Goal: Transaction & Acquisition: Purchase product/service

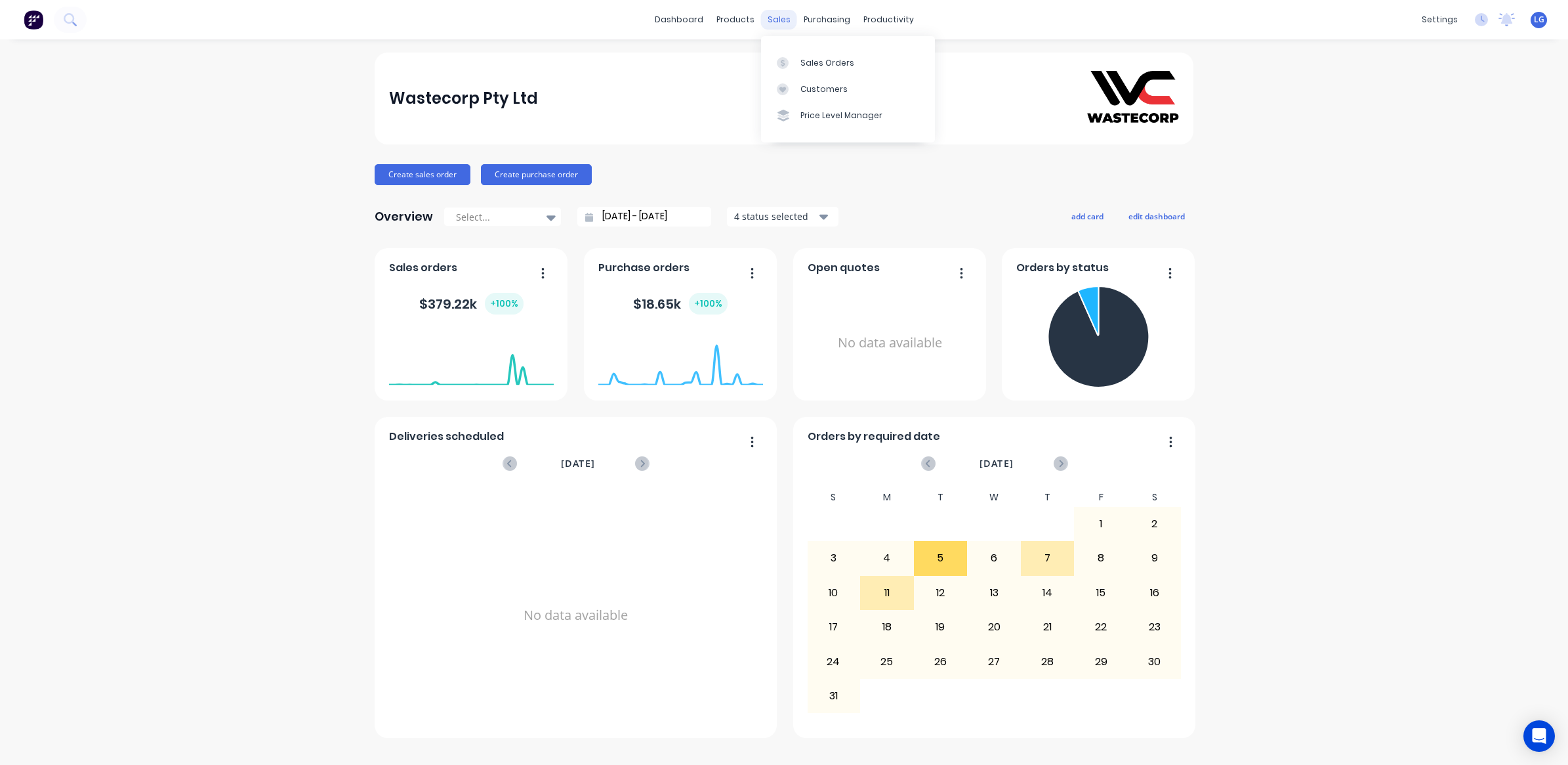
click at [778, 21] on div "sales" at bounding box center [779, 20] width 36 height 20
click at [812, 60] on div "Sales Orders" at bounding box center [828, 63] width 54 height 12
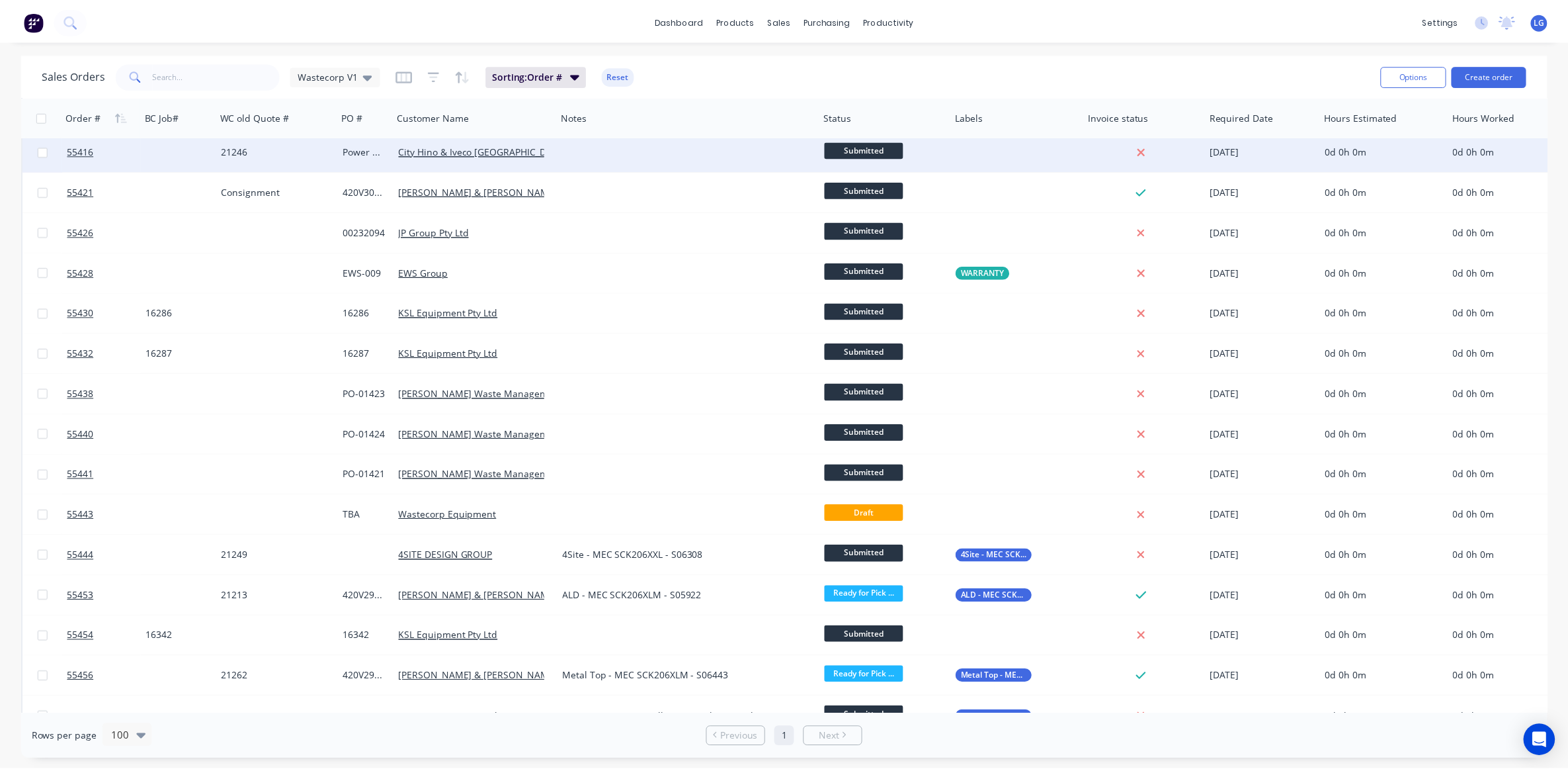
scroll to position [413, 0]
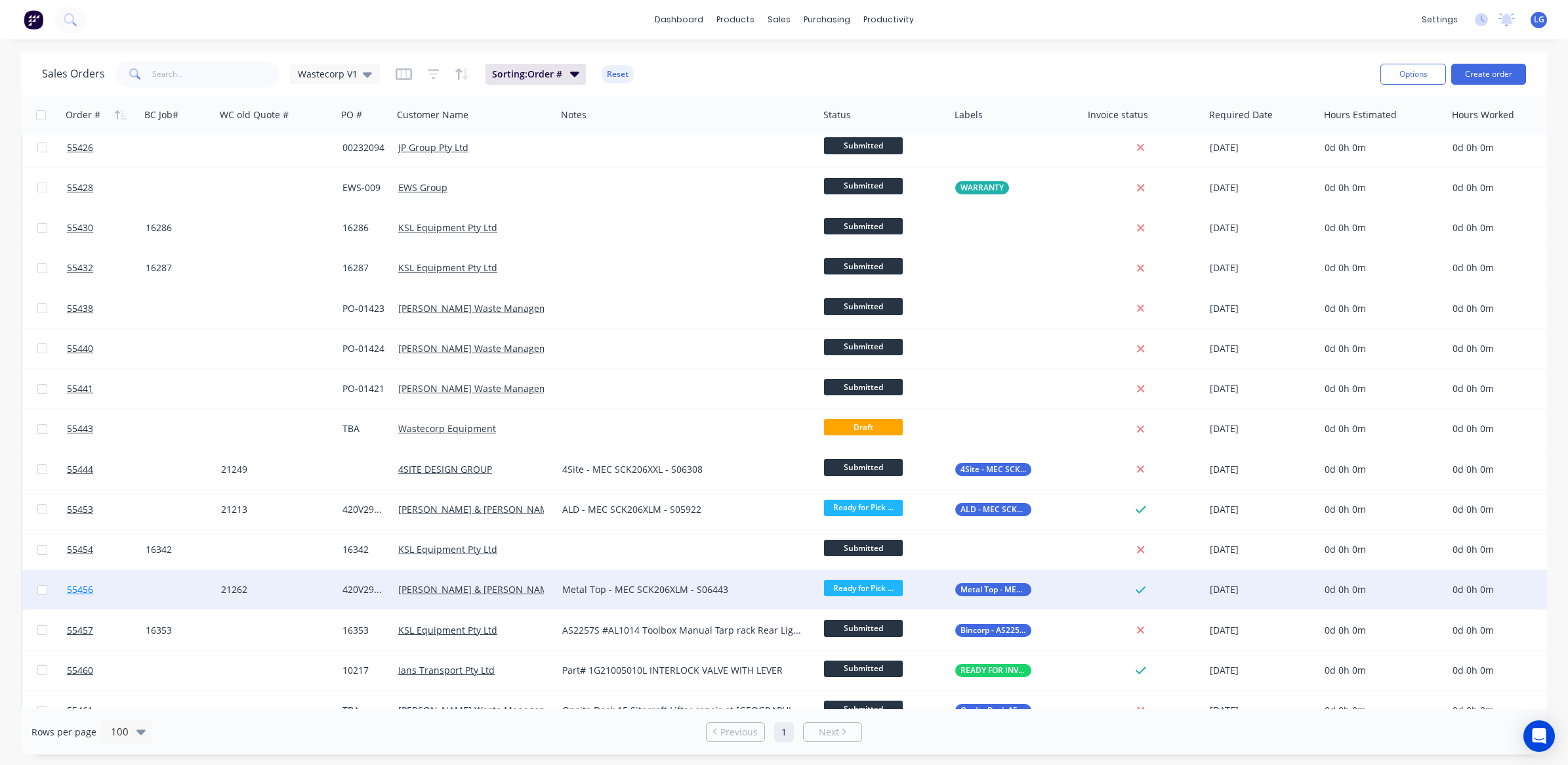
click at [74, 587] on span "55456" at bounding box center [80, 589] width 26 height 13
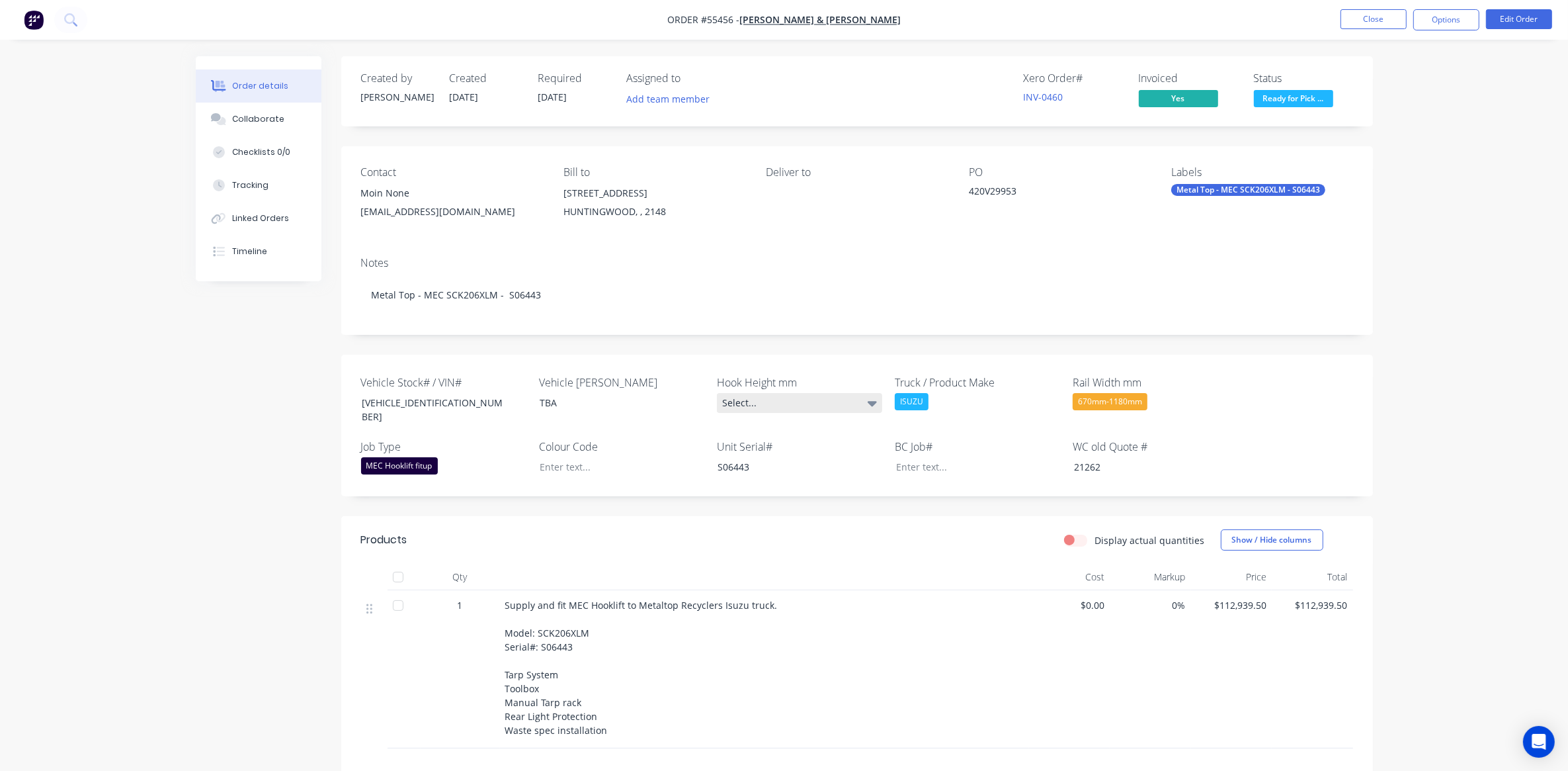
click at [742, 413] on div "Select..." at bounding box center [800, 403] width 166 height 20
click at [754, 598] on div "1570mm" at bounding box center [748, 604] width 44 height 17
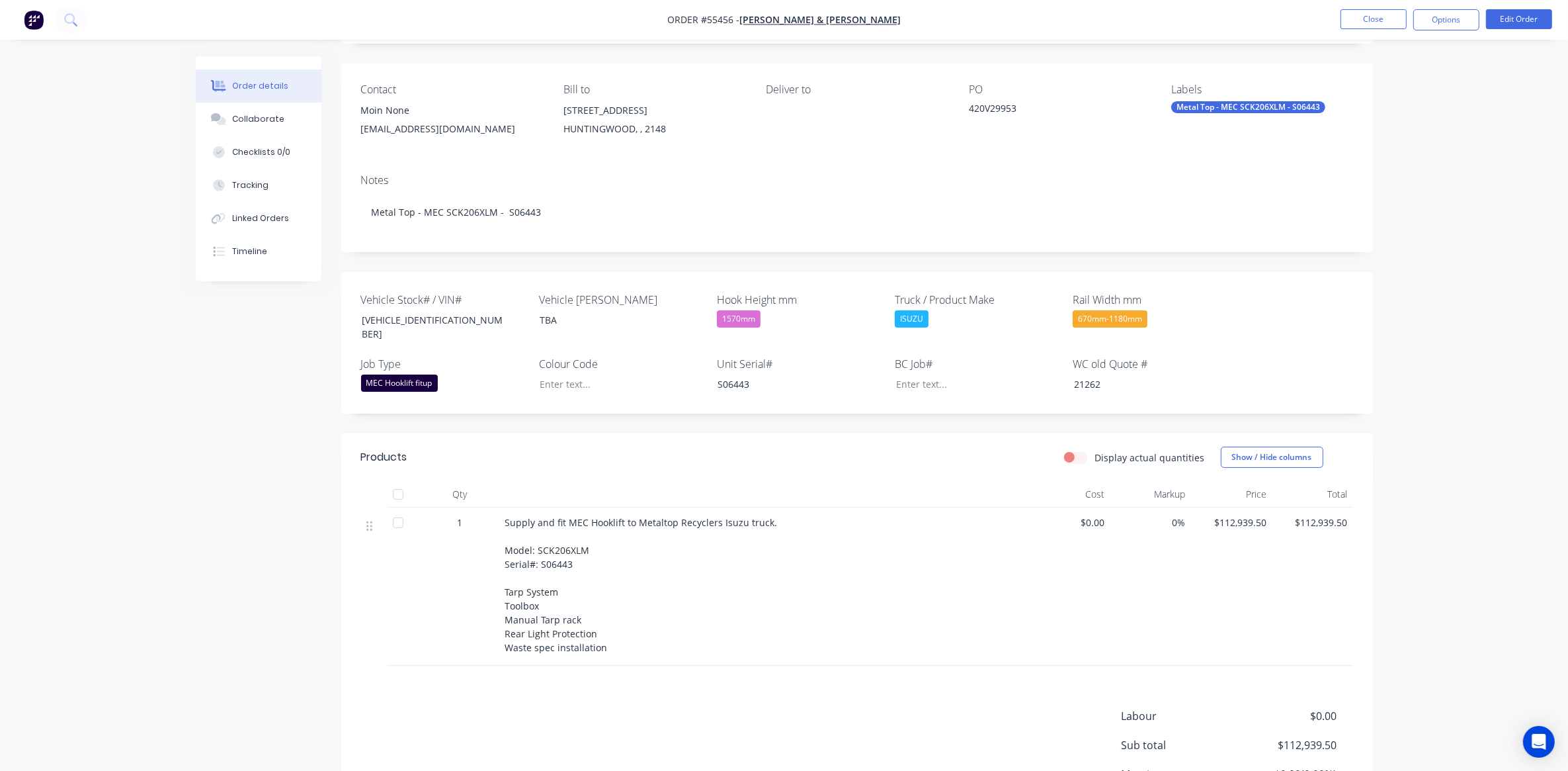
scroll to position [166, 0]
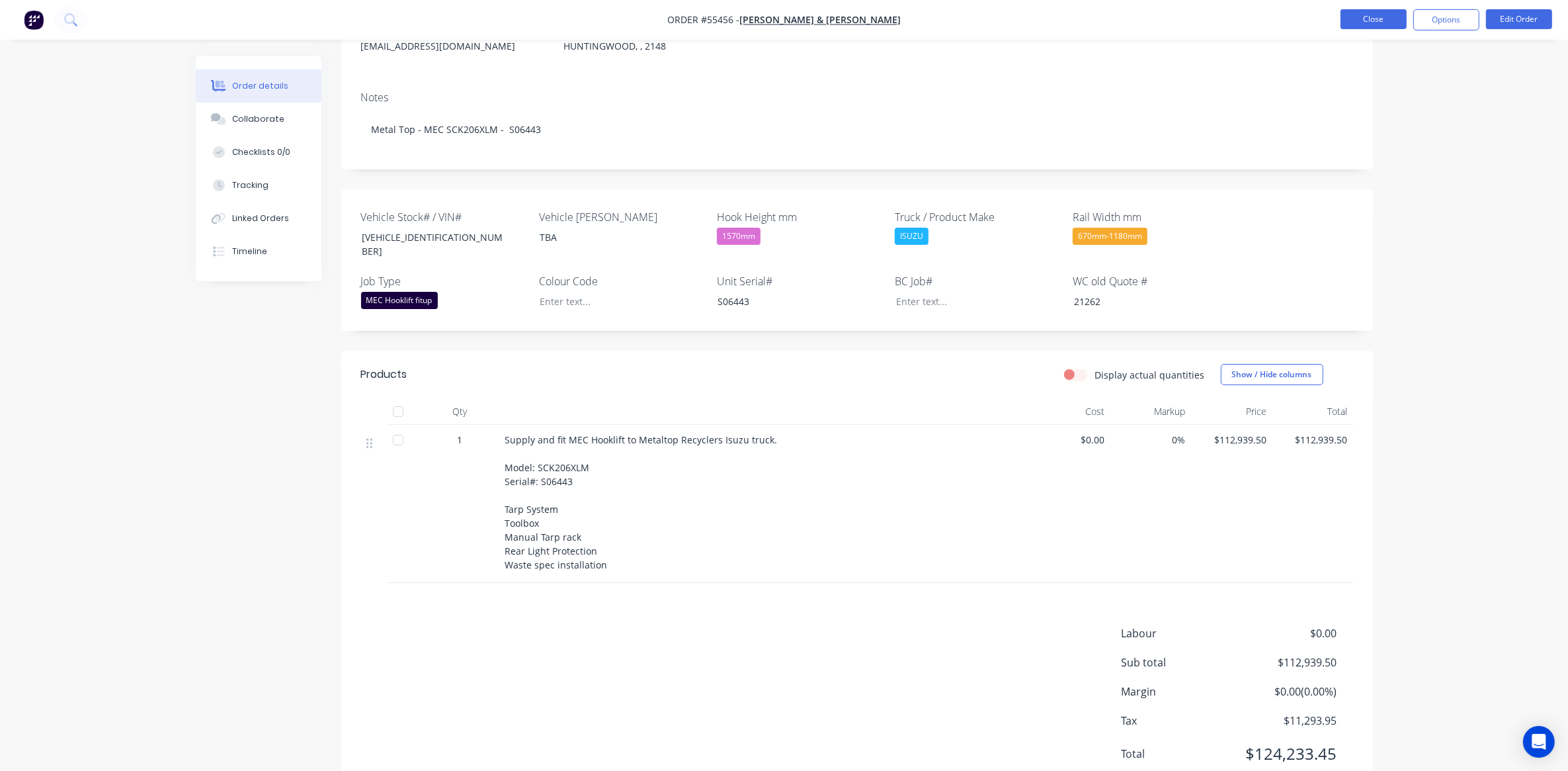
click at [1387, 22] on button "Close" at bounding box center [1374, 19] width 66 height 20
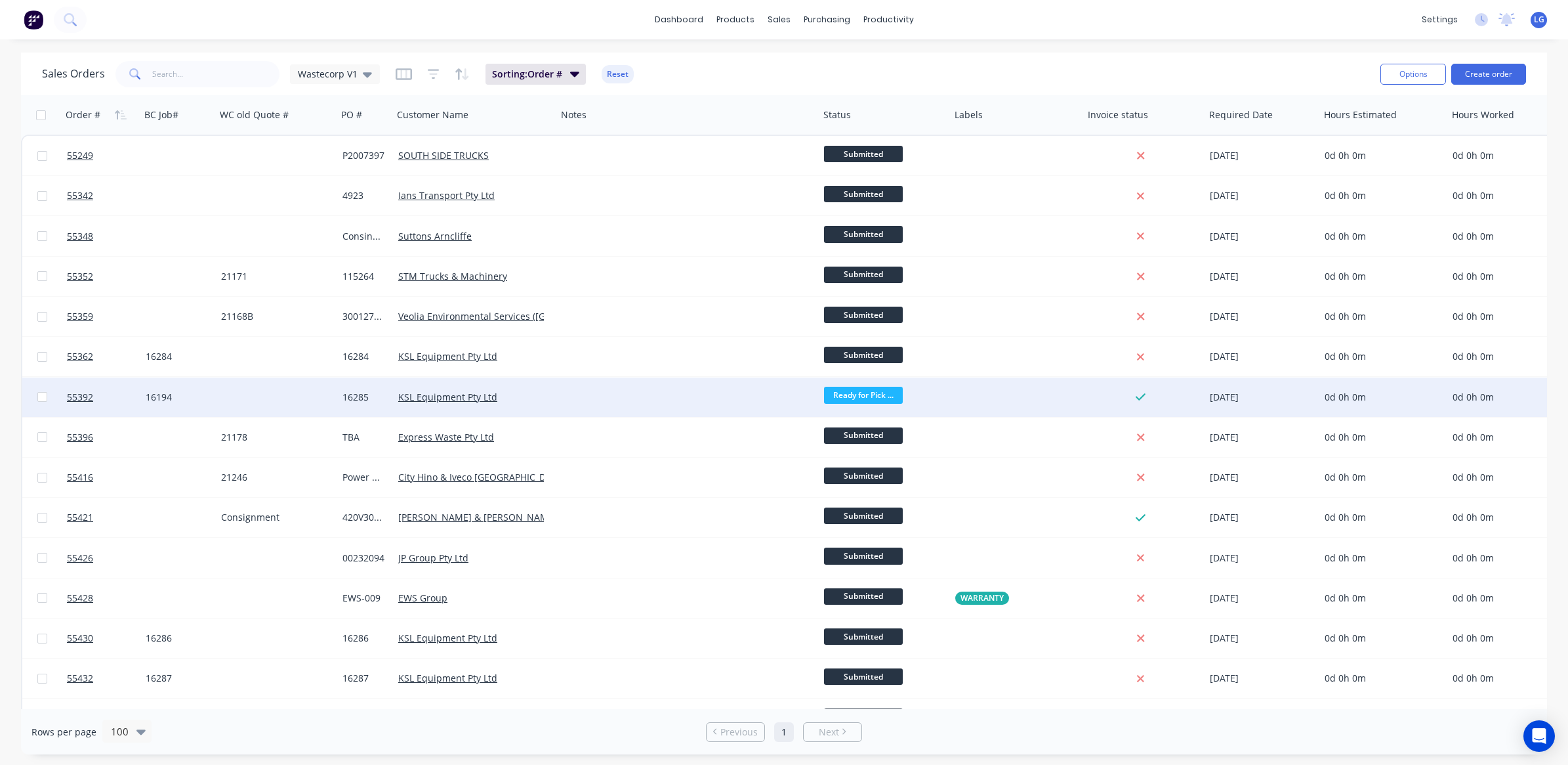
click at [57, 409] on div at bounding box center [42, 397] width 40 height 40
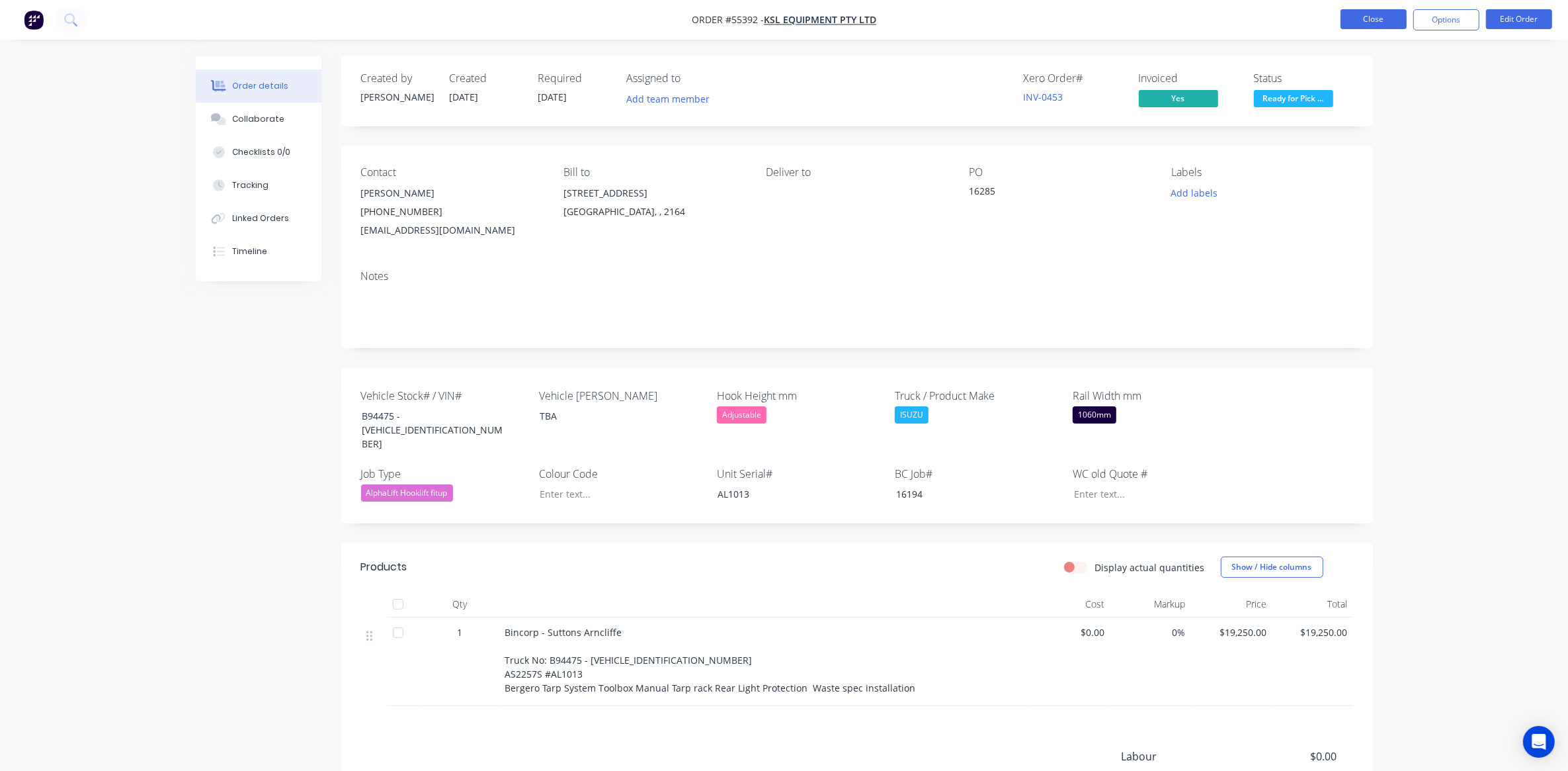
click at [1358, 16] on button "Close" at bounding box center [1374, 19] width 66 height 20
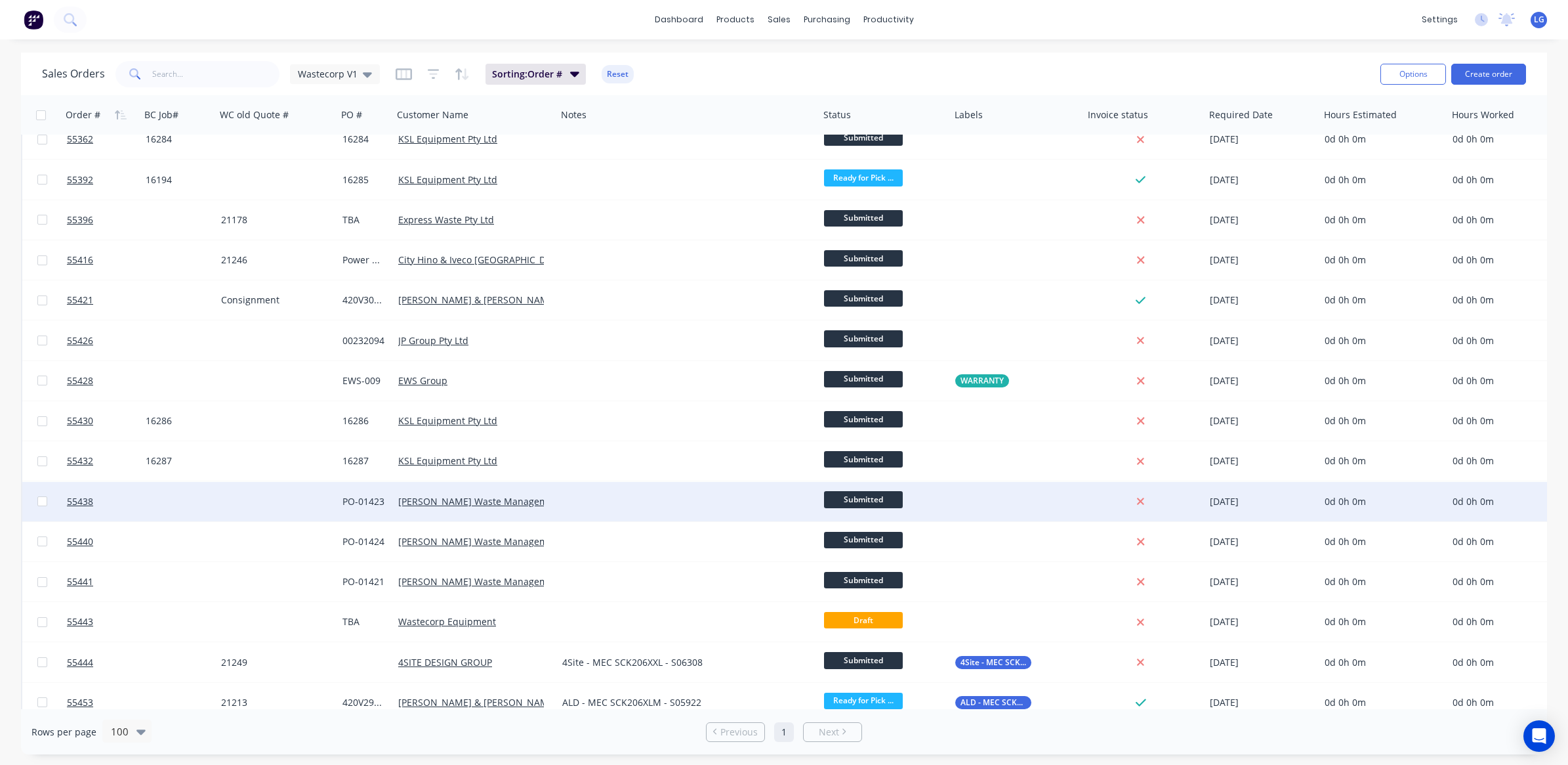
scroll to position [246, 0]
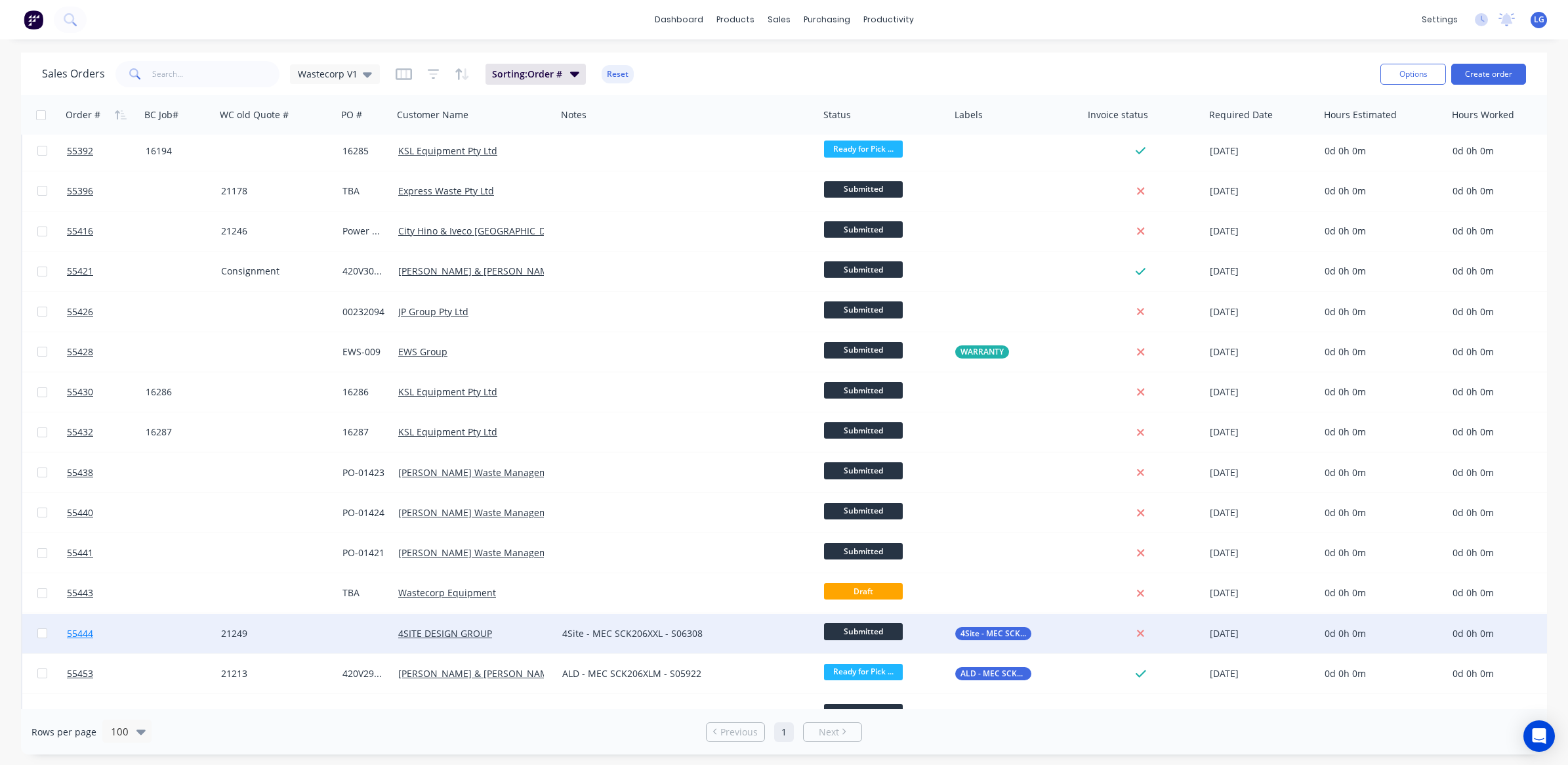
click at [97, 628] on link "55444" at bounding box center [106, 634] width 79 height 40
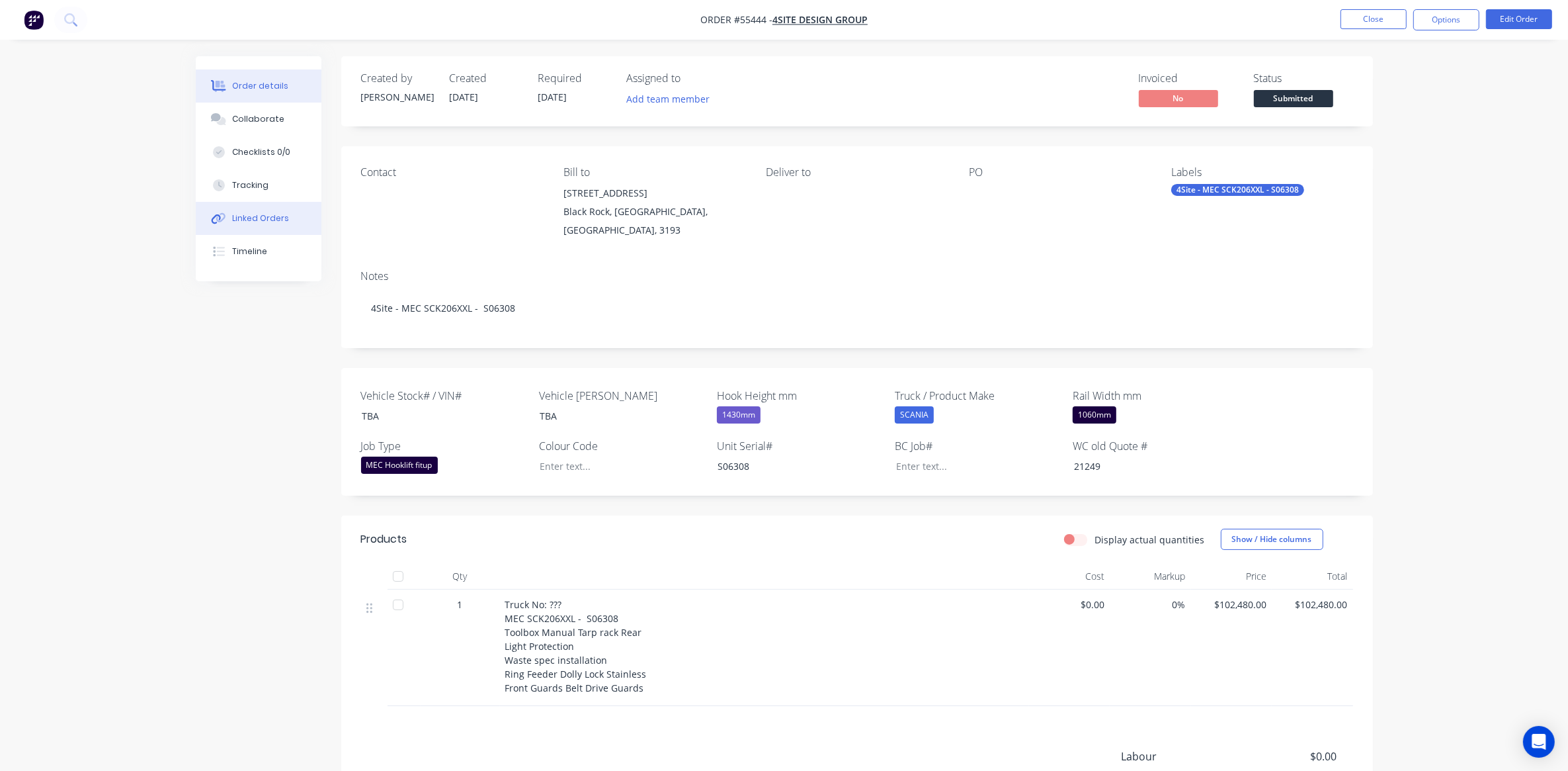
click at [268, 221] on div "Linked Orders" at bounding box center [261, 218] width 57 height 12
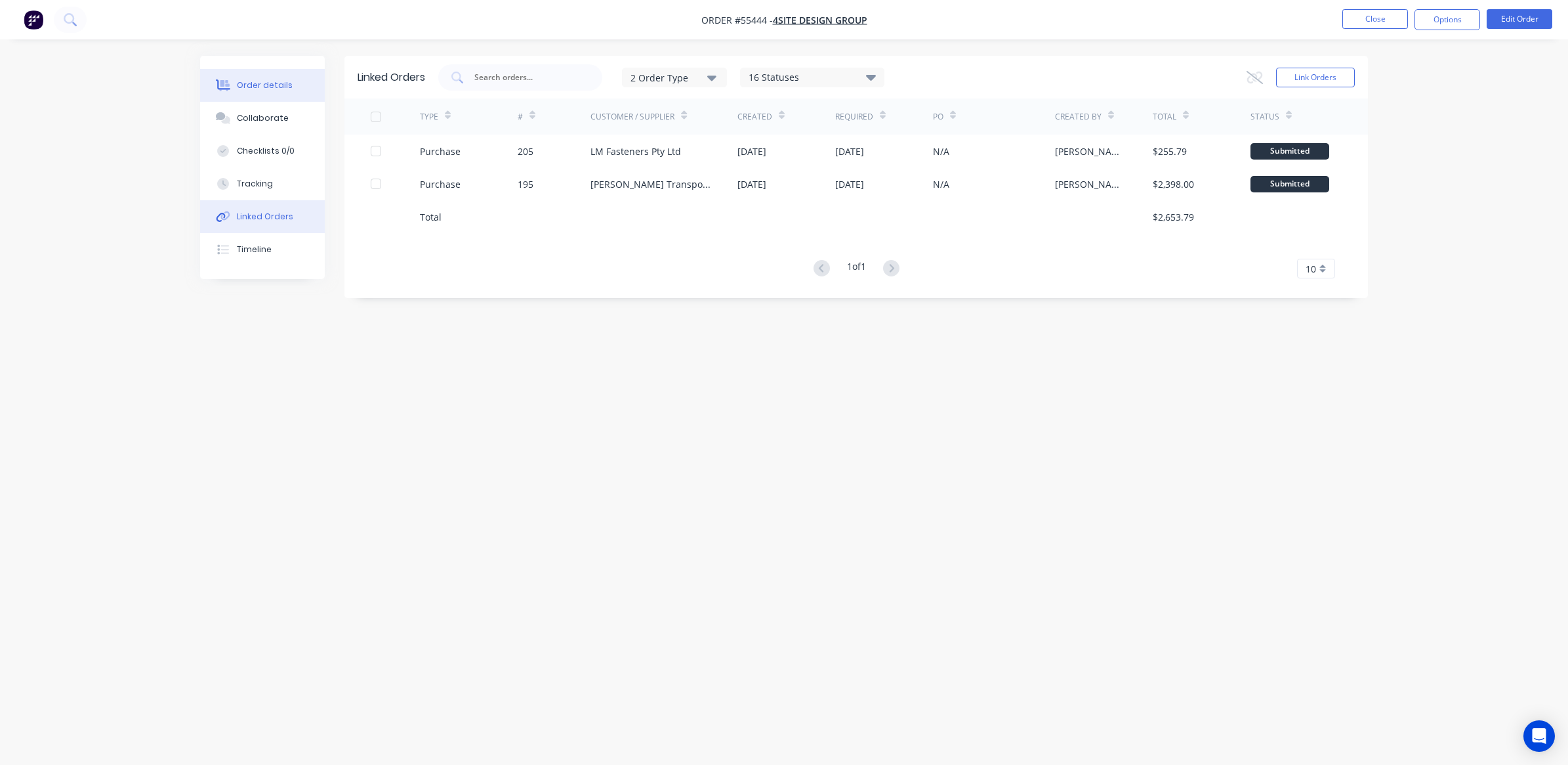
click at [273, 89] on div "Order details" at bounding box center [265, 85] width 56 height 12
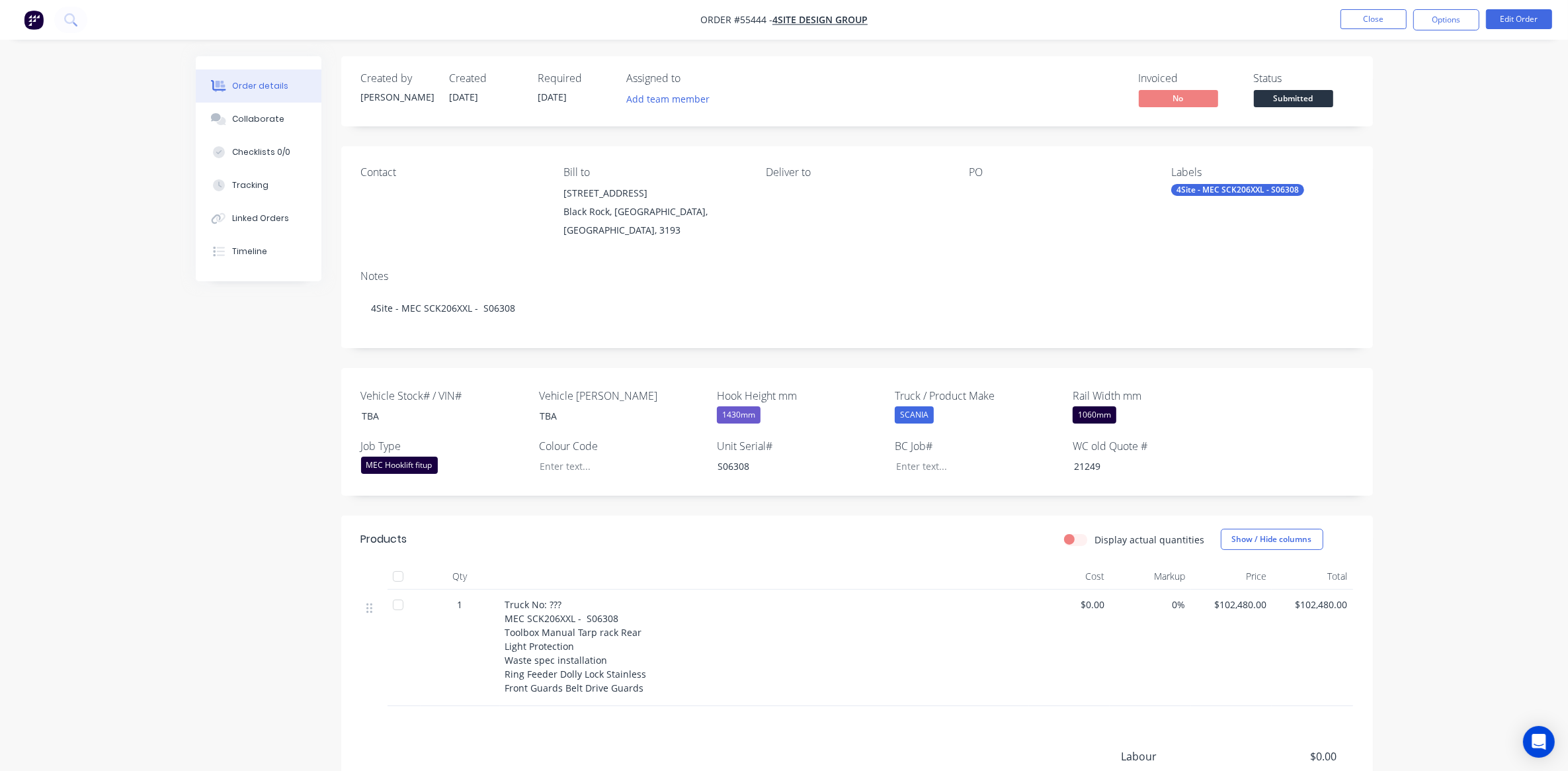
click at [38, 21] on img "button" at bounding box center [34, 20] width 20 height 20
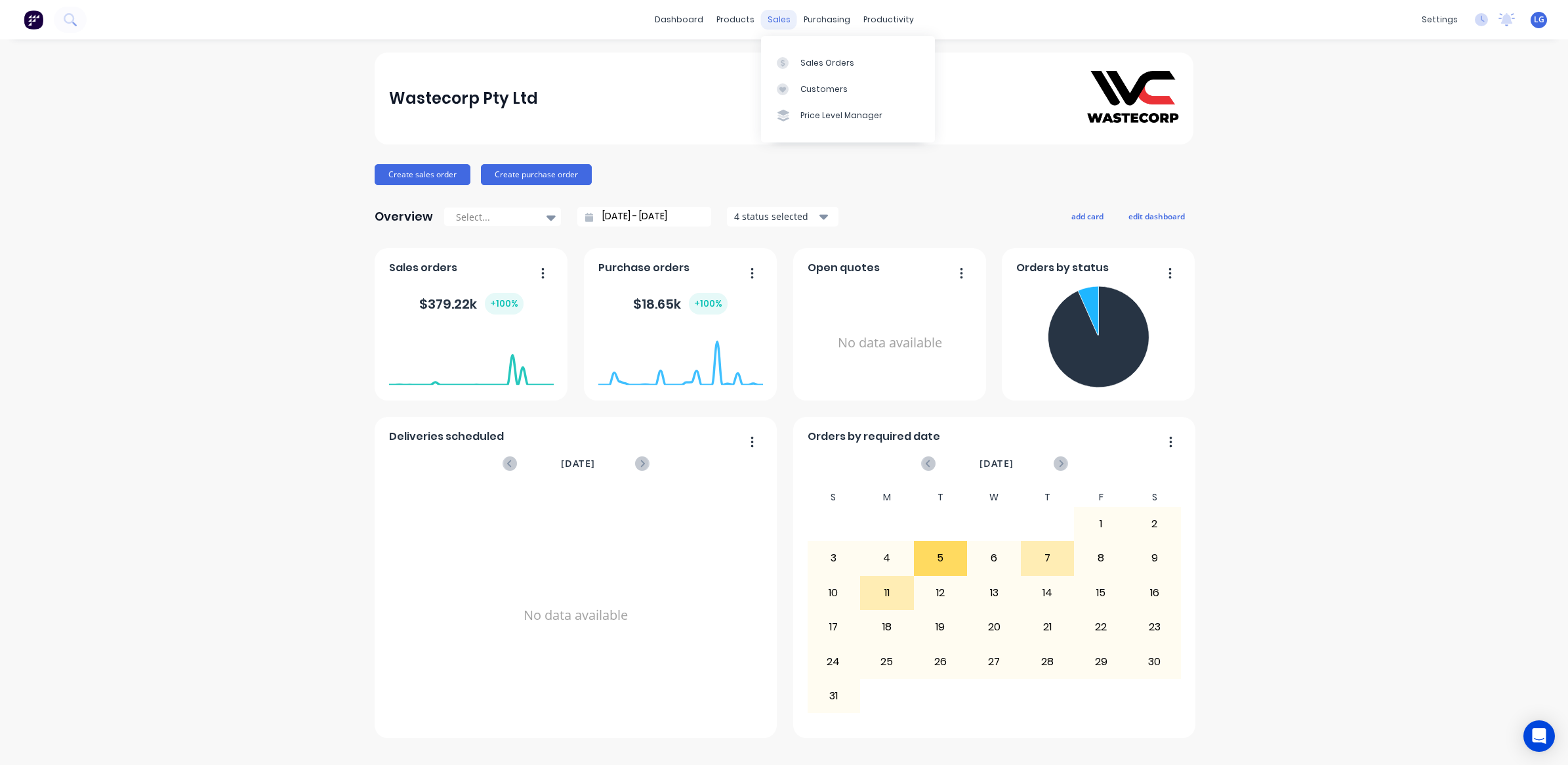
click at [782, 21] on div "sales" at bounding box center [779, 20] width 36 height 20
click at [827, 60] on div "Sales Orders" at bounding box center [828, 63] width 54 height 12
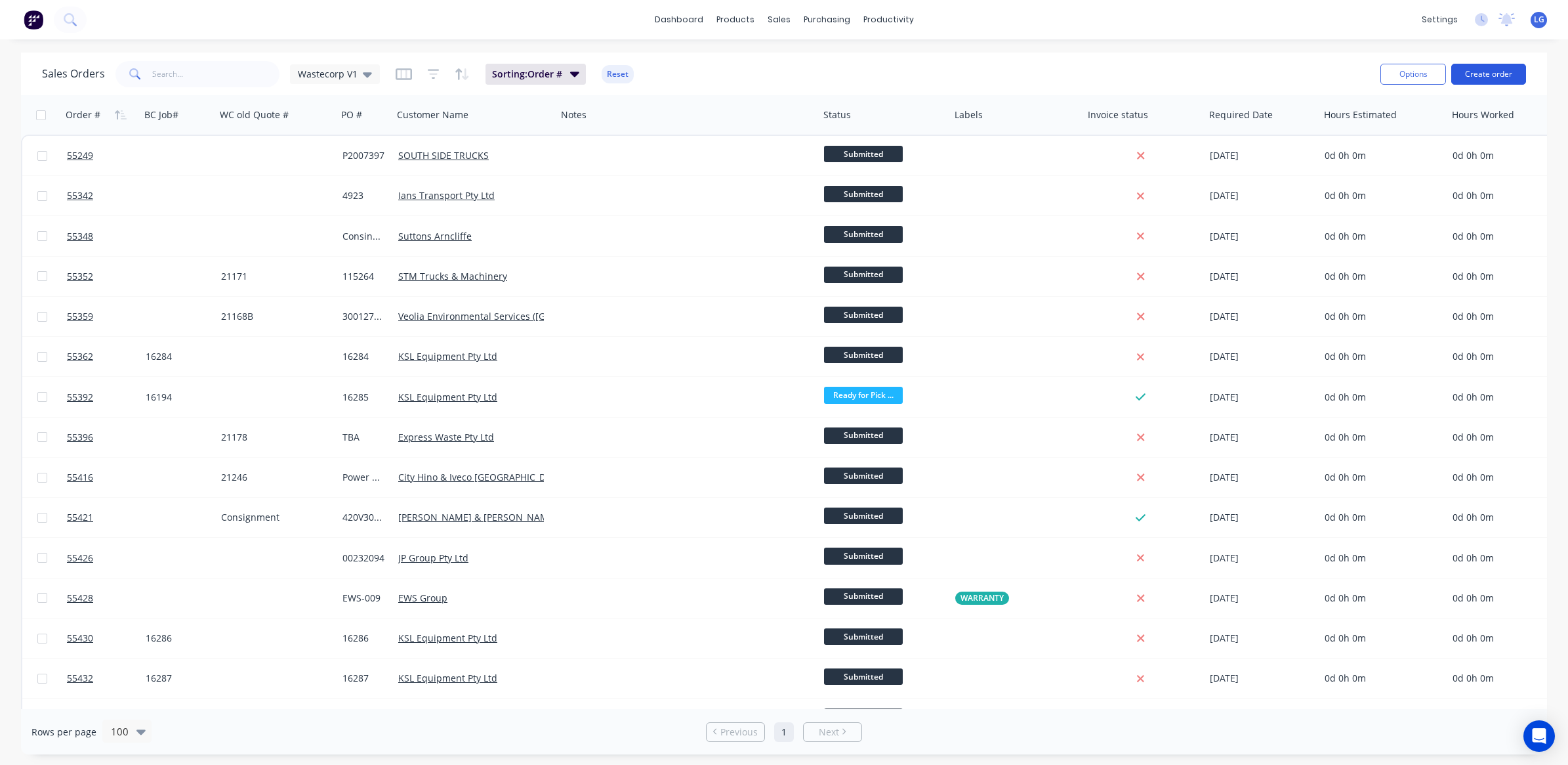
click at [1498, 71] on button "Create order" at bounding box center [1489, 74] width 75 height 21
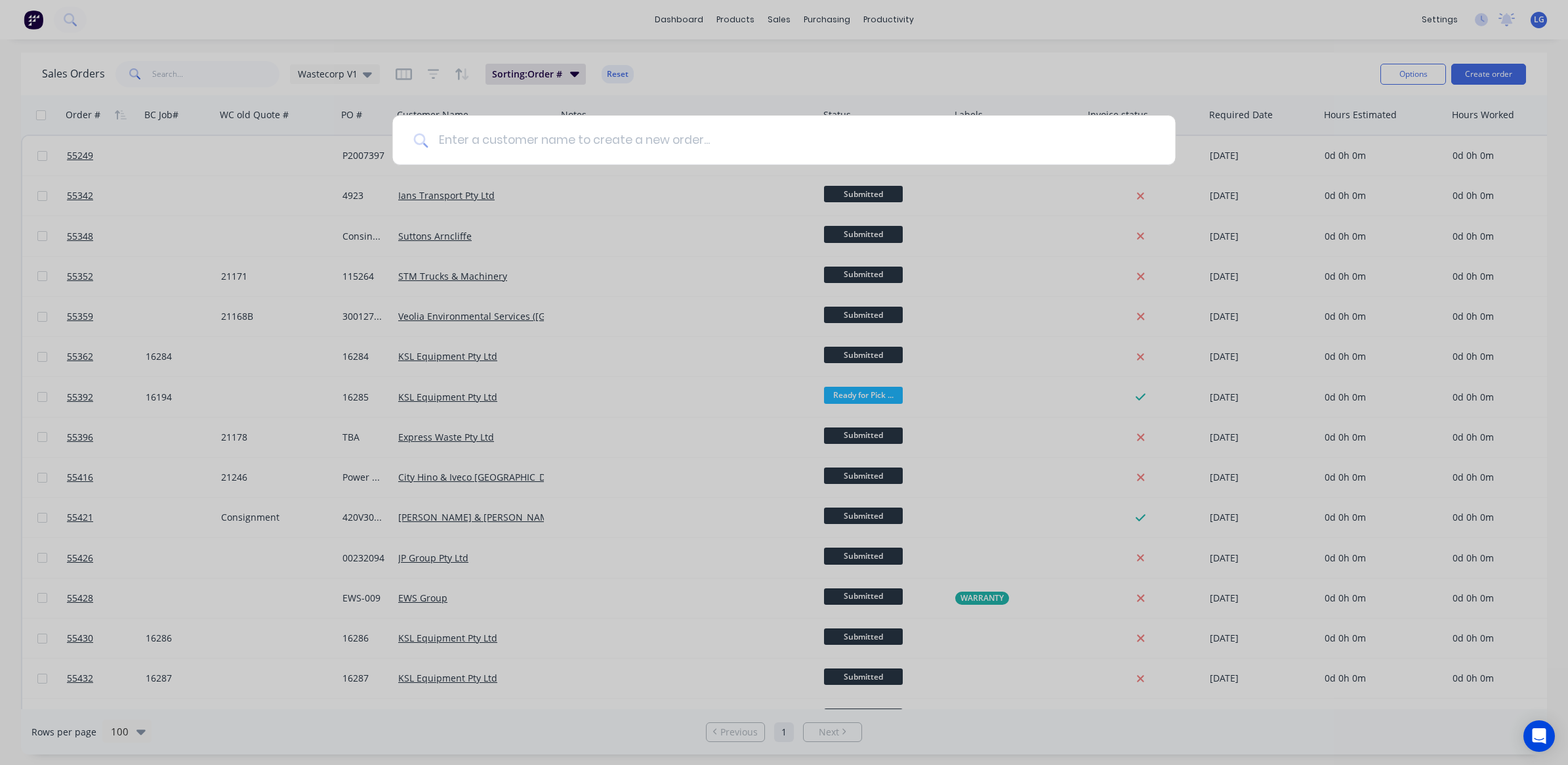
click at [650, 145] on input at bounding box center [791, 140] width 726 height 50
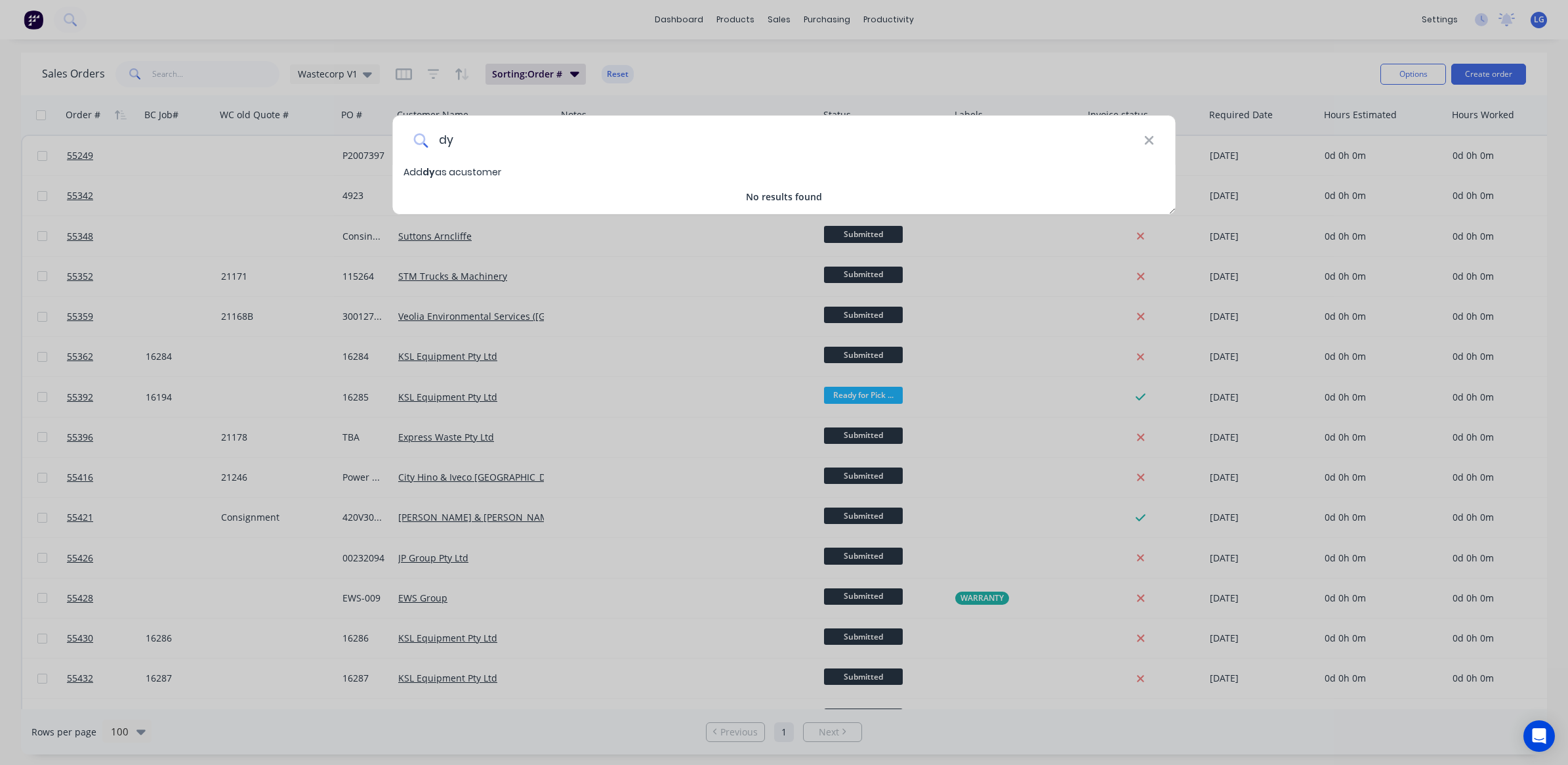
type input "d"
type input "plas"
click at [1143, 143] on icon at bounding box center [1148, 140] width 11 height 14
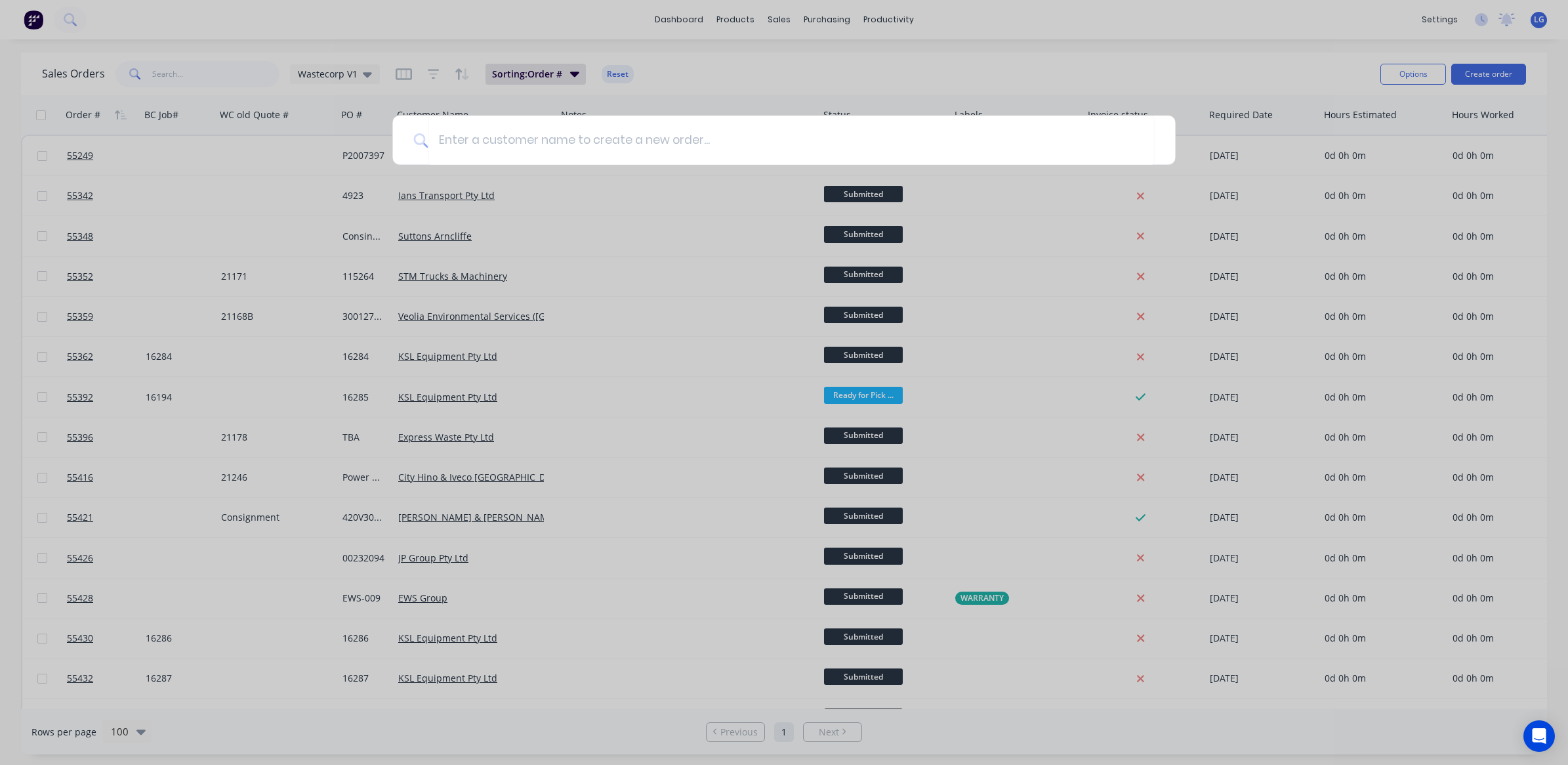
click at [1545, 21] on div at bounding box center [784, 382] width 1568 height 765
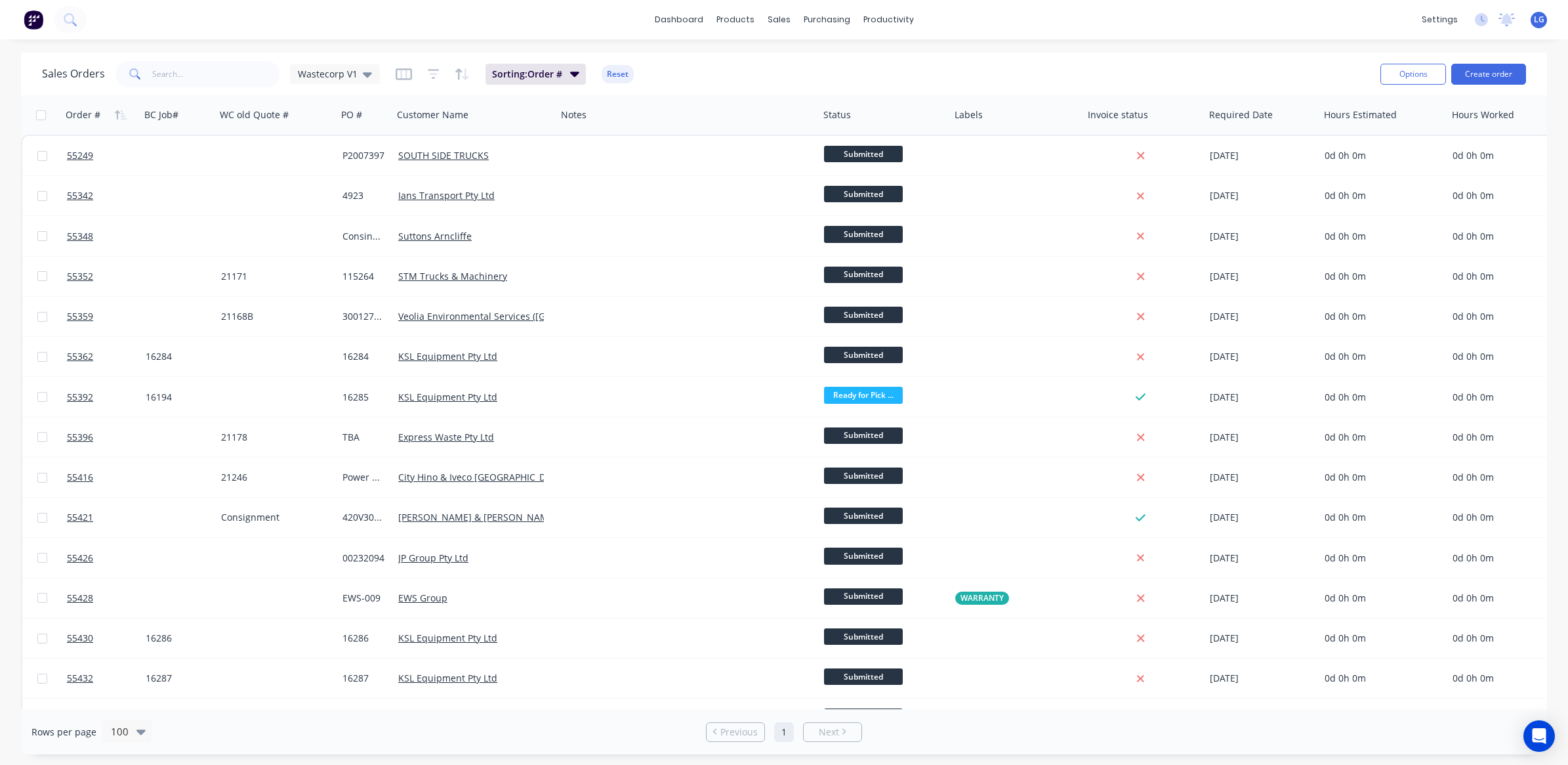
click at [1530, 21] on div "LG Wastecorp Pty Ltd [PERSON_NAME] Administrator Profile Sign out" at bounding box center [1538, 20] width 16 height 16
click at [1540, 21] on span "LG" at bounding box center [1539, 19] width 11 height 12
click at [1330, 42] on div "dashboard products sales purchasing productivity dashboard products Product Cat…" at bounding box center [784, 382] width 1568 height 765
click at [1476, 73] on button "Create order" at bounding box center [1489, 74] width 75 height 21
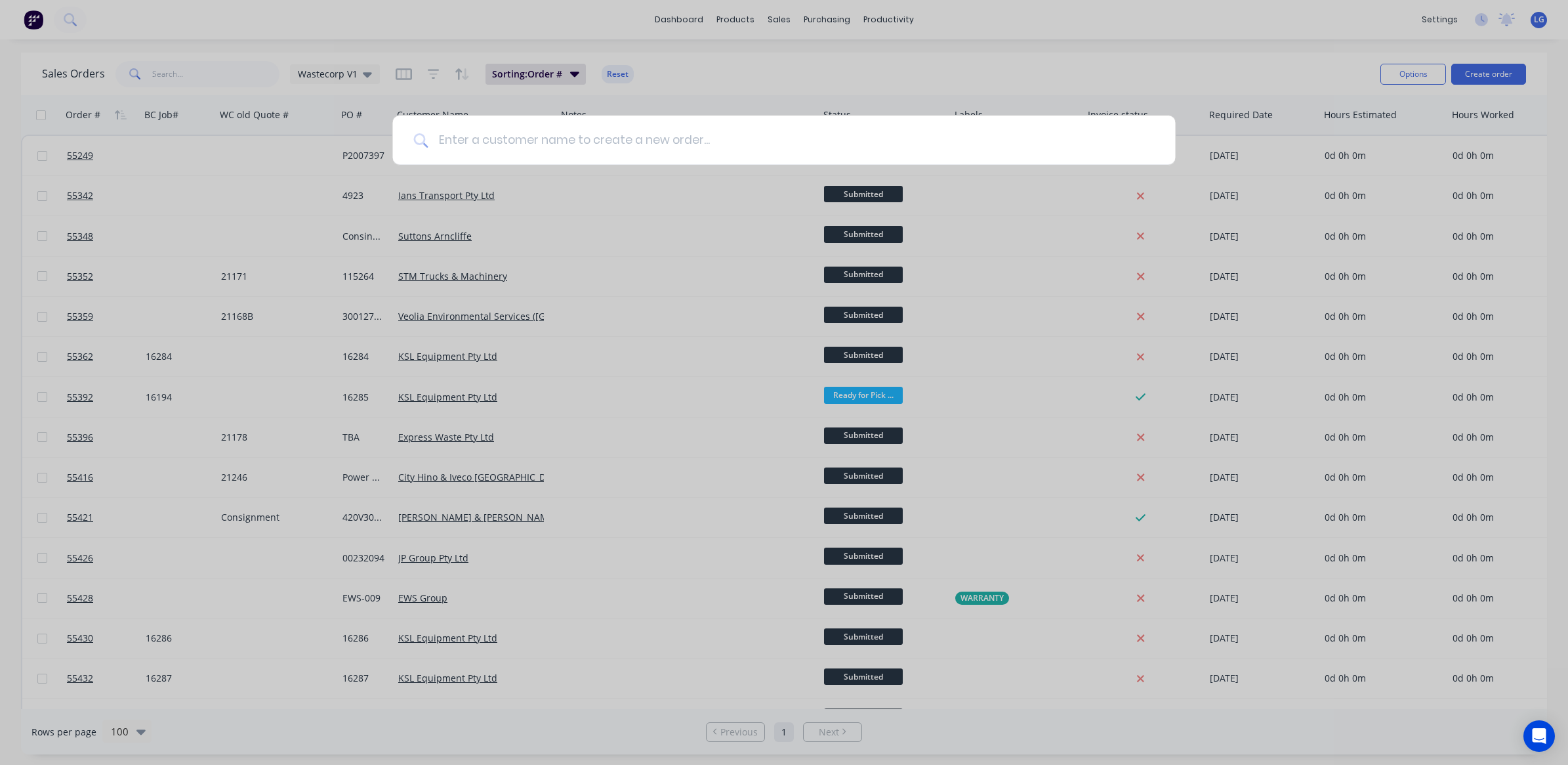
click at [538, 132] on input at bounding box center [791, 140] width 726 height 50
click at [1424, 69] on div at bounding box center [784, 382] width 1568 height 765
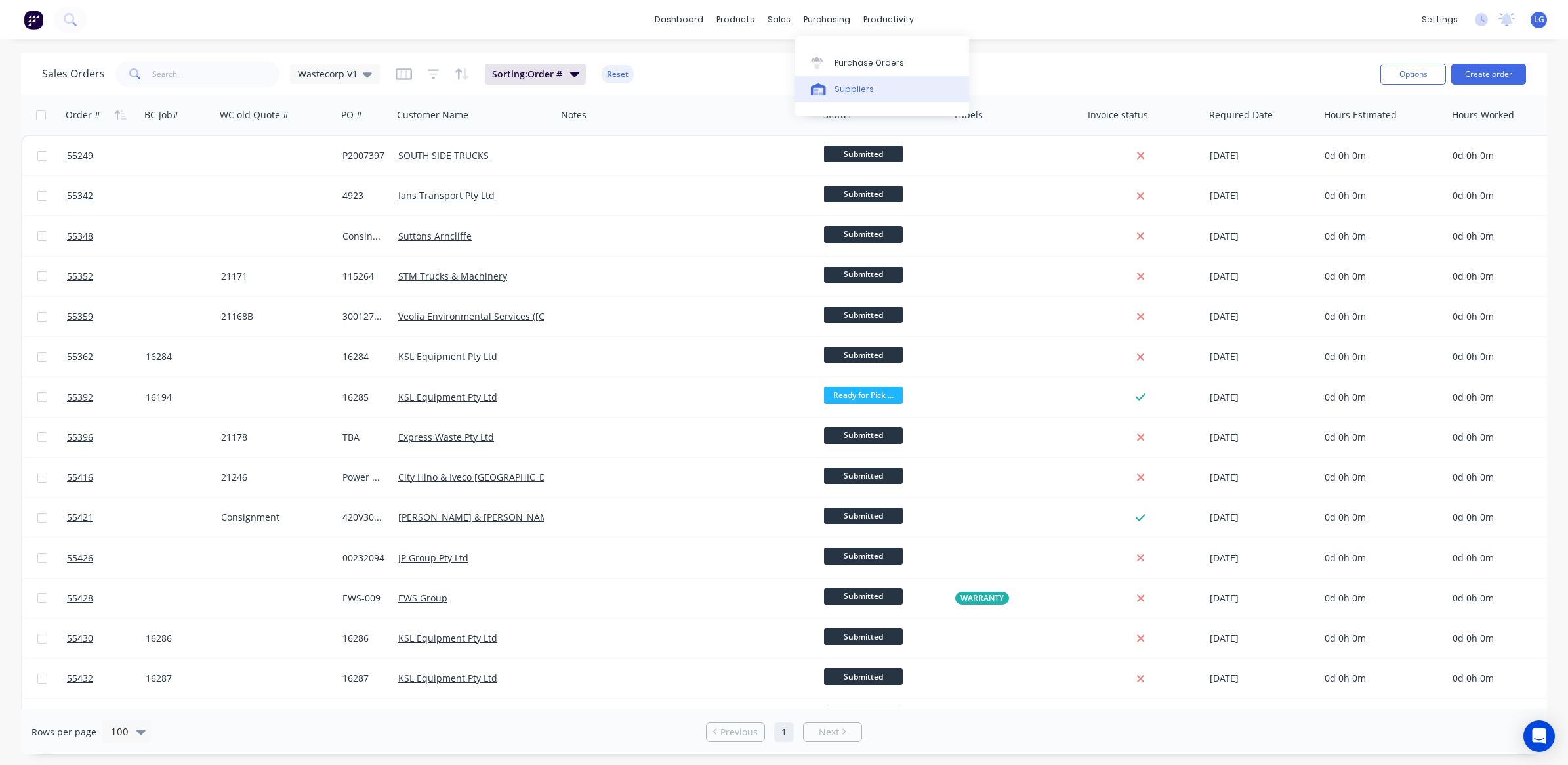
click at [848, 89] on div "Suppliers" at bounding box center [854, 89] width 40 height 12
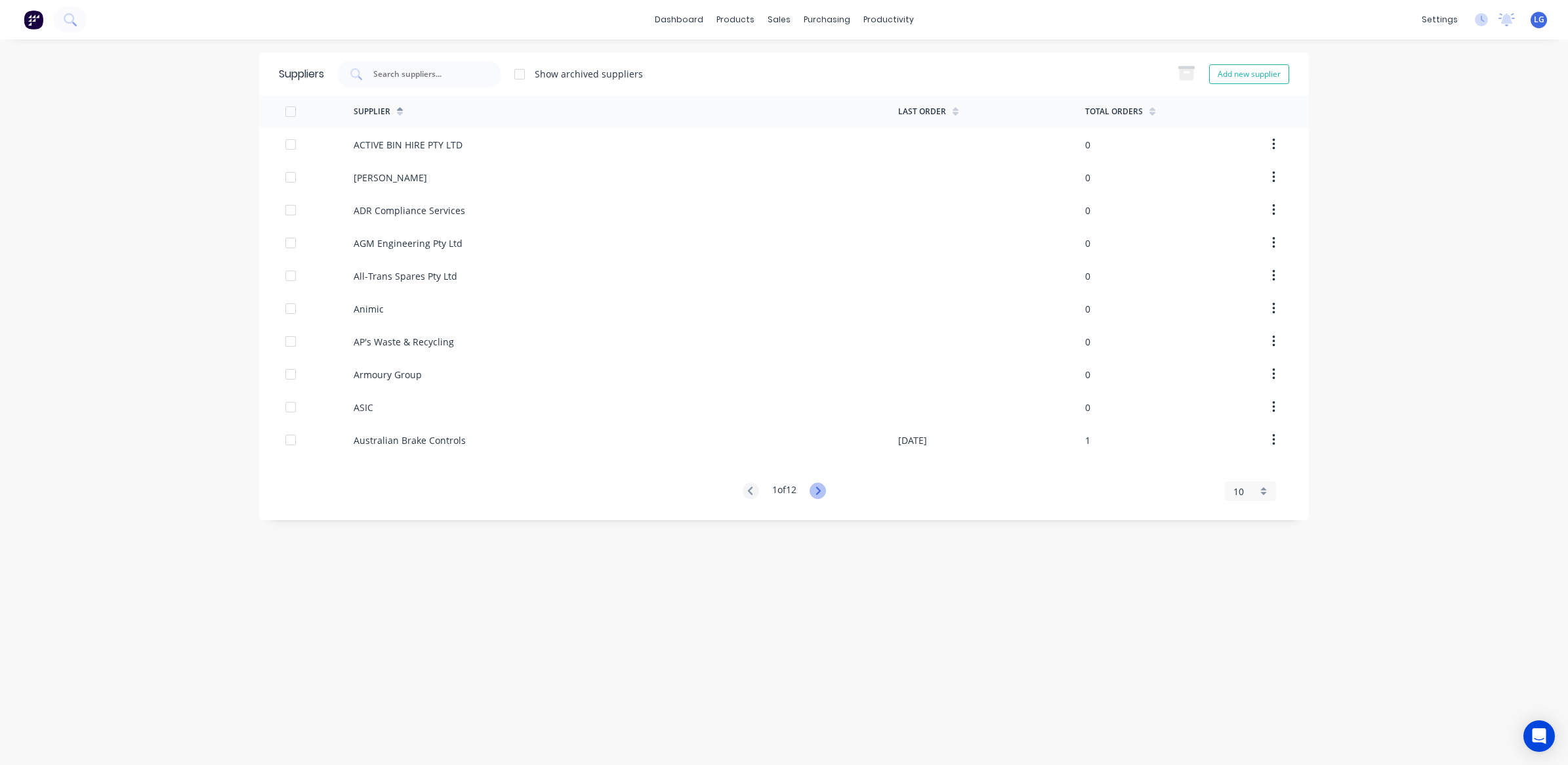
click at [819, 497] on icon at bounding box center [818, 490] width 16 height 16
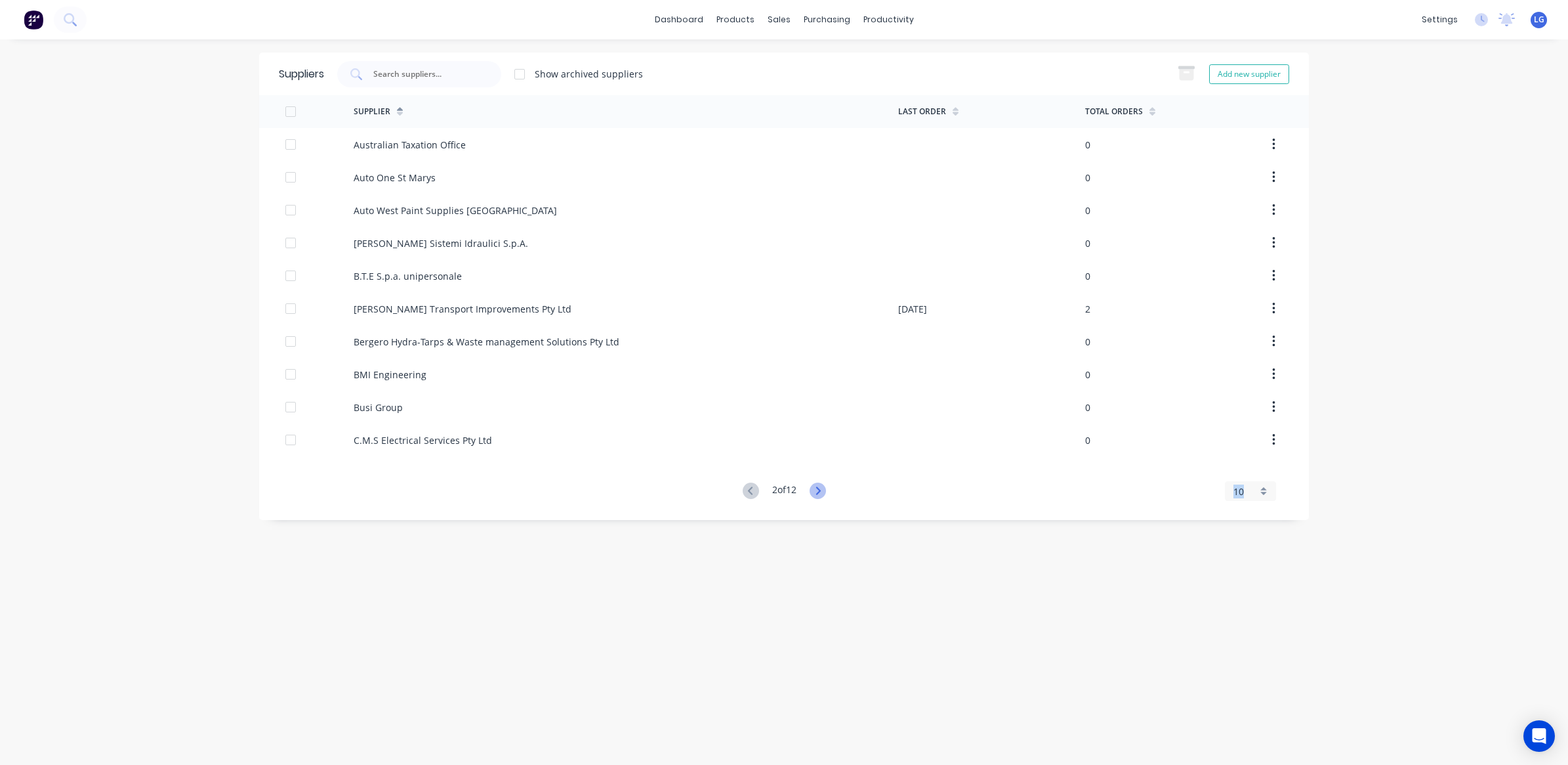
click at [819, 496] on icon at bounding box center [818, 490] width 16 height 16
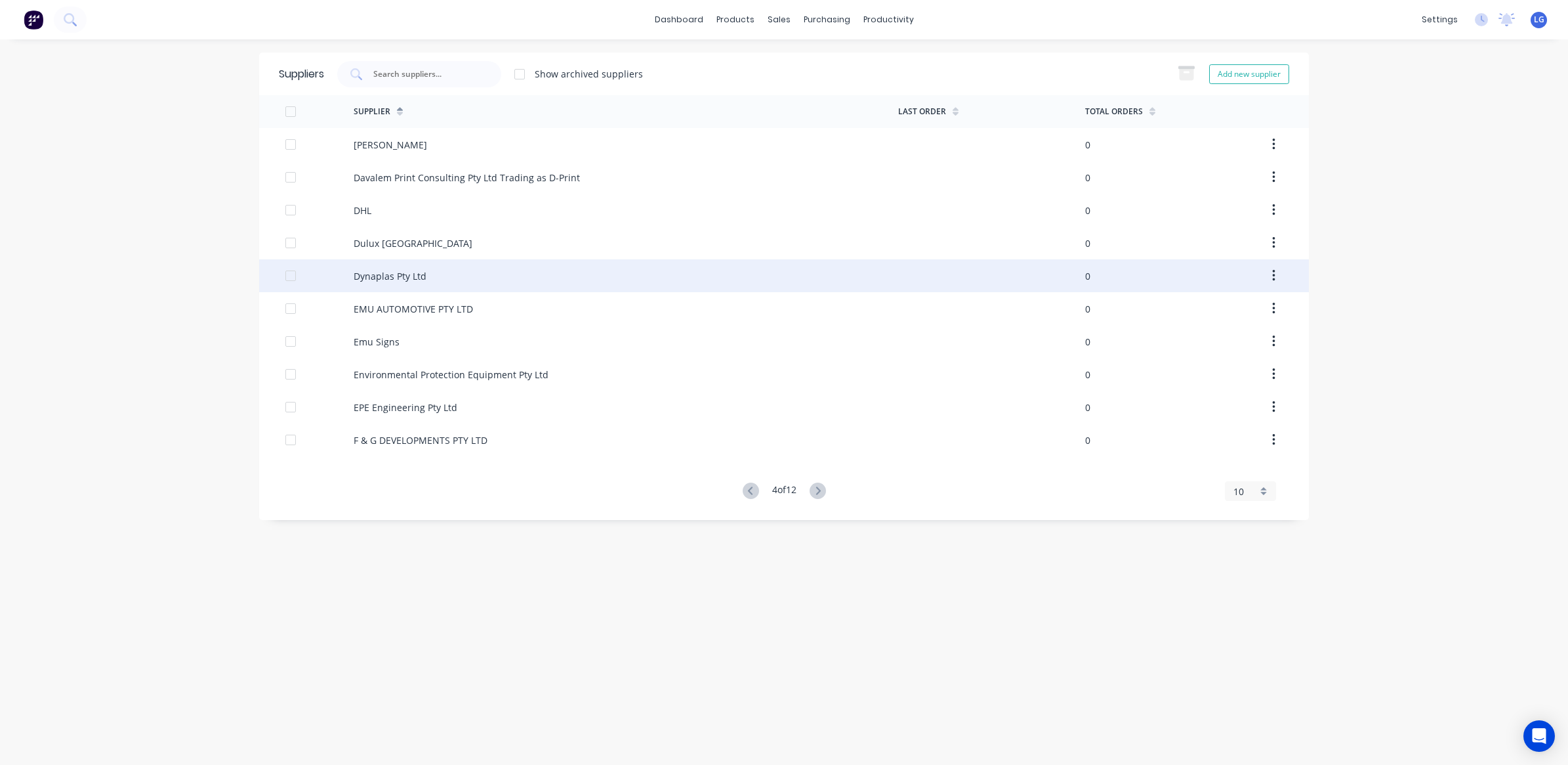
click at [375, 270] on div "Dynaplas Pty Ltd" at bounding box center [390, 276] width 73 height 13
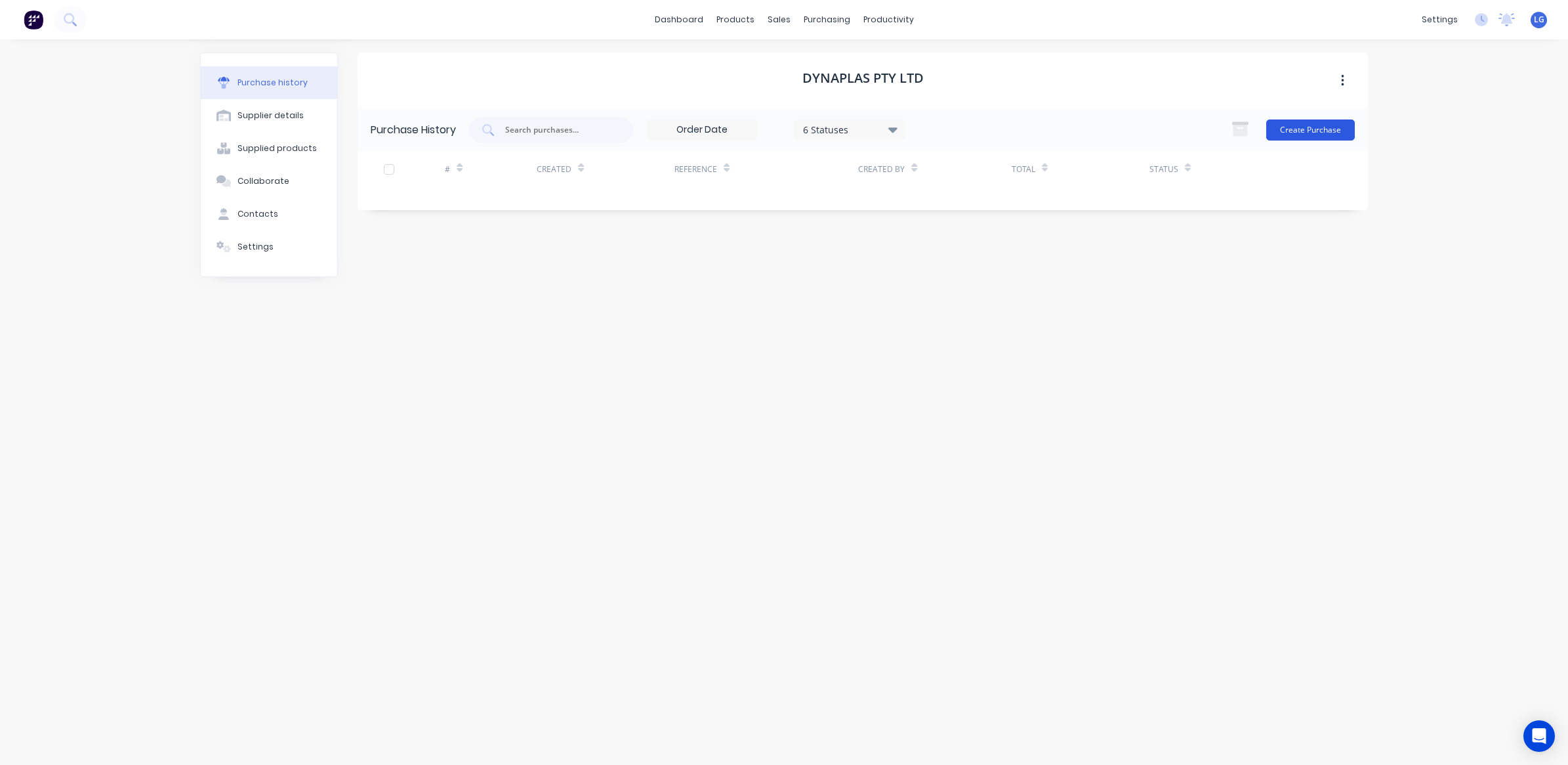
click at [1294, 130] on button "Create Purchase" at bounding box center [1310, 130] width 88 height 21
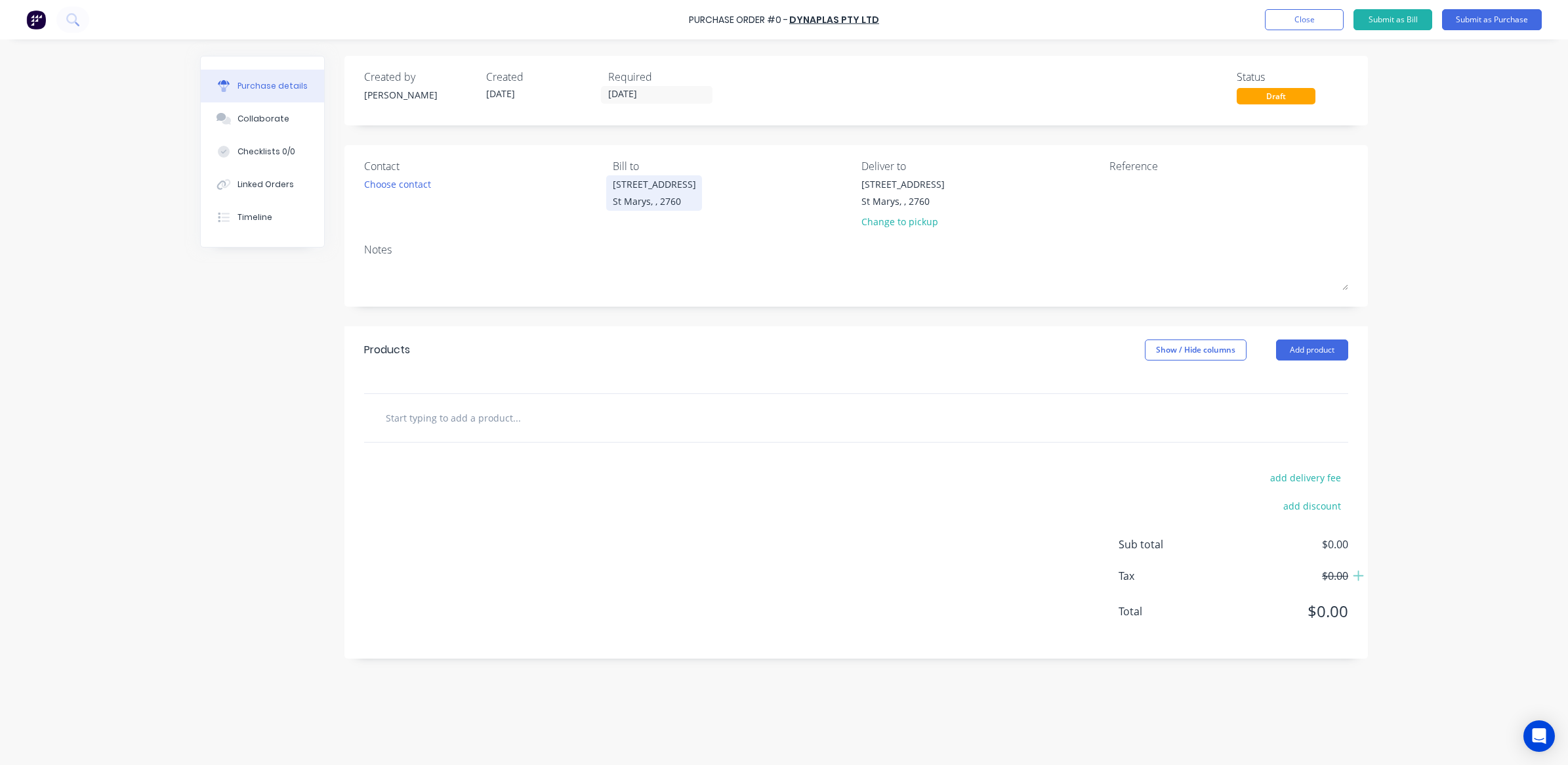
click at [653, 183] on div "[STREET_ADDRESS]" at bounding box center [655, 183] width 84 height 13
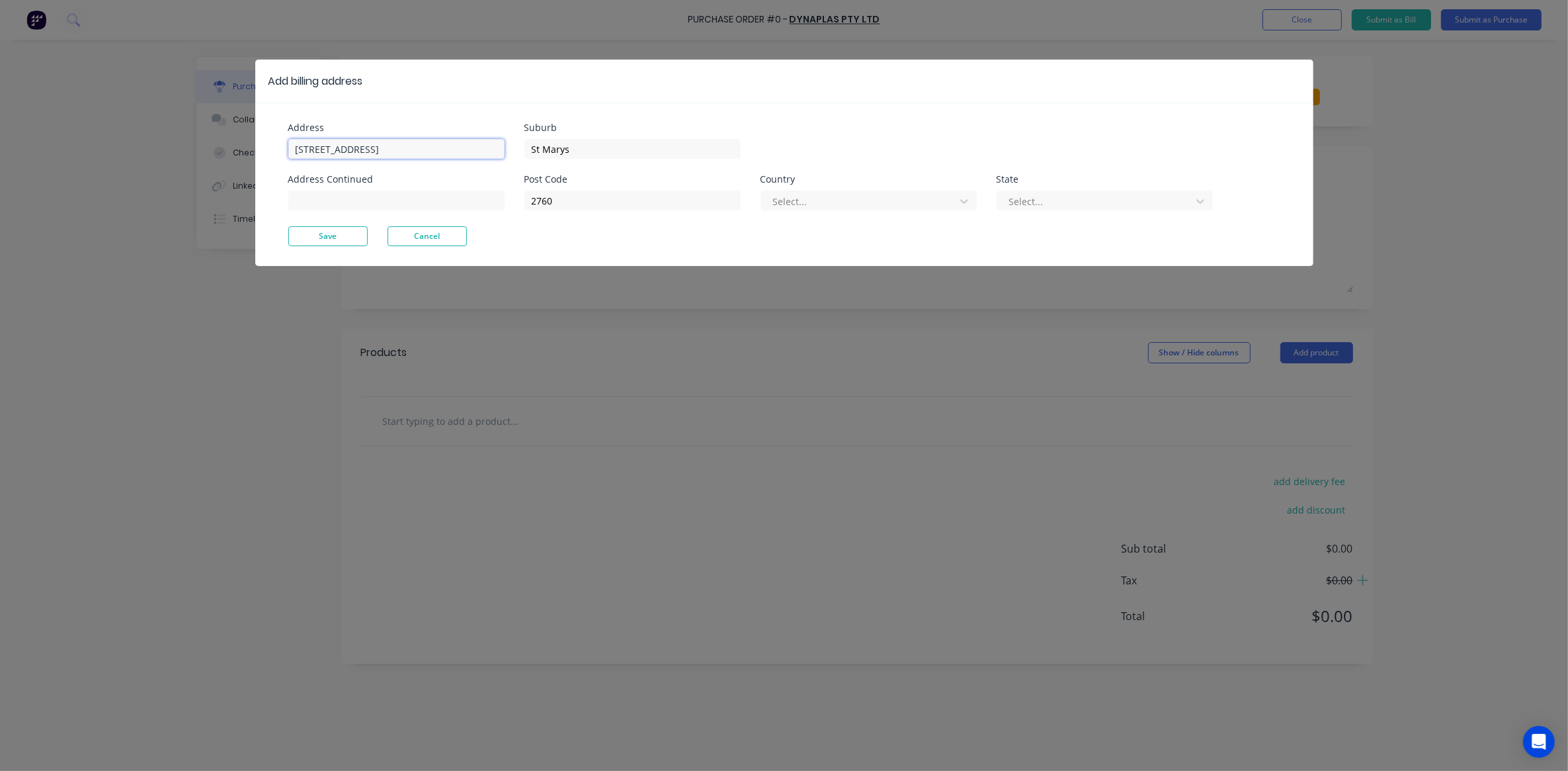
click at [340, 149] on input "[STREET_ADDRESS]" at bounding box center [396, 149] width 216 height 20
click at [437, 231] on button "Cancel" at bounding box center [427, 236] width 79 height 20
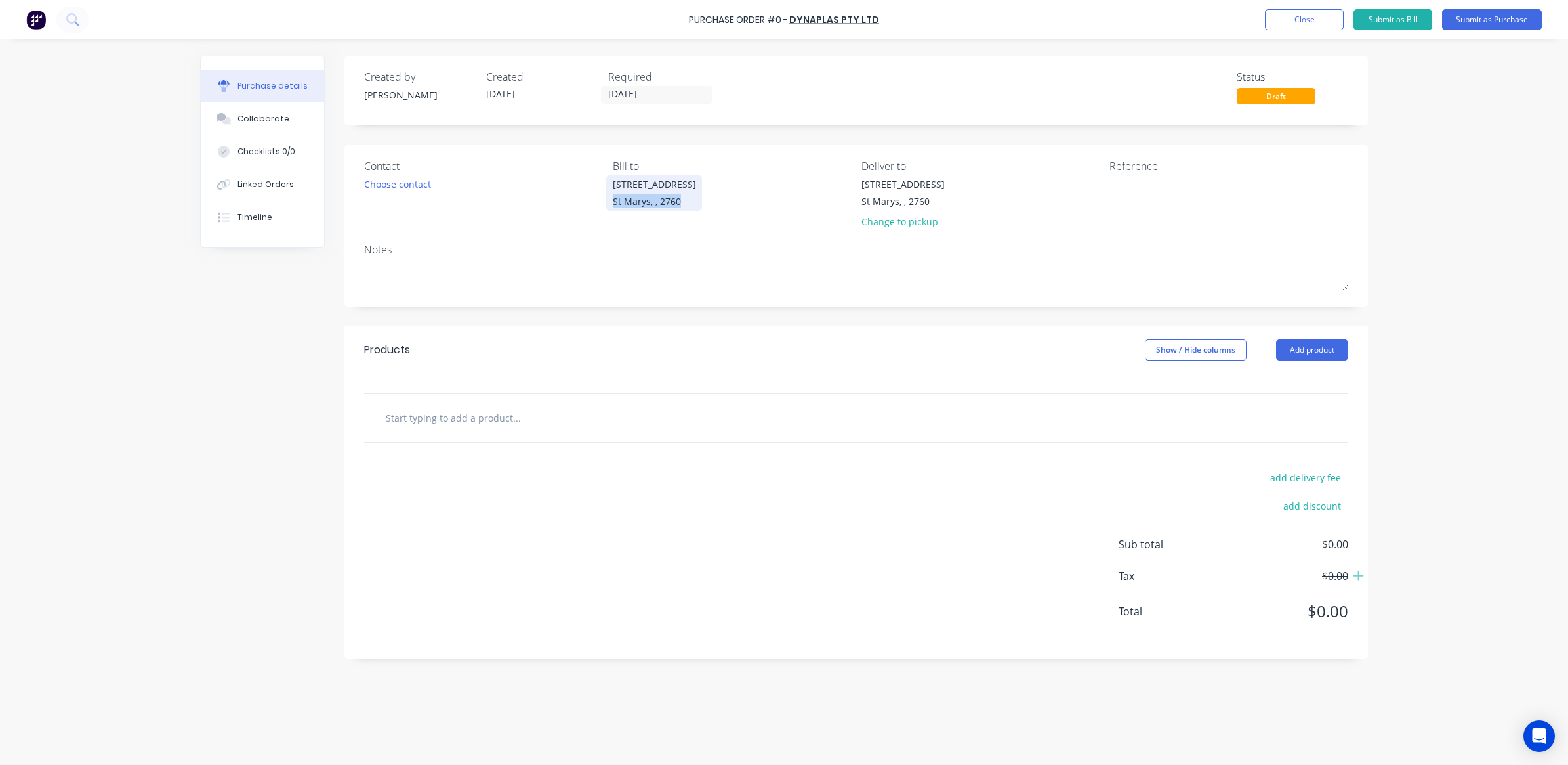
drag, startPoint x: 612, startPoint y: 198, endPoint x: 684, endPoint y: 199, distance: 72.0
click at [684, 199] on div "St Marys, , 2760" at bounding box center [655, 200] width 84 height 13
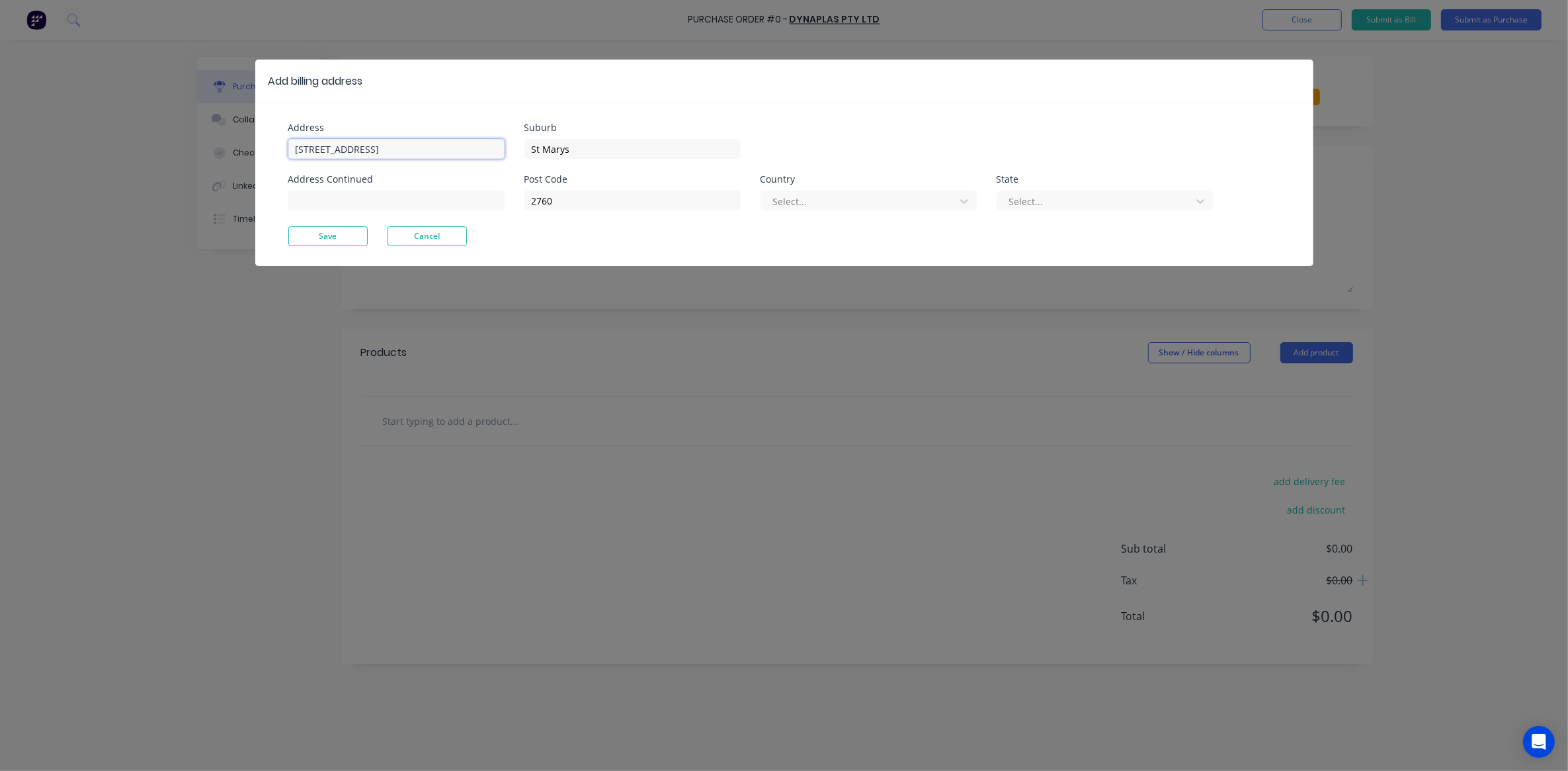
drag, startPoint x: 408, startPoint y: 152, endPoint x: 294, endPoint y: 153, distance: 114.0
click at [294, 153] on input "[STREET_ADDRESS]" at bounding box center [396, 149] width 216 height 20
type input "[STREET_ADDRESS]"
click at [786, 202] on div at bounding box center [860, 201] width 176 height 16
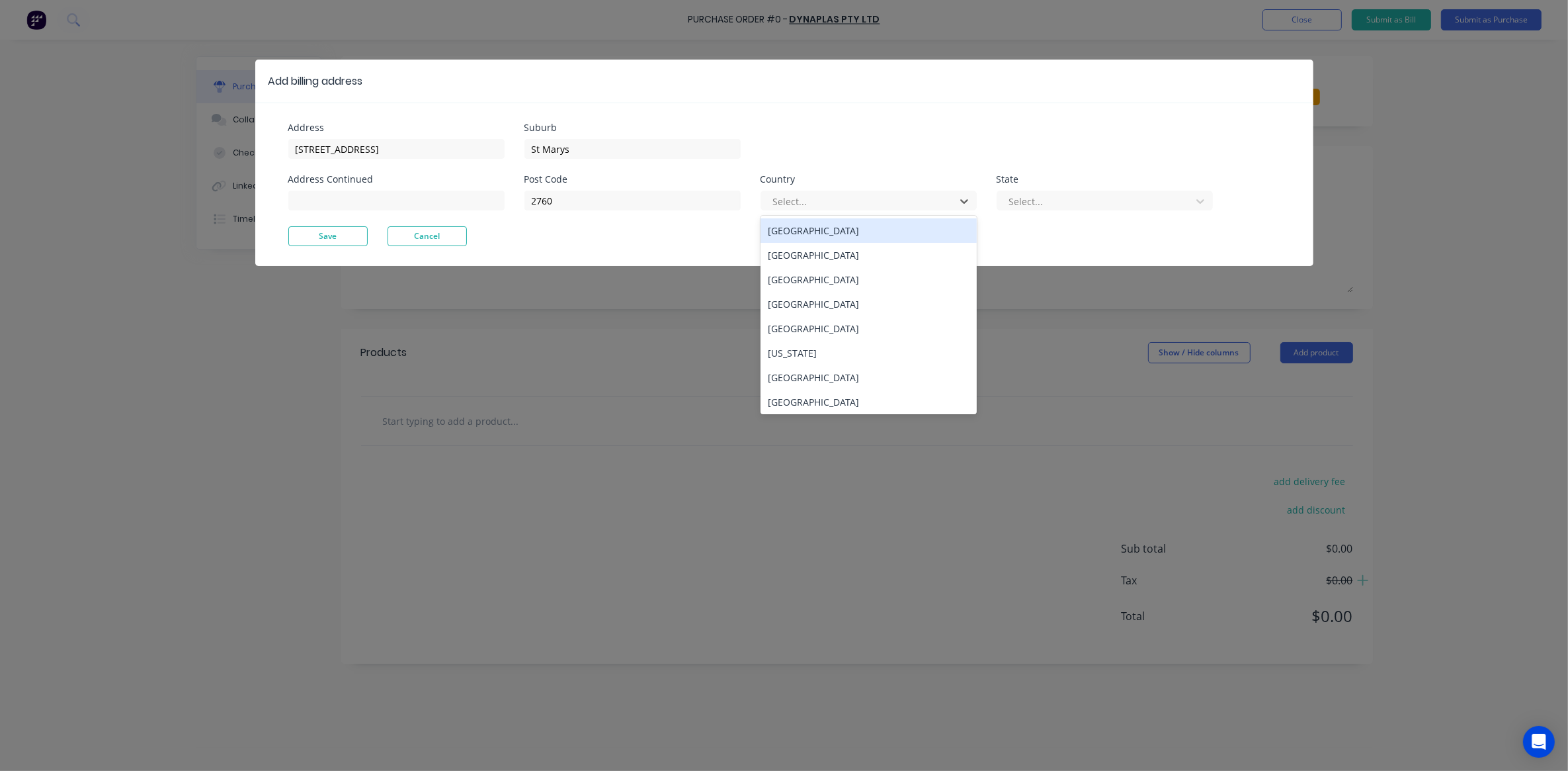
click at [795, 227] on div "[GEOGRAPHIC_DATA]" at bounding box center [869, 231] width 216 height 24
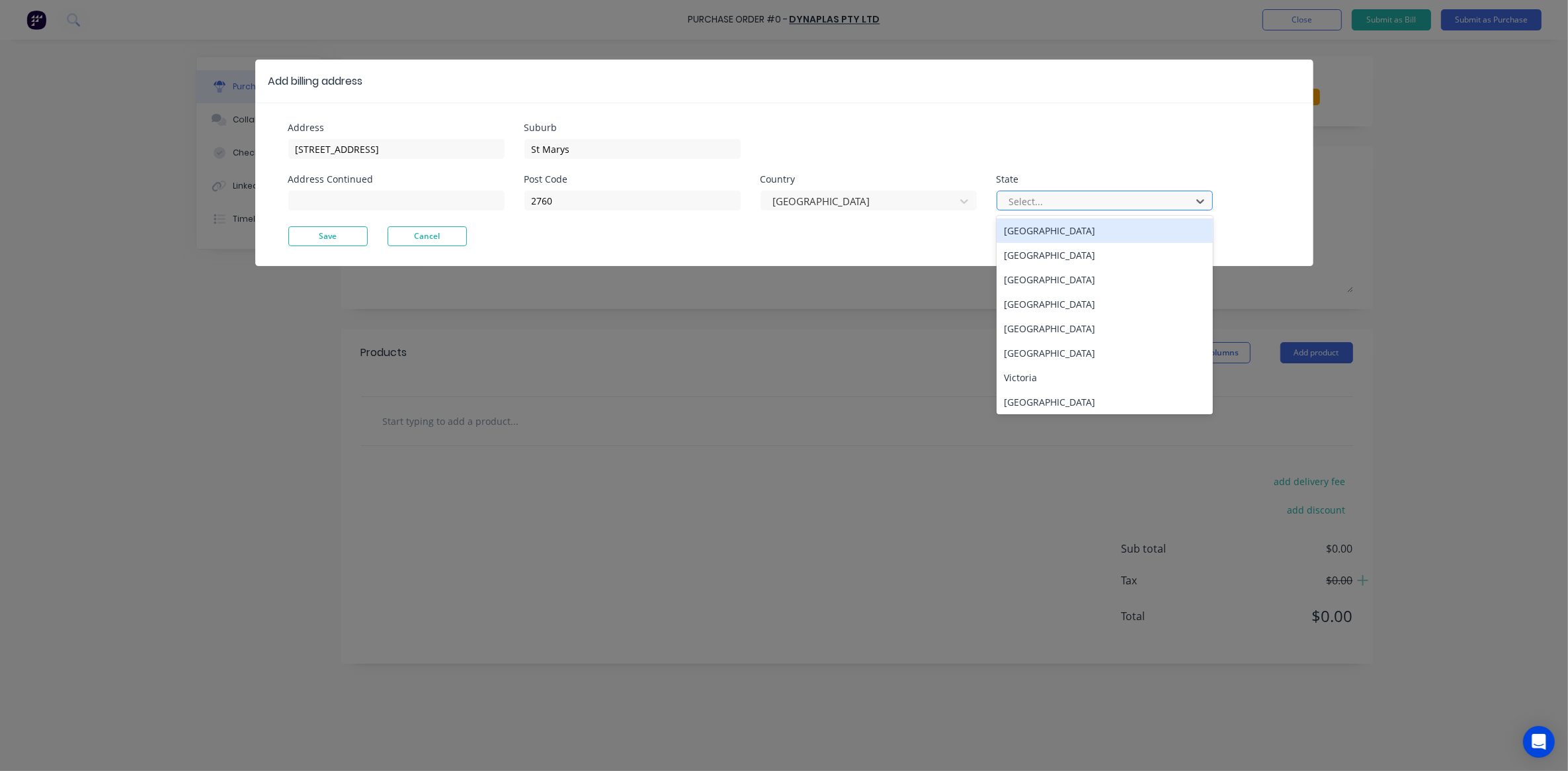
click at [1032, 196] on div at bounding box center [1096, 201] width 176 height 16
click at [1060, 256] on div "[GEOGRAPHIC_DATA]" at bounding box center [1105, 255] width 216 height 24
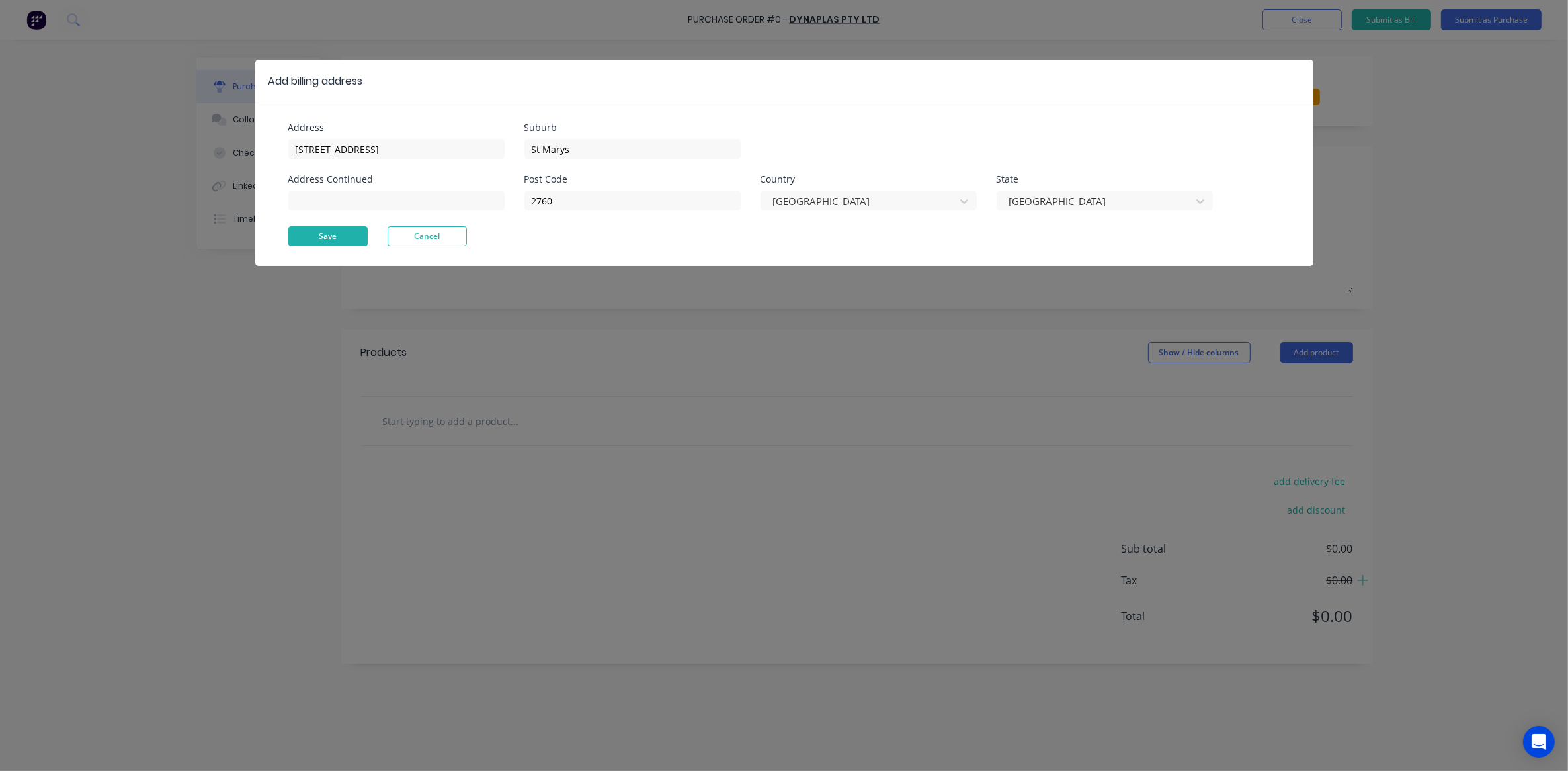
click at [315, 239] on button "Save" at bounding box center [328, 236] width 79 height 20
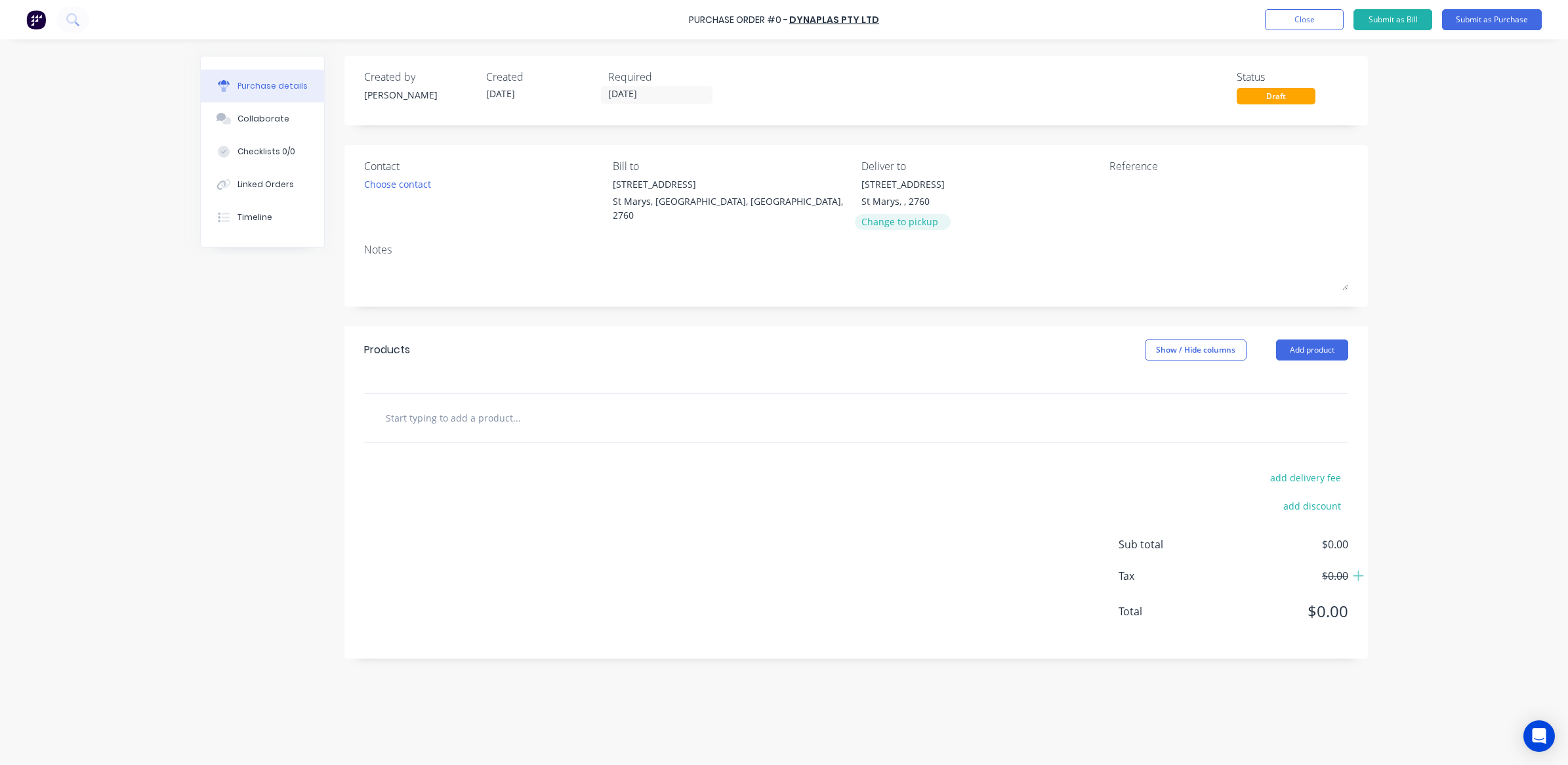
click at [915, 221] on div "Change to pickup" at bounding box center [903, 221] width 84 height 13
click at [519, 411] on input "text" at bounding box center [516, 411] width 263 height 26
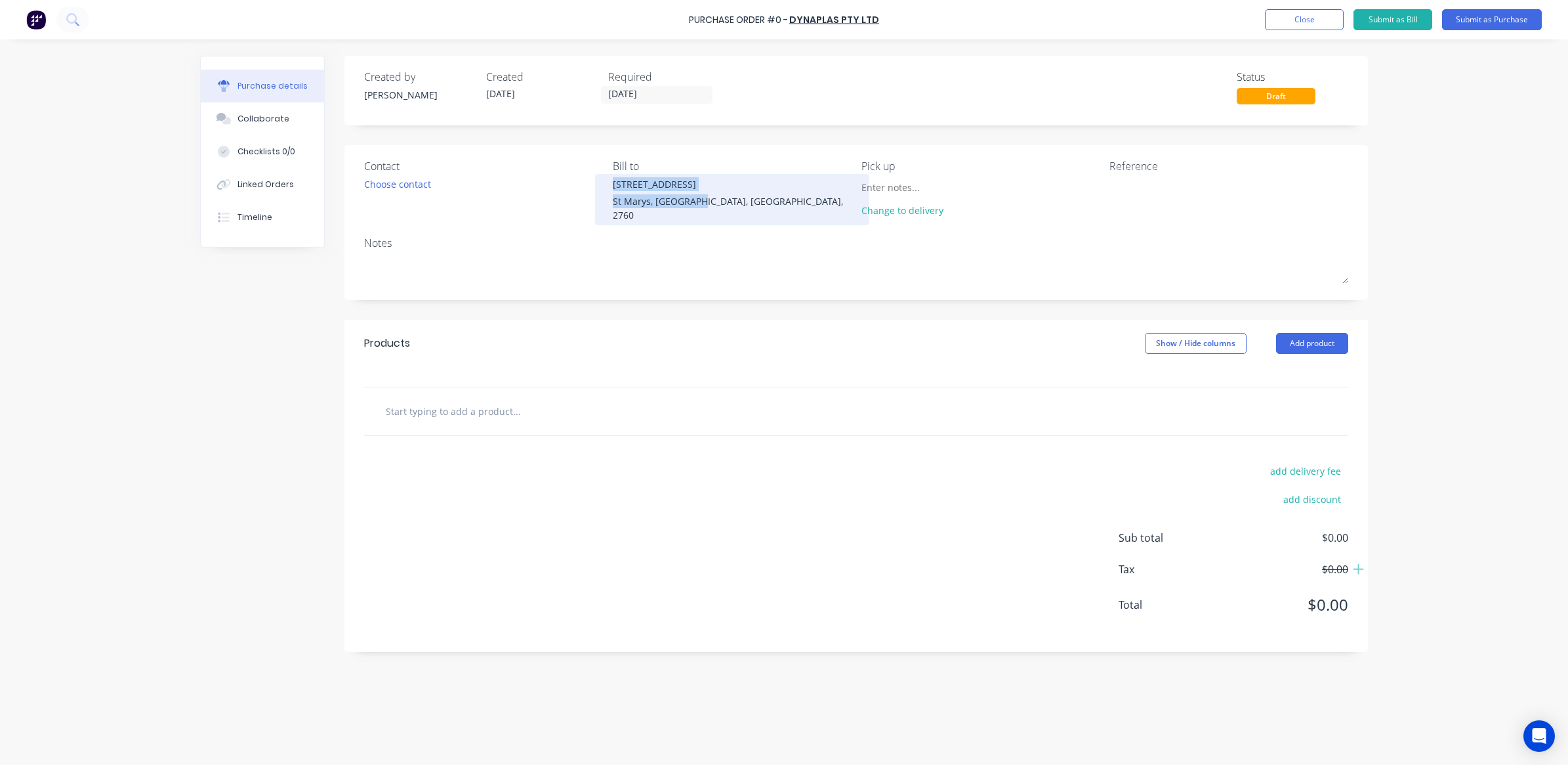
drag, startPoint x: 609, startPoint y: 198, endPoint x: 697, endPoint y: 205, distance: 88.3
click at [697, 205] on div "[STREET_ADDRESS]" at bounding box center [732, 199] width 239 height 45
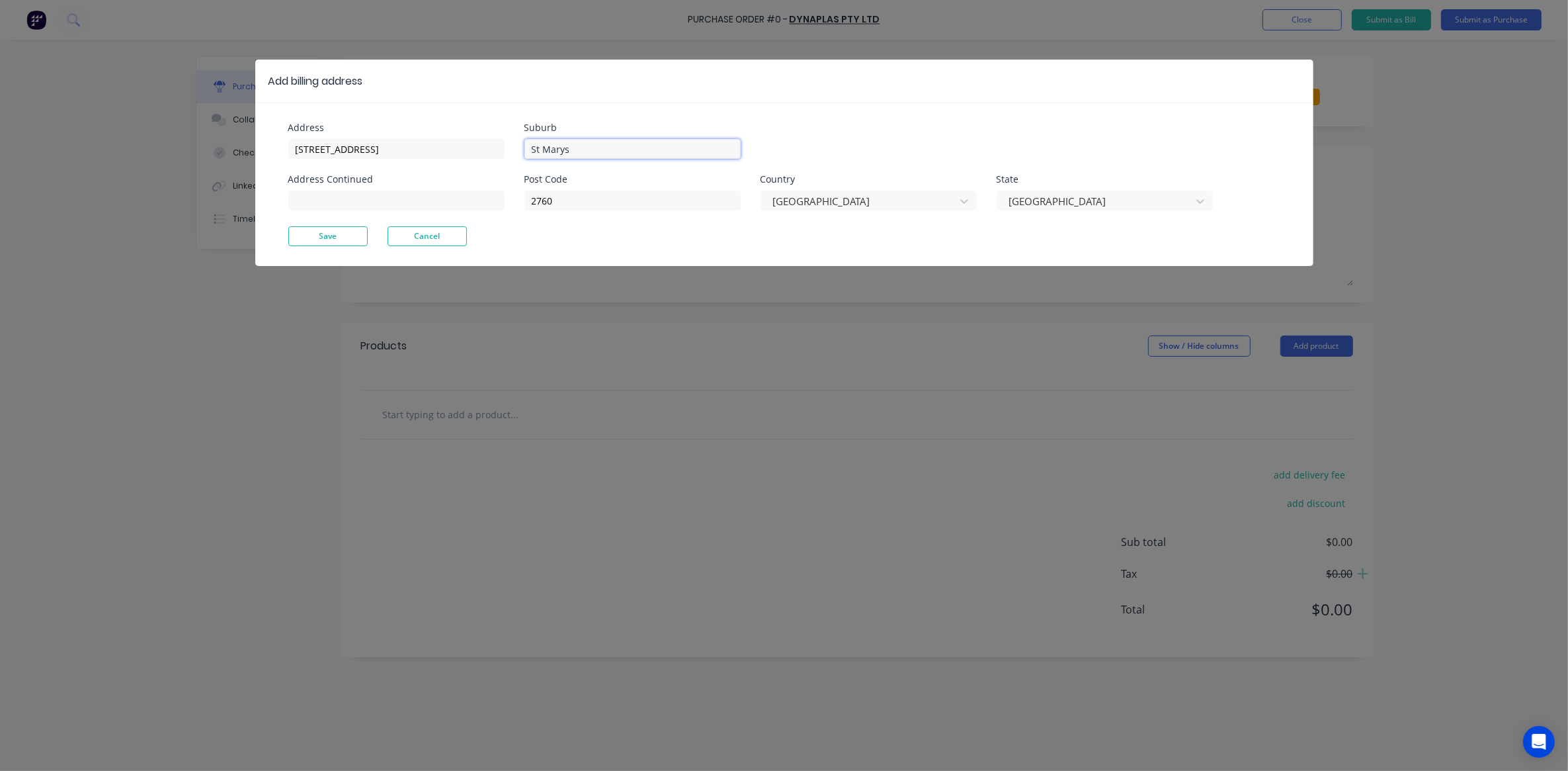
drag, startPoint x: 527, startPoint y: 149, endPoint x: 567, endPoint y: 149, distance: 40.0
click at [567, 149] on input "St Marys" at bounding box center [632, 149] width 216 height 20
drag, startPoint x: 529, startPoint y: 203, endPoint x: 552, endPoint y: 203, distance: 23.0
click at [552, 203] on input "2760" at bounding box center [632, 201] width 216 height 20
click at [362, 240] on button "Save" at bounding box center [328, 236] width 79 height 20
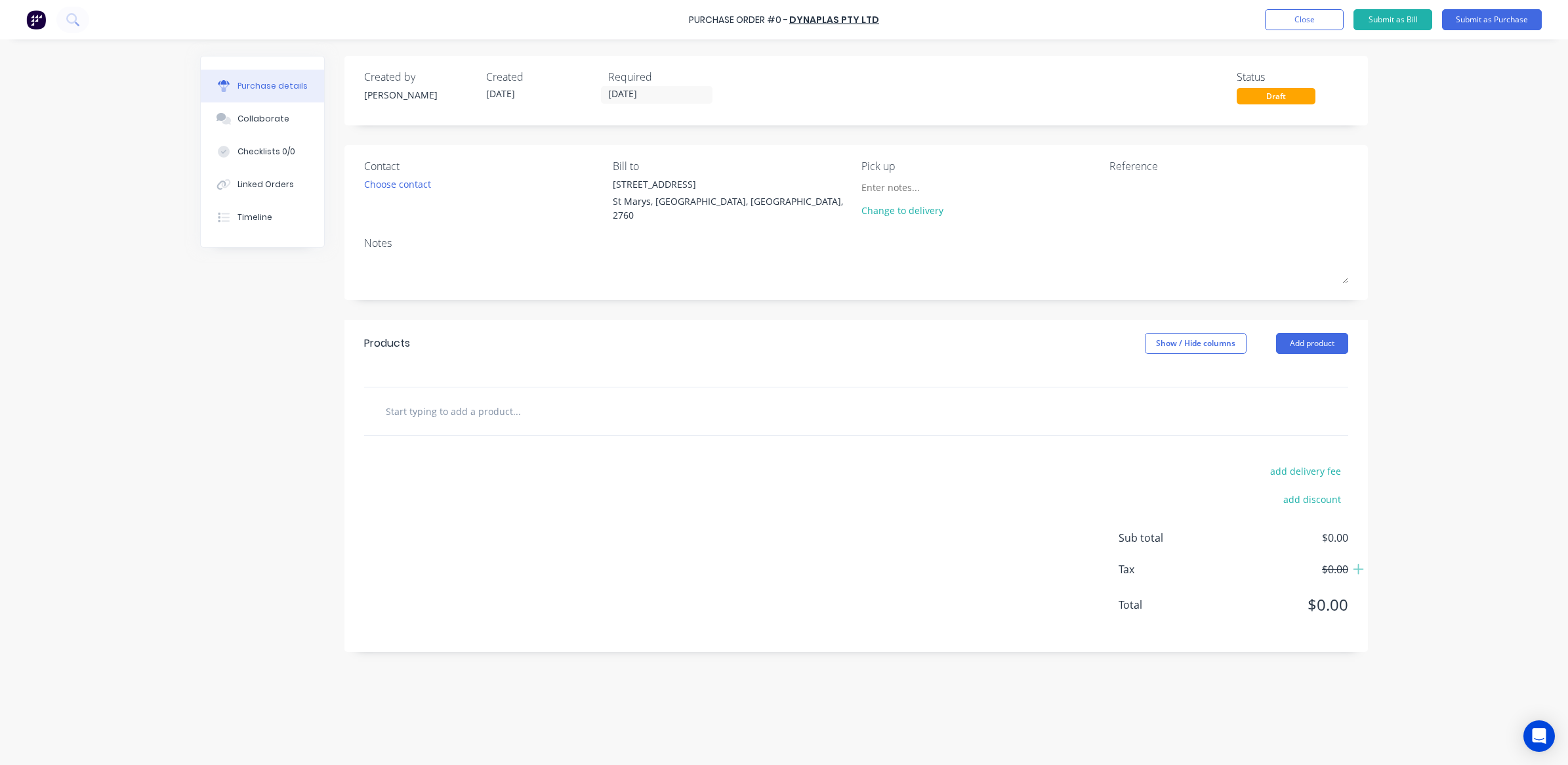
click at [470, 408] on input "text" at bounding box center [516, 411] width 263 height 26
click at [471, 407] on input "text" at bounding box center [516, 411] width 263 height 26
type input "f"
click at [1295, 333] on button "Add product" at bounding box center [1312, 344] width 72 height 21
click at [1286, 381] on div "Product catalogue" at bounding box center [1286, 377] width 101 height 19
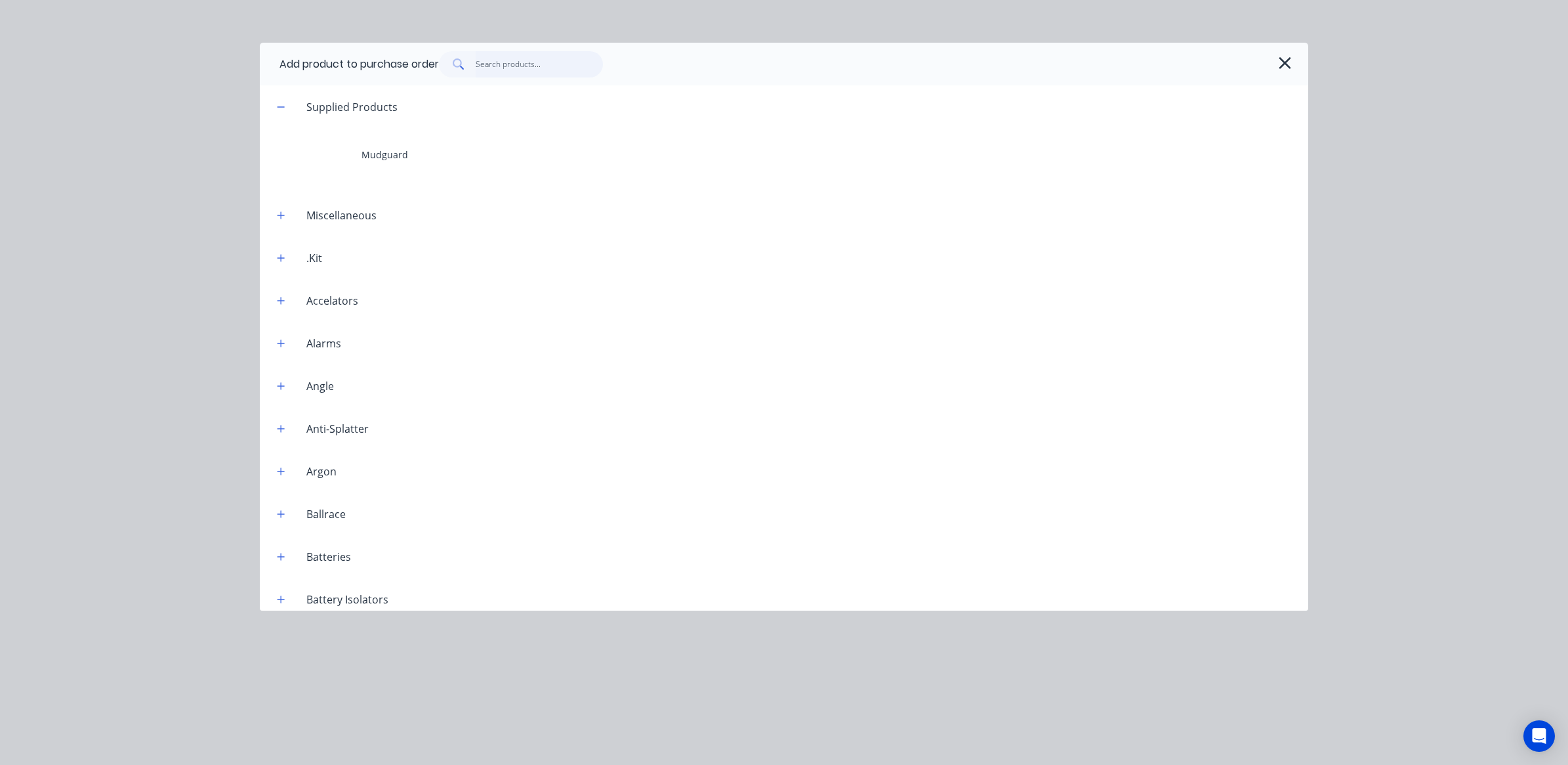
click at [516, 62] on input "text" at bounding box center [539, 64] width 128 height 26
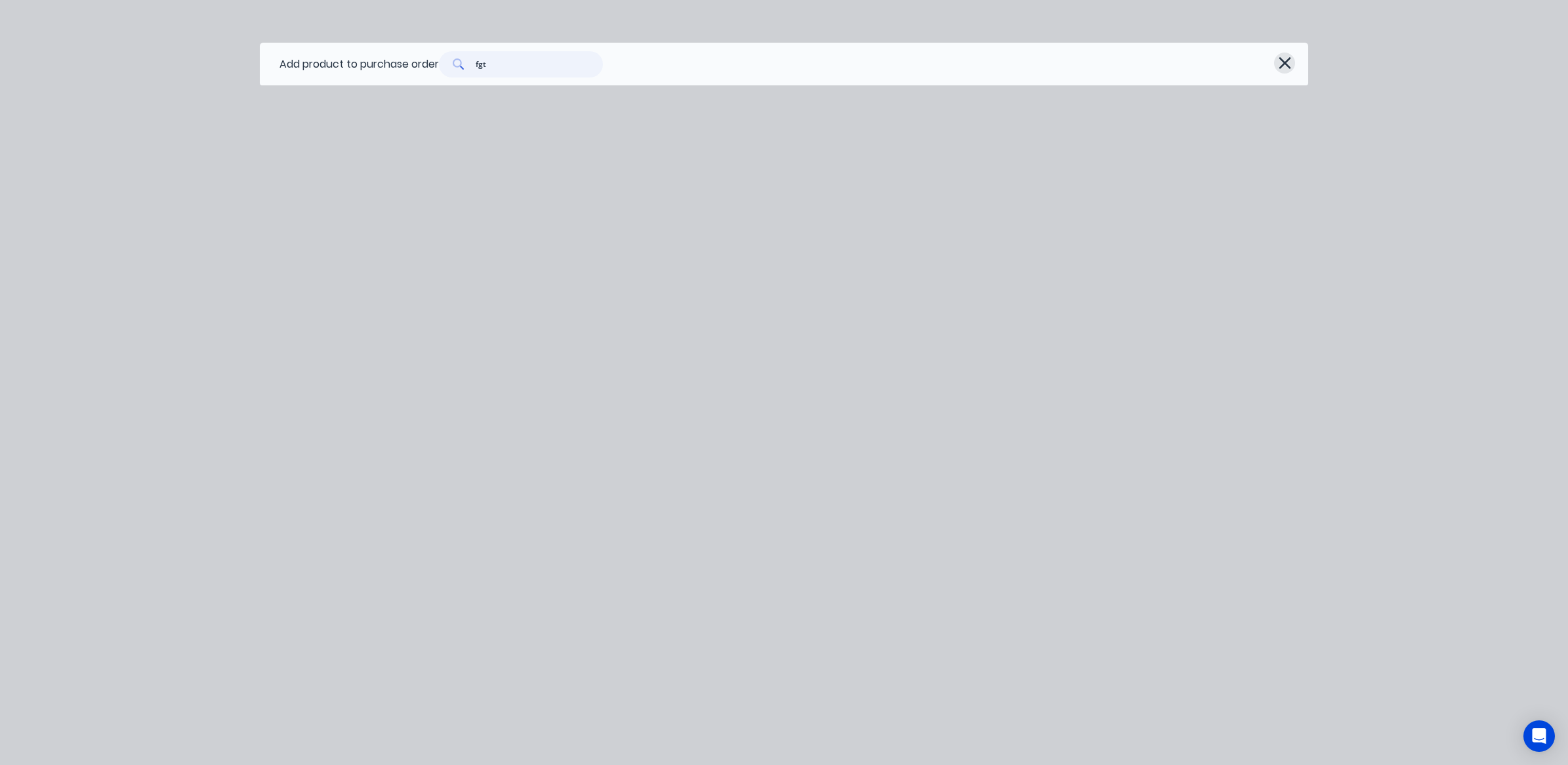
type input "fgt"
click at [1287, 60] on icon "button" at bounding box center [1284, 63] width 12 height 12
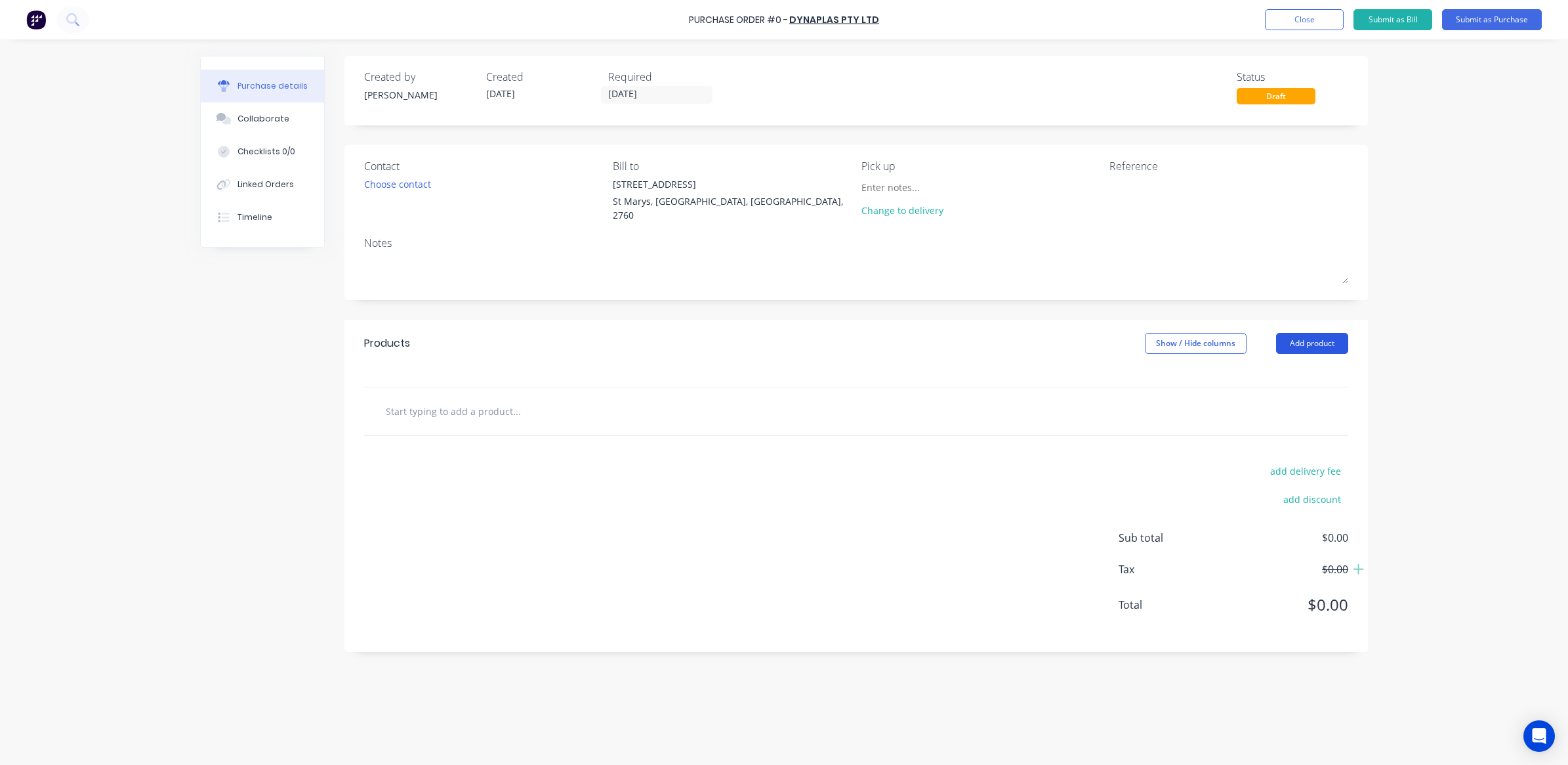
click at [1312, 343] on button "Add product" at bounding box center [1312, 344] width 72 height 21
click at [1281, 400] on div "Basic product" at bounding box center [1286, 403] width 101 height 19
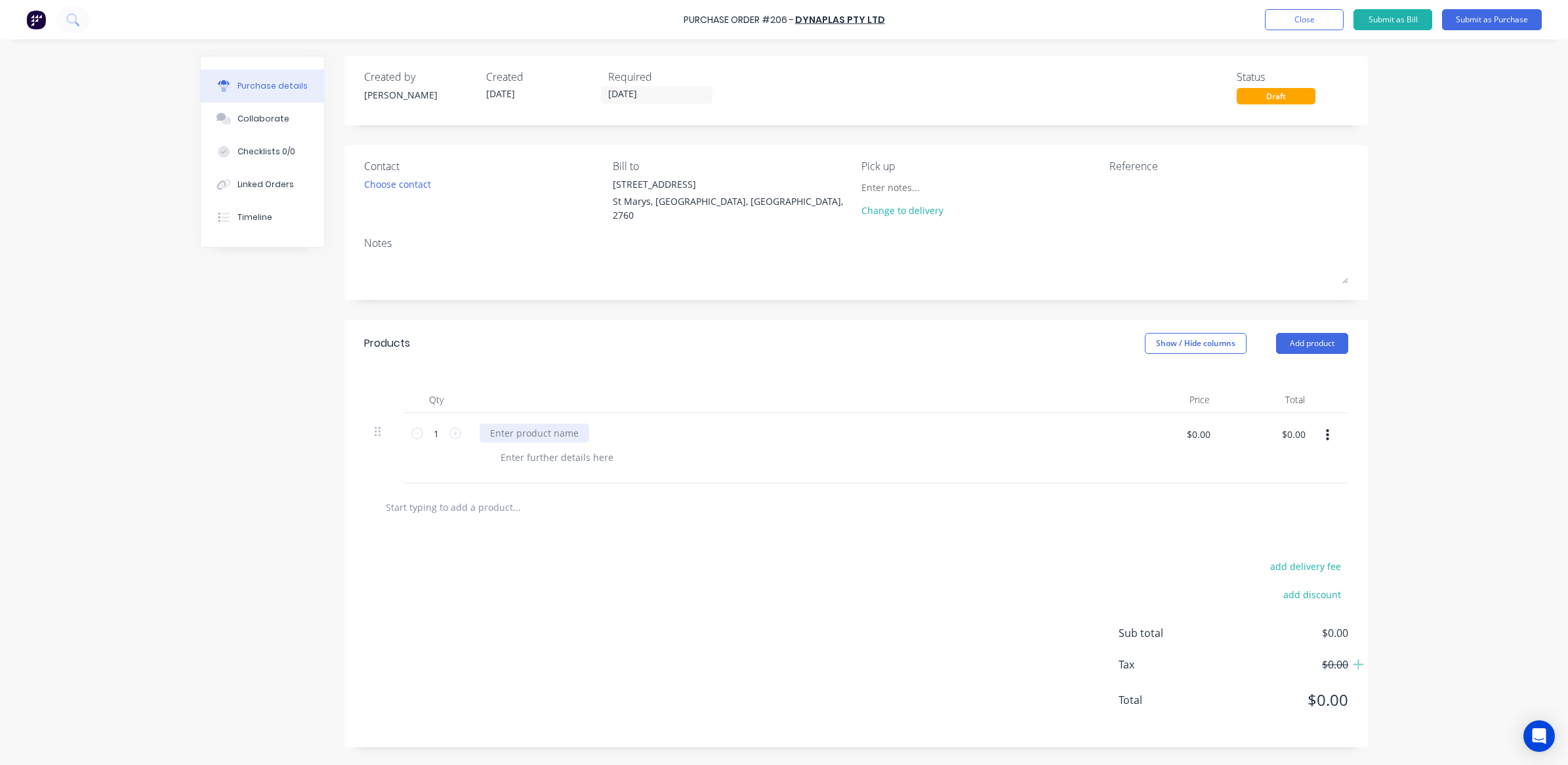
click at [545, 431] on div at bounding box center [534, 433] width 110 height 19
click at [509, 418] on div at bounding box center [797, 448] width 656 height 70
paste div
click at [536, 453] on div at bounding box center [556, 457] width 134 height 19
click at [538, 455] on div at bounding box center [556, 457] width 134 height 19
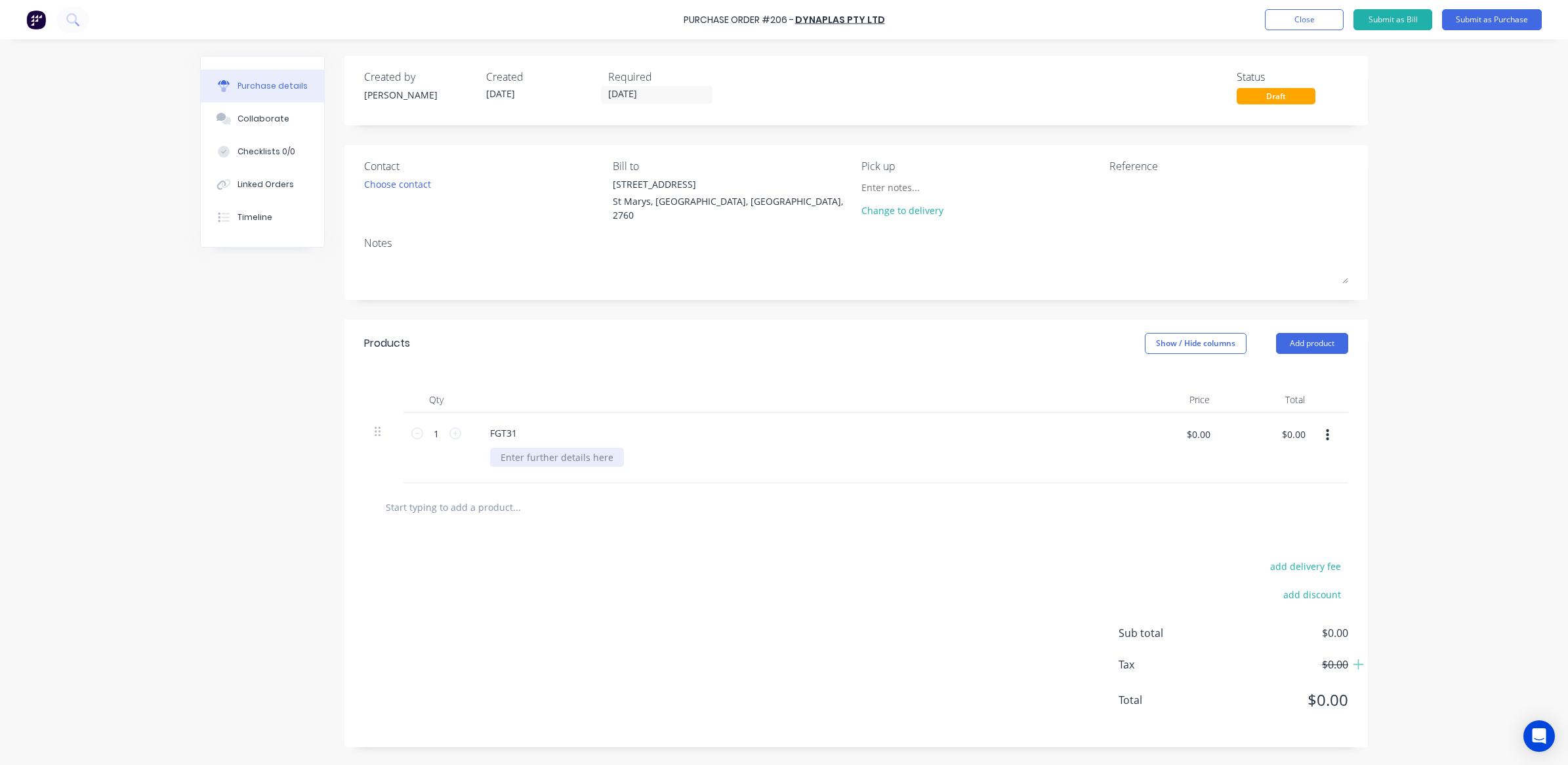
paste div
click at [1194, 432] on input "$0.00" at bounding box center [1198, 434] width 40 height 21
type input "$470.00"
click at [454, 427] on icon at bounding box center [455, 433] width 12 height 12
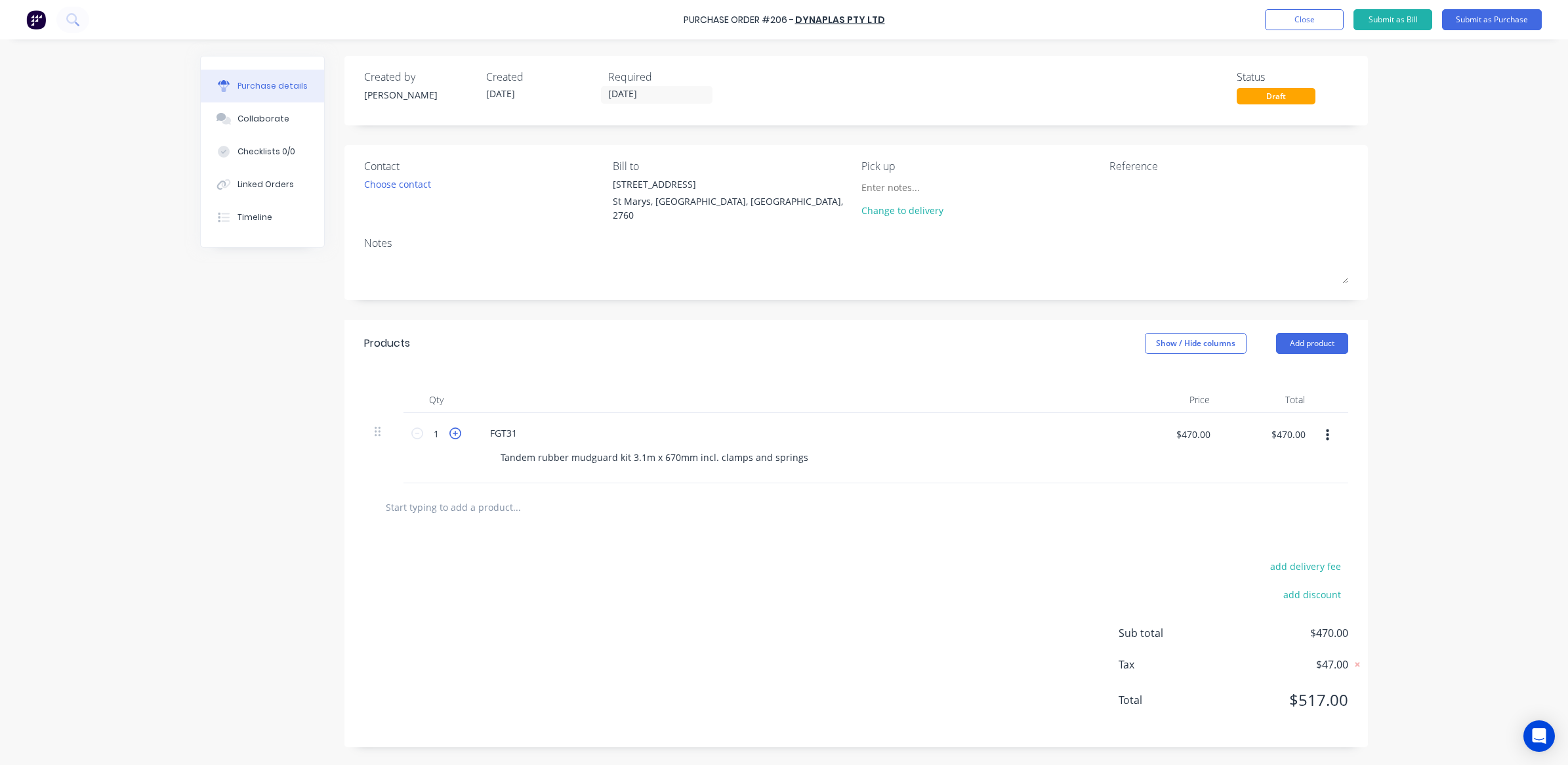
type input "2"
type input "$940.00"
click at [1334, 334] on button "Add product" at bounding box center [1312, 344] width 72 height 21
click at [1280, 399] on div "Basic product" at bounding box center [1286, 403] width 101 height 19
click at [502, 497] on div at bounding box center [534, 503] width 110 height 19
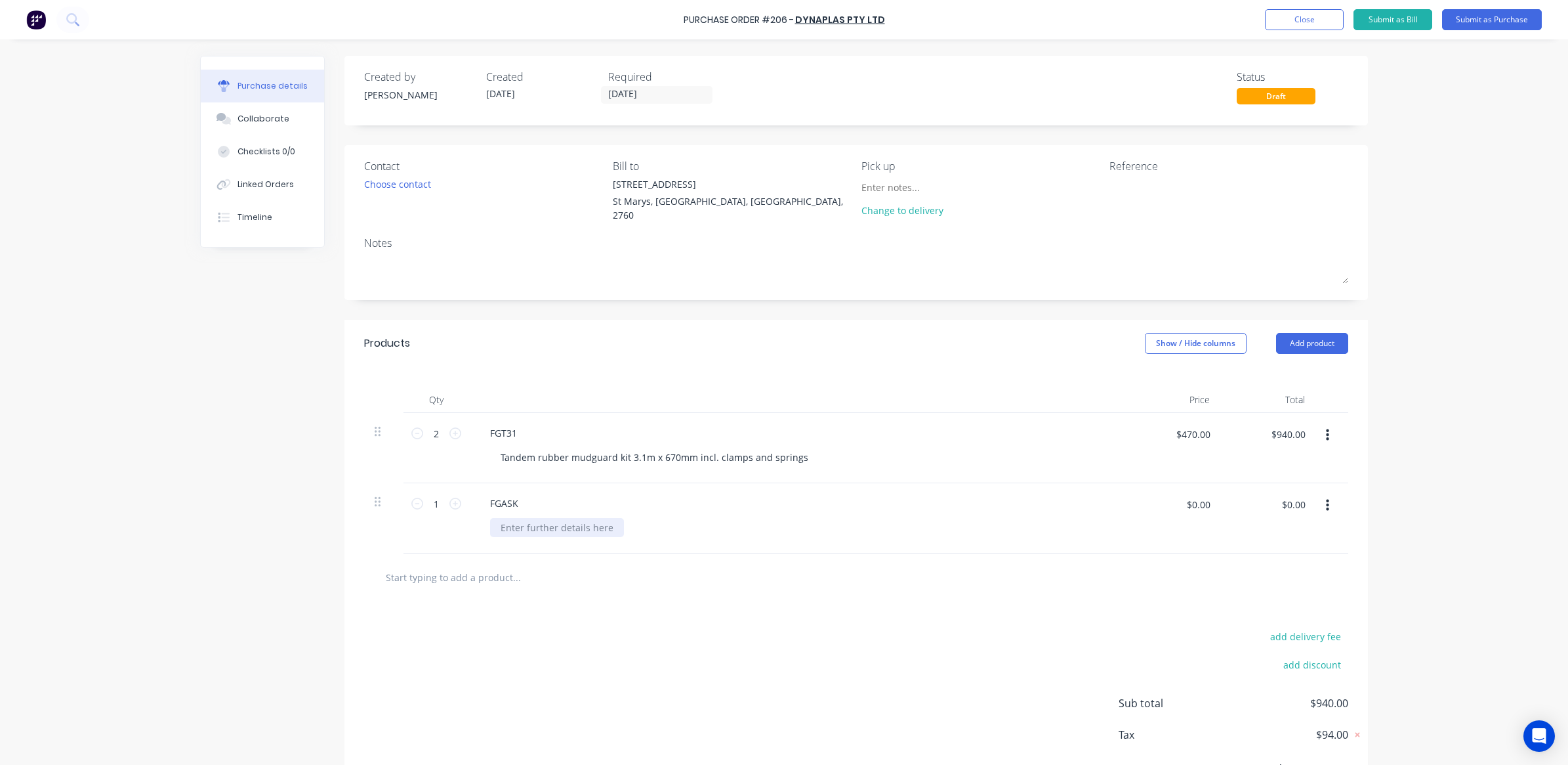
click at [526, 528] on div at bounding box center [556, 527] width 134 height 19
click at [503, 520] on div at bounding box center [556, 527] width 134 height 19
paste div
click at [410, 526] on div "1 1" at bounding box center [436, 518] width 66 height 70
drag, startPoint x: 447, startPoint y: 500, endPoint x: 463, endPoint y: 518, distance: 24.1
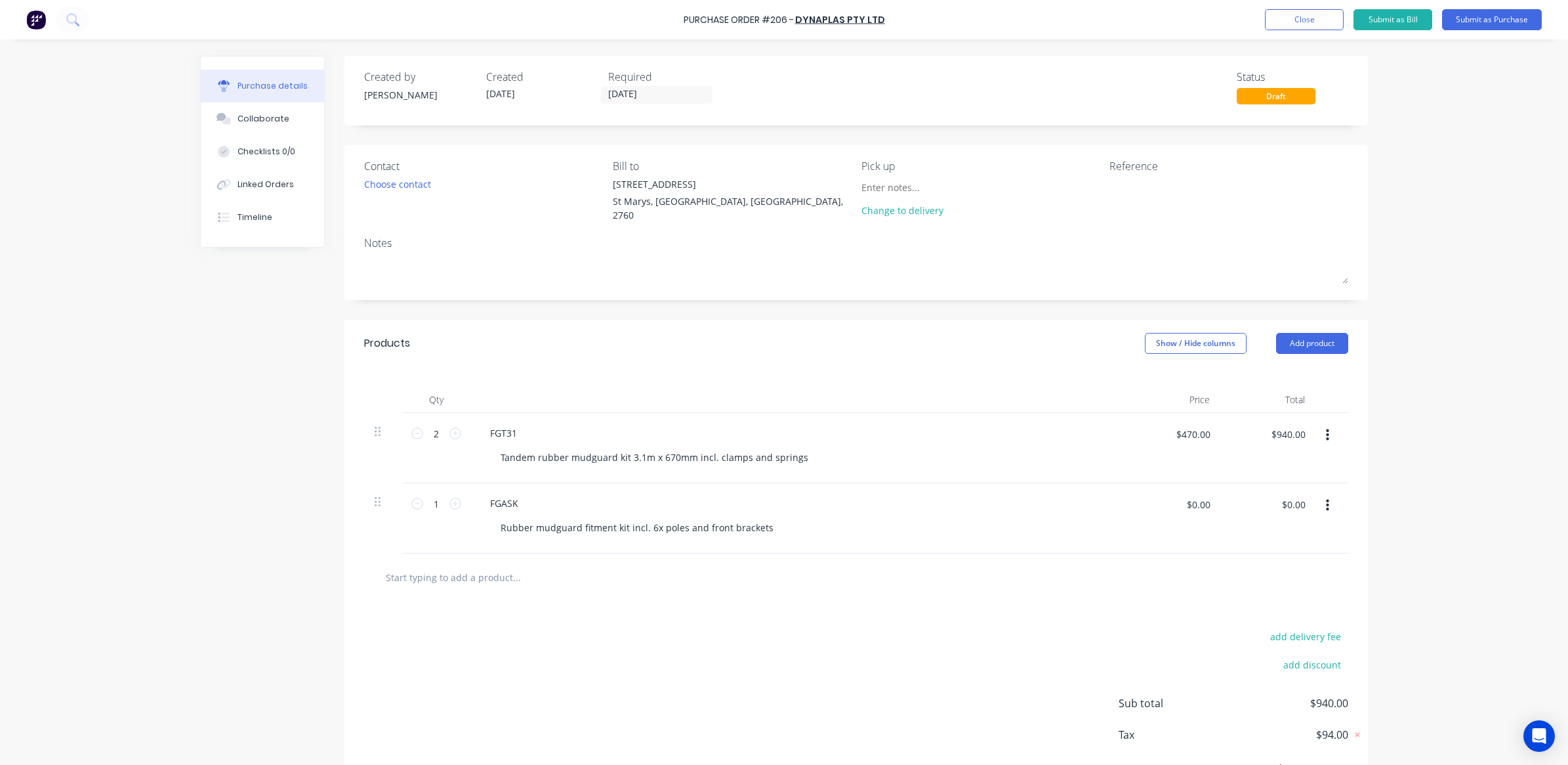
click at [450, 501] on icon at bounding box center [455, 503] width 12 height 12
type input "2"
click at [1184, 504] on input "$0.00" at bounding box center [1198, 504] width 40 height 21
type input "$452.00"
type input "$904.00"
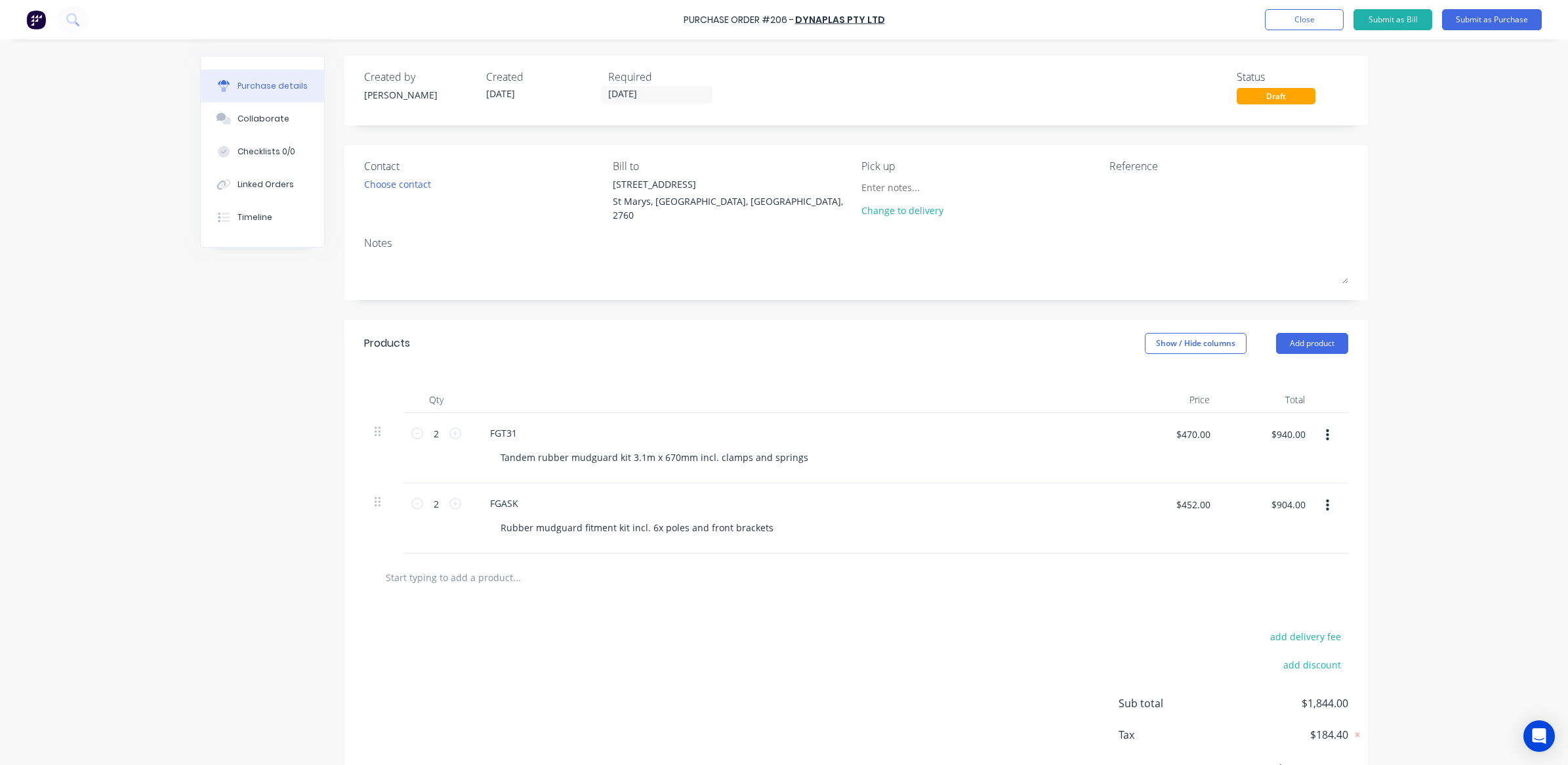
click at [576, 475] on div "FGT31 Tandem rubber mudguard kit 3.1m x 670mm incl. clamps and springs" at bounding box center [797, 448] width 656 height 70
click at [415, 431] on icon at bounding box center [417, 433] width 12 height 12
type input "1"
type input "$470.00"
click at [415, 501] on icon at bounding box center [417, 503] width 12 height 12
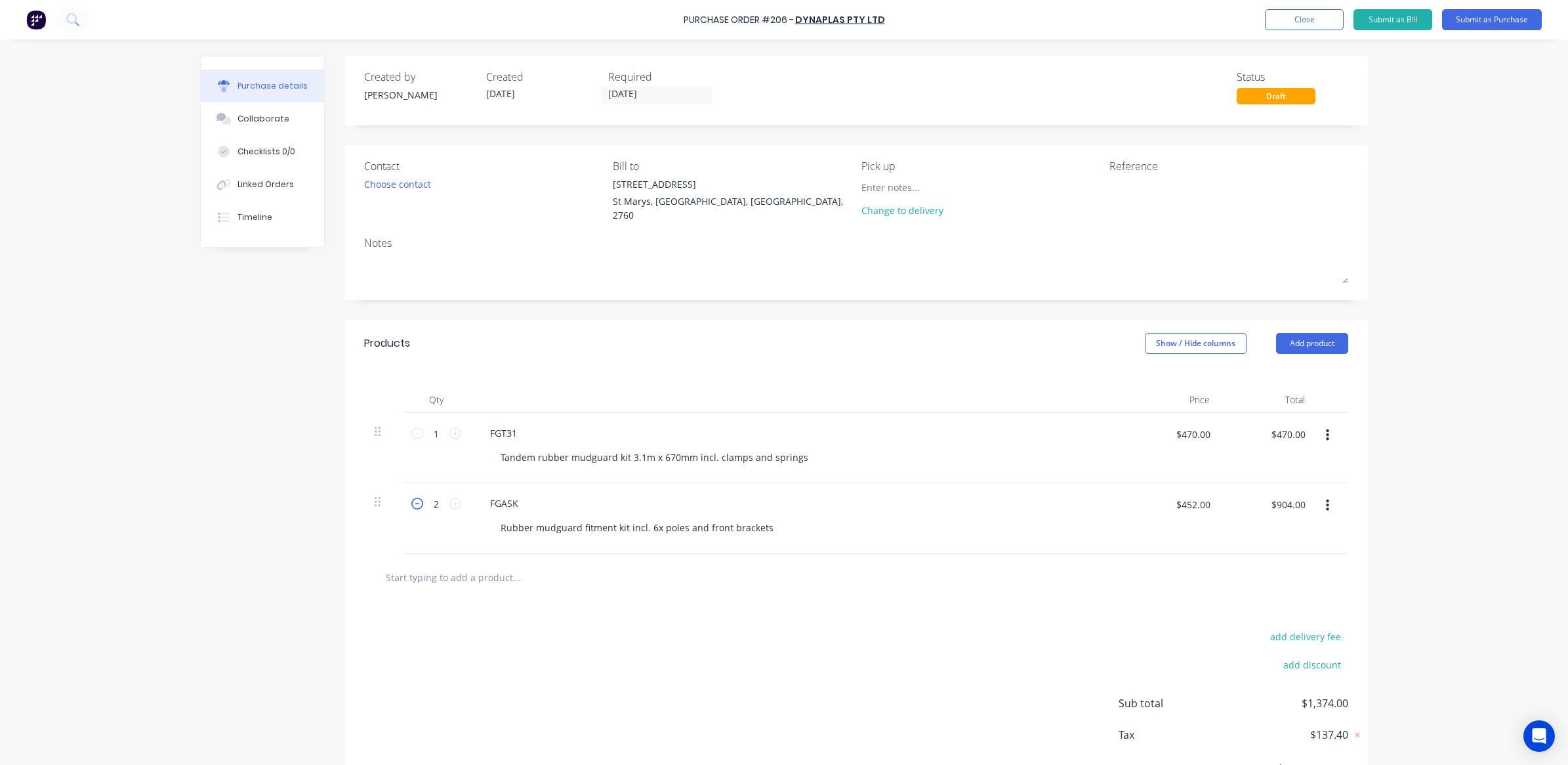
type input "1"
type input "$452.00"
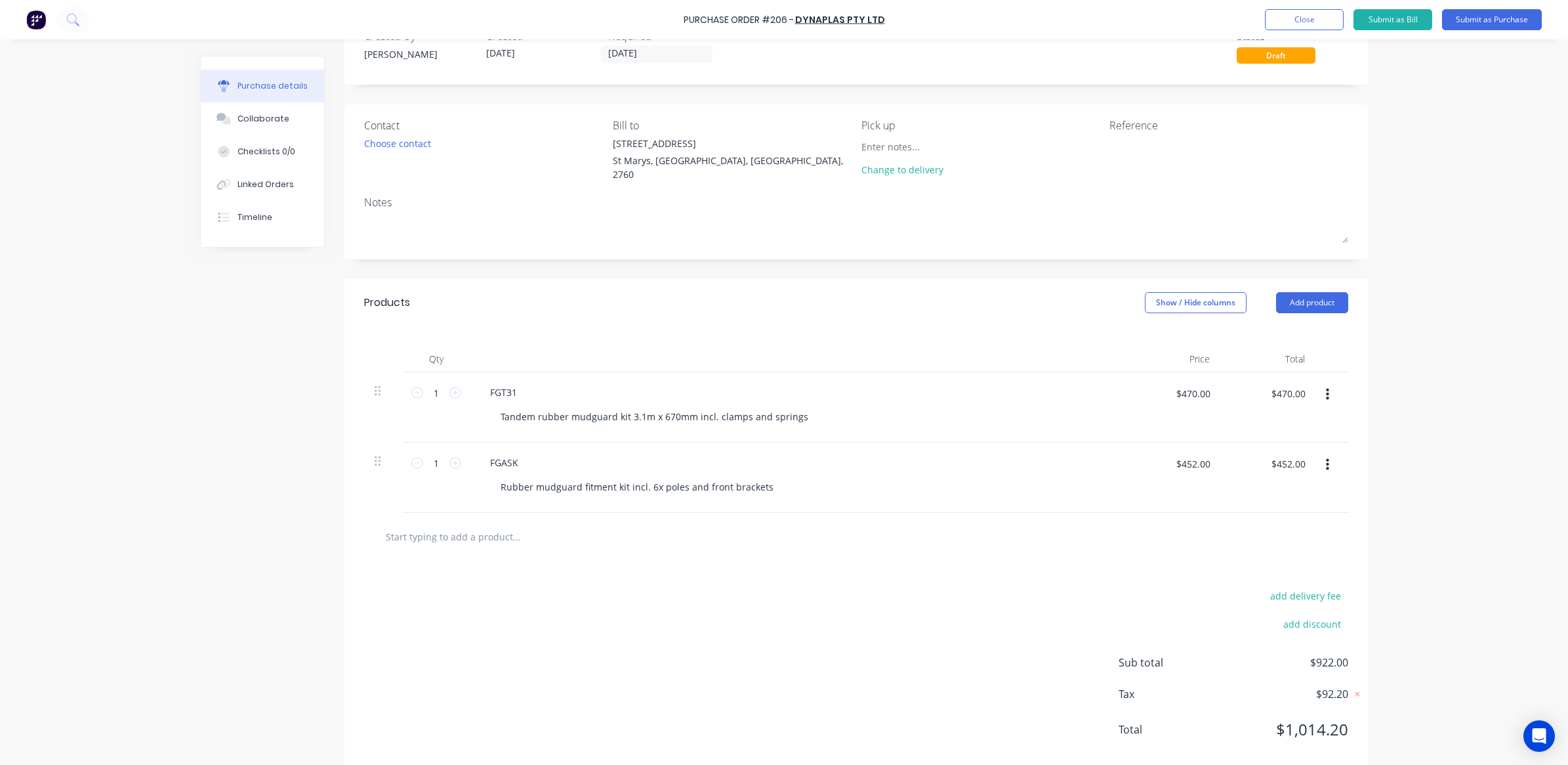
scroll to position [63, 0]
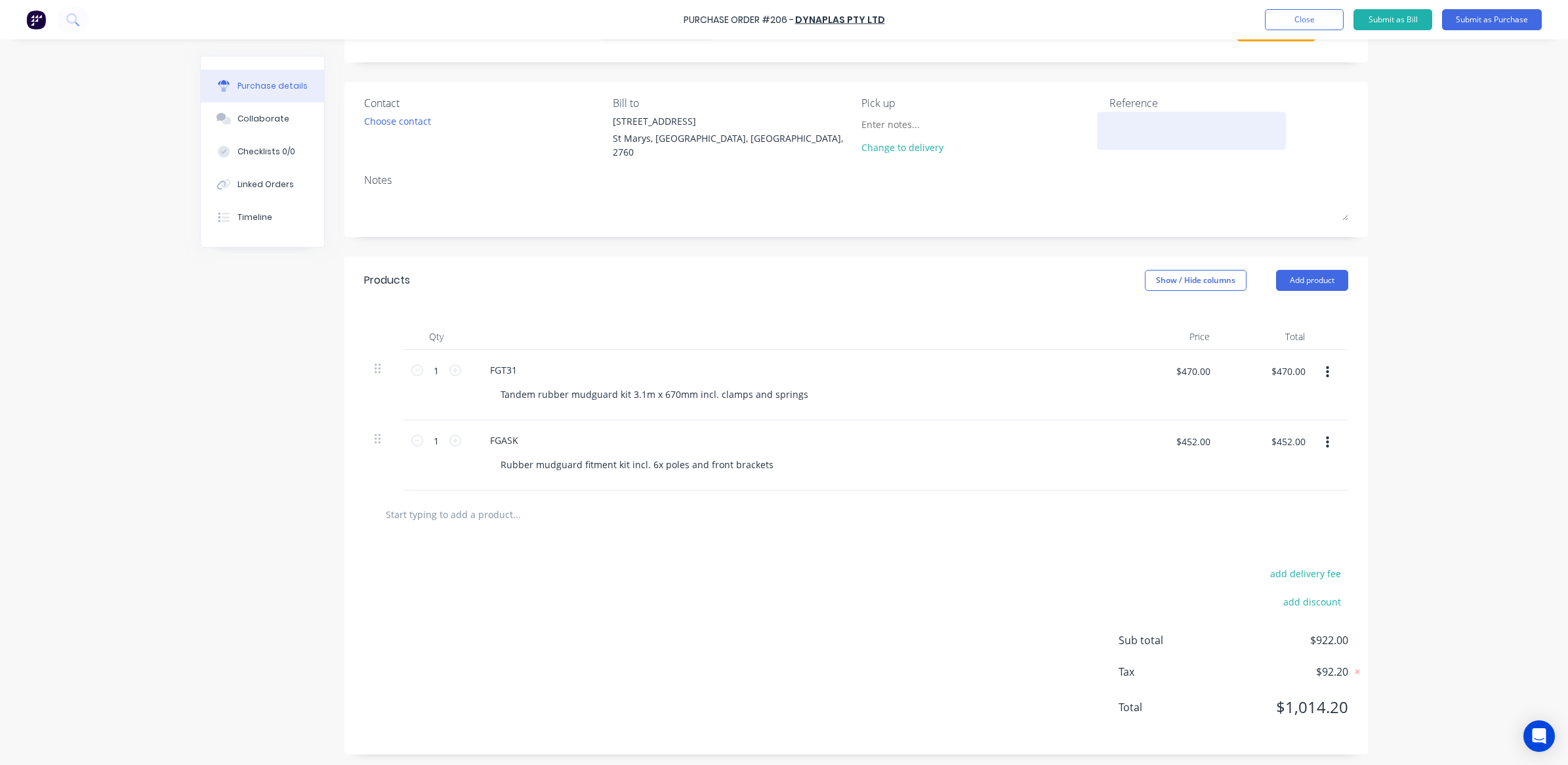
click at [1117, 126] on textarea at bounding box center [1191, 129] width 164 height 30
click at [254, 178] on div "Linked Orders" at bounding box center [265, 184] width 57 height 12
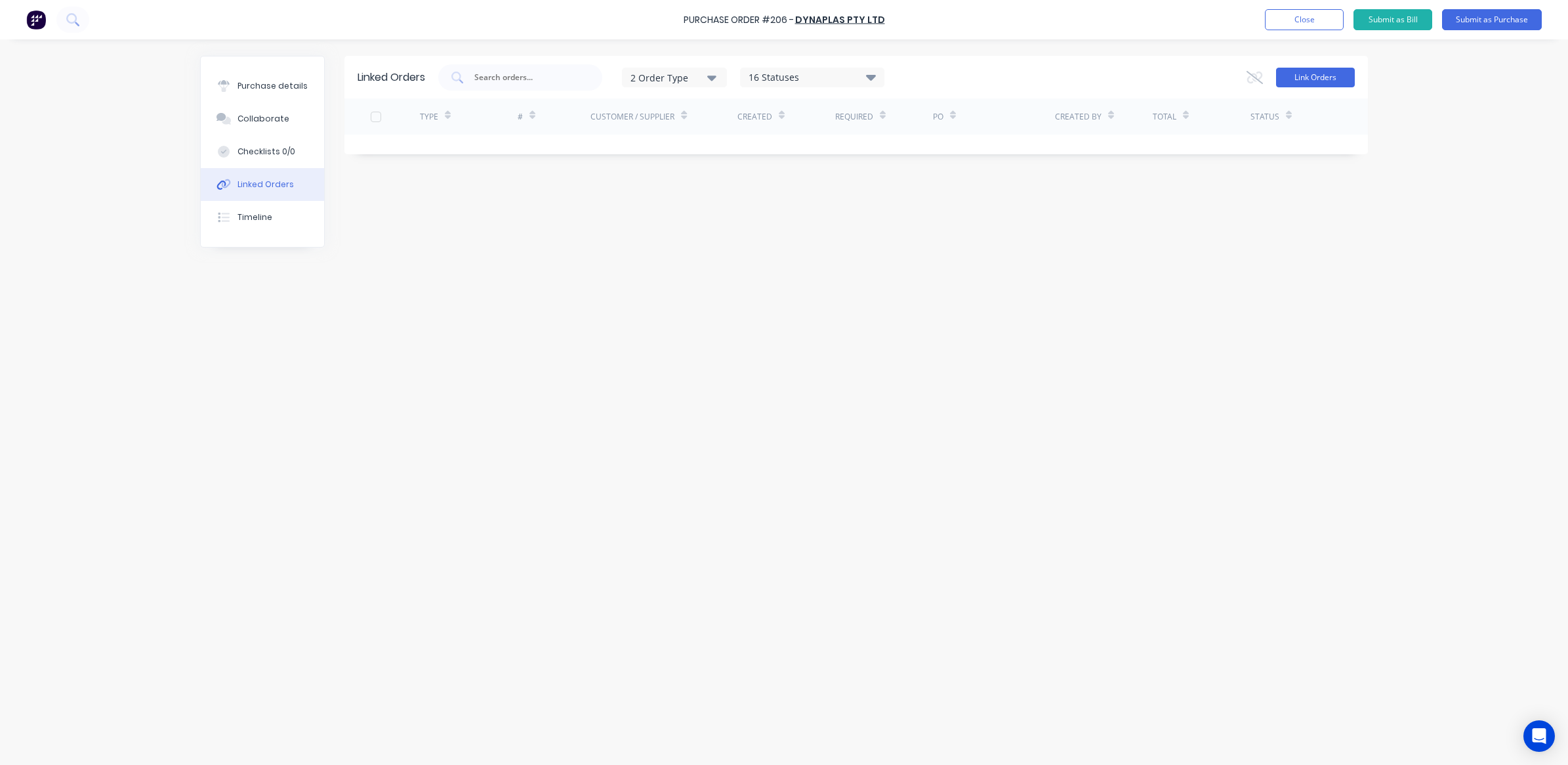
click at [1307, 77] on button "Link Orders" at bounding box center [1315, 77] width 79 height 20
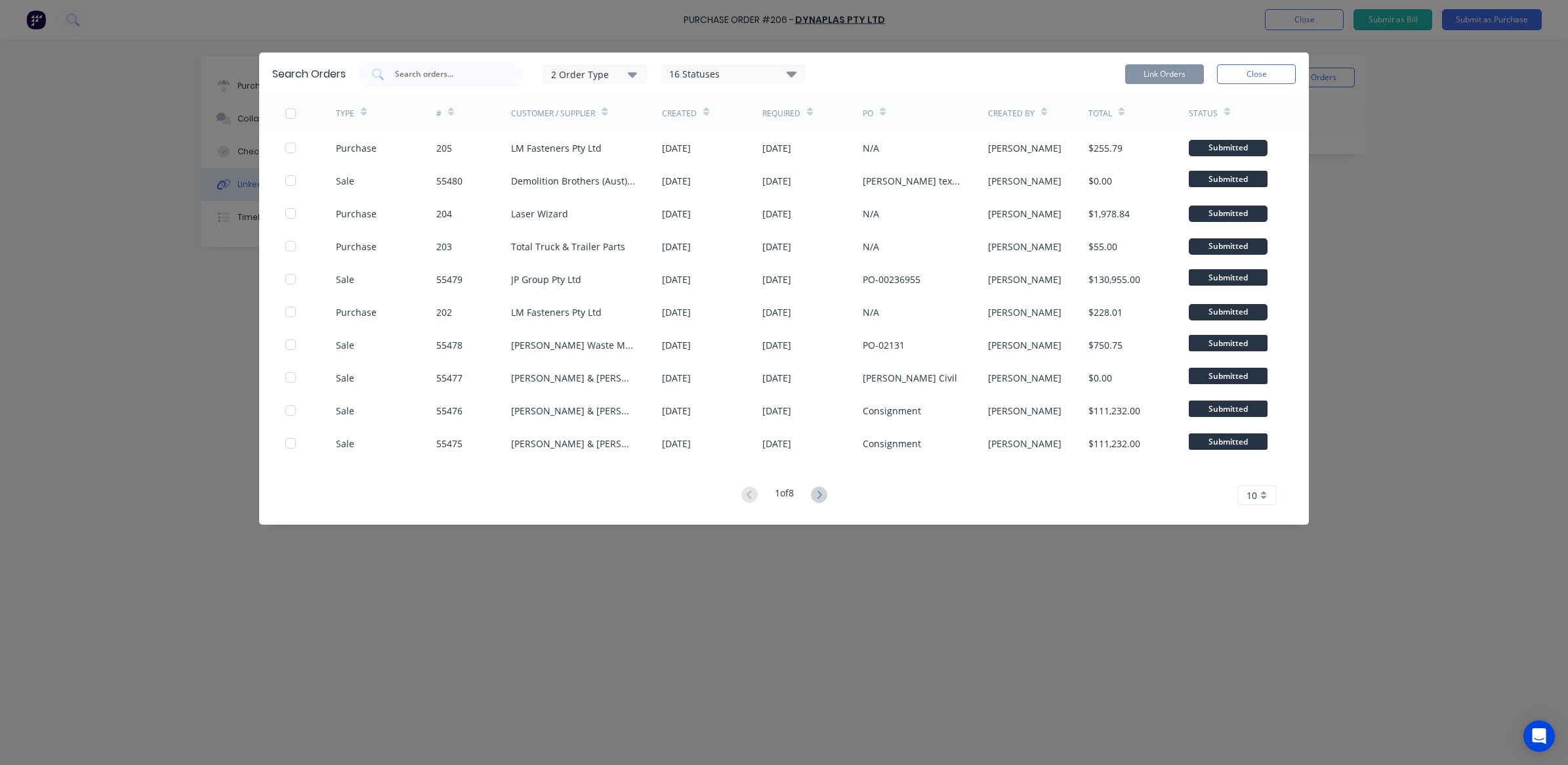
click at [789, 74] on icon at bounding box center [791, 74] width 10 height 16
click at [791, 74] on icon at bounding box center [791, 74] width 10 height 6
click at [637, 74] on icon "button" at bounding box center [632, 74] width 9 height 5
click at [589, 113] on div "Sales" at bounding box center [597, 107] width 76 height 13
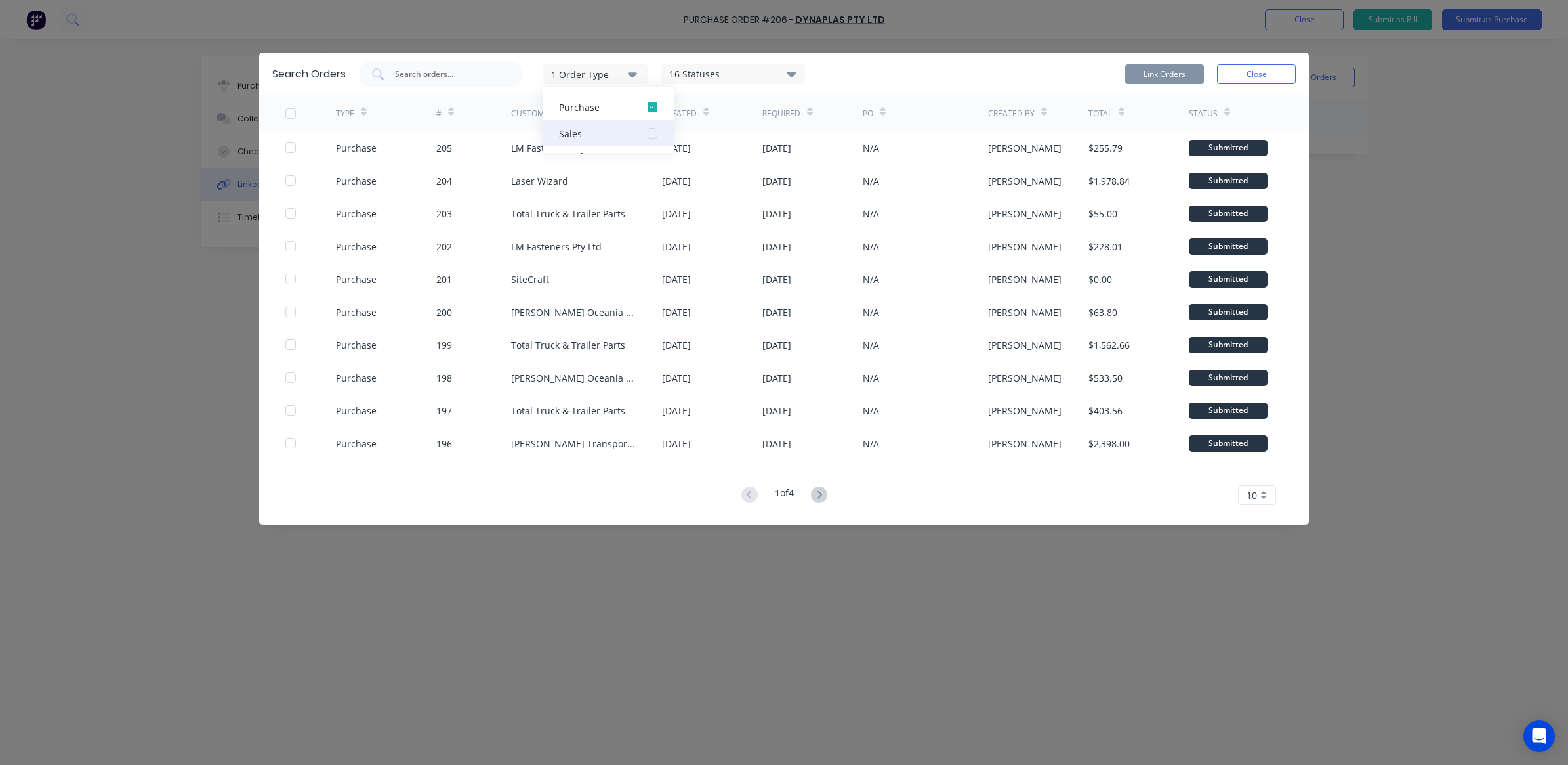
click at [582, 131] on div "Sales" at bounding box center [597, 133] width 76 height 13
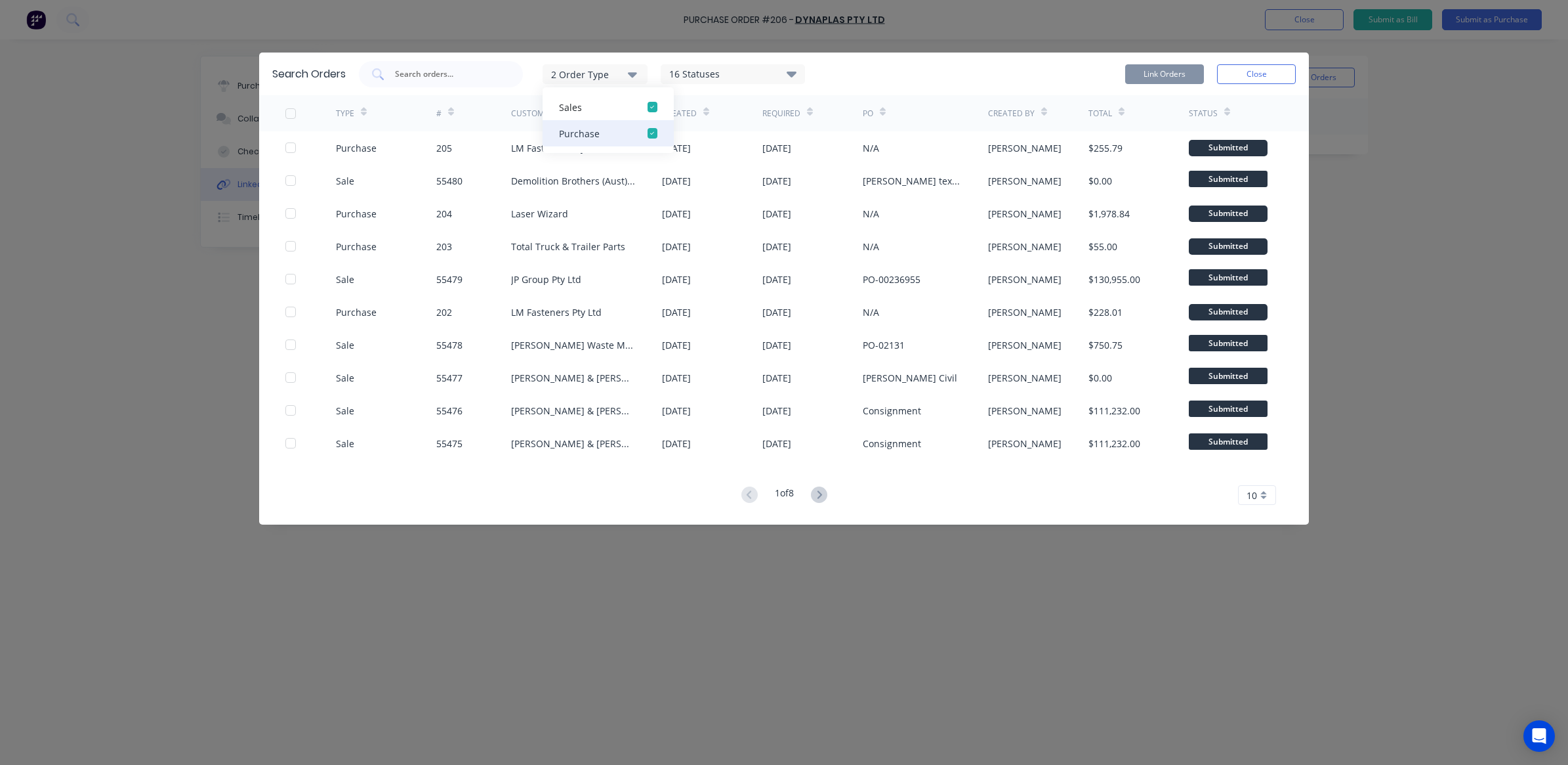
click at [648, 106] on div "button" at bounding box center [652, 107] width 26 height 26
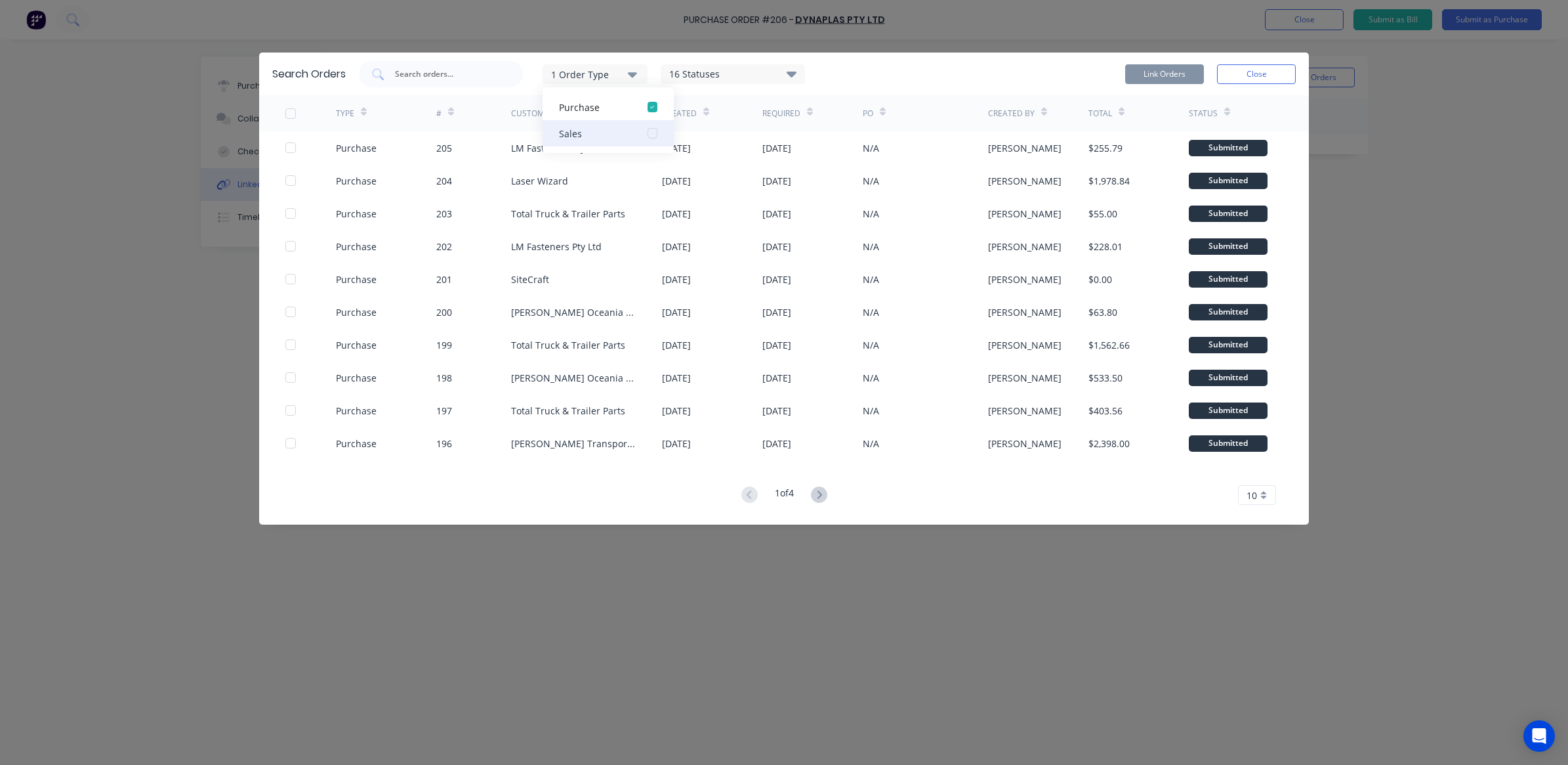
click at [635, 132] on button "Sales" at bounding box center [607, 133] width 131 height 26
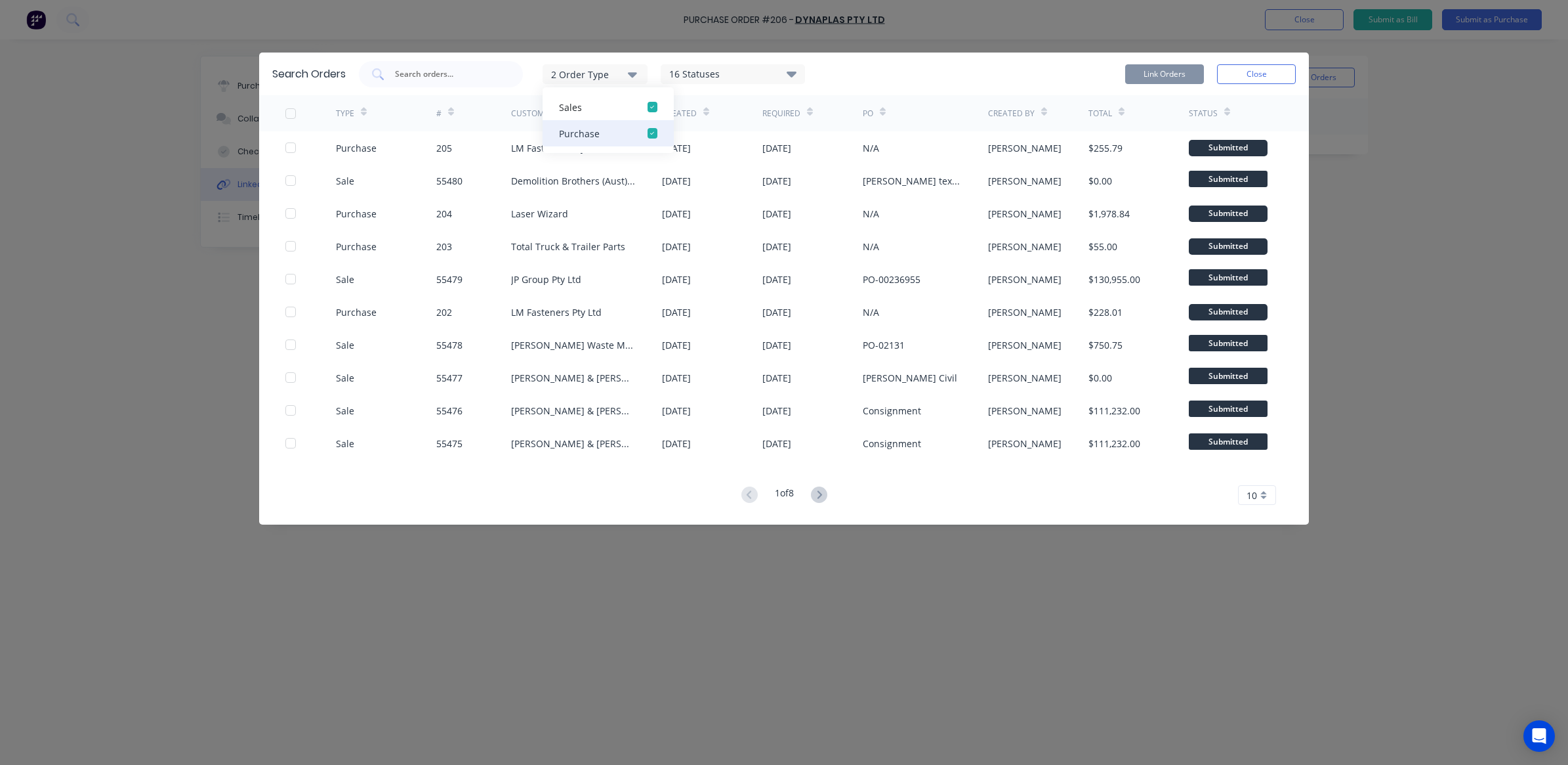
click at [637, 140] on button "Purchase" at bounding box center [607, 133] width 131 height 26
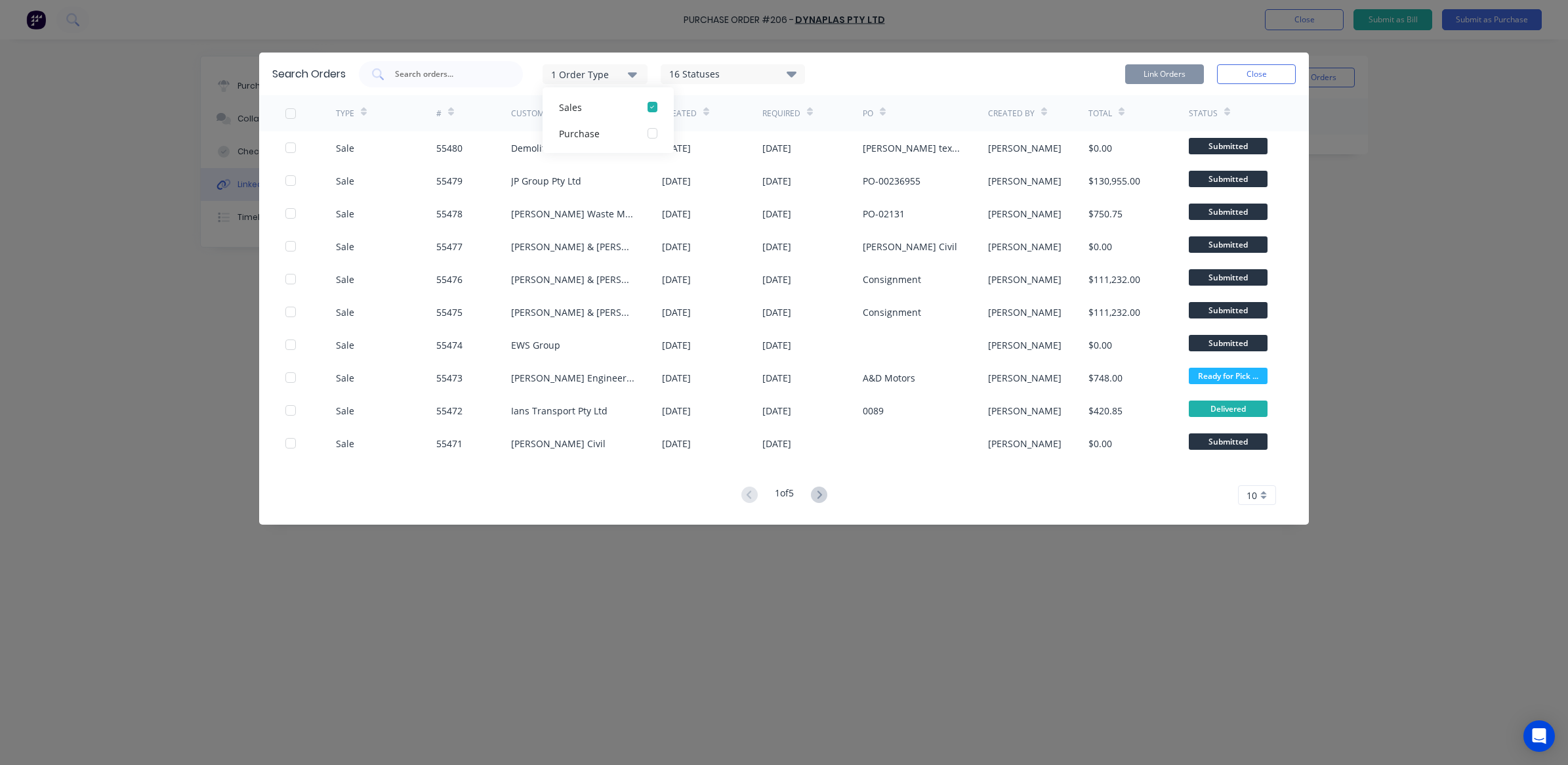
click at [820, 494] on icon at bounding box center [818, 494] width 16 height 16
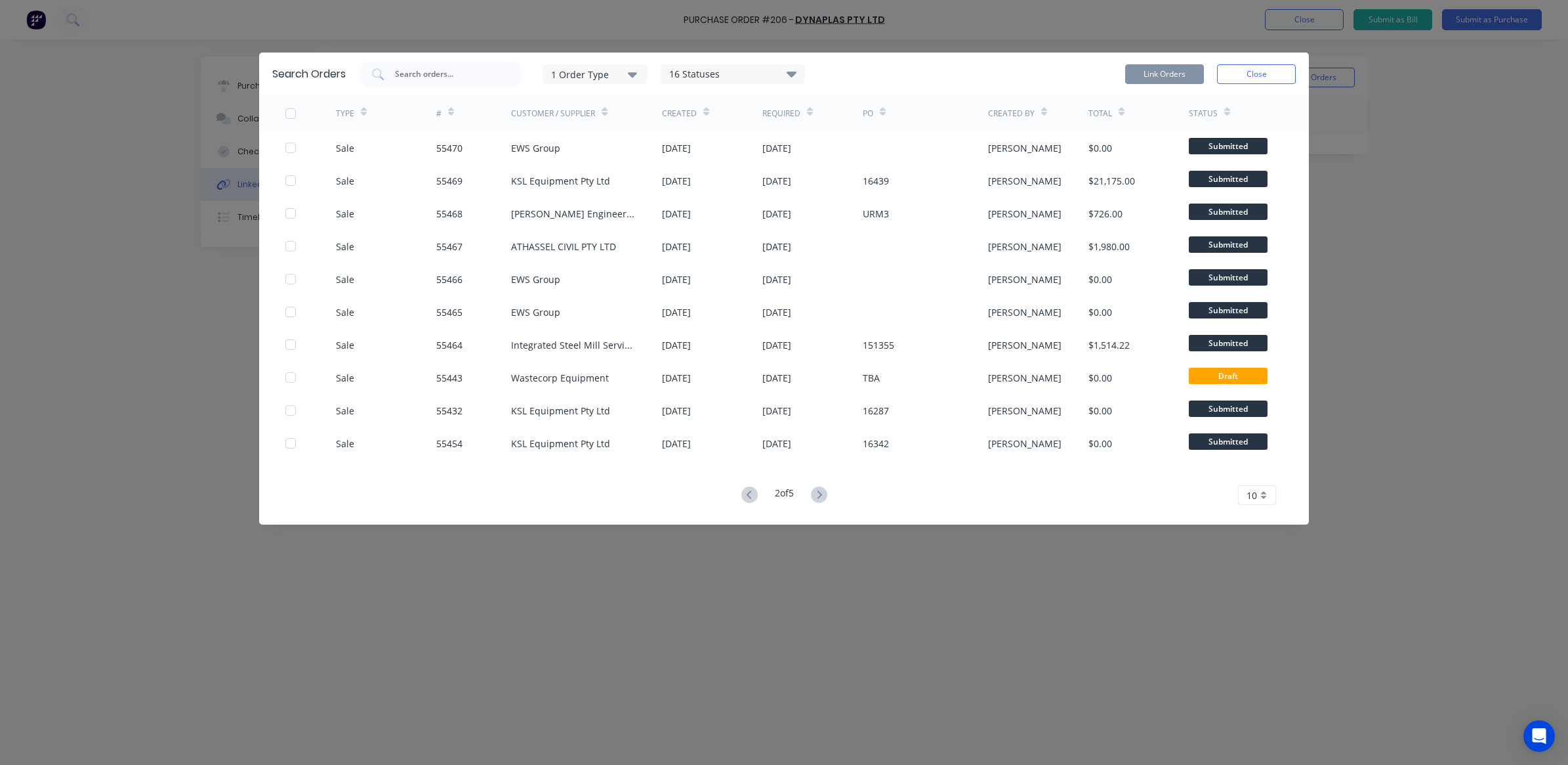
click at [820, 493] on icon at bounding box center [818, 494] width 16 height 16
click at [435, 70] on input "text" at bounding box center [448, 74] width 109 height 13
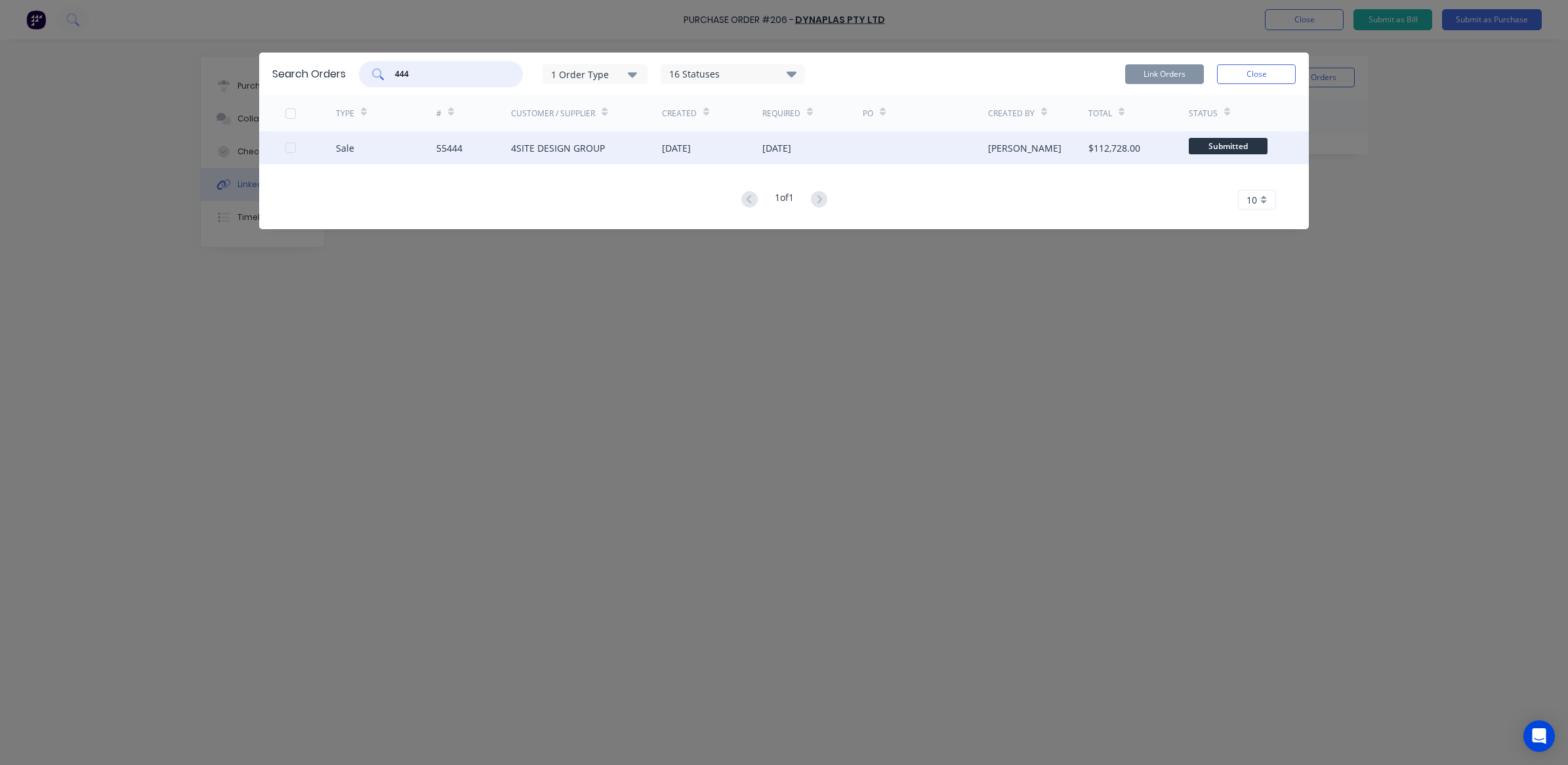
click at [285, 152] on div at bounding box center [290, 147] width 26 height 26
type input "444"
click at [1169, 74] on button "Link Orders" at bounding box center [1164, 74] width 79 height 20
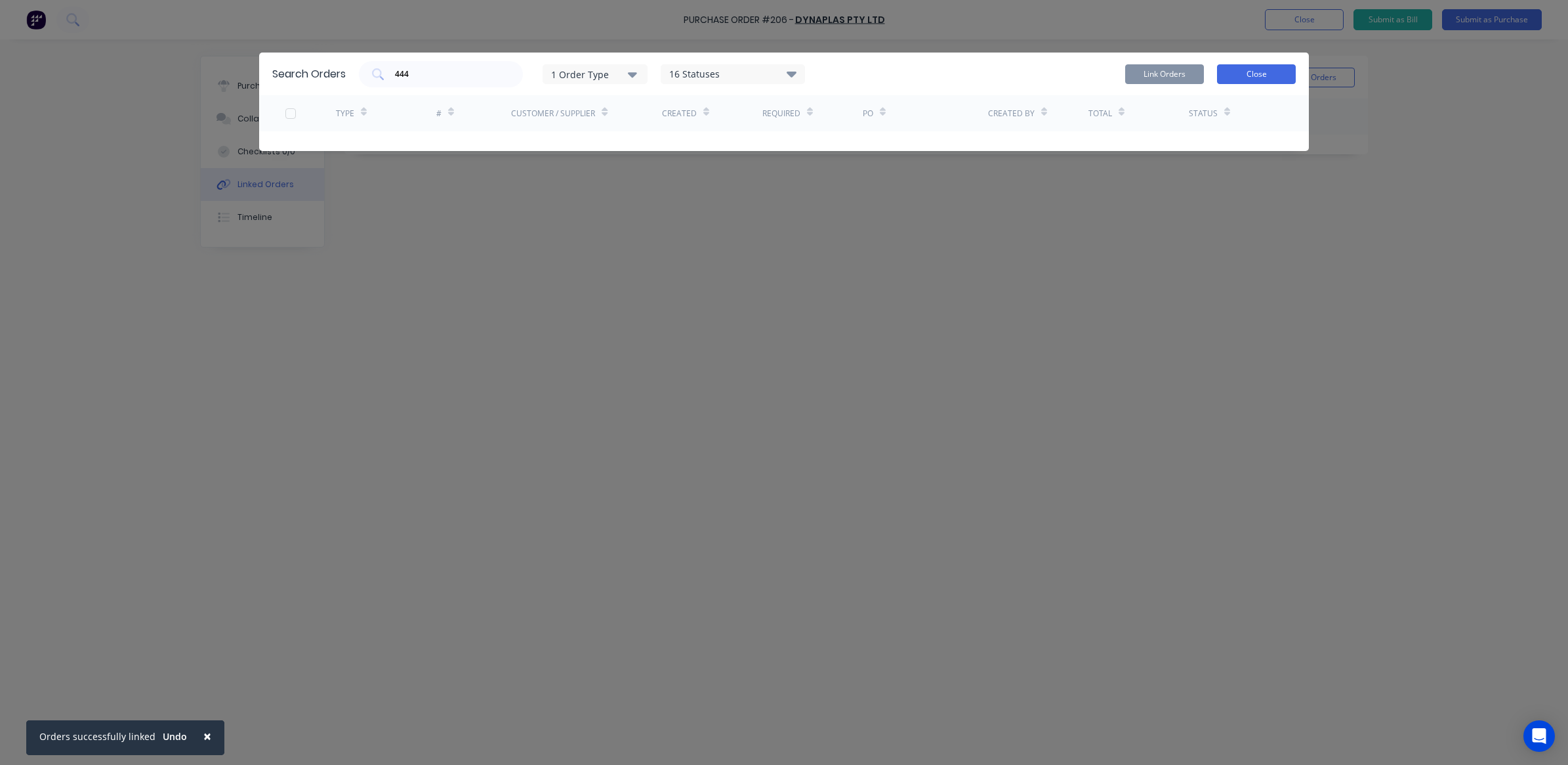
click at [1278, 77] on button "Close" at bounding box center [1256, 74] width 79 height 20
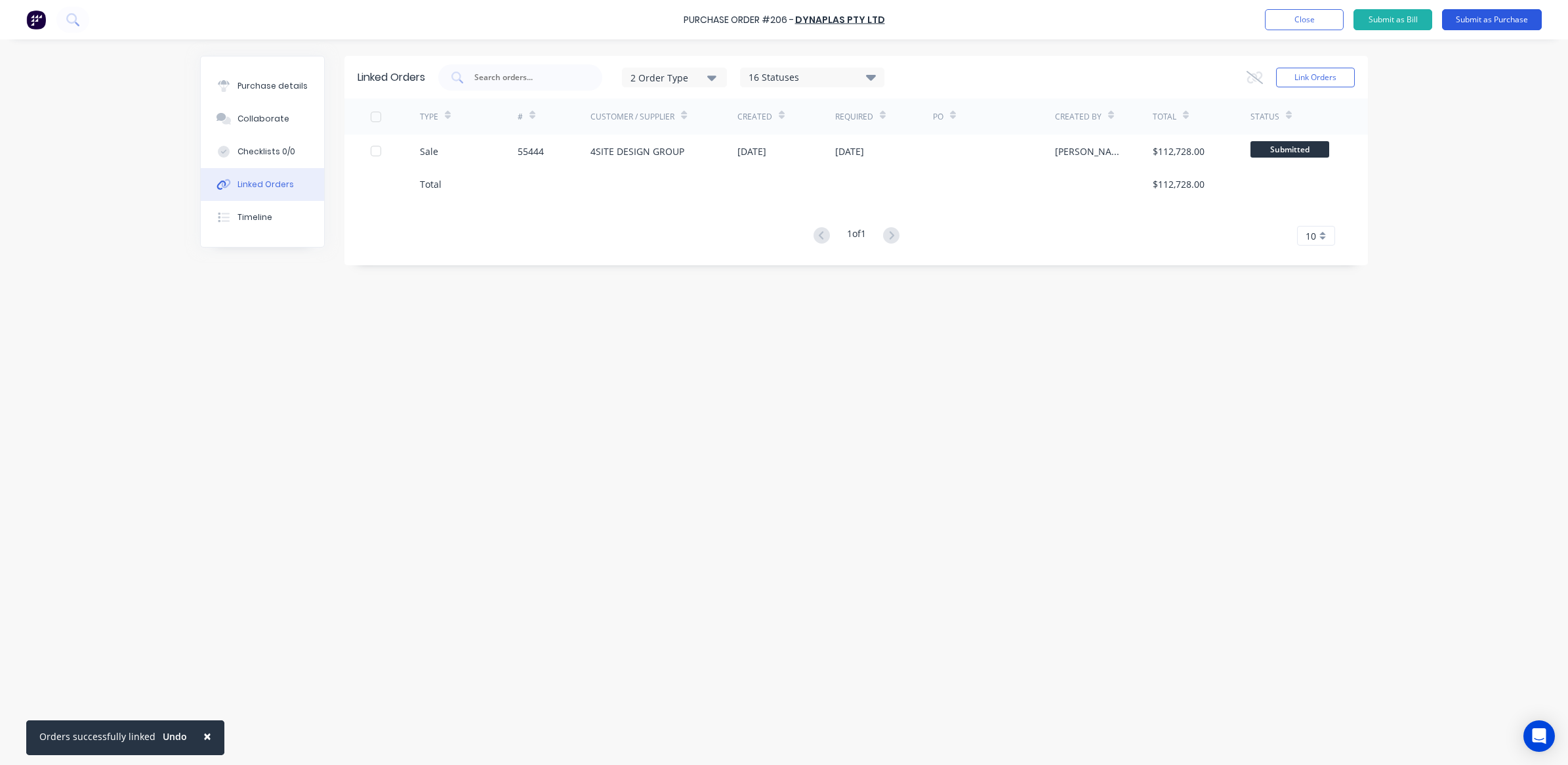
click at [1466, 20] on button "Submit as Purchase" at bounding box center [1492, 20] width 100 height 21
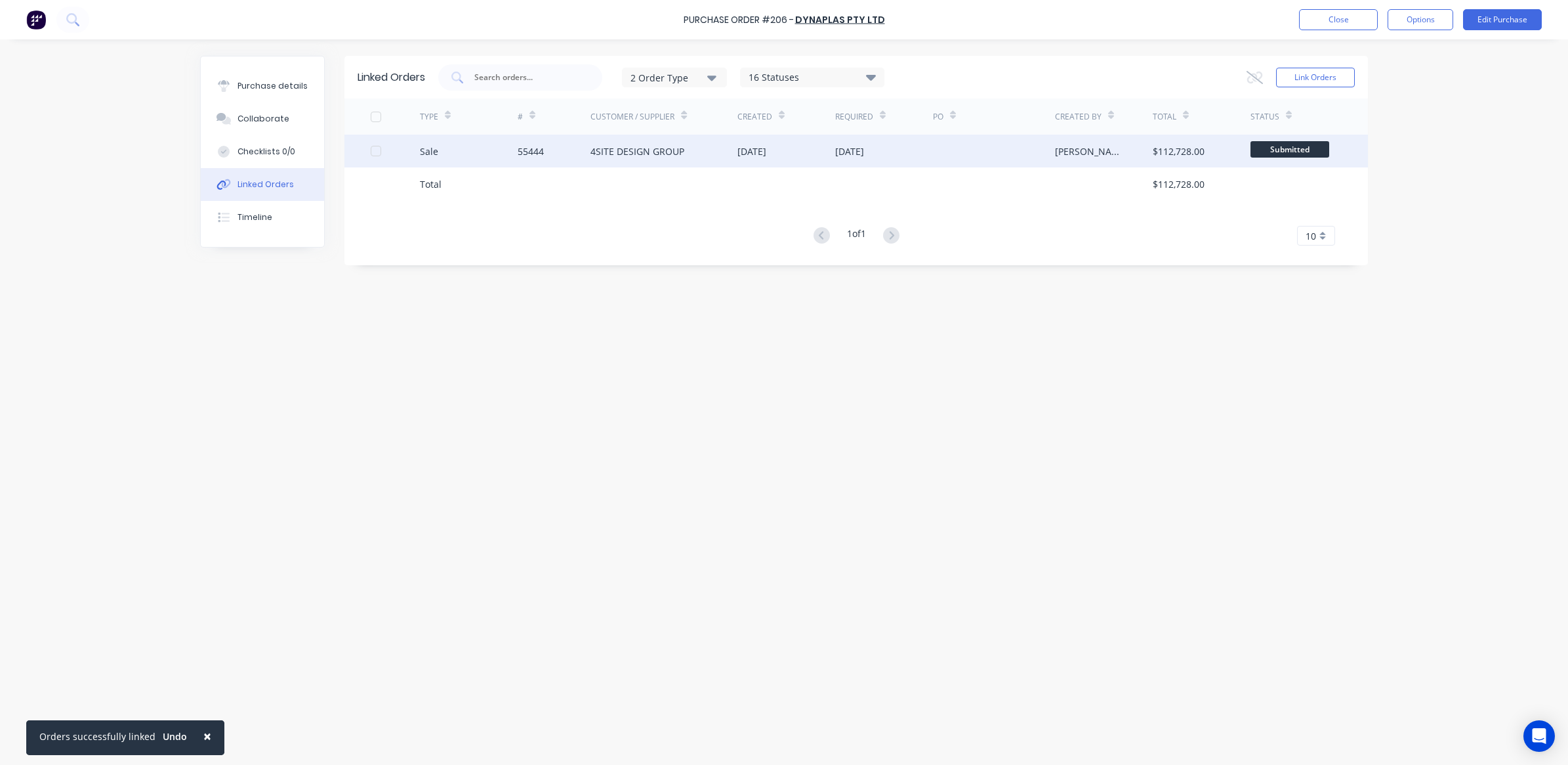
click at [1070, 148] on div "[PERSON_NAME]" at bounding box center [1090, 151] width 71 height 13
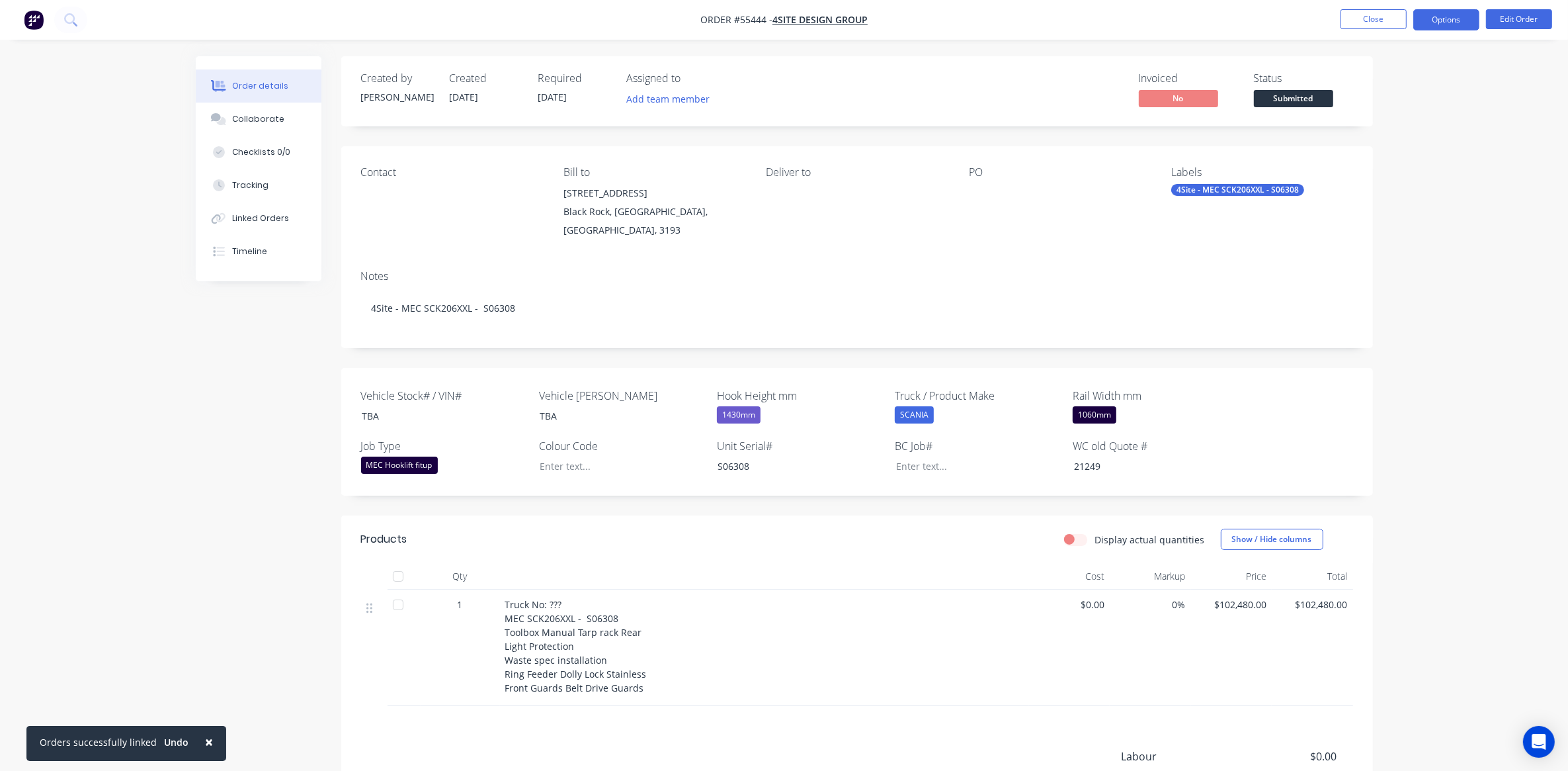
click at [1464, 27] on button "Options" at bounding box center [1446, 20] width 66 height 21
click at [1393, 55] on div "EMAIL / PRINT" at bounding box center [1407, 54] width 122 height 17
click at [1377, 50] on div "EMAIL / PRINT" at bounding box center [1407, 54] width 122 height 17
click at [1512, 20] on button "Edit Order" at bounding box center [1519, 19] width 66 height 20
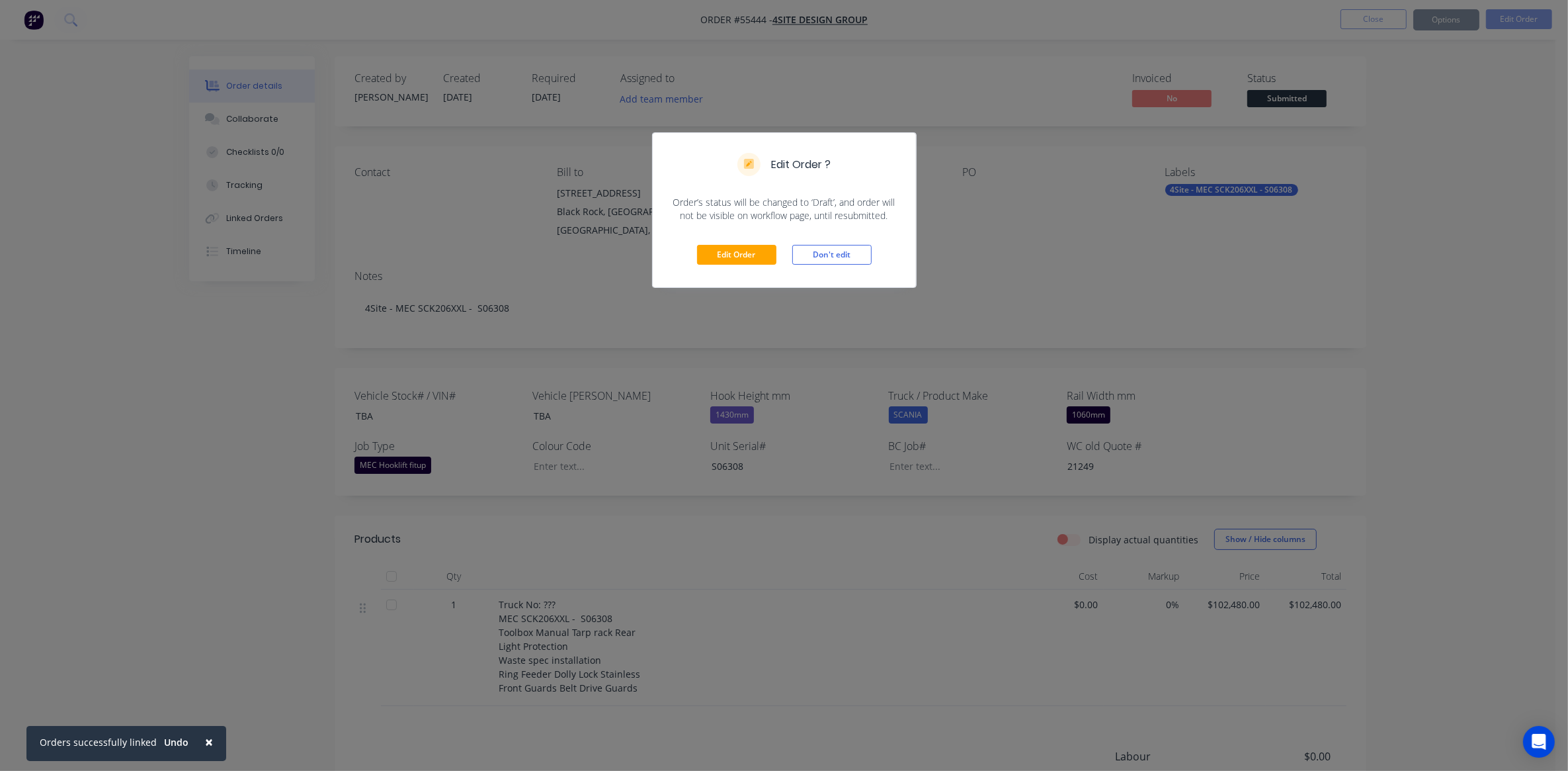
click at [1380, 22] on div "Edit Order ? Order’s status will be changed to ‘Draft’, and order will not be v…" at bounding box center [784, 386] width 1568 height 771
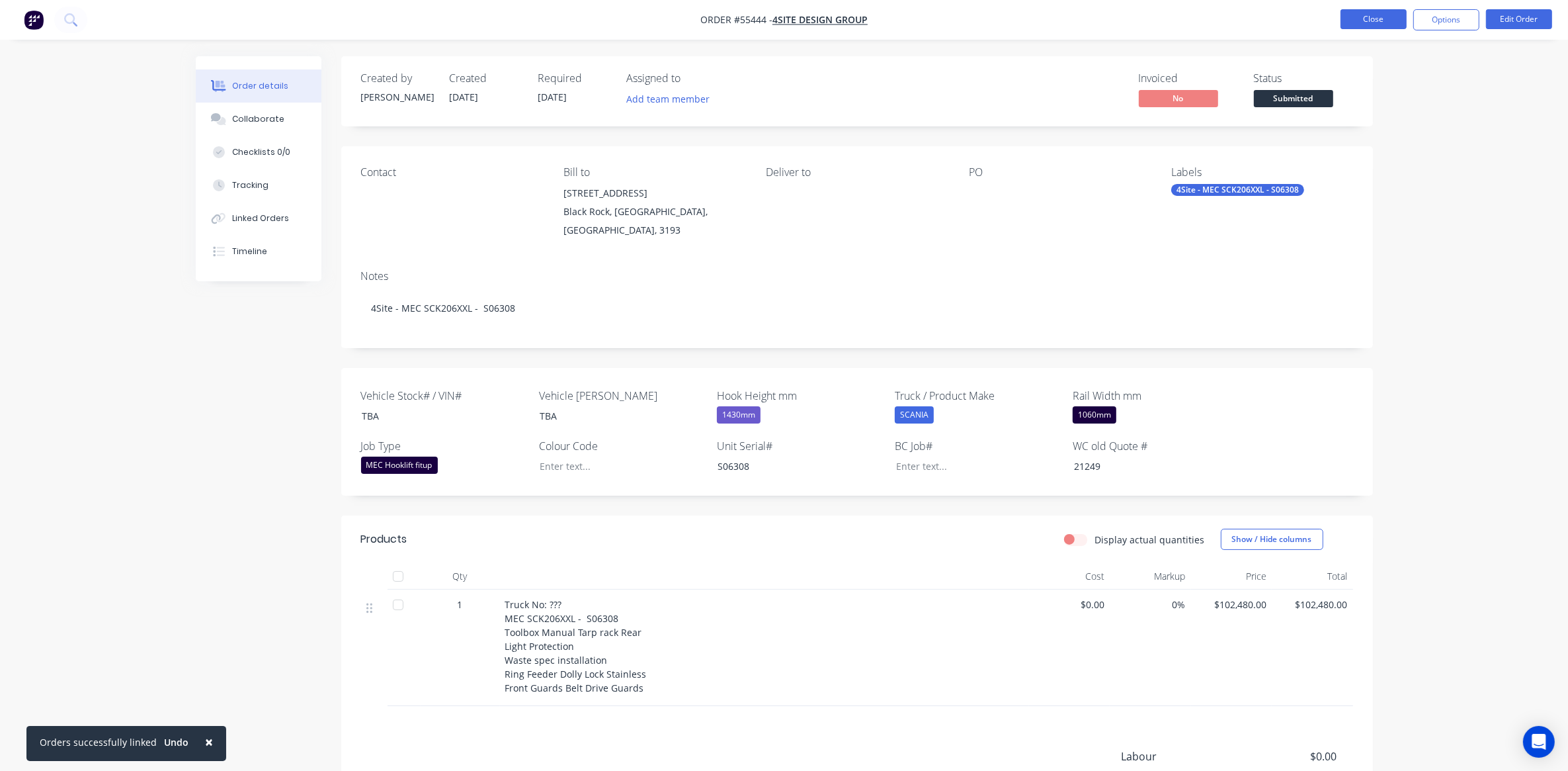
click at [1370, 15] on button "Close" at bounding box center [1374, 19] width 66 height 20
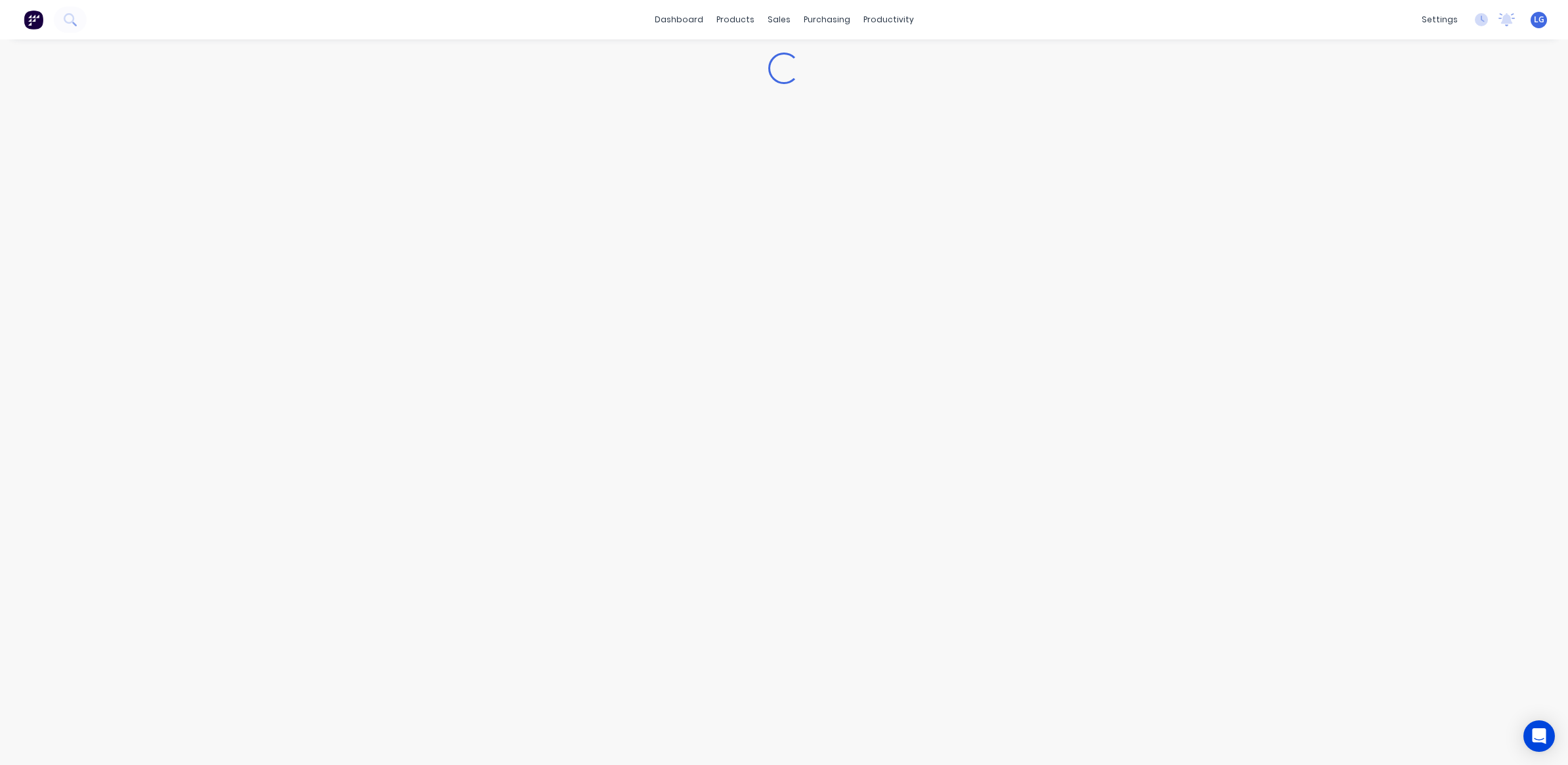
click at [33, 14] on img at bounding box center [33, 20] width 20 height 20
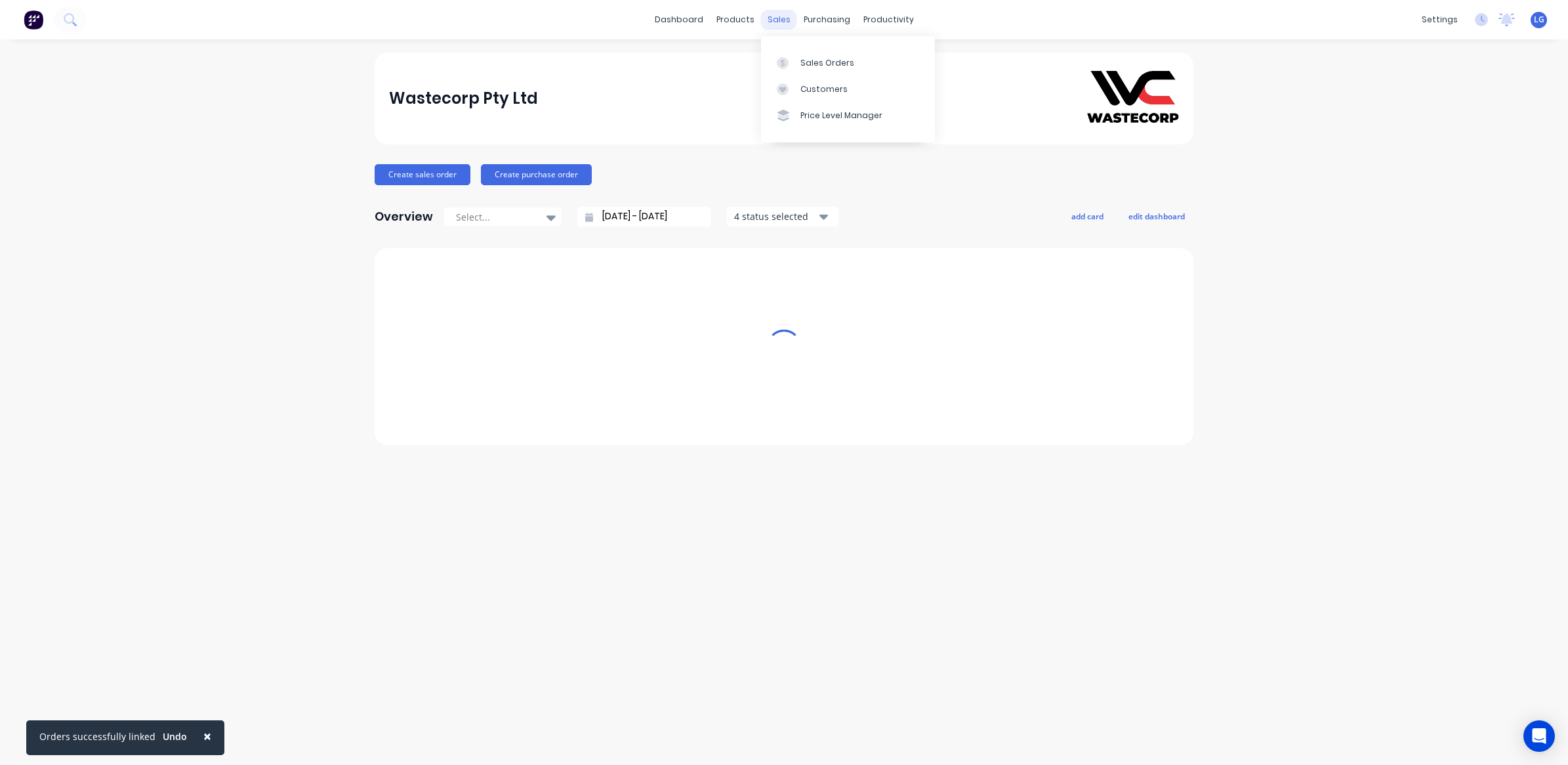
click at [778, 23] on div "sales" at bounding box center [779, 20] width 36 height 20
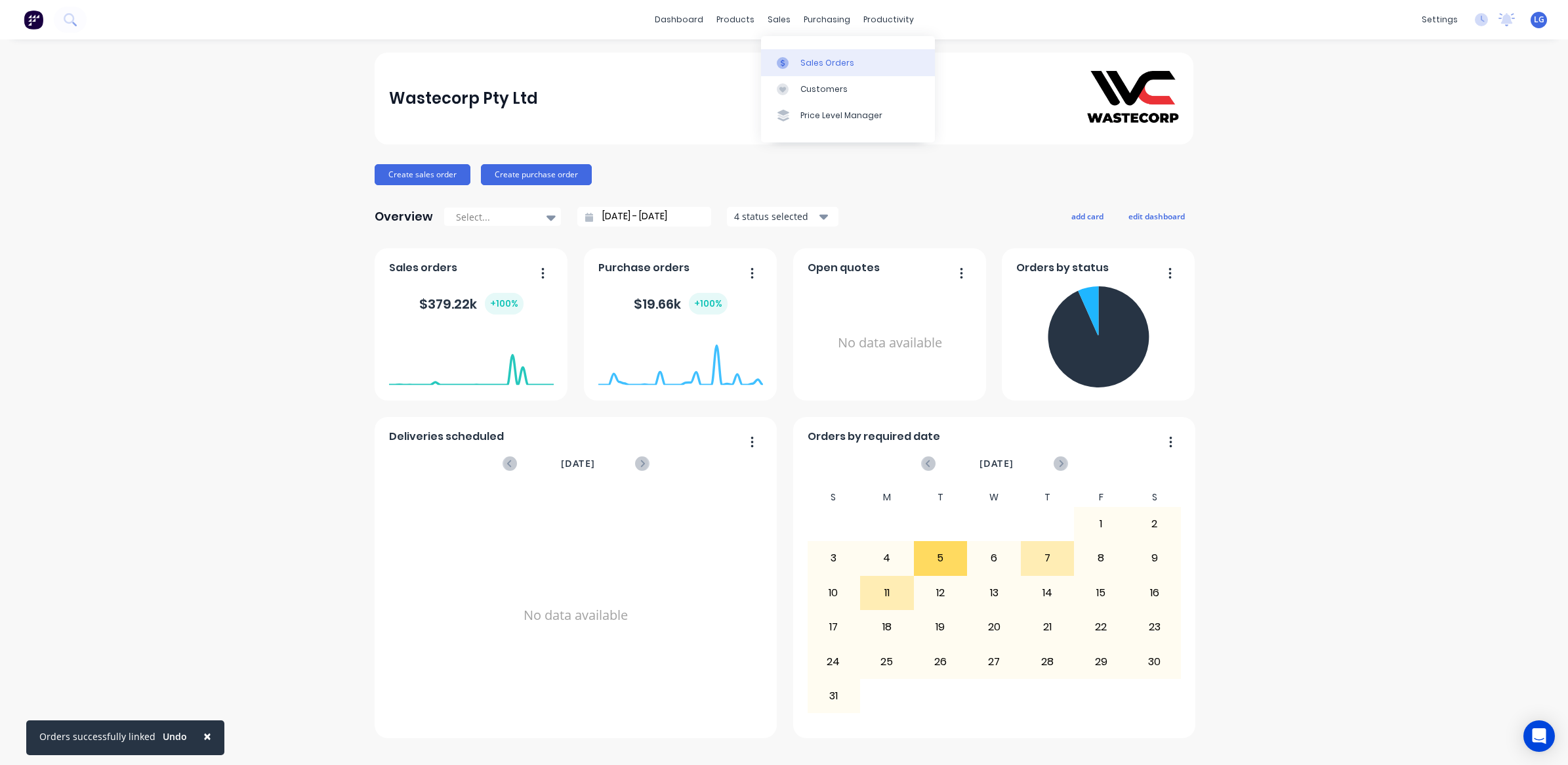
click at [842, 66] on div "Sales Orders" at bounding box center [828, 63] width 54 height 12
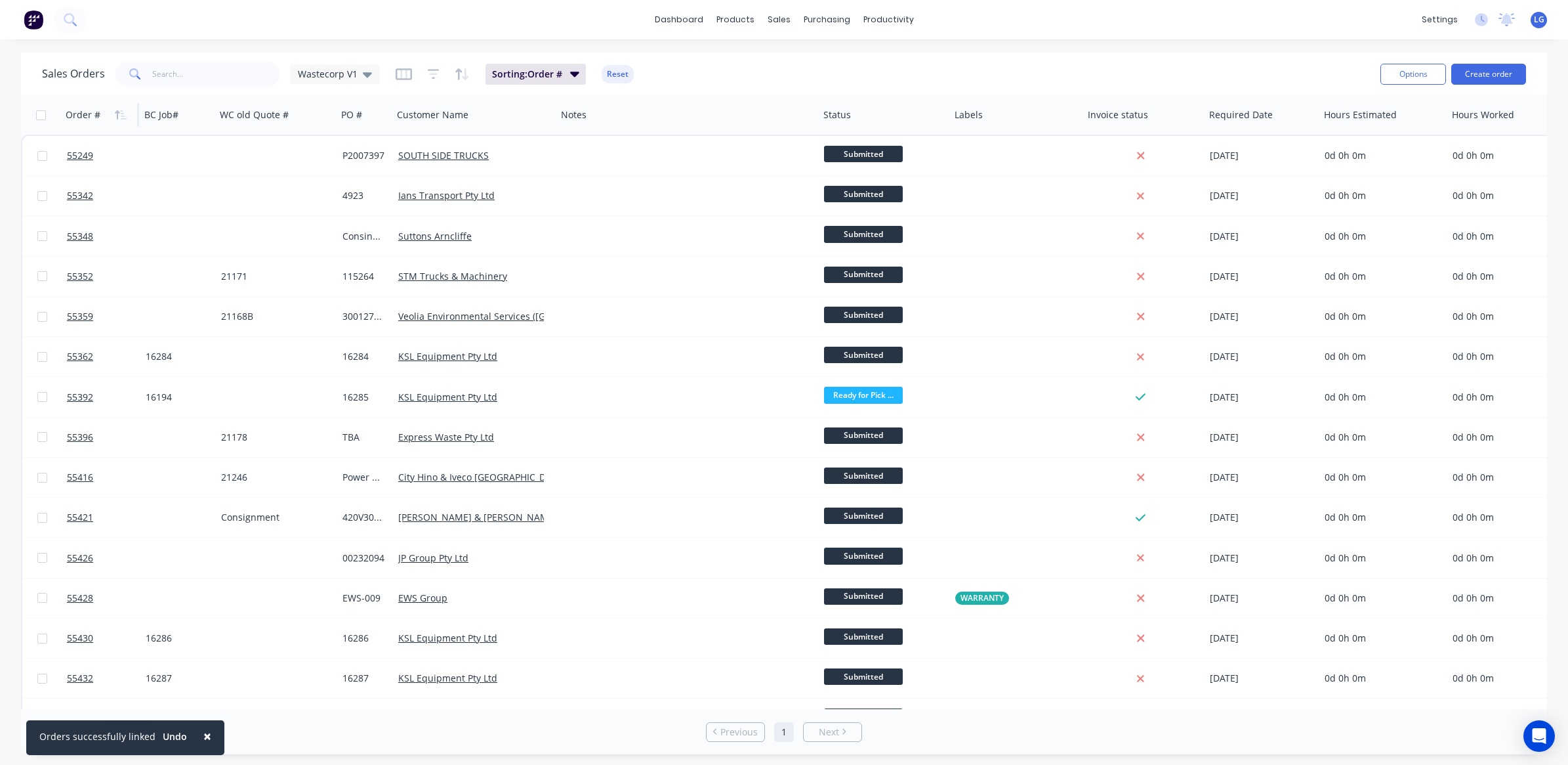
click at [103, 115] on div "Order #" at bounding box center [98, 115] width 65 height 26
click at [118, 119] on icon "button" at bounding box center [120, 115] width 12 height 11
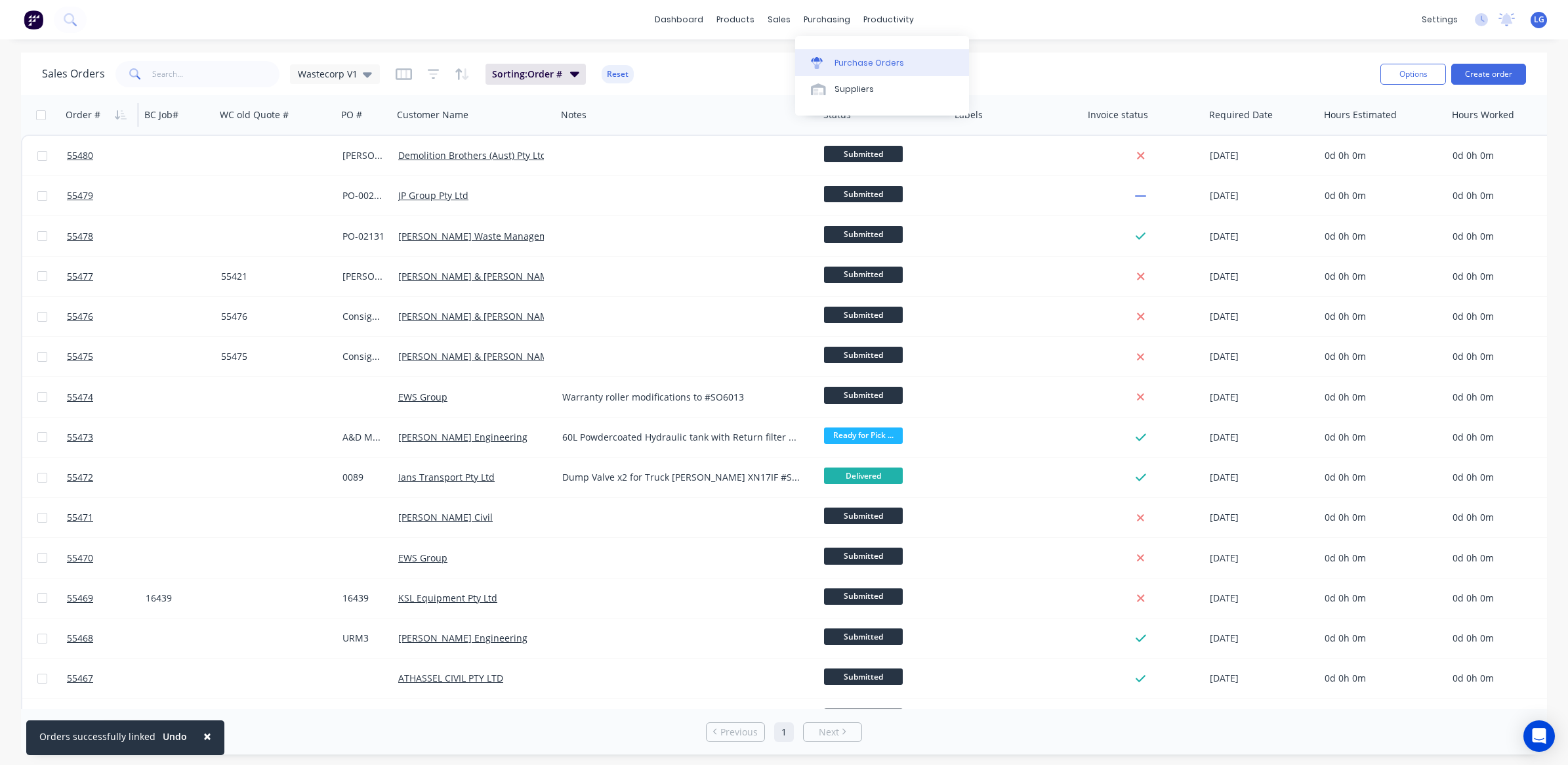
click at [861, 59] on div "Purchase Orders" at bounding box center [869, 63] width 69 height 12
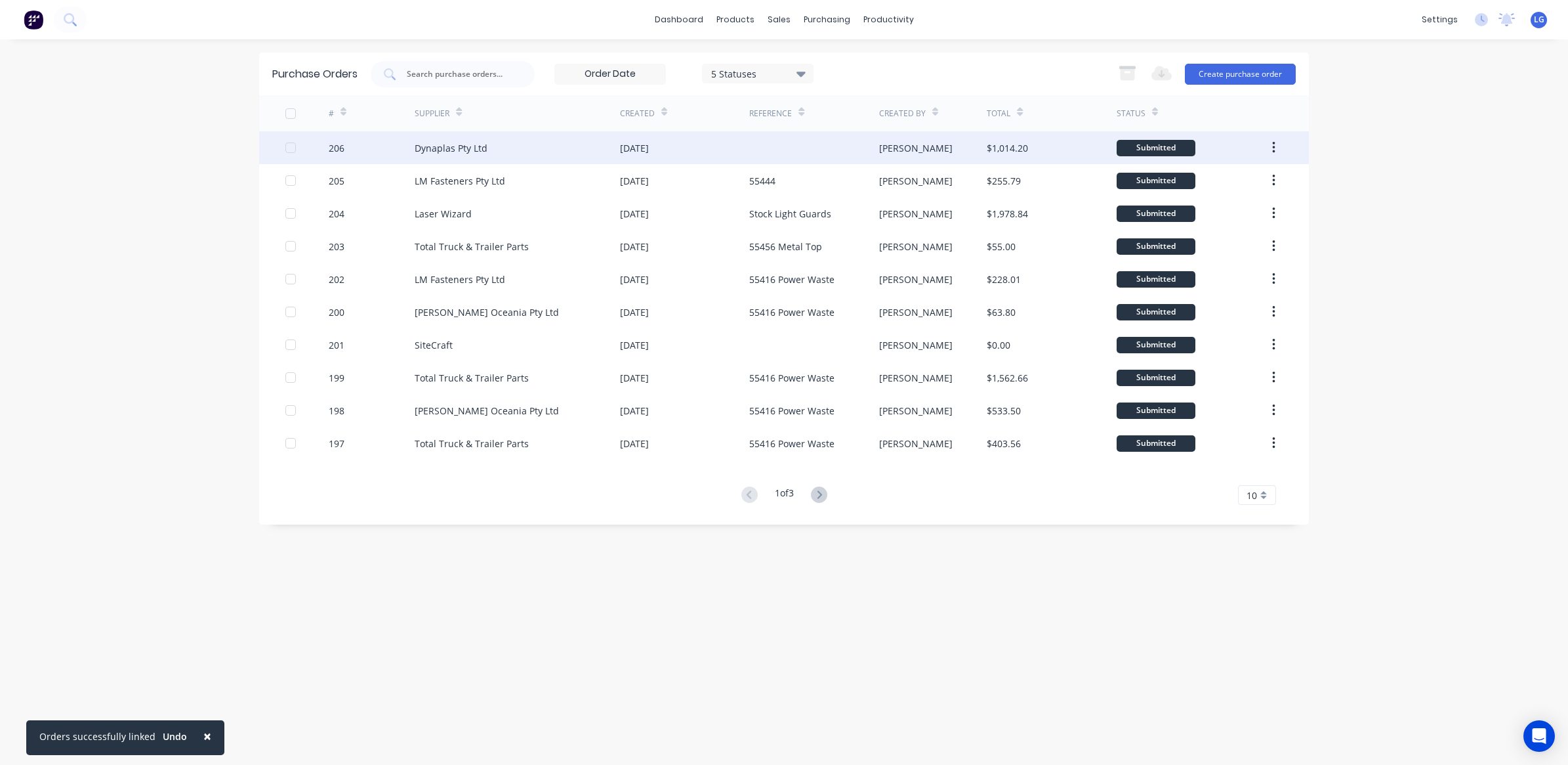
click at [777, 152] on div at bounding box center [813, 147] width 130 height 33
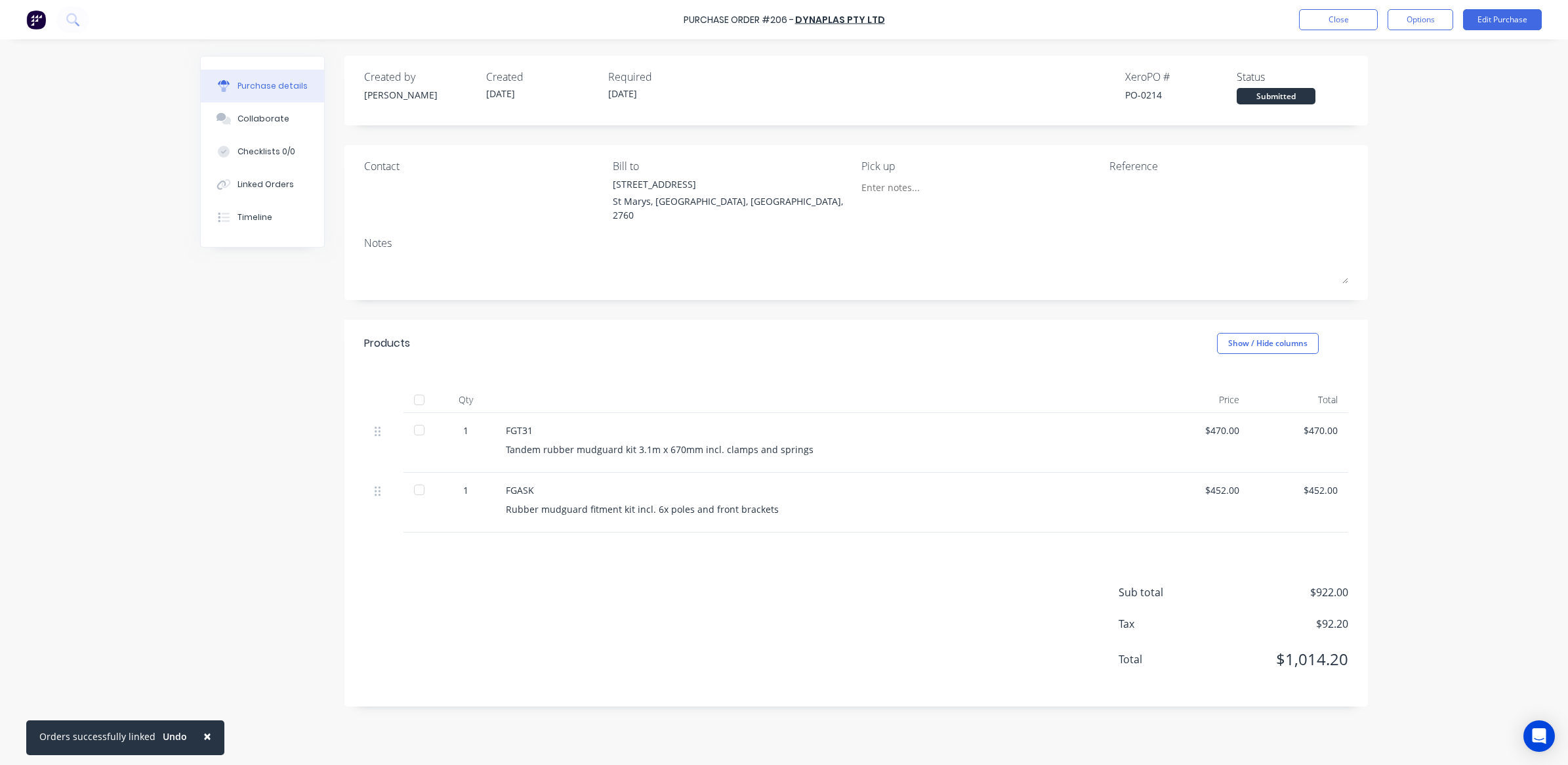
click at [1128, 166] on div "Reference" at bounding box center [1228, 166] width 239 height 16
click at [1483, 24] on button "Edit Purchase" at bounding box center [1502, 20] width 79 height 21
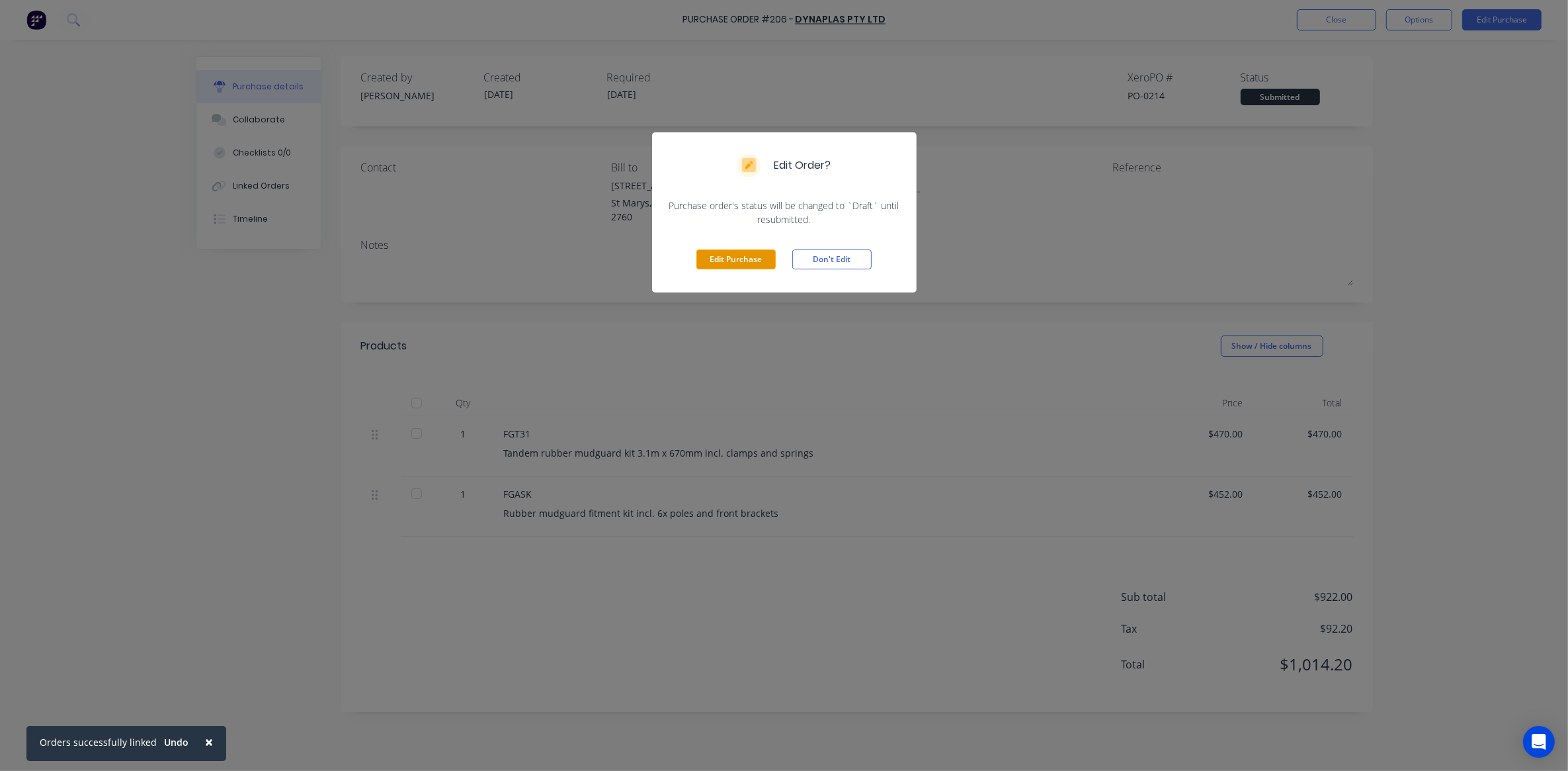
click at [744, 253] on button "Edit Purchase" at bounding box center [736, 259] width 79 height 20
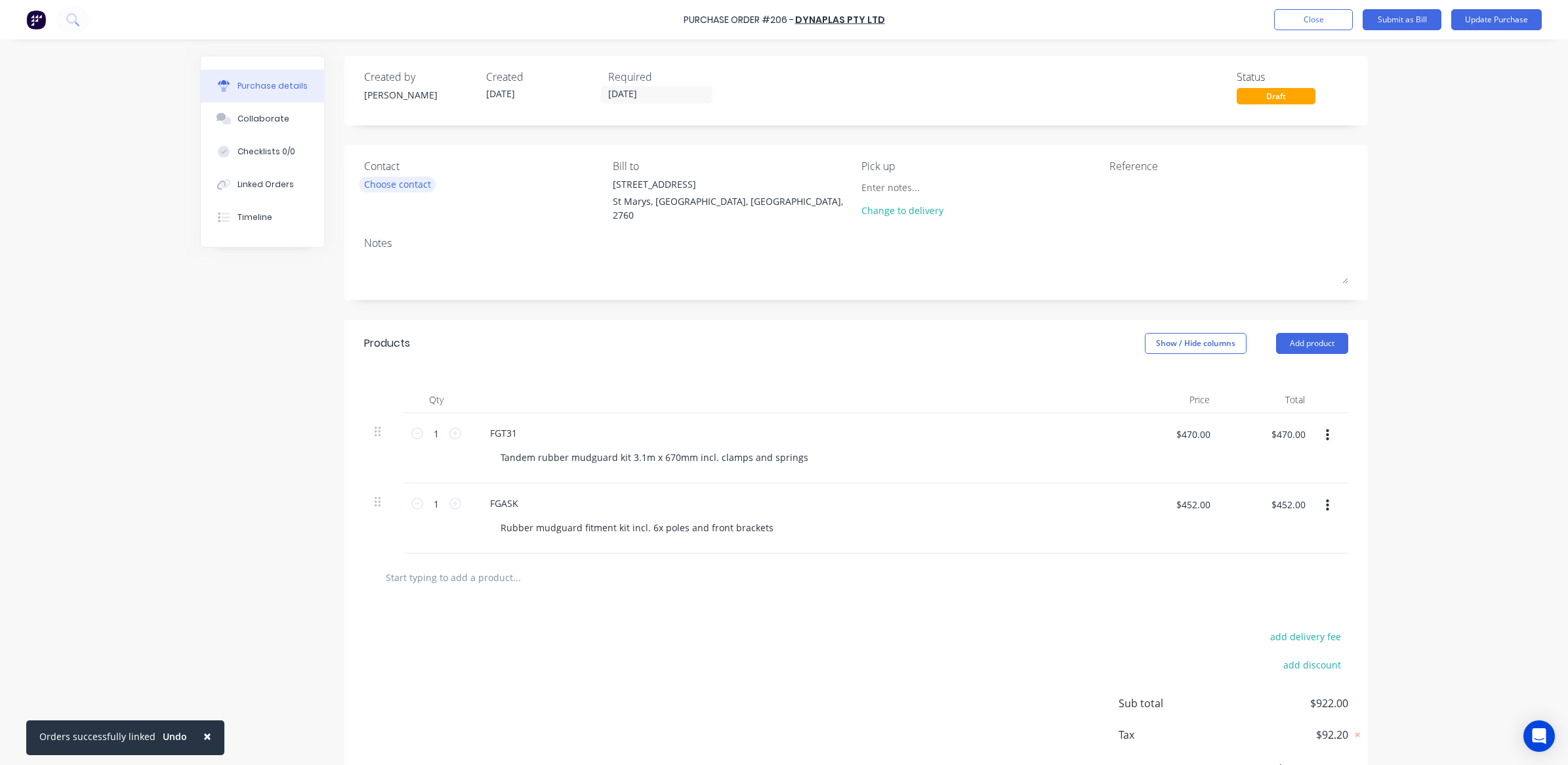
click at [394, 179] on div "Choose contact" at bounding box center [397, 183] width 67 height 13
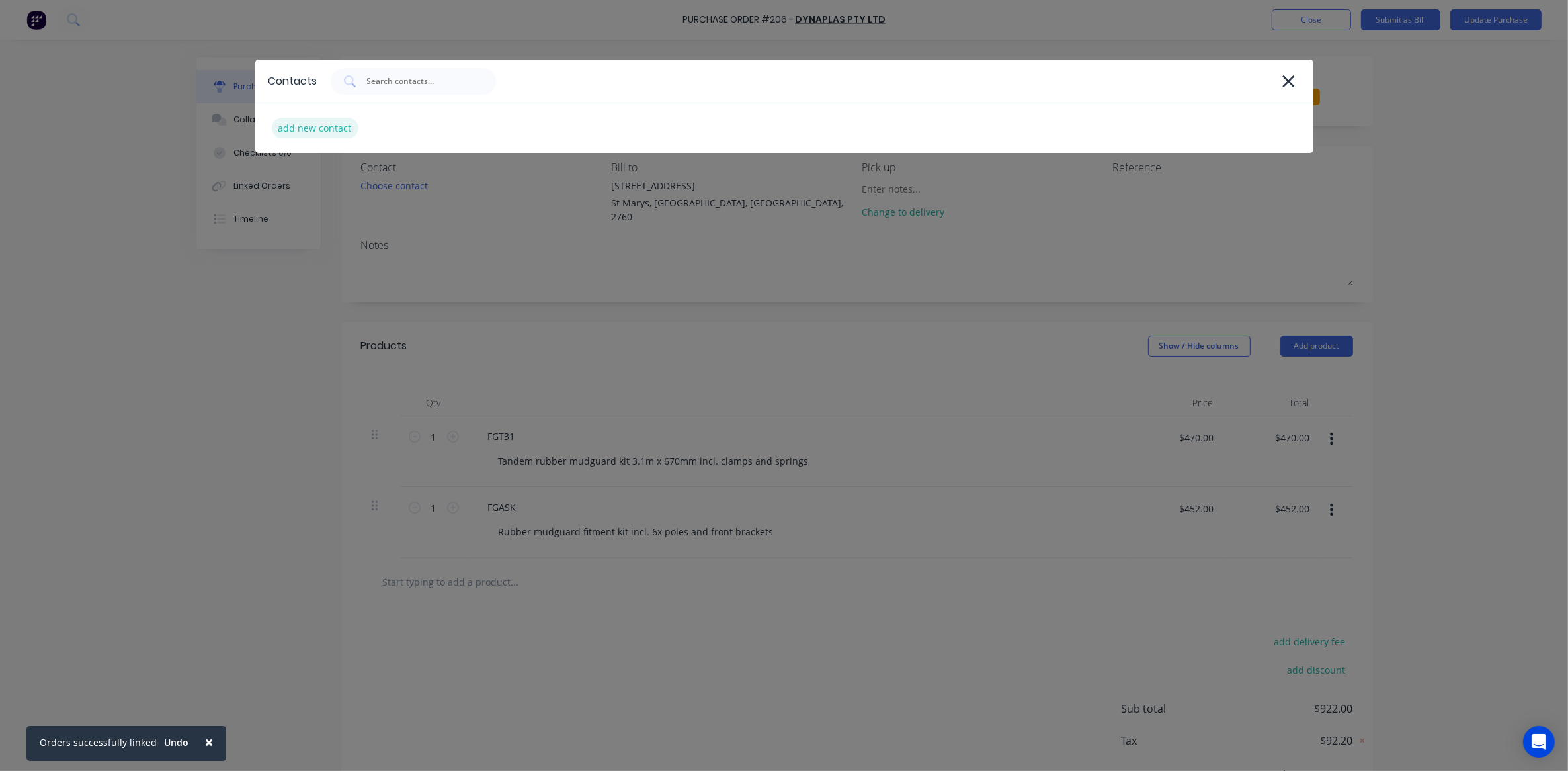
click at [320, 126] on div "add new contact" at bounding box center [315, 128] width 86 height 21
select select "AU"
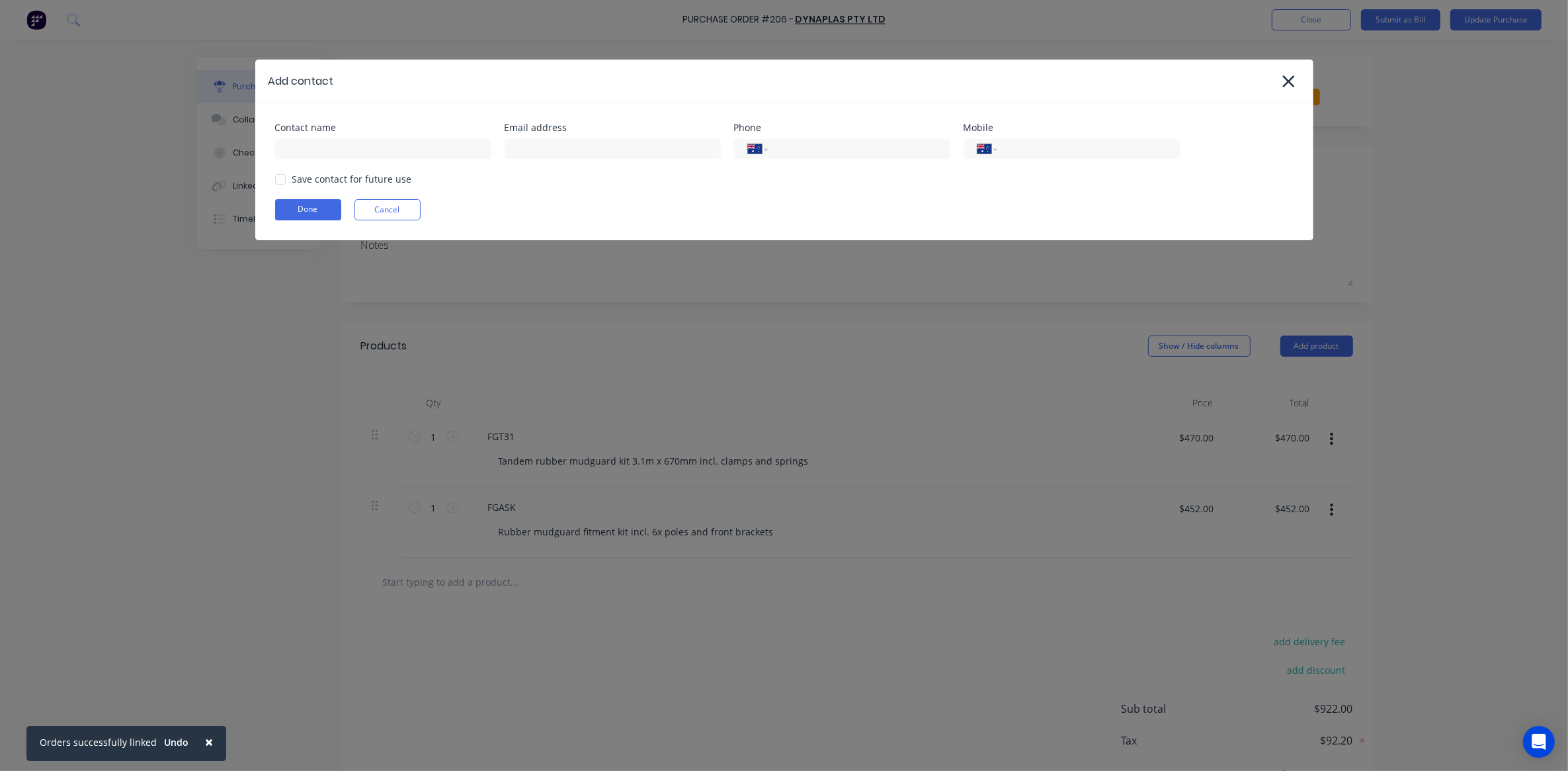
click at [349, 161] on div "Contact name Email address Phone International [GEOGRAPHIC_DATA] [GEOGRAPHIC_DA…" at bounding box center [784, 172] width 1058 height 137
click at [1284, 84] on icon at bounding box center [1288, 81] width 14 height 19
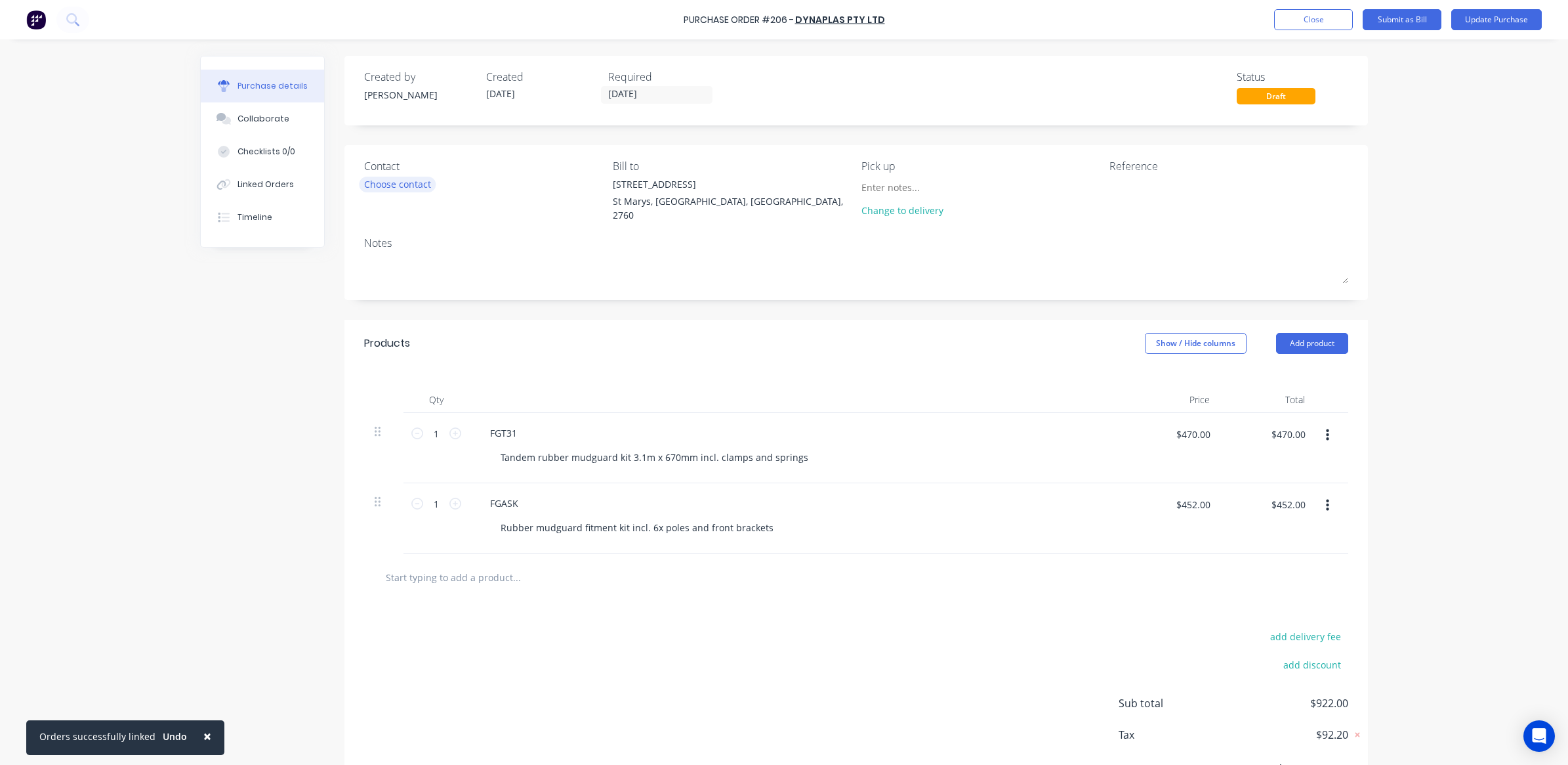
click at [413, 185] on div "Choose contact" at bounding box center [397, 183] width 67 height 13
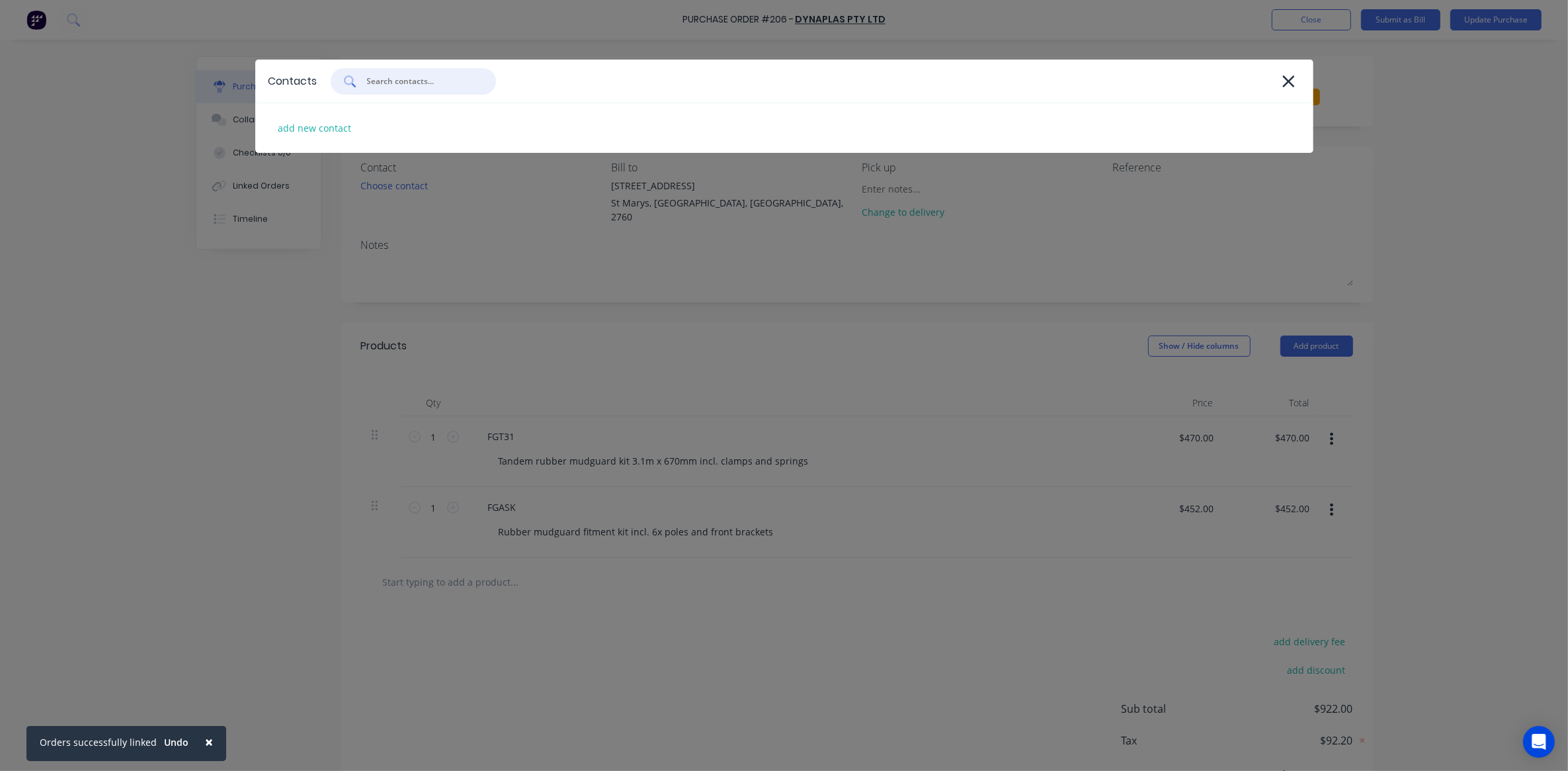
click at [375, 77] on input "text" at bounding box center [420, 81] width 110 height 14
click at [332, 131] on div "add new contact" at bounding box center [315, 128] width 86 height 21
select select "AU"
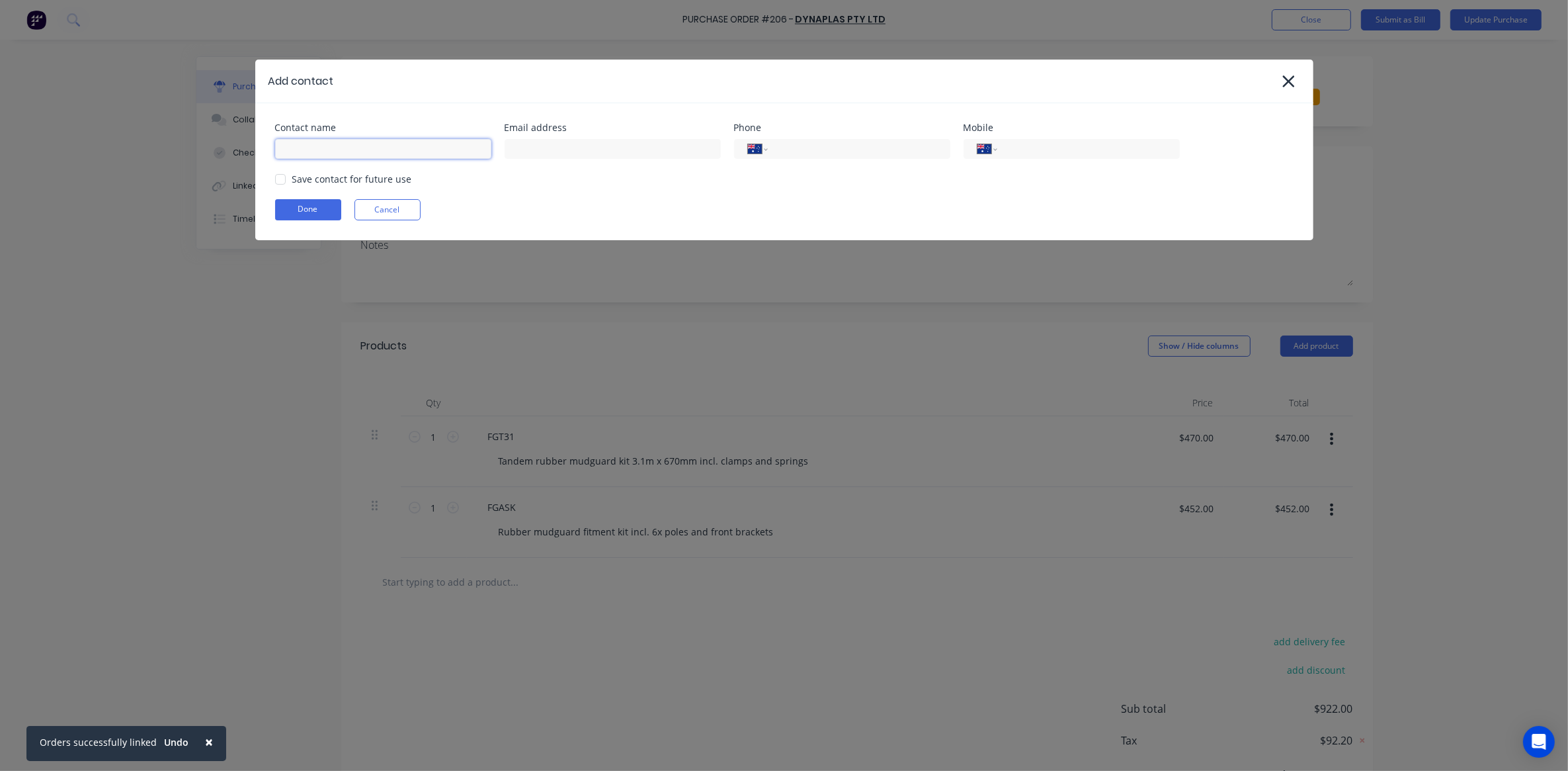
click at [315, 148] on input at bounding box center [383, 149] width 216 height 20
click at [303, 94] on div "Add contact" at bounding box center [784, 81] width 1058 height 43
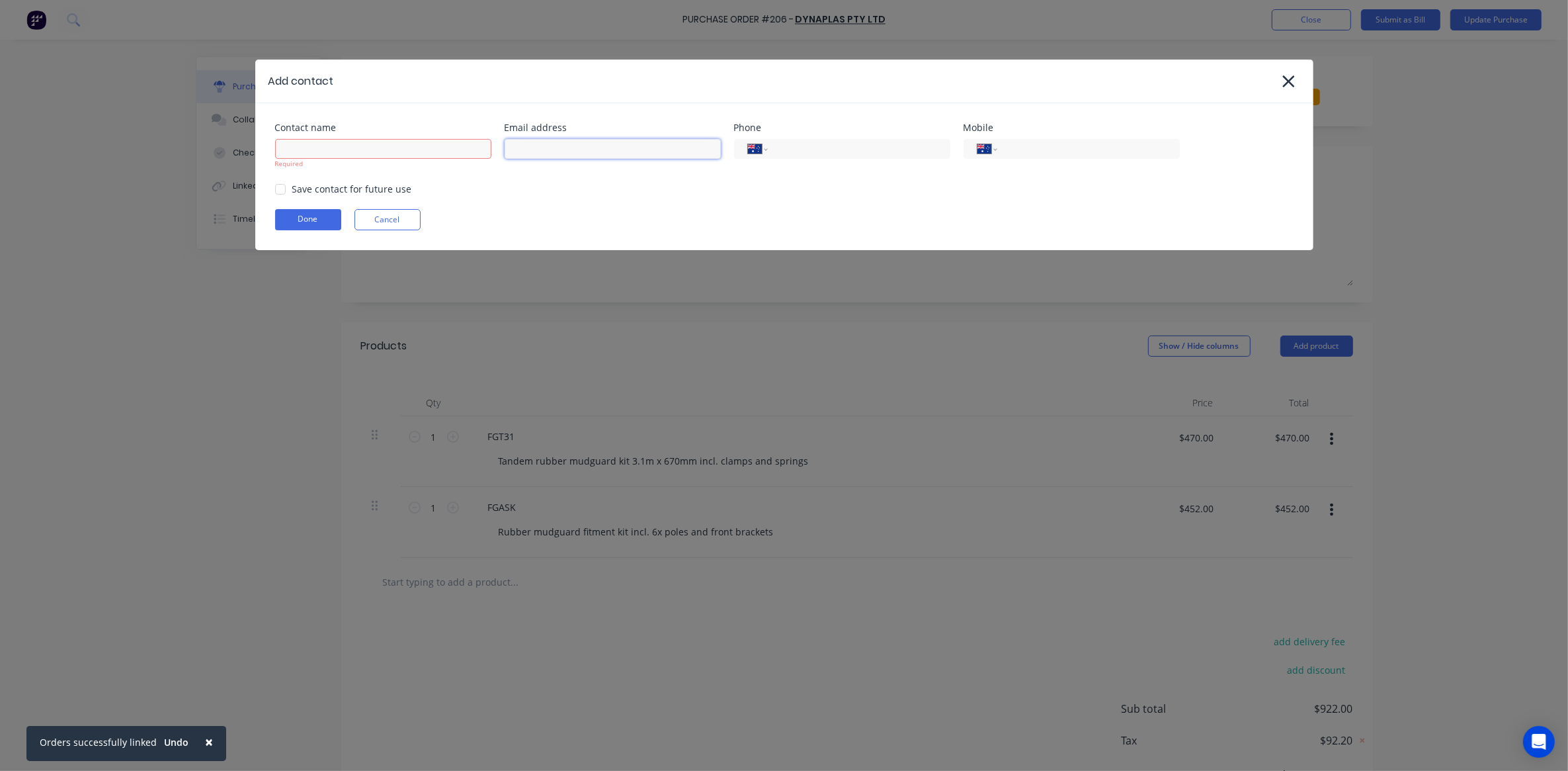
click at [560, 158] on input at bounding box center [612, 149] width 216 height 20
paste input "[EMAIL_ADDRESS][DOMAIN_NAME]"
type input "[EMAIL_ADDRESS][DOMAIN_NAME]"
click at [333, 146] on input at bounding box center [383, 149] width 216 height 20
type input "[PERSON_NAME]"
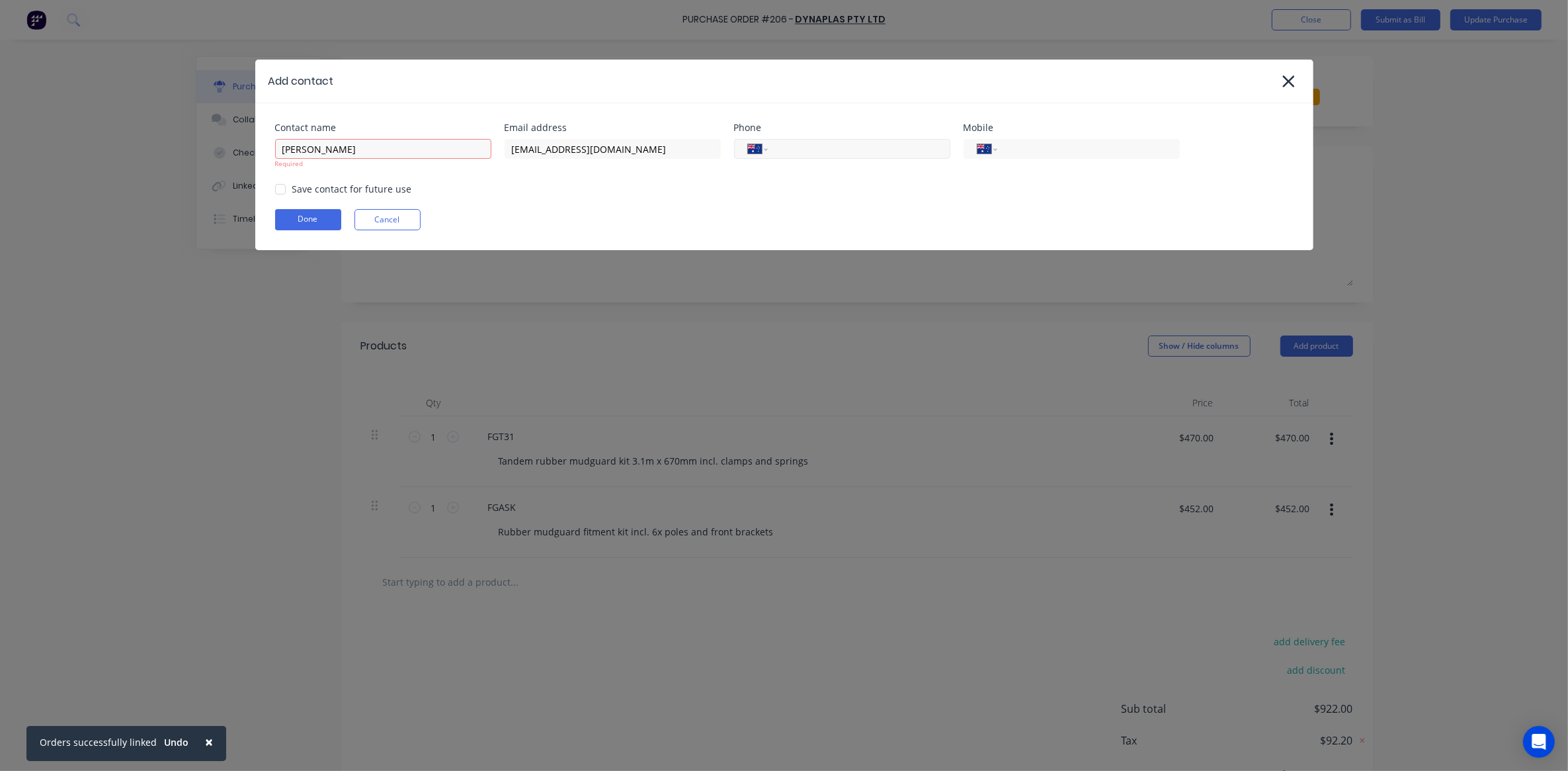
click at [799, 150] on input "tel" at bounding box center [856, 148] width 158 height 15
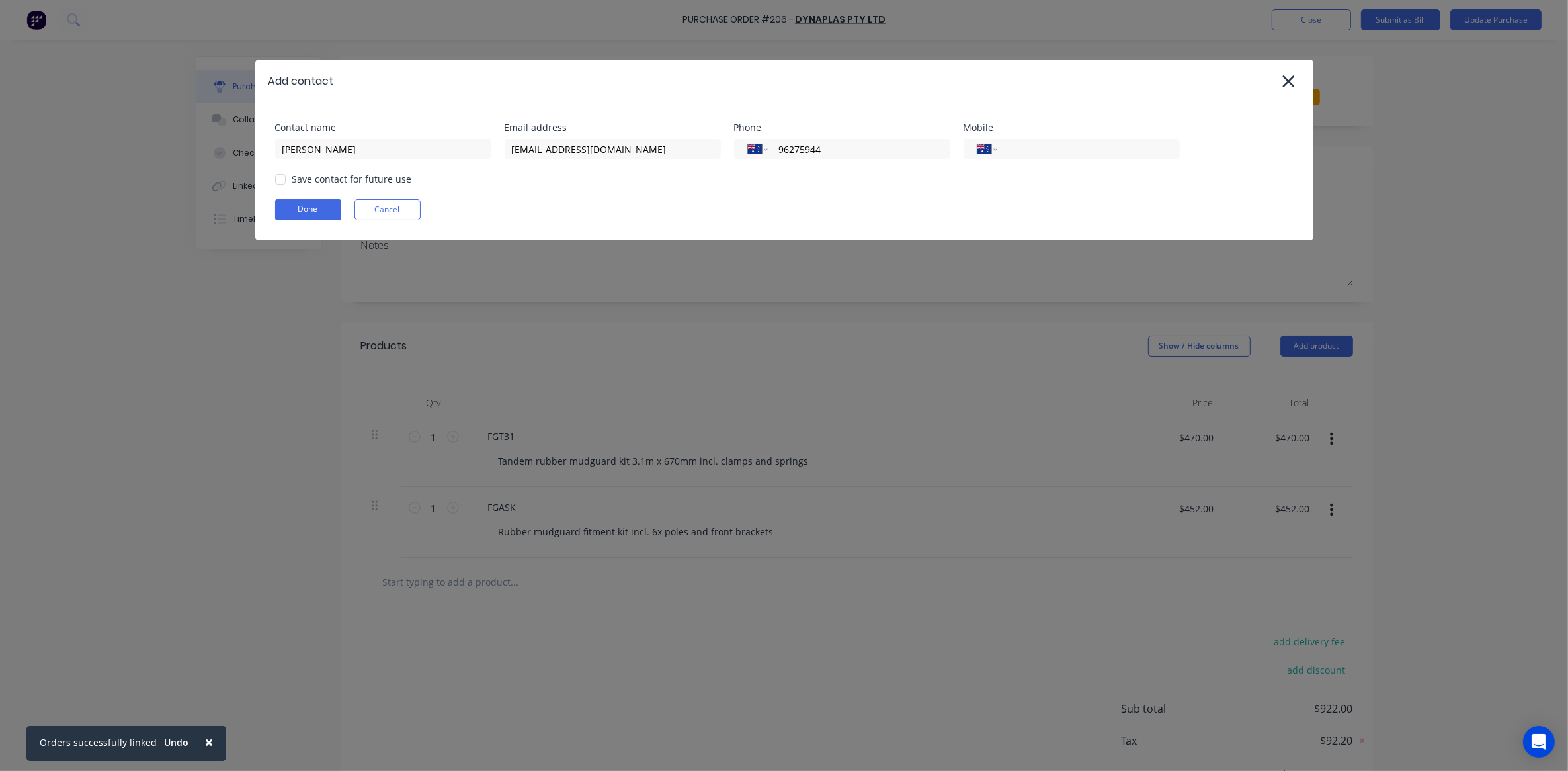
click at [283, 181] on div at bounding box center [280, 179] width 26 height 26
click at [323, 208] on button "Done" at bounding box center [308, 210] width 66 height 21
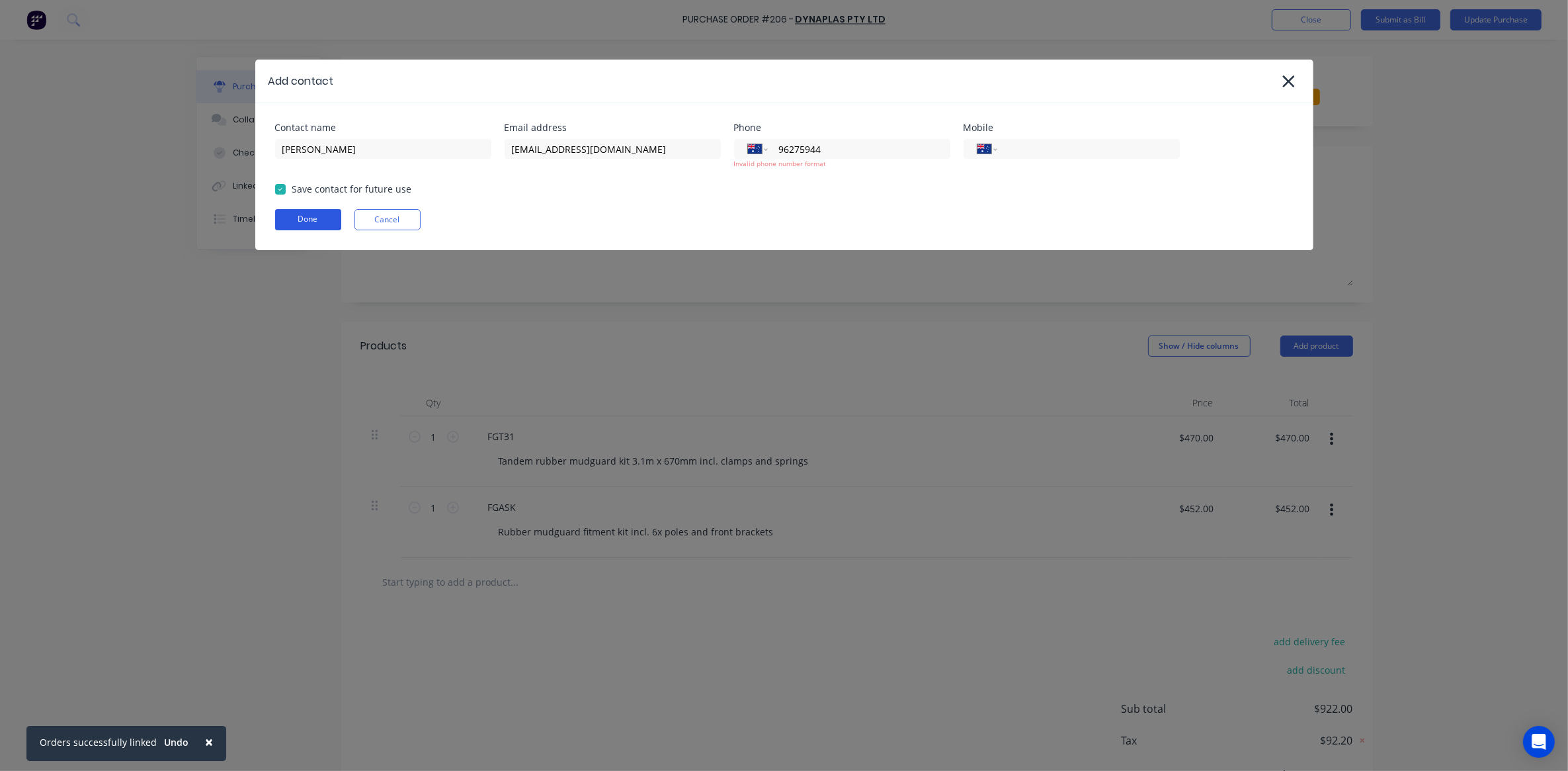
click at [316, 222] on button "Done" at bounding box center [308, 220] width 66 height 21
click at [305, 226] on button "Done" at bounding box center [308, 220] width 66 height 21
click at [779, 148] on input "96275944" at bounding box center [856, 148] width 158 height 15
click at [779, 146] on input "96275944" at bounding box center [856, 148] width 158 height 15
type input "[PHONE_NUMBER]"
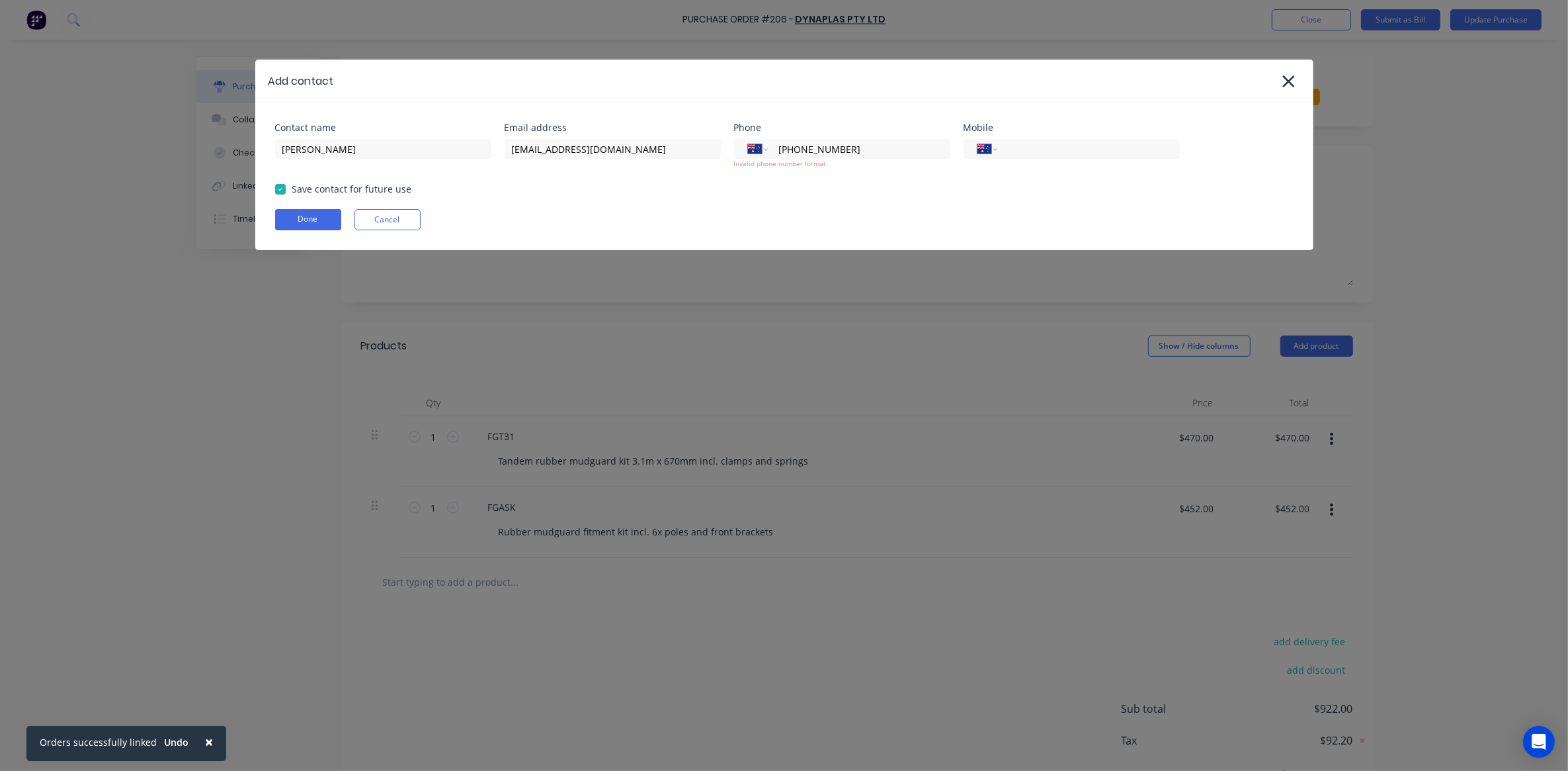
click at [772, 186] on div "Save contact for future use" at bounding box center [784, 188] width 1018 height 14
click at [308, 221] on button "Done" at bounding box center [308, 220] width 66 height 21
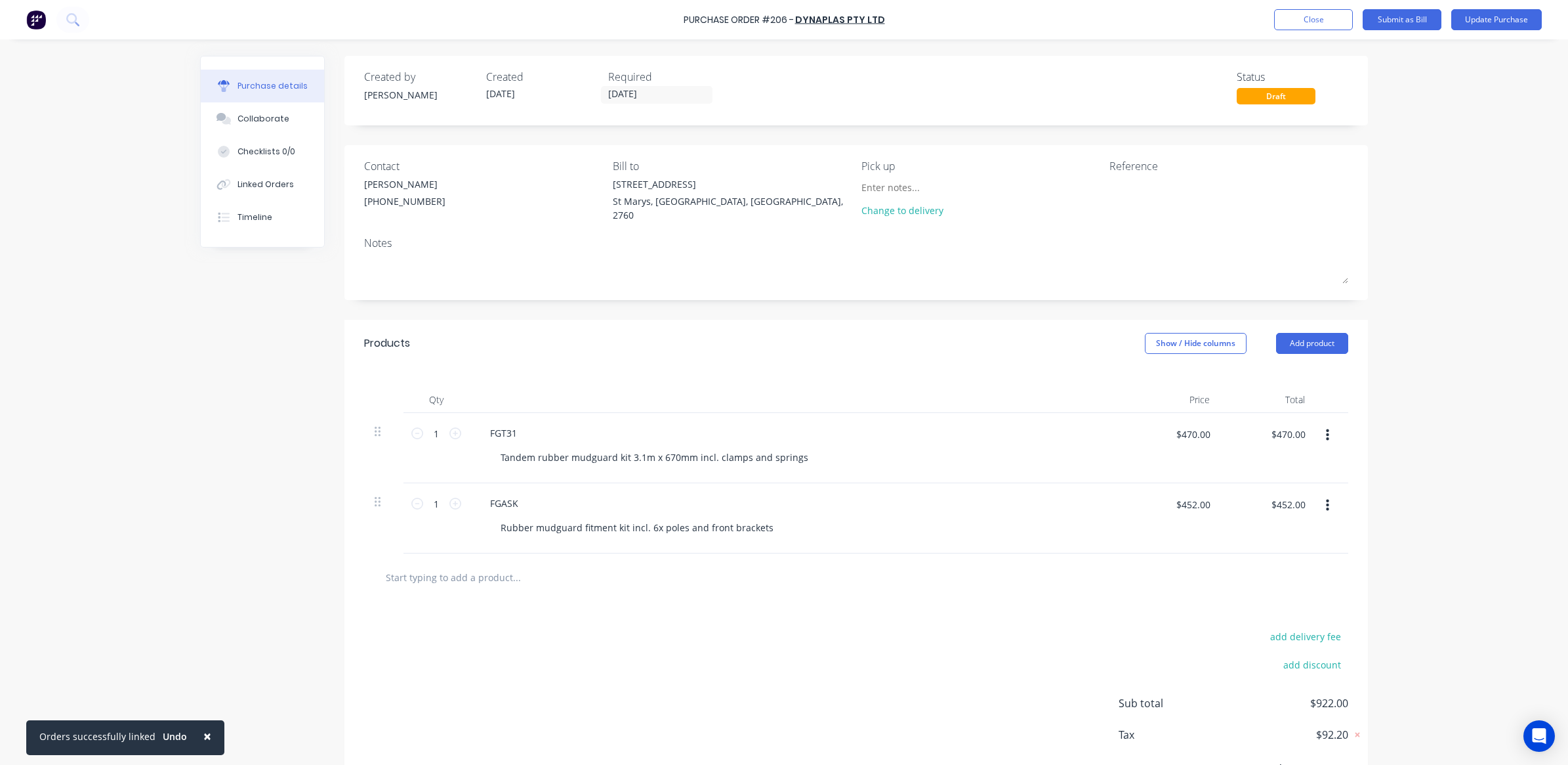
click at [381, 165] on div "Contact" at bounding box center [483, 166] width 239 height 16
click at [1498, 17] on button "Update Purchase" at bounding box center [1497, 20] width 91 height 21
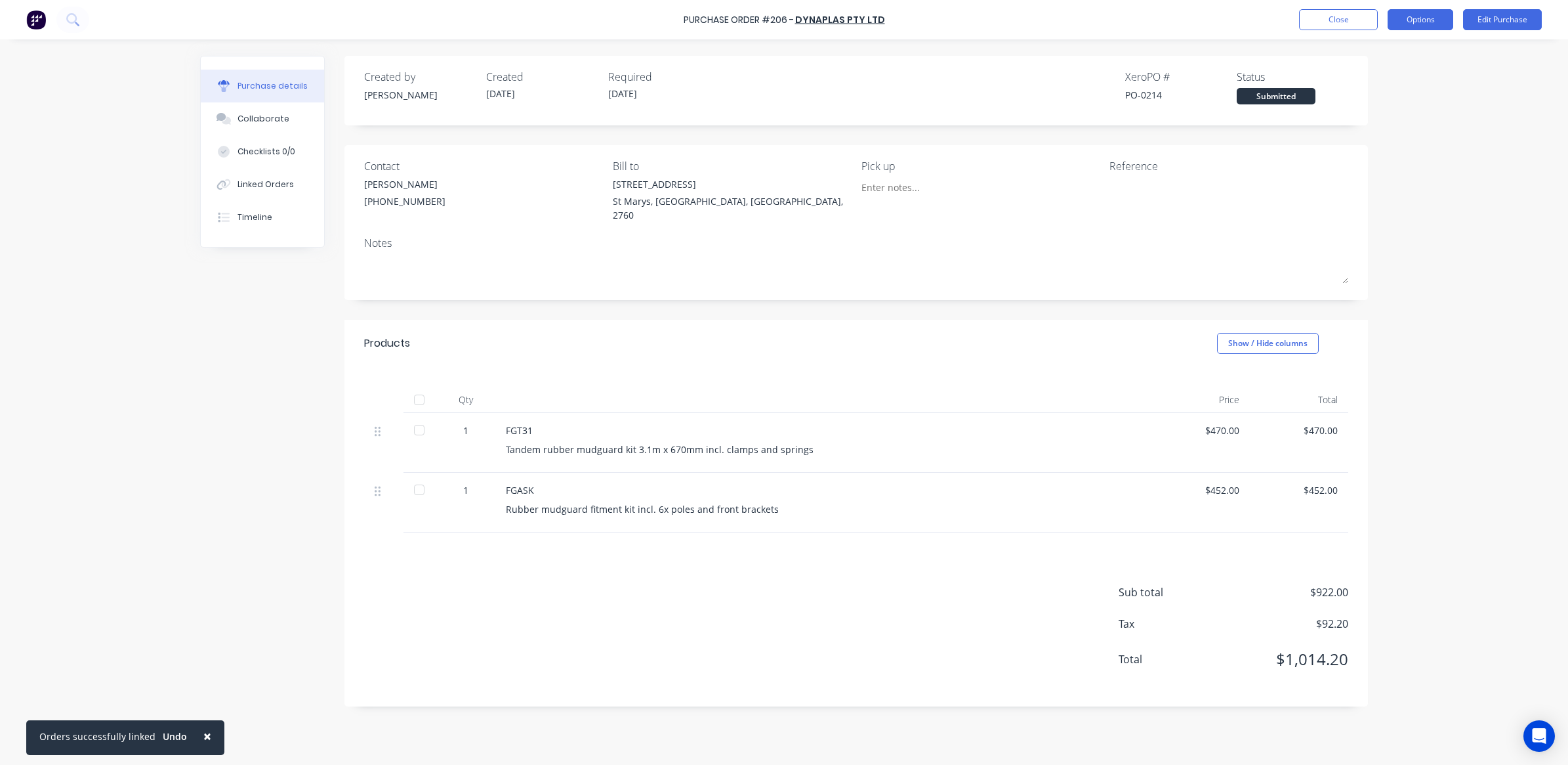
click at [1437, 23] on button "Options" at bounding box center [1420, 20] width 66 height 21
click at [1378, 54] on div "Print / Email" at bounding box center [1390, 53] width 101 height 19
click at [1375, 81] on div "With pricing" at bounding box center [1390, 79] width 101 height 19
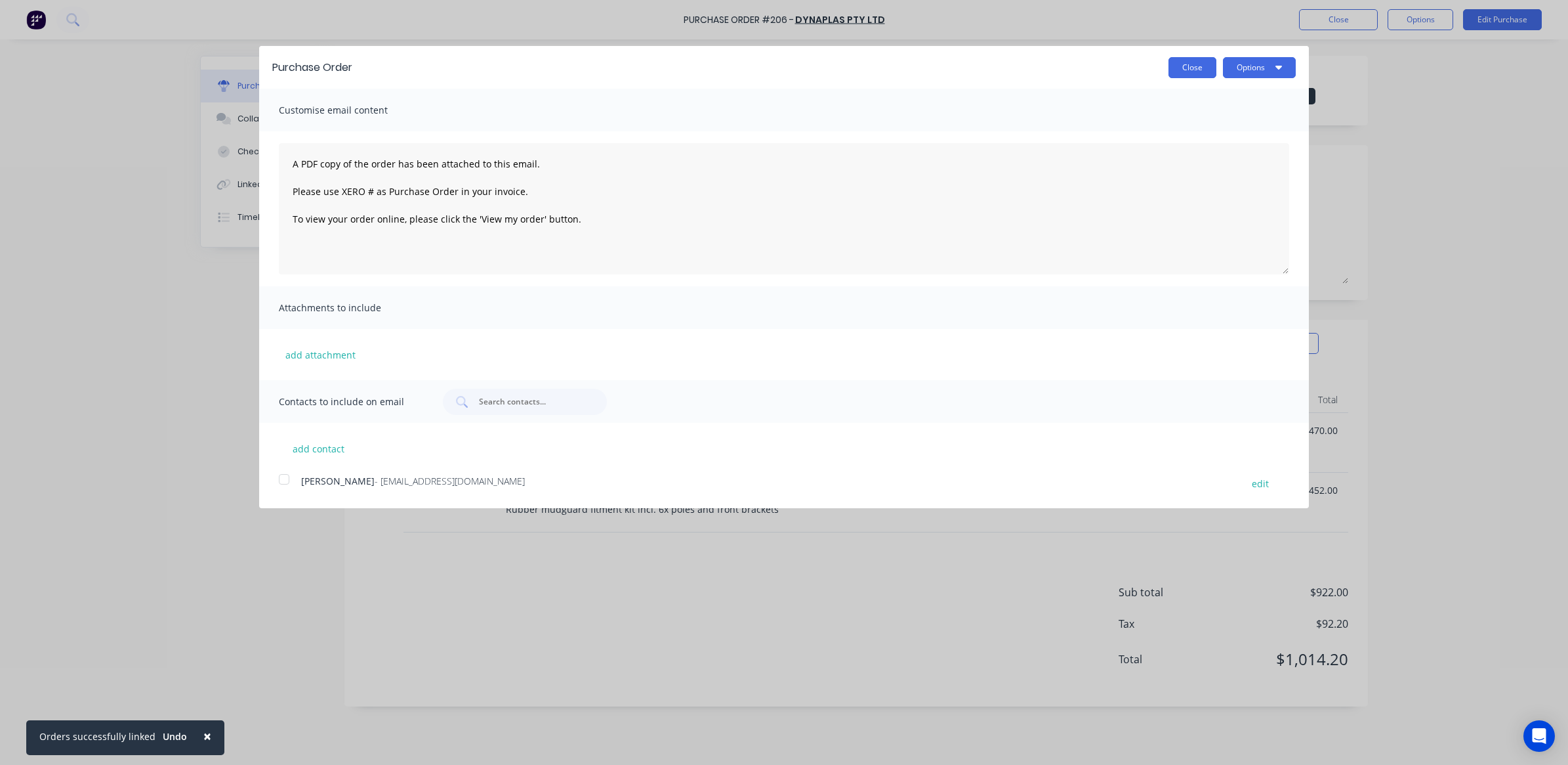
click at [1194, 74] on button "Close" at bounding box center [1193, 68] width 48 height 21
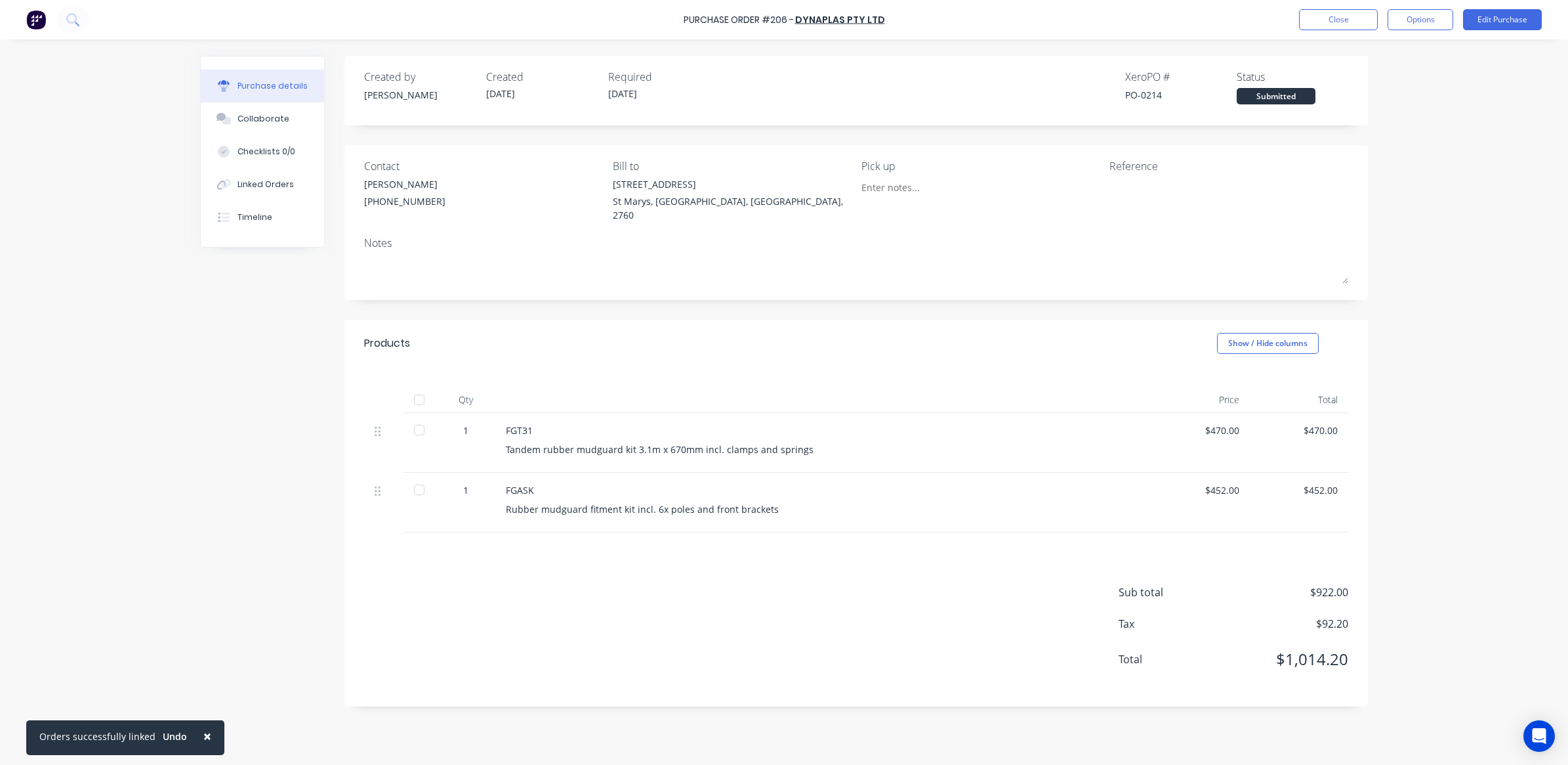
click at [1225, 424] on div "$470.00" at bounding box center [1200, 430] width 77 height 13
click at [1220, 424] on div "$470.00" at bounding box center [1200, 430] width 77 height 13
click at [1509, 13] on button "Edit Purchase" at bounding box center [1502, 20] width 79 height 21
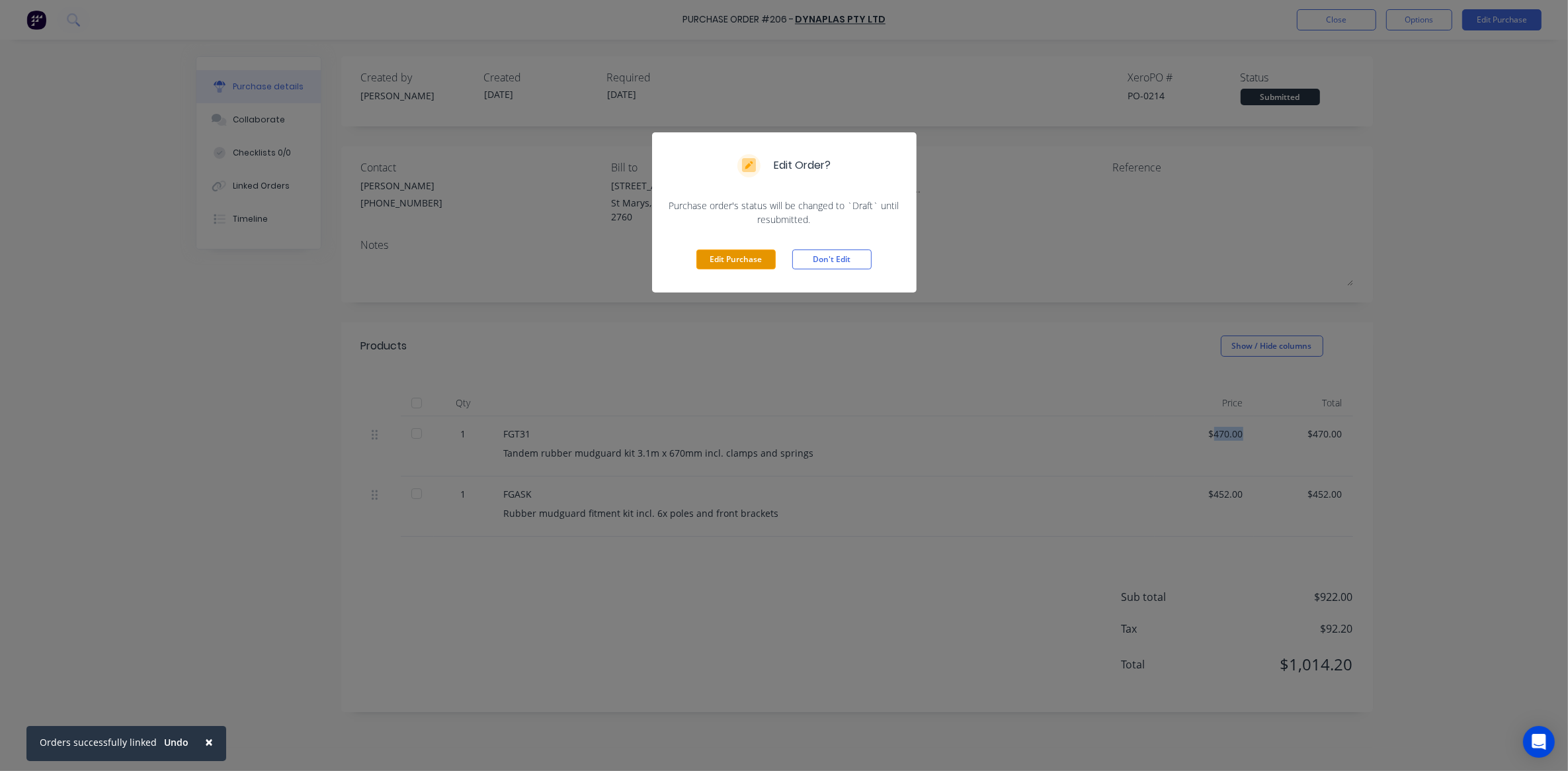
click at [722, 263] on button "Edit Purchase" at bounding box center [736, 259] width 79 height 20
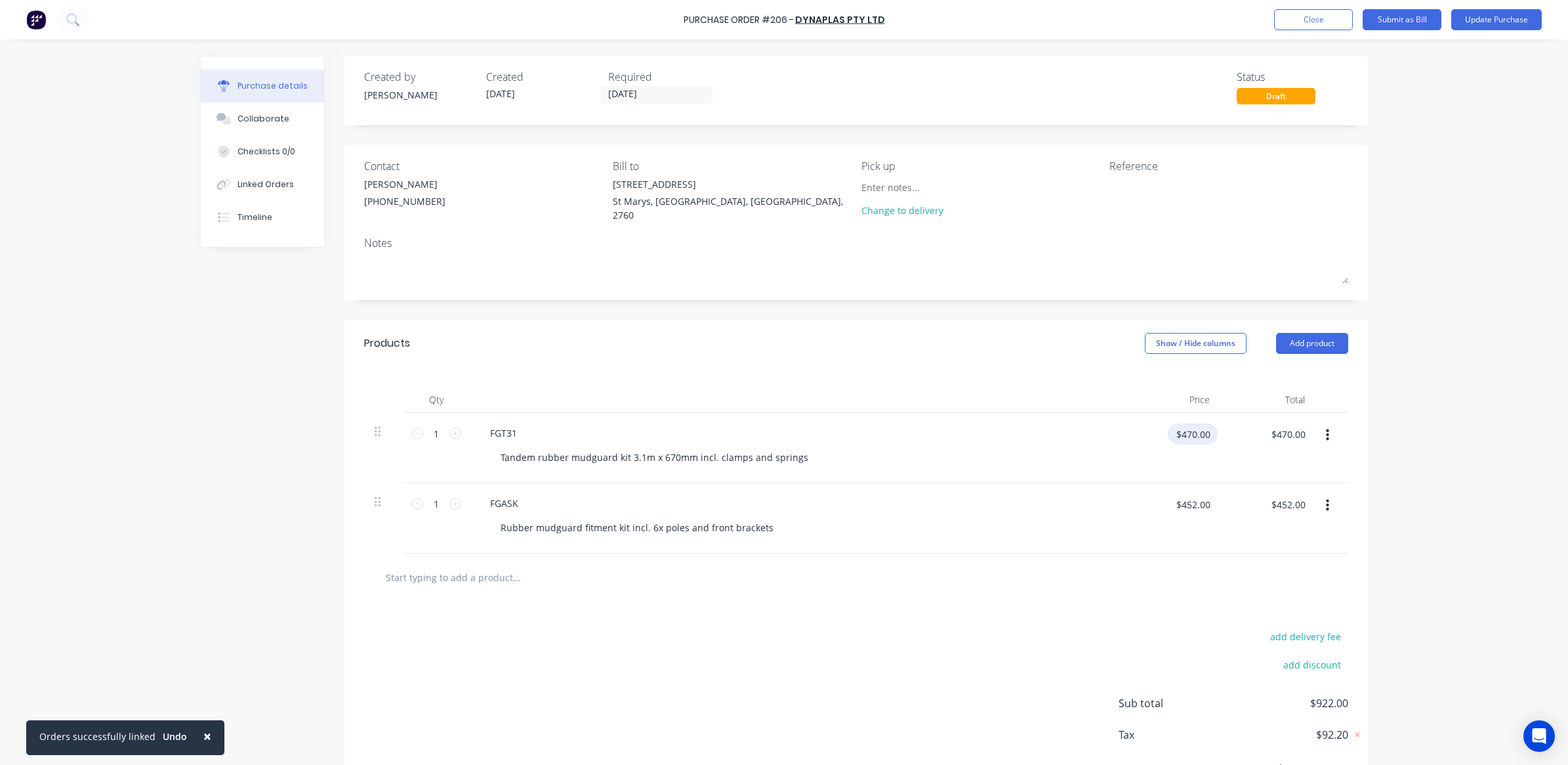
click at [1185, 428] on input "$470.00" at bounding box center [1193, 434] width 50 height 21
click at [1106, 453] on div "Tandem rubber mudguard kit 3.1m x 670mm incl. clamps and springs" at bounding box center [802, 457] width 624 height 19
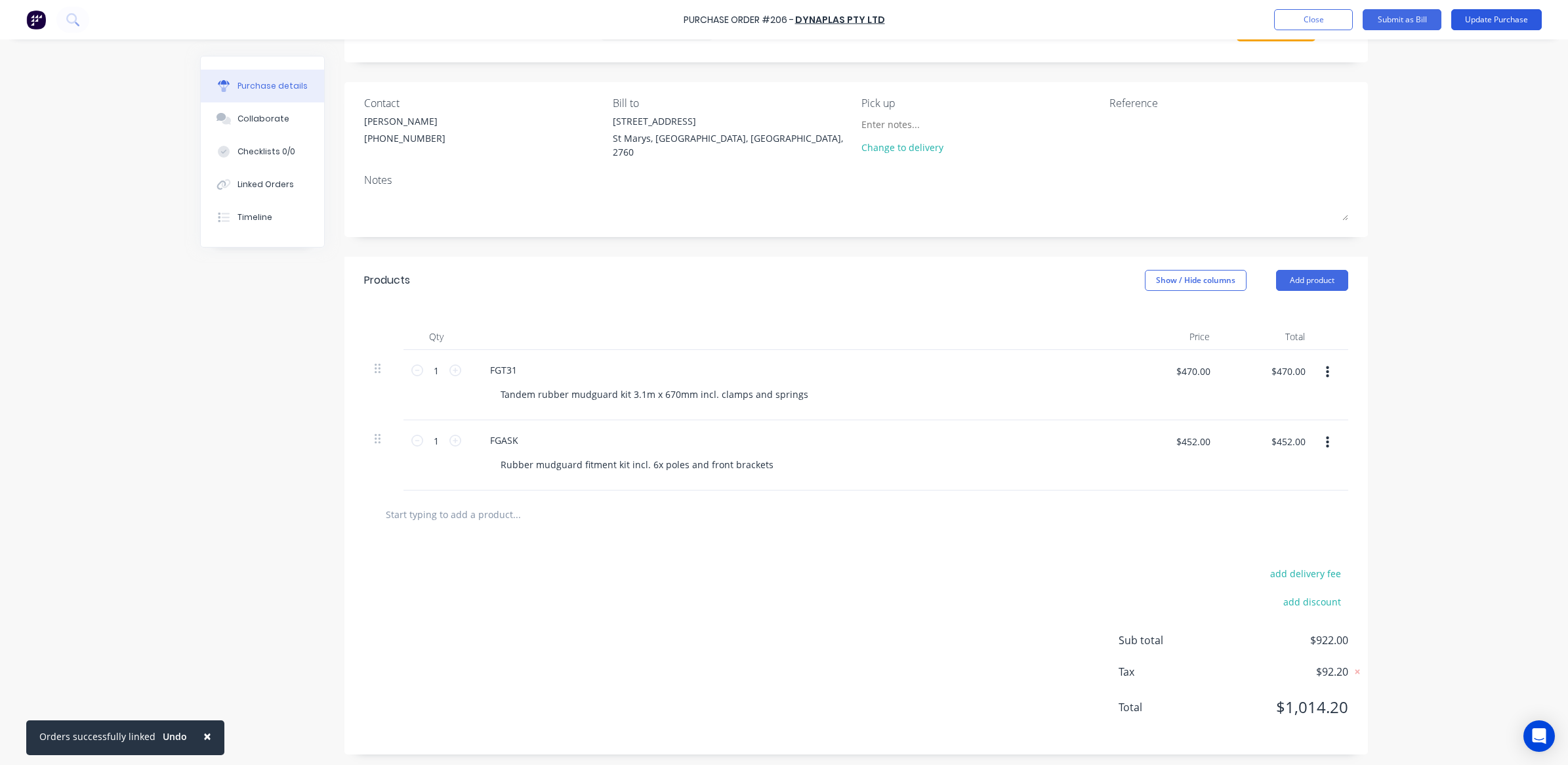
click at [1497, 21] on button "Update Purchase" at bounding box center [1497, 20] width 91 height 21
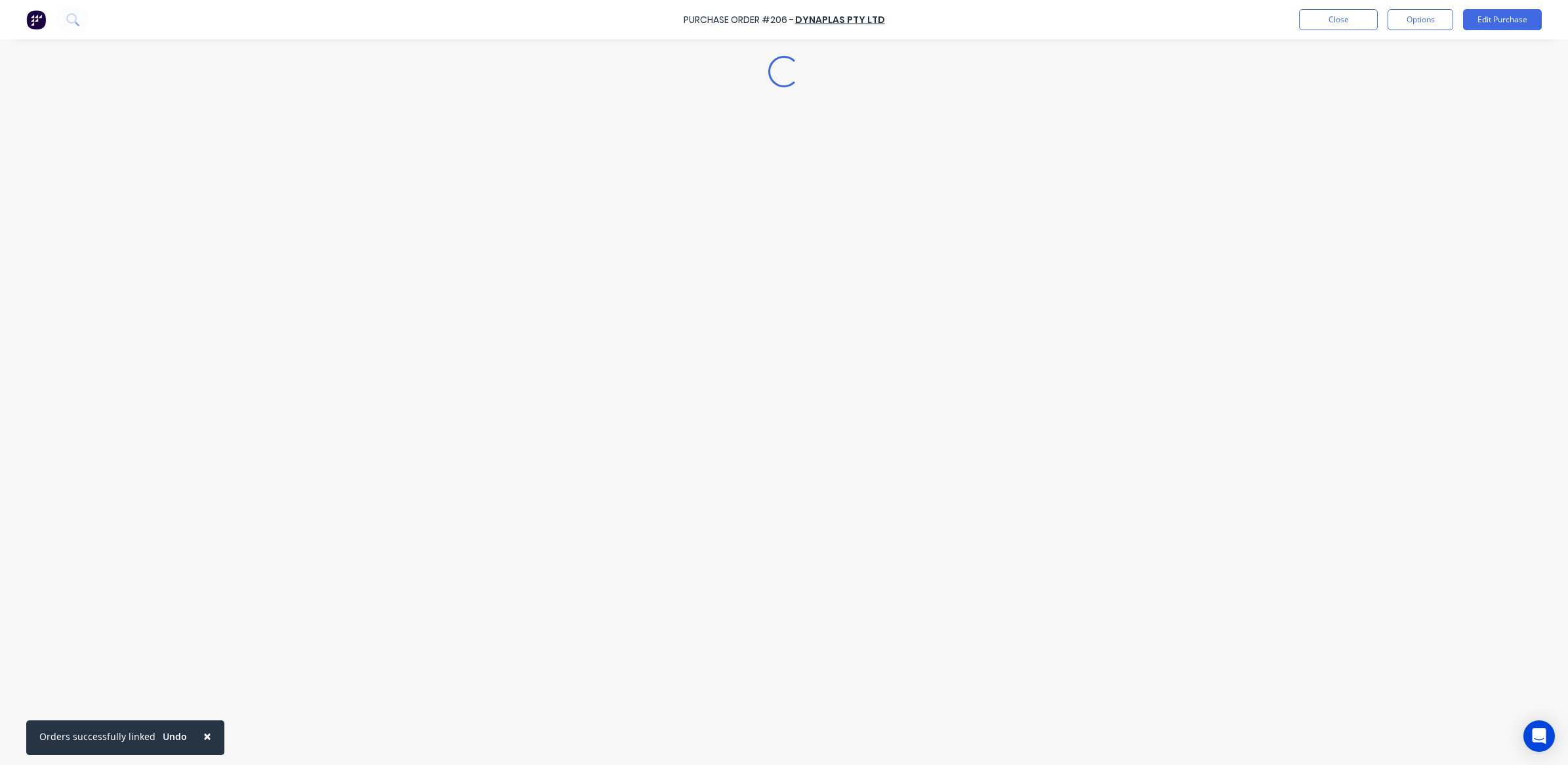
scroll to position [0, 0]
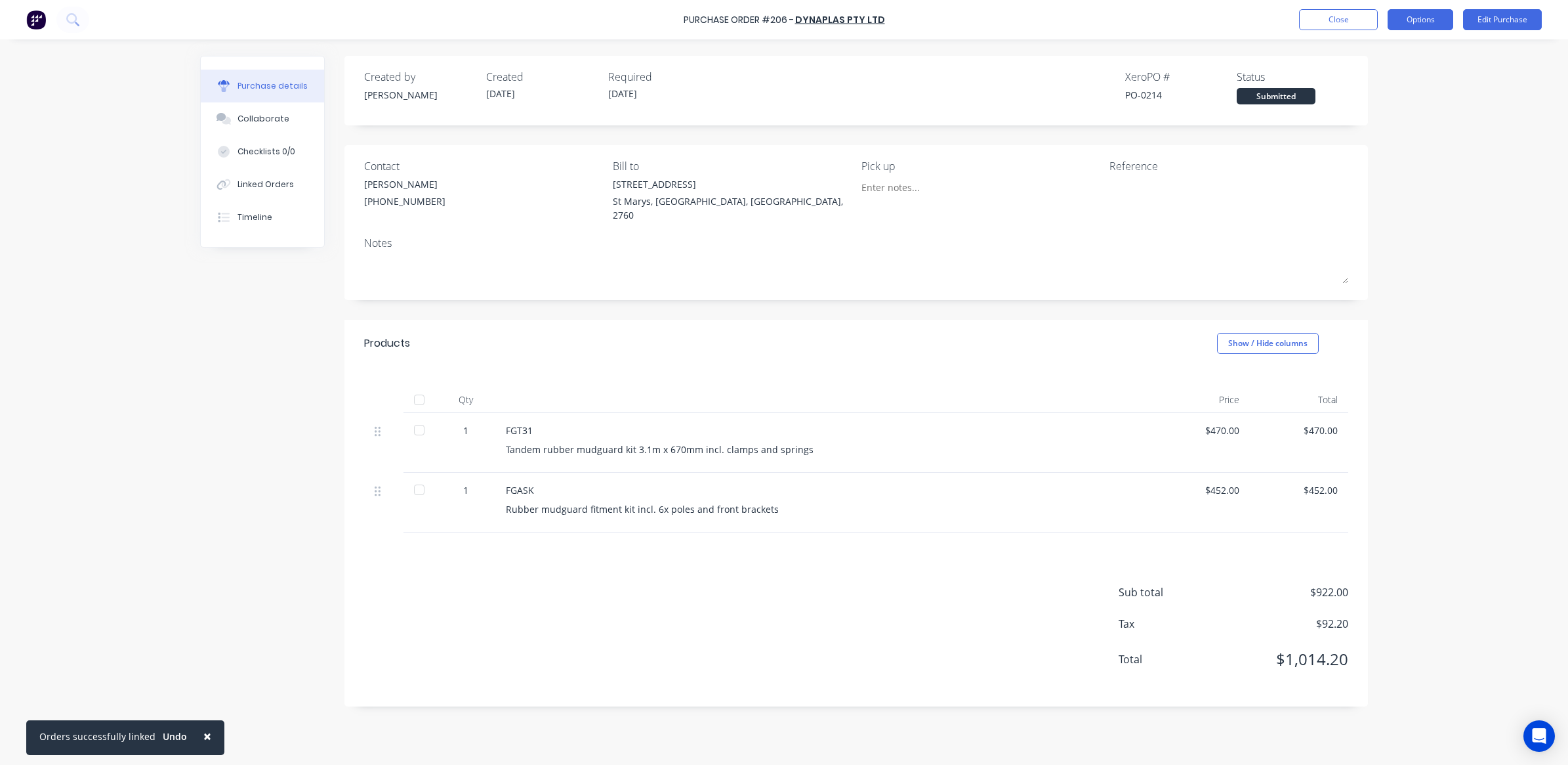
click at [1431, 23] on button "Options" at bounding box center [1420, 20] width 66 height 21
click at [1385, 57] on div "Print / Email" at bounding box center [1390, 53] width 101 height 19
click at [1366, 77] on div "With pricing" at bounding box center [1390, 79] width 101 height 19
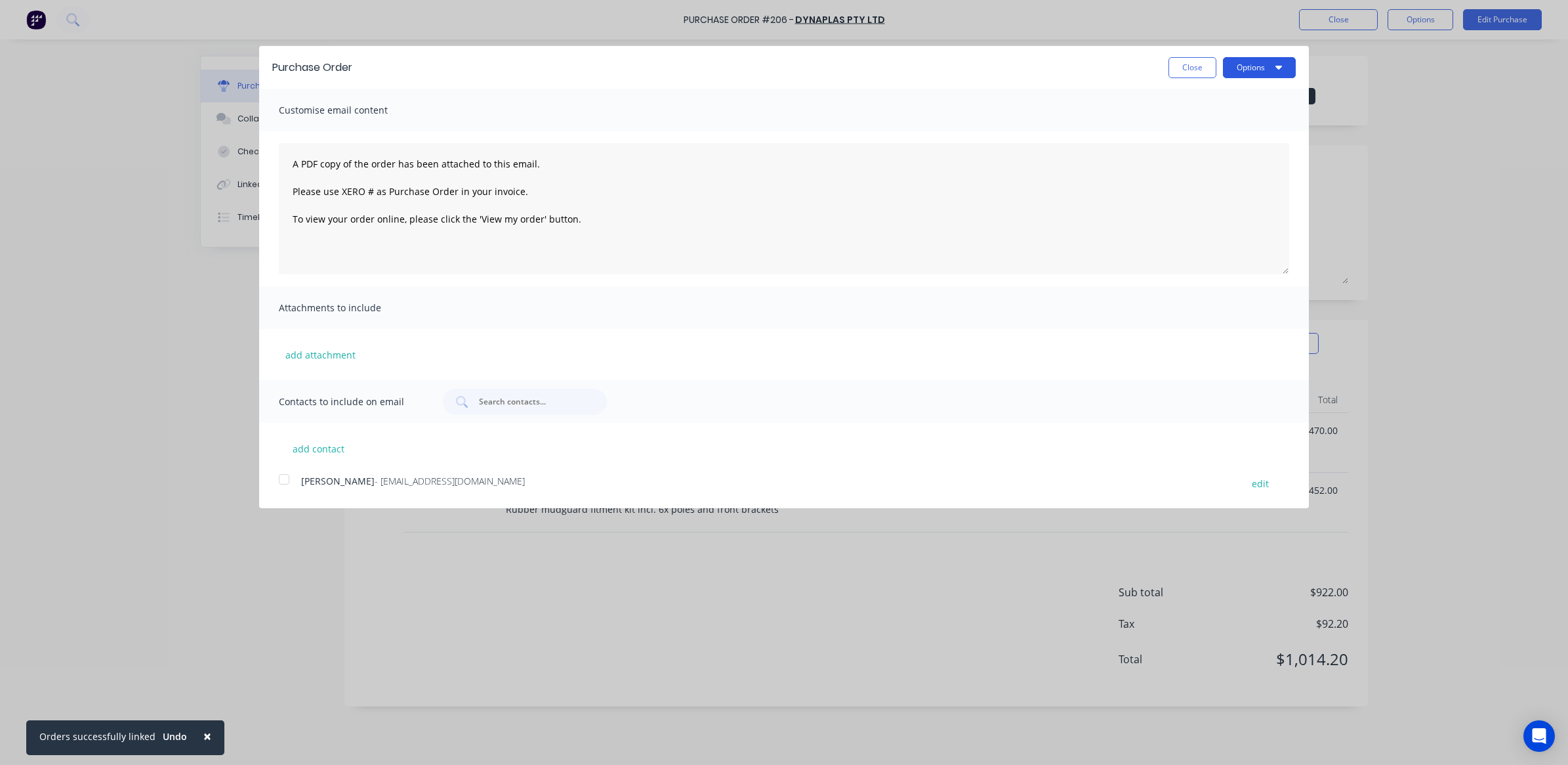
click at [1253, 76] on button "Options" at bounding box center [1259, 68] width 73 height 21
click at [1214, 127] on div "Email" at bounding box center [1233, 127] width 101 height 19
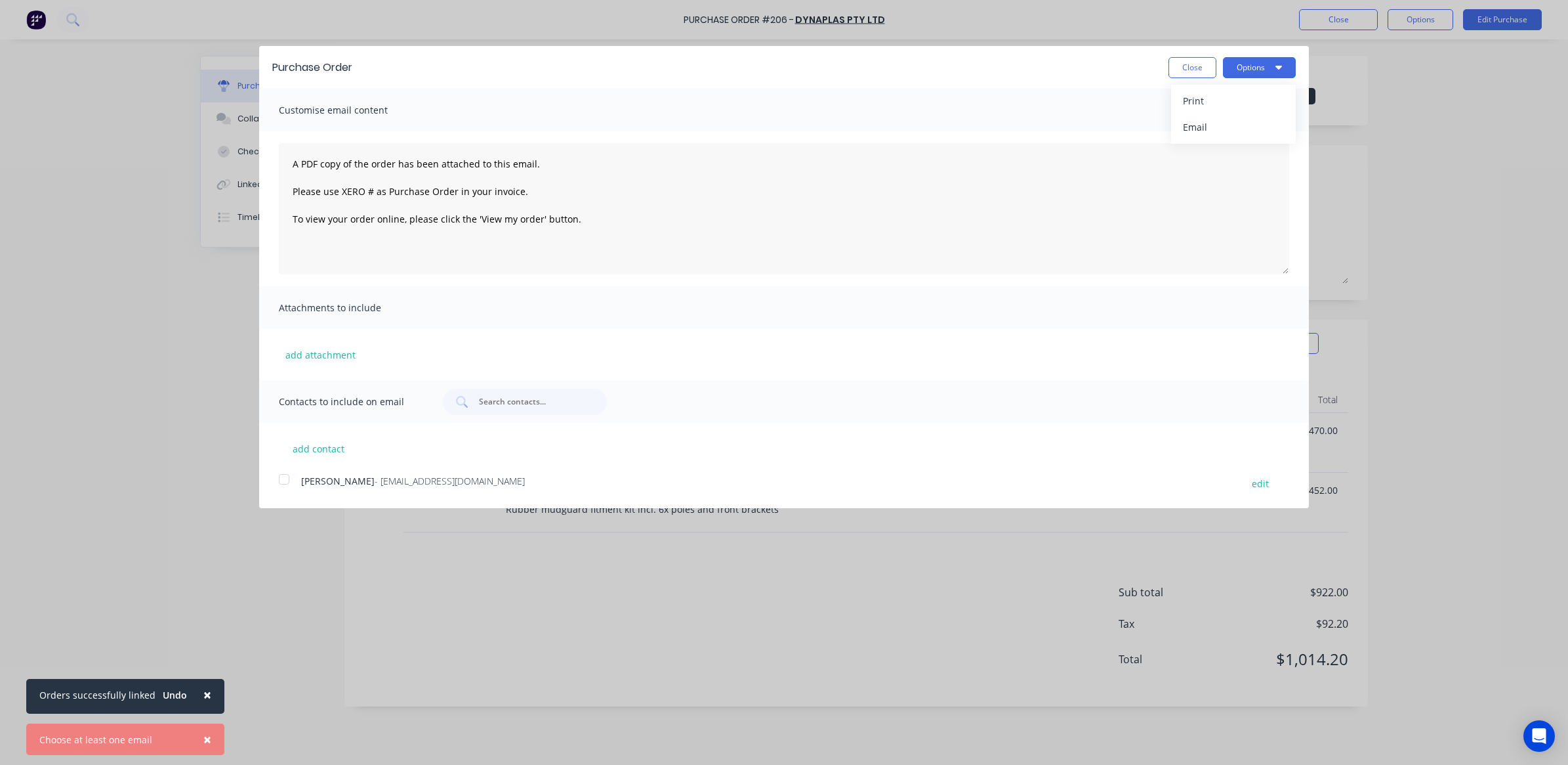
click at [374, 483] on span "- [EMAIL_ADDRESS][DOMAIN_NAME]" at bounding box center [450, 481] width 150 height 13
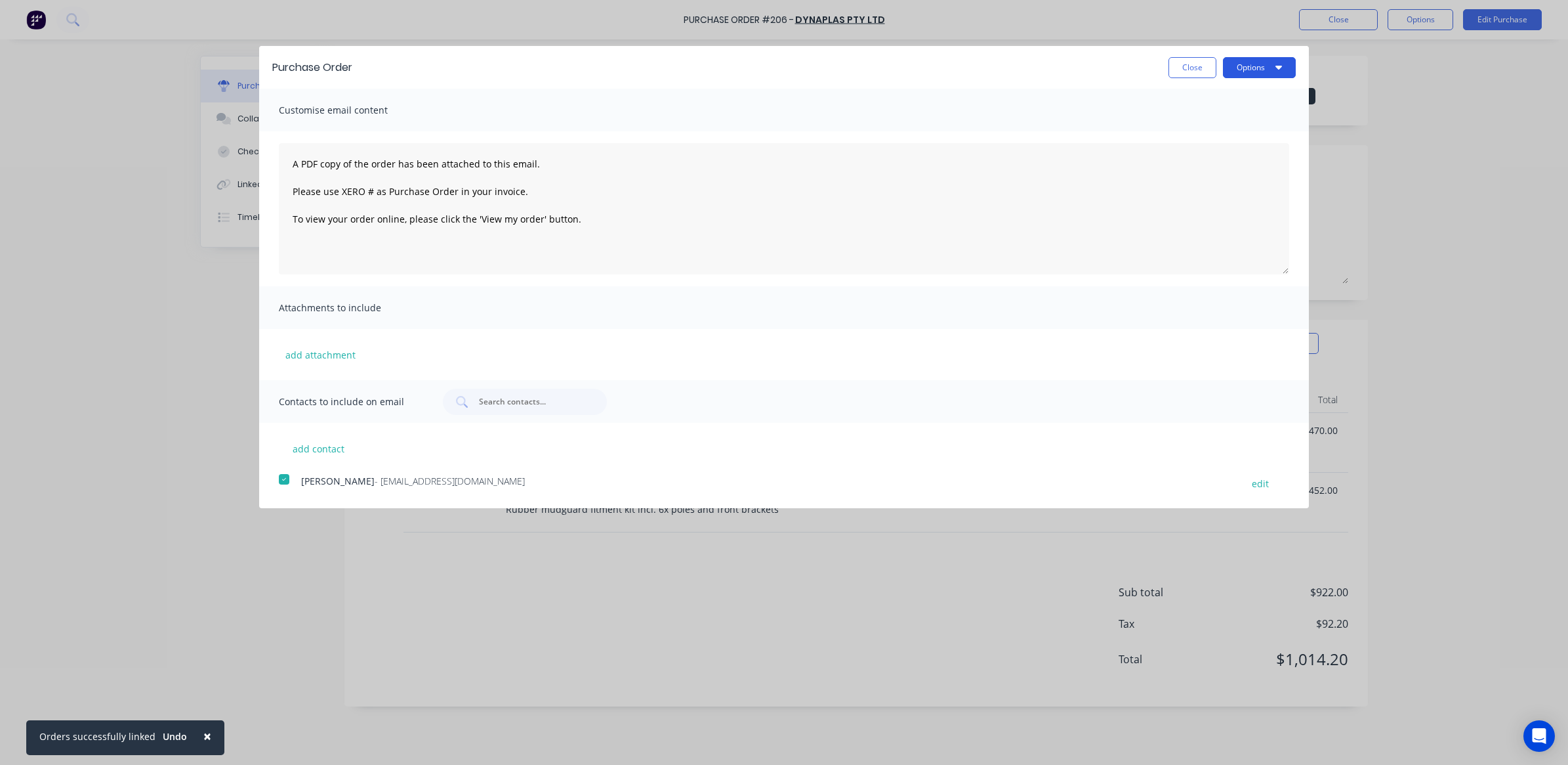
click at [1250, 67] on button "Options" at bounding box center [1259, 68] width 73 height 21
click at [1205, 126] on div "Email" at bounding box center [1233, 127] width 101 height 19
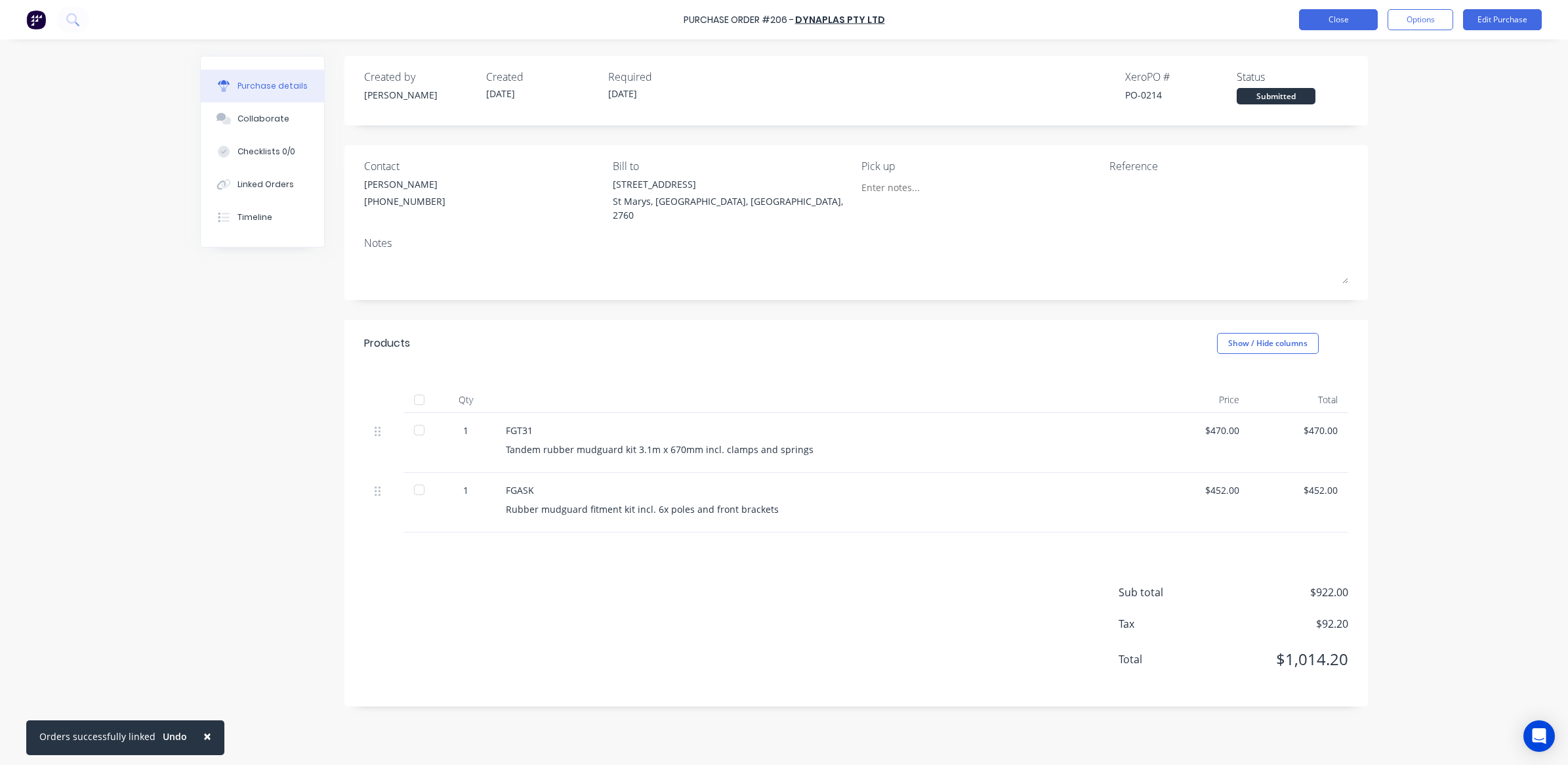
click at [1332, 18] on button "Close" at bounding box center [1338, 20] width 79 height 21
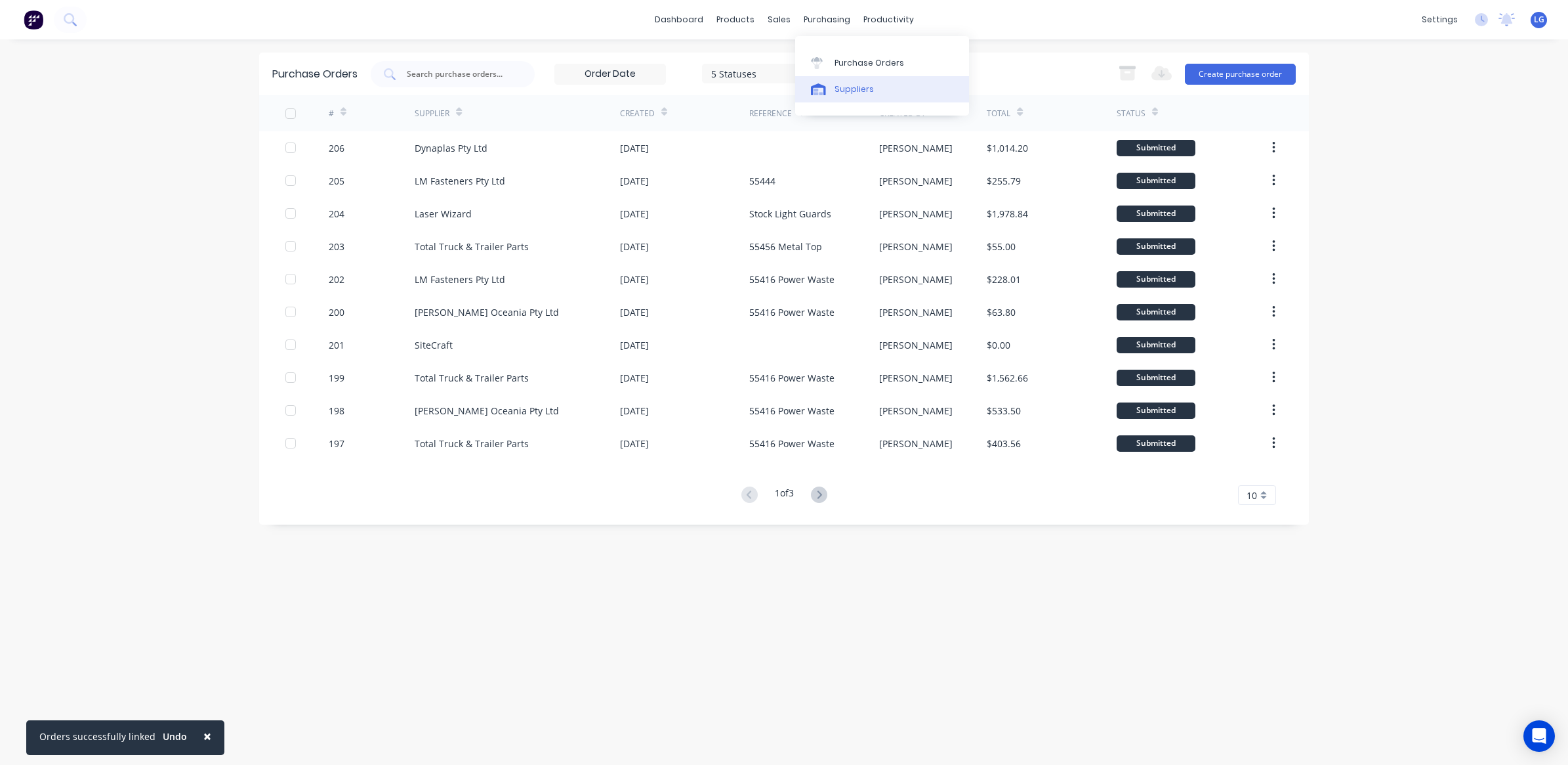
click at [848, 84] on div "Suppliers" at bounding box center [854, 89] width 40 height 12
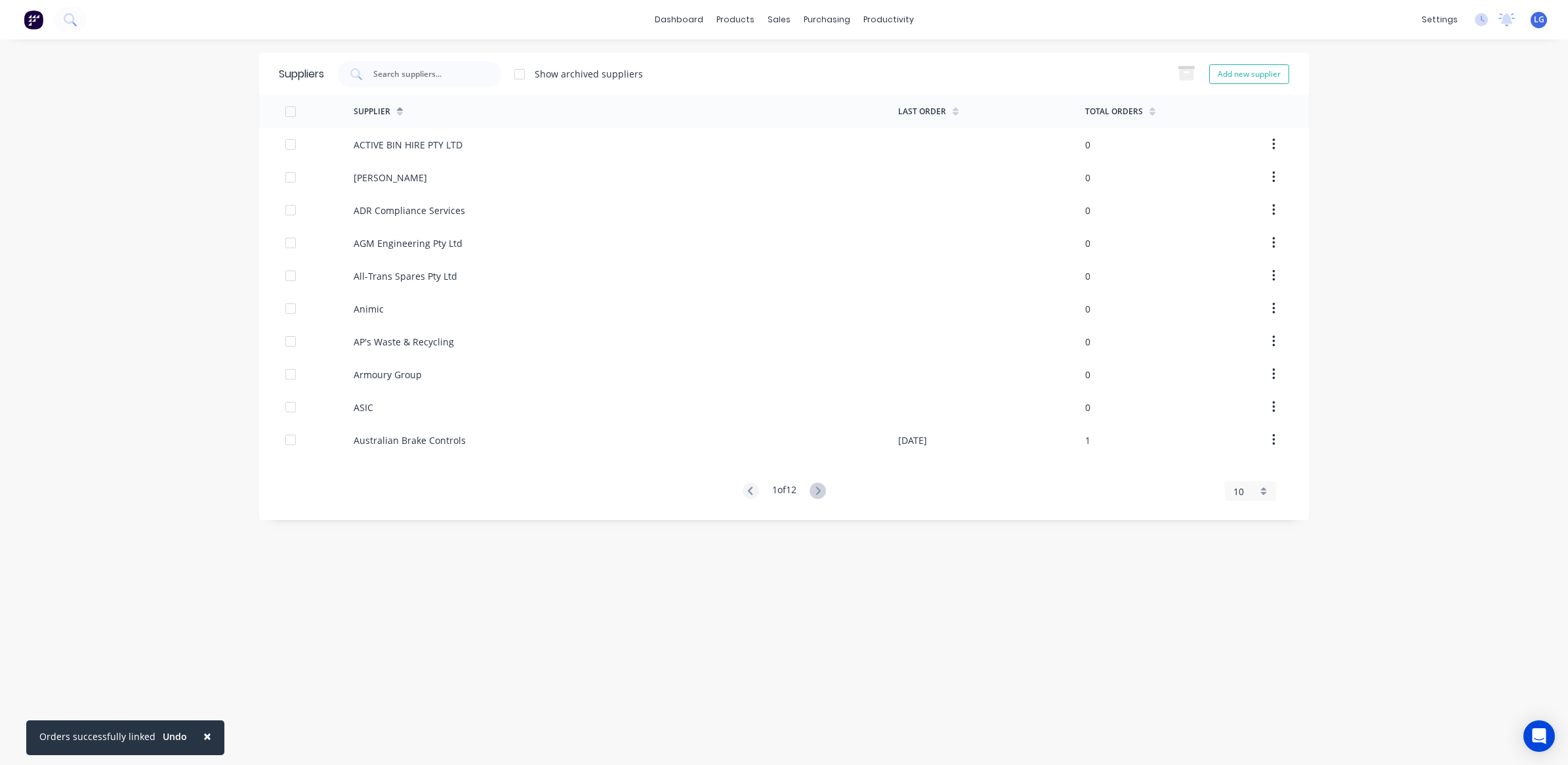
click at [110, 27] on div "dashboard products sales purchasing productivity dashboard products Product Cat…" at bounding box center [784, 20] width 1568 height 40
click at [820, 492] on icon at bounding box center [818, 490] width 4 height 8
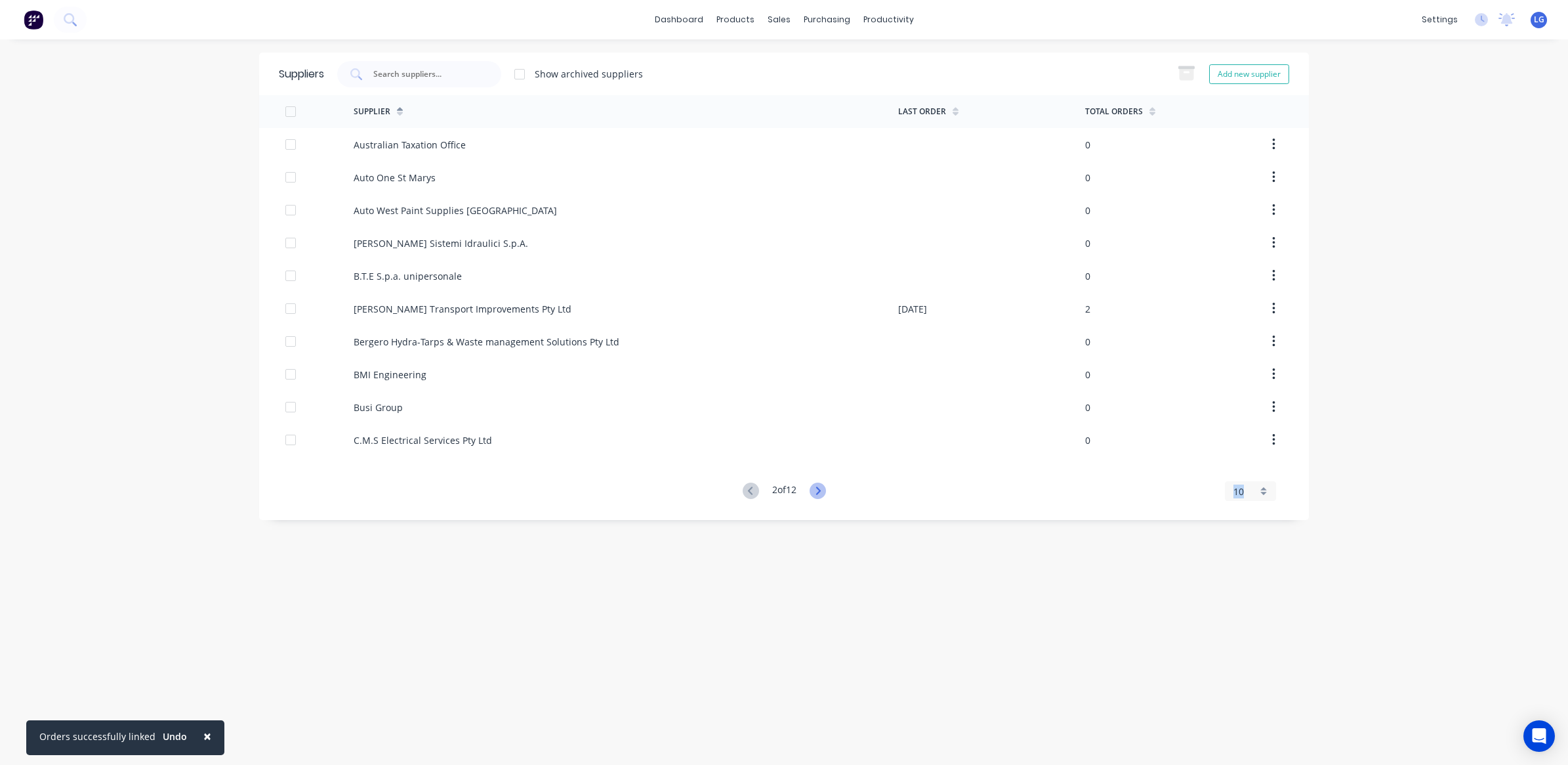
click at [820, 492] on icon at bounding box center [818, 490] width 4 height 8
click at [820, 491] on icon at bounding box center [818, 490] width 4 height 8
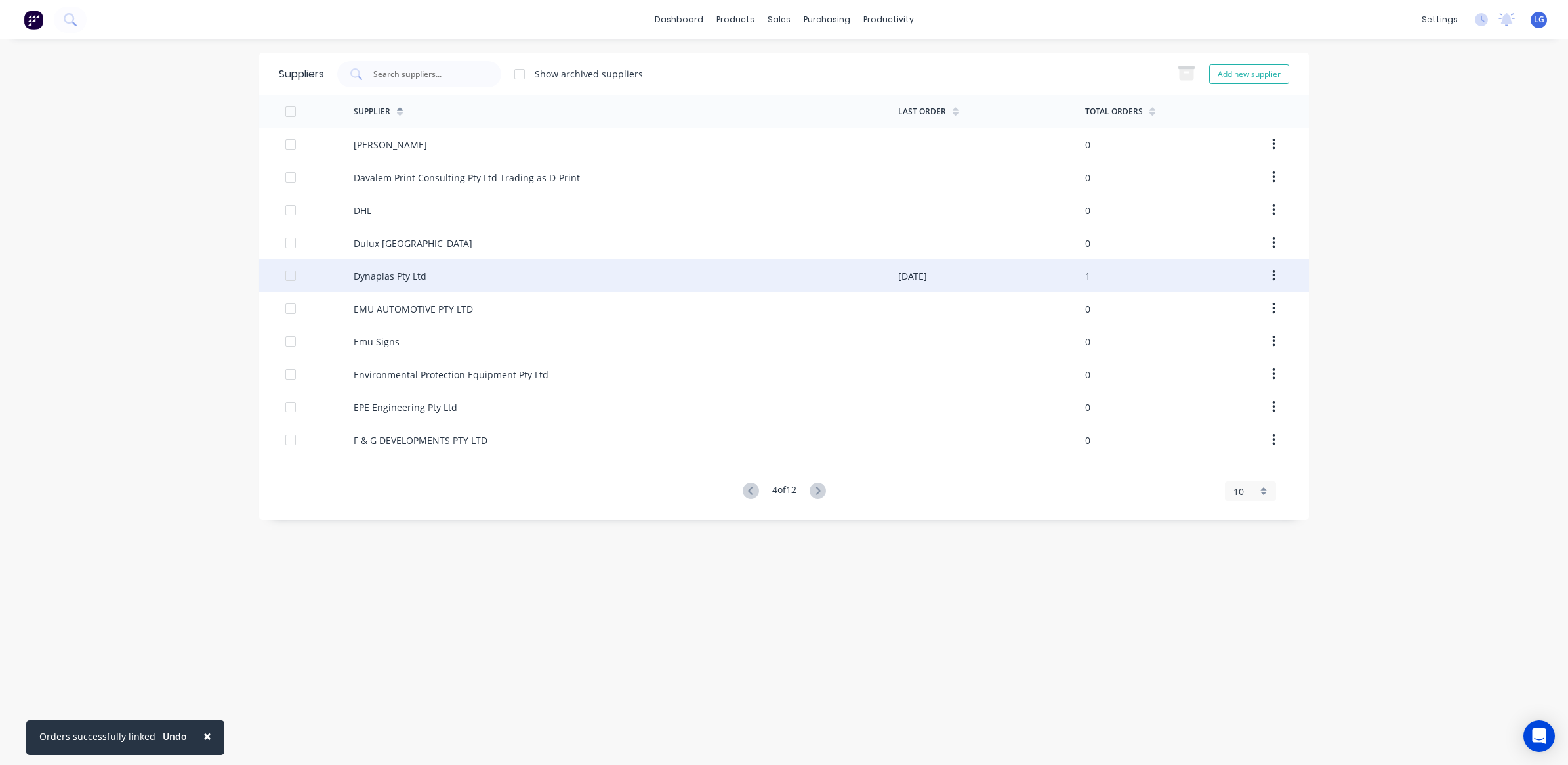
click at [422, 277] on div "Dynaplas Pty Ltd" at bounding box center [390, 276] width 73 height 13
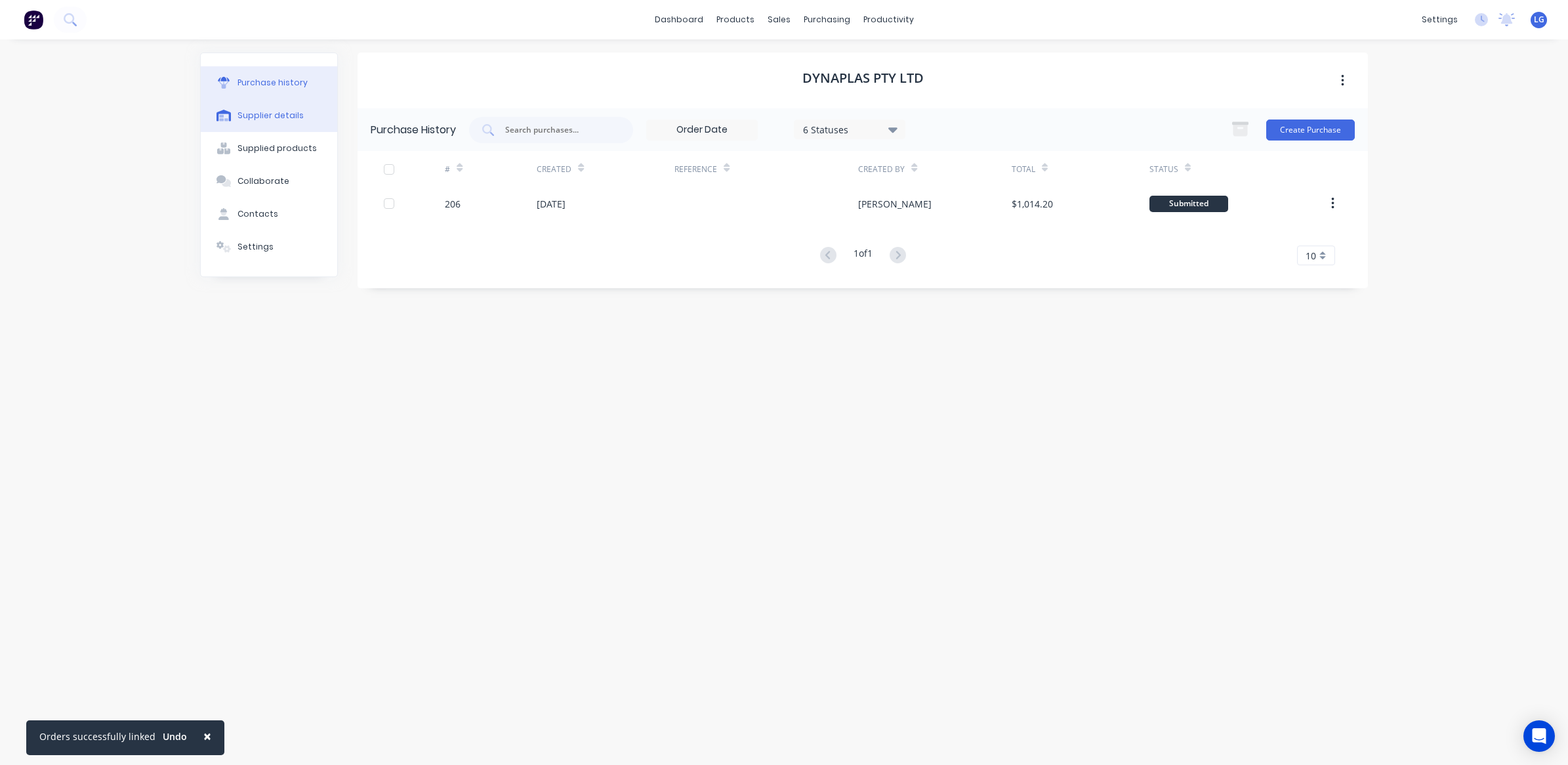
click at [290, 121] on div "Supplier details" at bounding box center [270, 115] width 67 height 12
select select "AU"
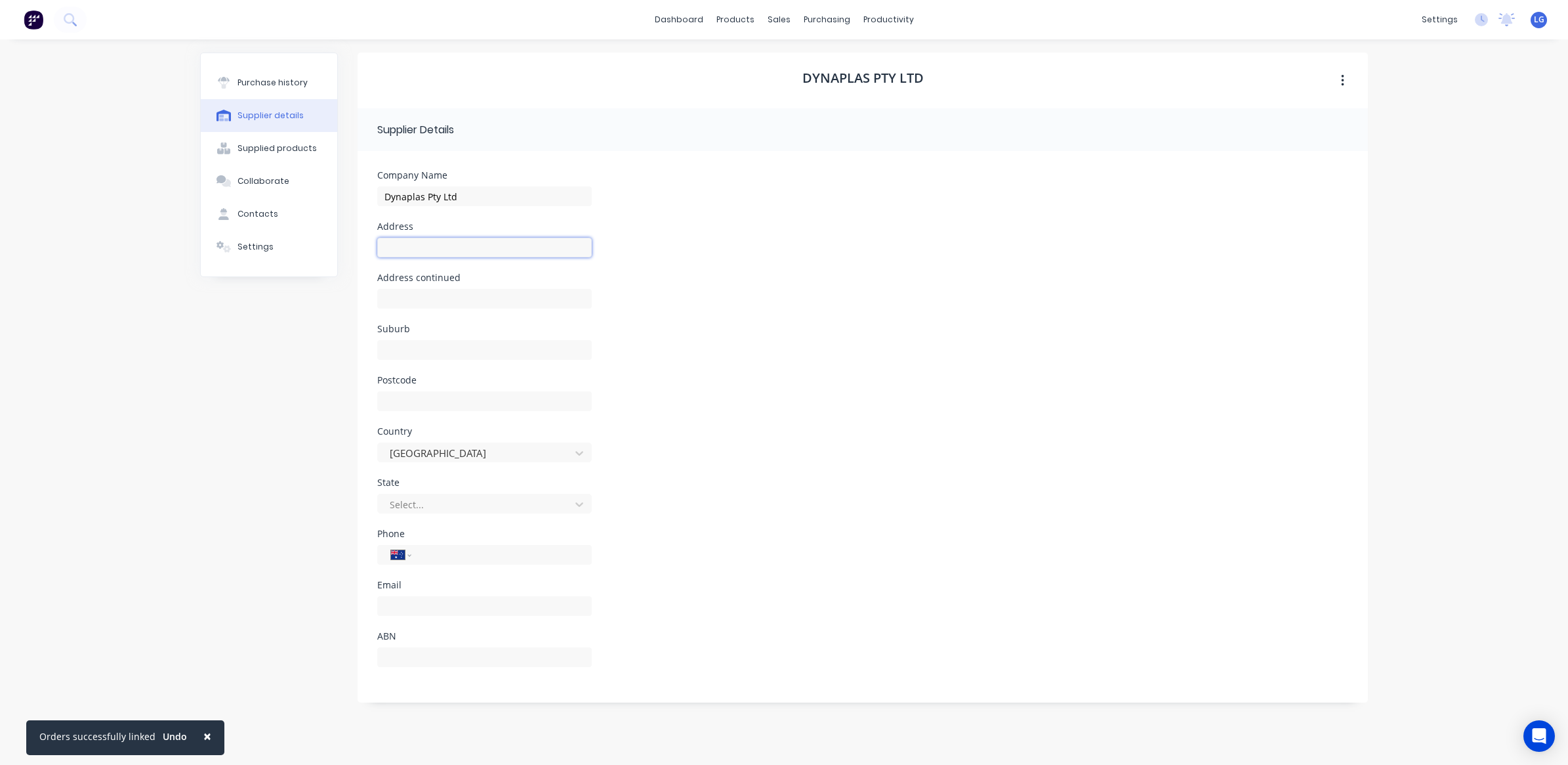
click at [398, 243] on input at bounding box center [484, 247] width 214 height 20
paste input "[STREET_ADDRESS]"
drag, startPoint x: 460, startPoint y: 246, endPoint x: 502, endPoint y: 251, distance: 42.3
click at [502, 251] on input "[STREET_ADDRESS]" at bounding box center [484, 247] width 214 height 20
type input "[STREET_ADDRESS]"
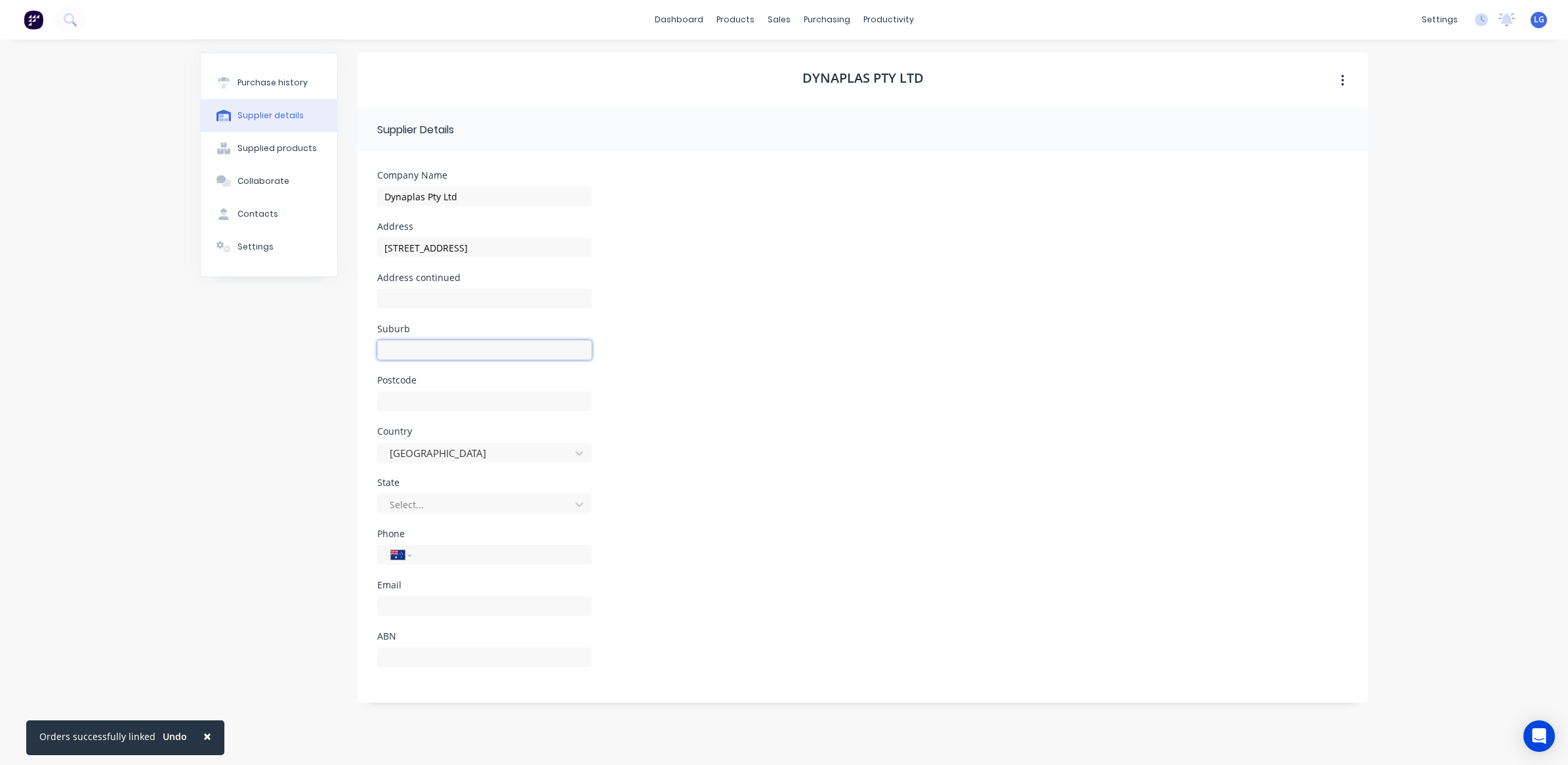
click at [405, 346] on input at bounding box center [484, 350] width 214 height 20
paste input "Riverstone"
type input "Riverstone"
click at [443, 410] on input at bounding box center [484, 411] width 214 height 20
type input "2765"
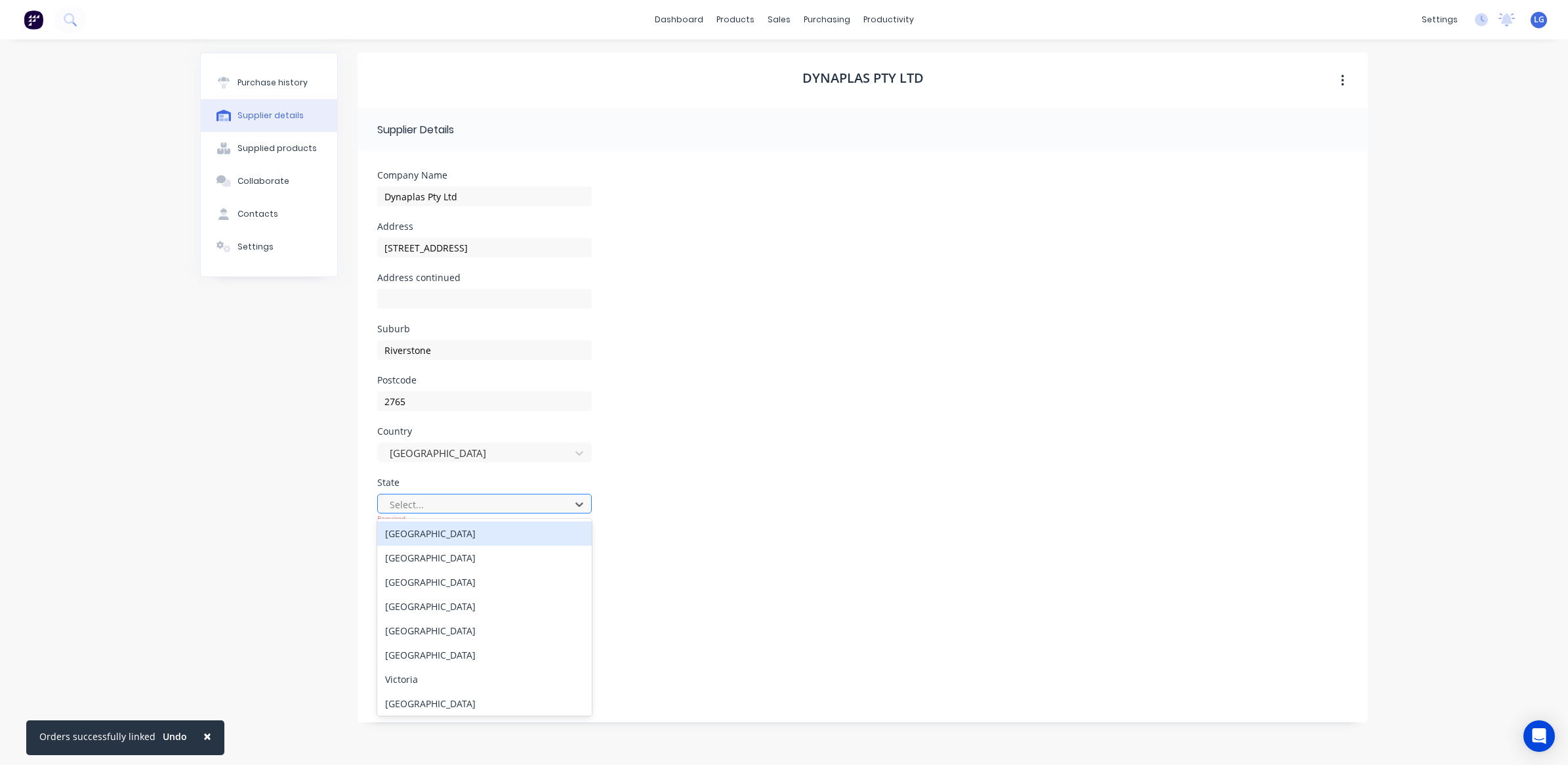
click at [502, 499] on div at bounding box center [476, 504] width 175 height 16
click at [462, 552] on div "[GEOGRAPHIC_DATA]" at bounding box center [484, 557] width 214 height 24
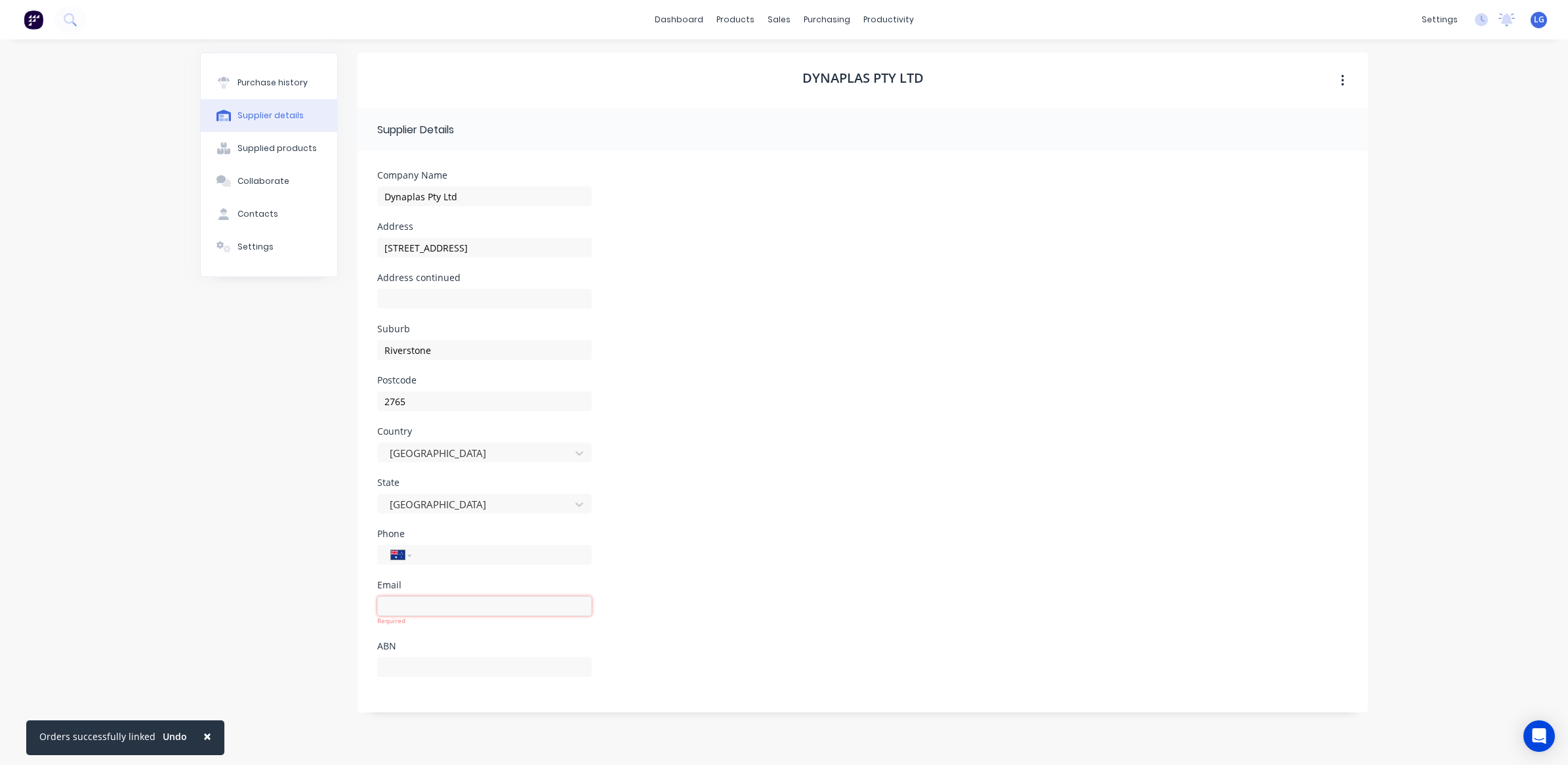
click at [418, 605] on input at bounding box center [484, 606] width 214 height 20
paste input "[EMAIL_ADDRESS][DOMAIN_NAME]"
type input "[EMAIL_ADDRESS][DOMAIN_NAME]"
click at [739, 552] on div "Phone International [GEOGRAPHIC_DATA] [GEOGRAPHIC_DATA] [GEOGRAPHIC_DATA] [GEOG…" at bounding box center [863, 555] width 971 height 51
click at [463, 557] on input "tel" at bounding box center [499, 555] width 157 height 15
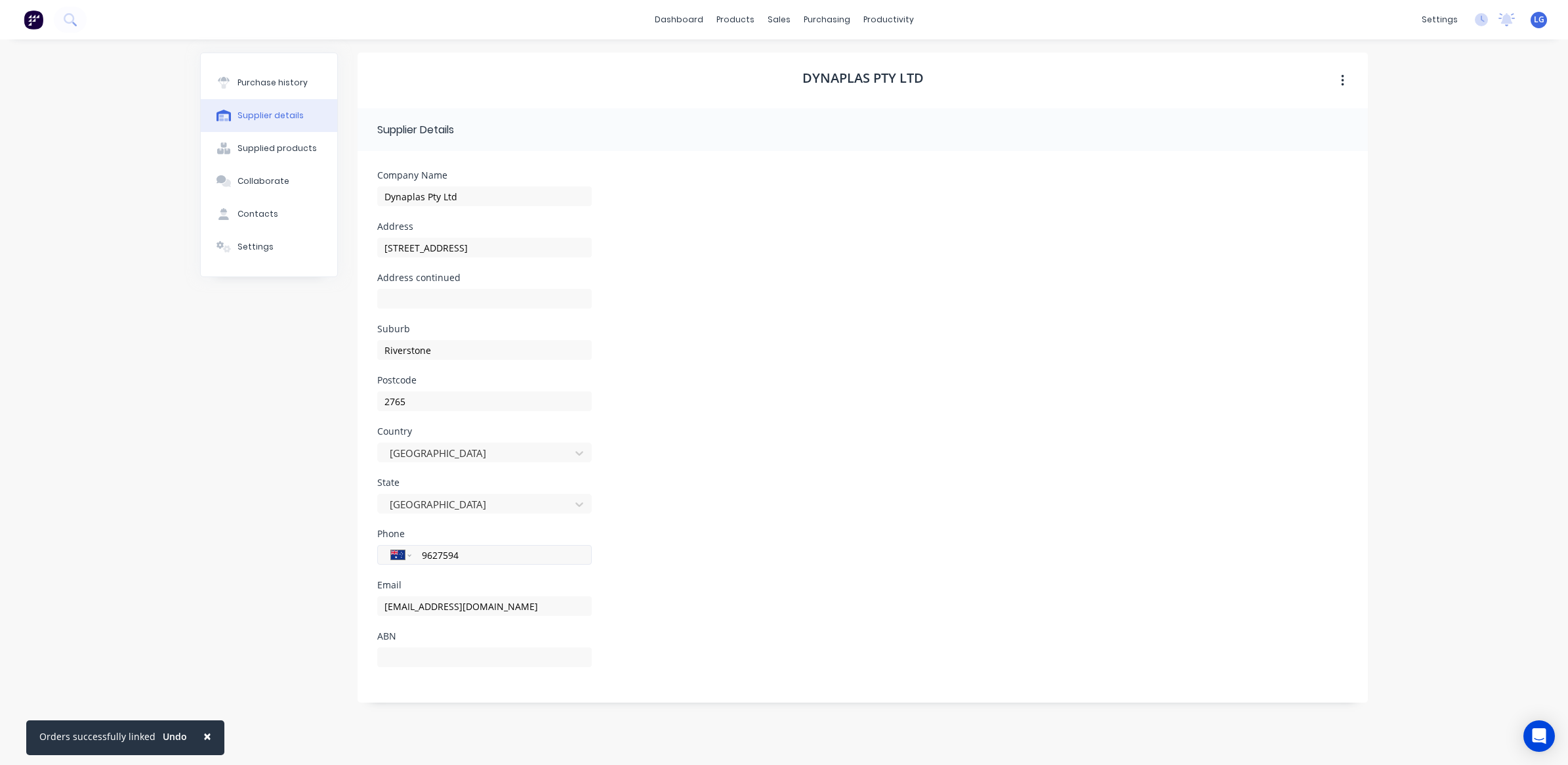
click at [424, 559] on input "9627594" at bounding box center [499, 555] width 157 height 15
type input "[PHONE_NUMBER]"
click at [785, 754] on div "× Orders successfully linked Undo dashboard products sales purchasing productiv…" at bounding box center [784, 382] width 1568 height 765
click at [293, 152] on div "Supplied products" at bounding box center [277, 148] width 79 height 12
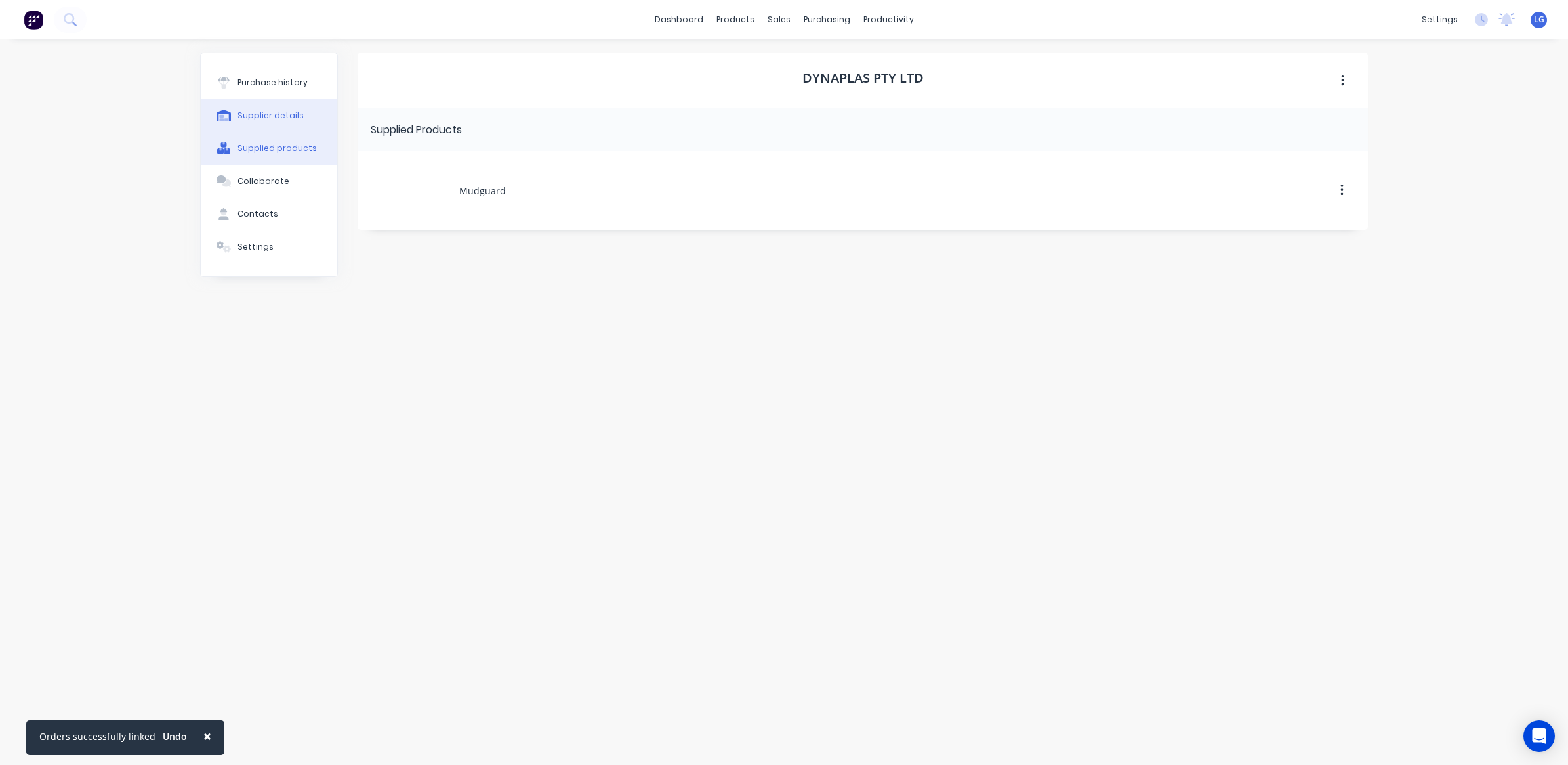
click at [277, 115] on div "Supplier details" at bounding box center [270, 115] width 67 height 12
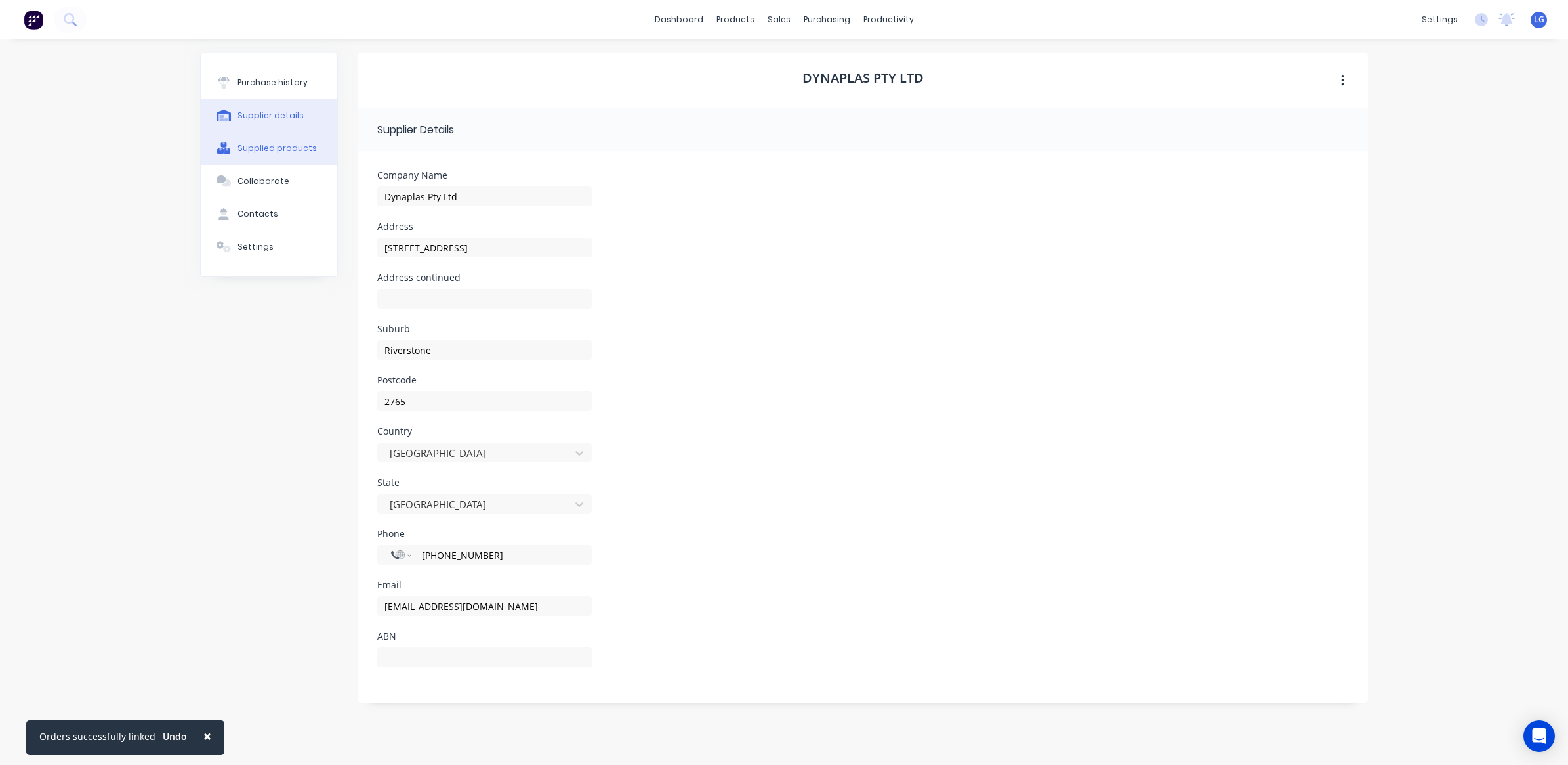
click at [277, 154] on div "Supplied products" at bounding box center [277, 148] width 79 height 12
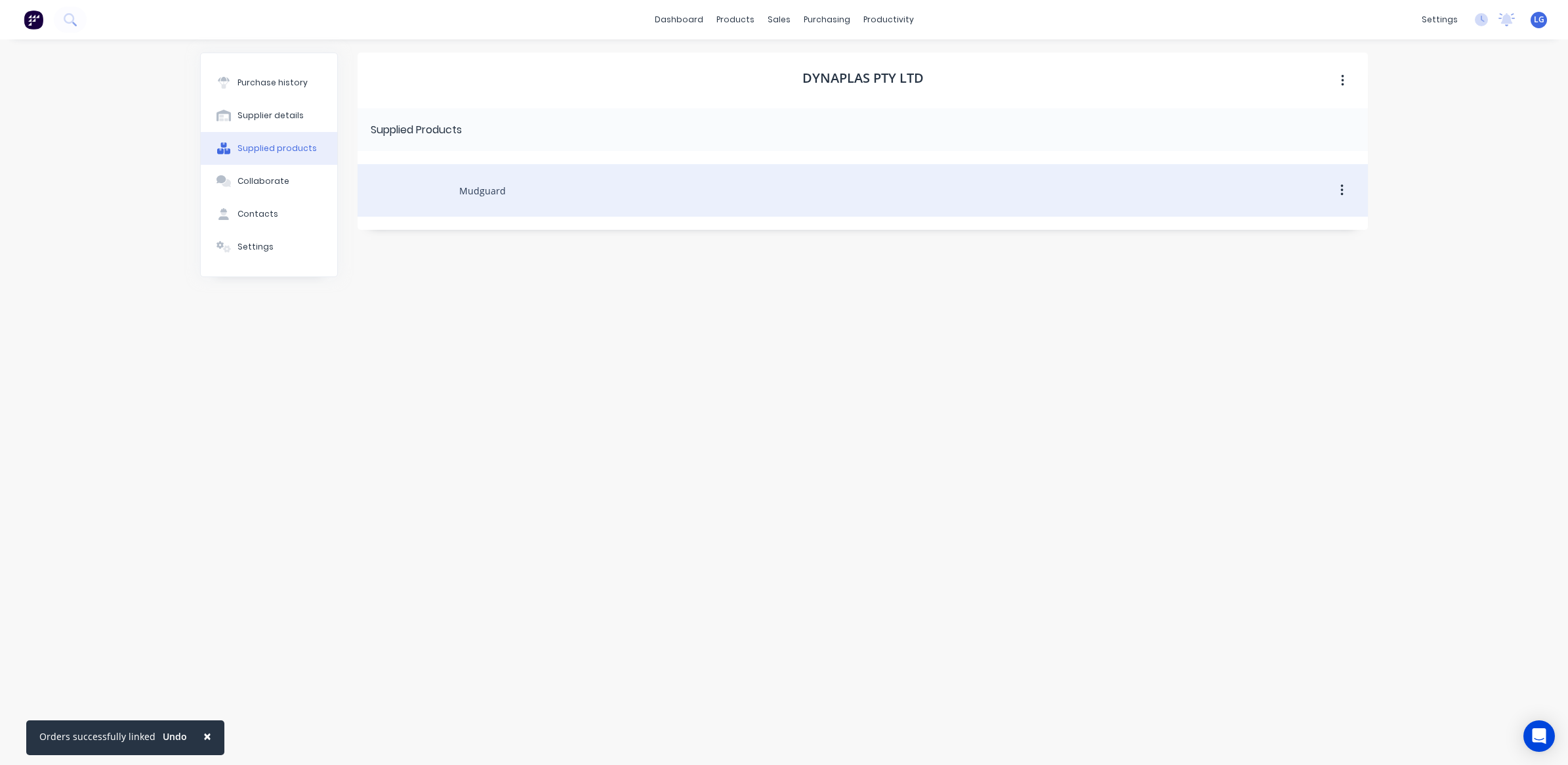
click at [1146, 189] on div "Mudguard" at bounding box center [862, 191] width 1010 height 52
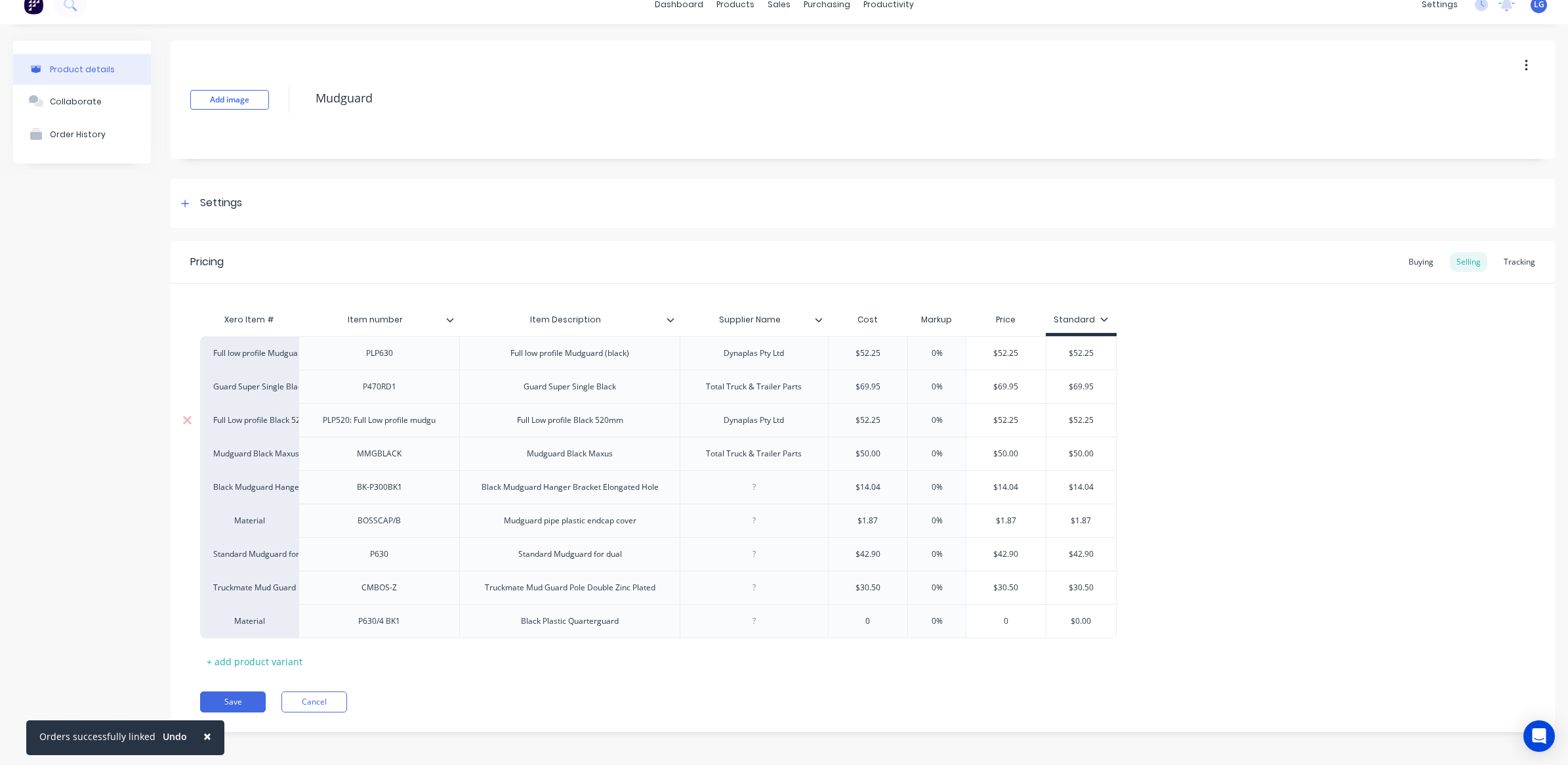
scroll to position [21, 0]
click at [251, 620] on div "Material" at bounding box center [249, 618] width 72 height 12
click at [132, 680] on div "Product details Collaborate Order History" at bounding box center [82, 393] width 138 height 711
click at [219, 658] on div "+ add product variant" at bounding box center [255, 658] width 109 height 21
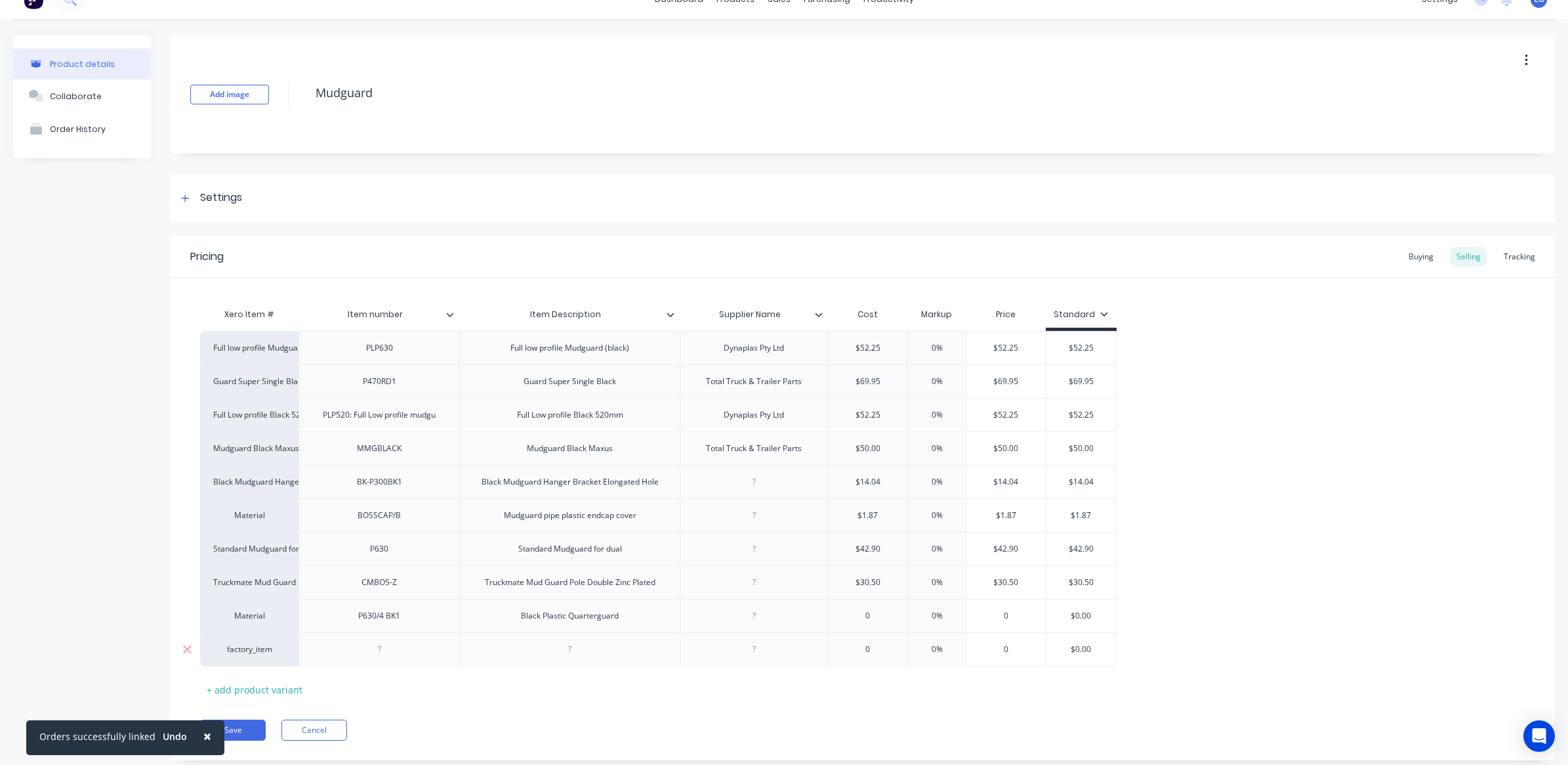
click at [384, 654] on div at bounding box center [379, 650] width 66 height 17
click at [255, 655] on div "factory_item" at bounding box center [249, 649] width 72 height 12
type textarea "x"
click at [251, 650] on div "factory_item" at bounding box center [249, 649] width 72 height 12
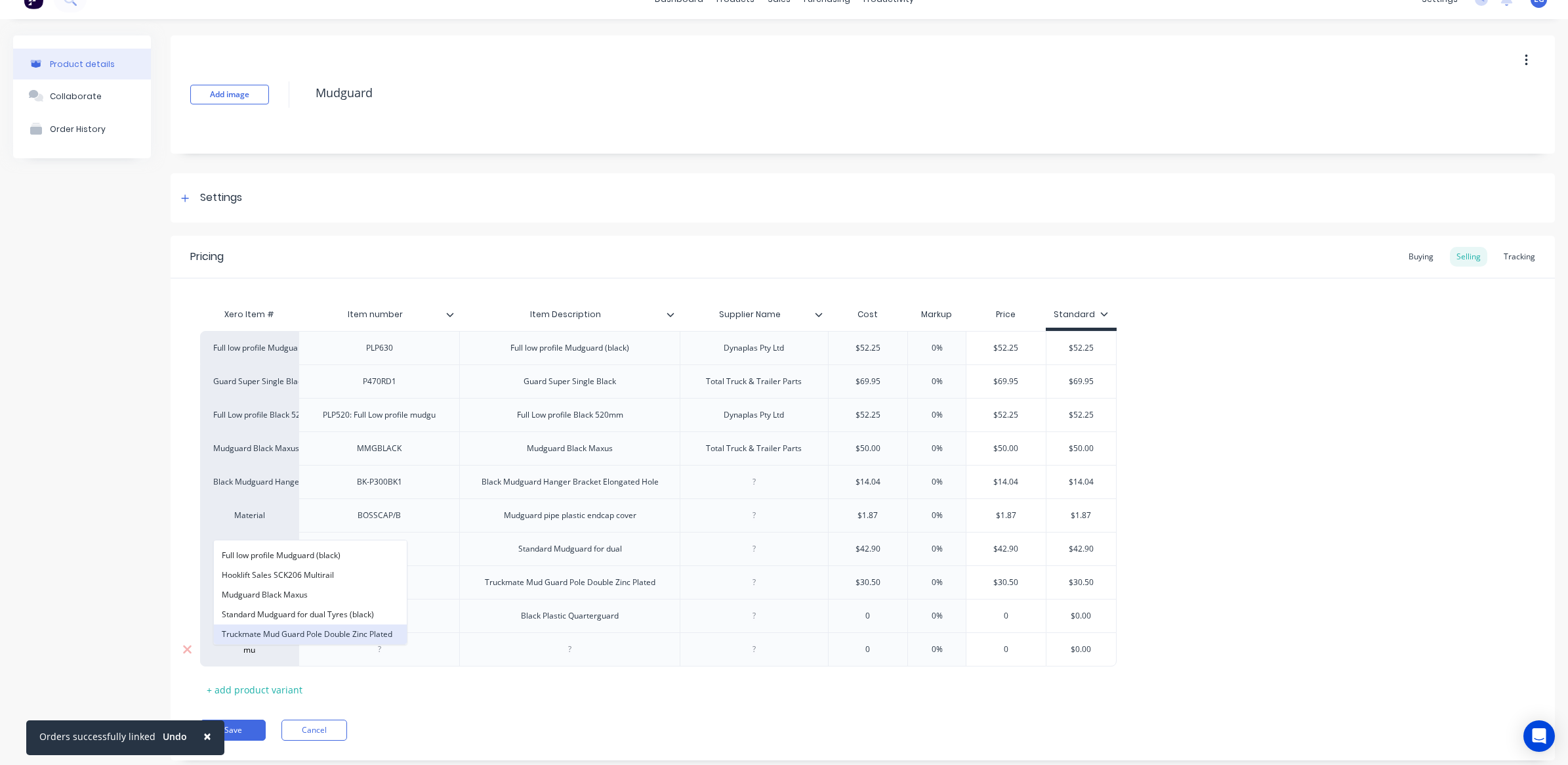
type input "m"
type input "material"
click at [390, 653] on div at bounding box center [379, 650] width 66 height 17
click at [269, 650] on div "factory_item" at bounding box center [249, 649] width 72 height 12
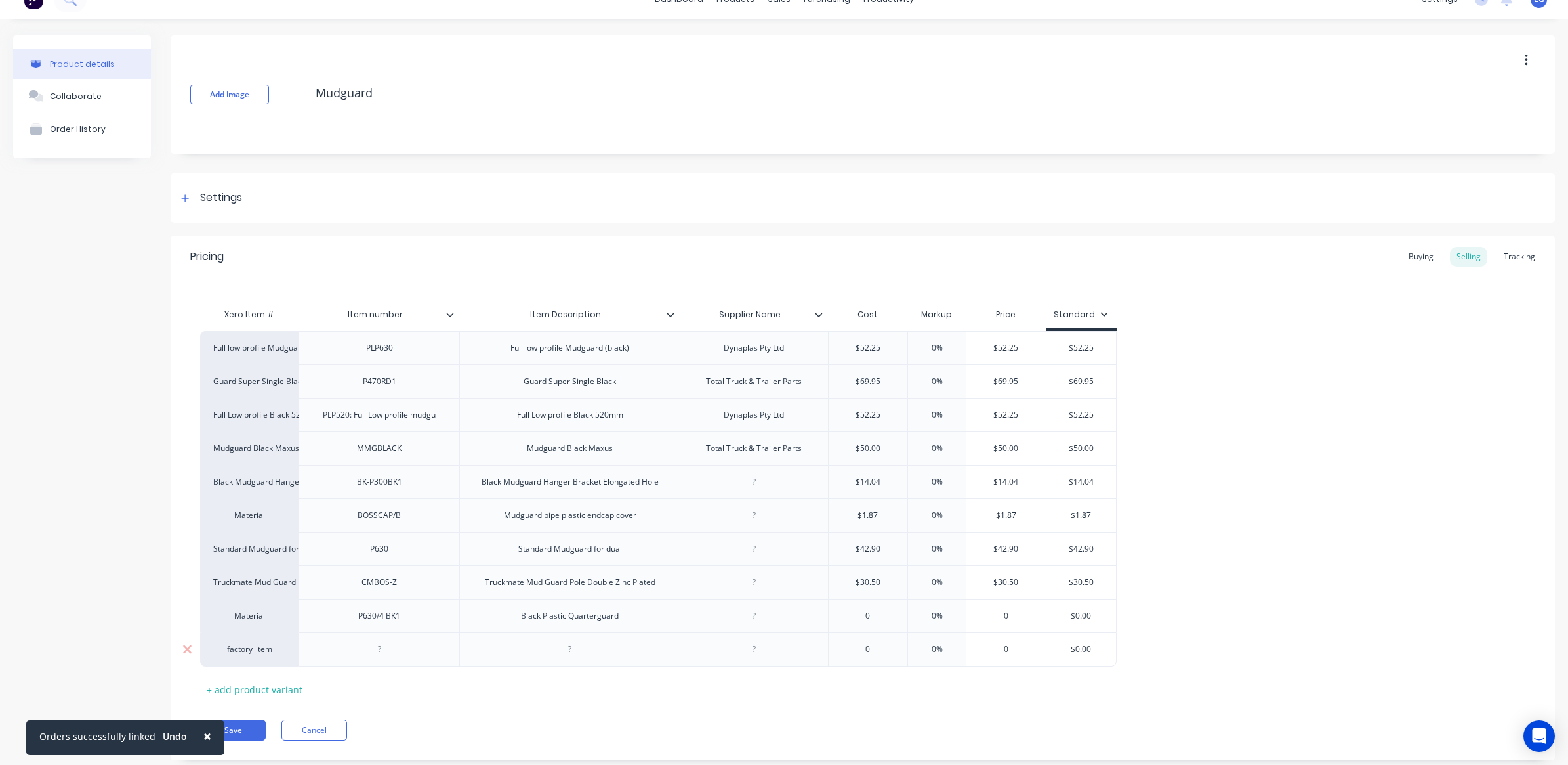
type textarea "x"
click at [269, 650] on div "factory_item" at bounding box center [249, 649] width 72 height 12
type input "Mat"
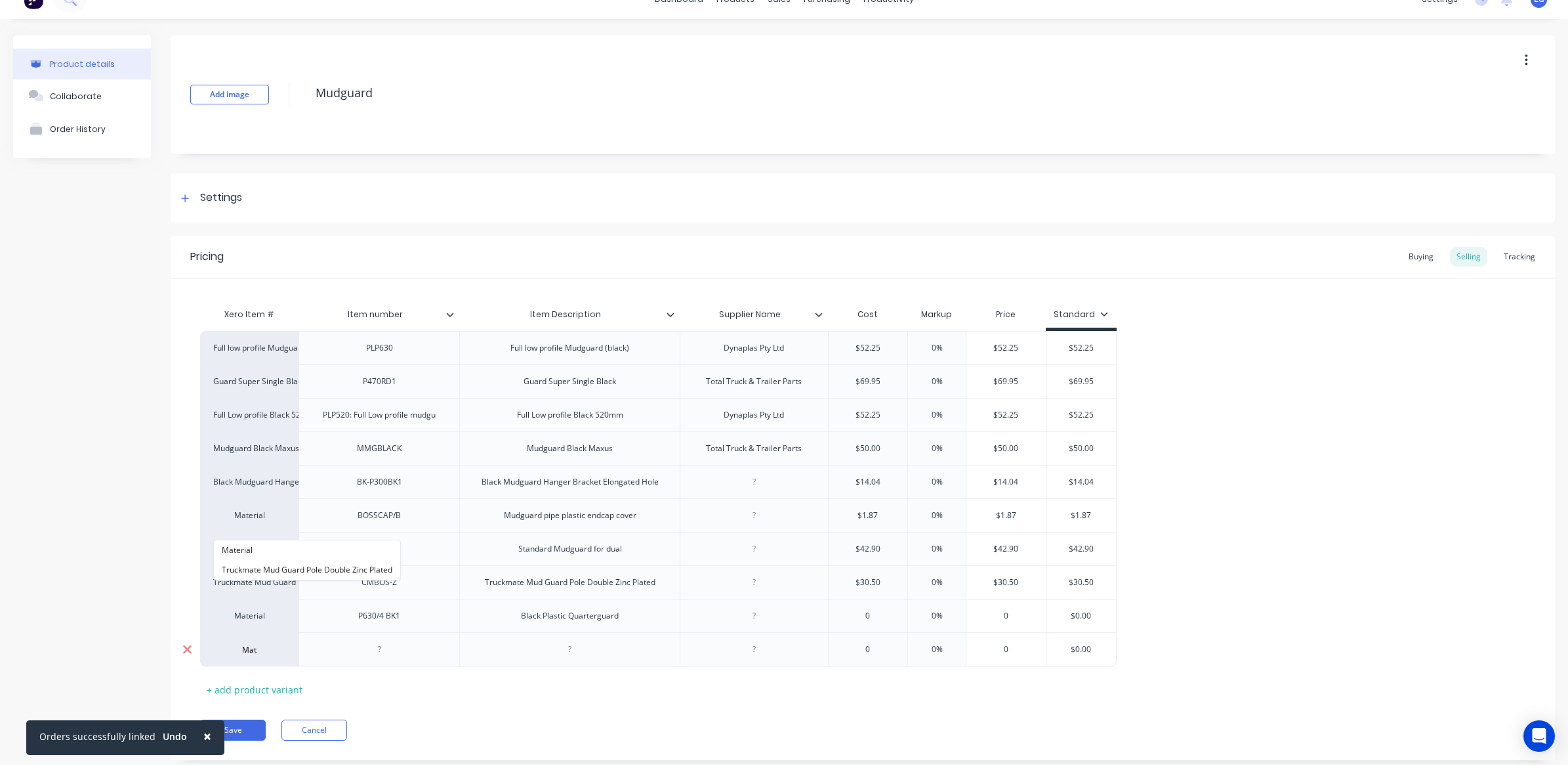
click at [185, 654] on icon at bounding box center [188, 649] width 10 height 13
click at [96, 514] on div "Product details Collaborate Order History" at bounding box center [82, 393] width 138 height 711
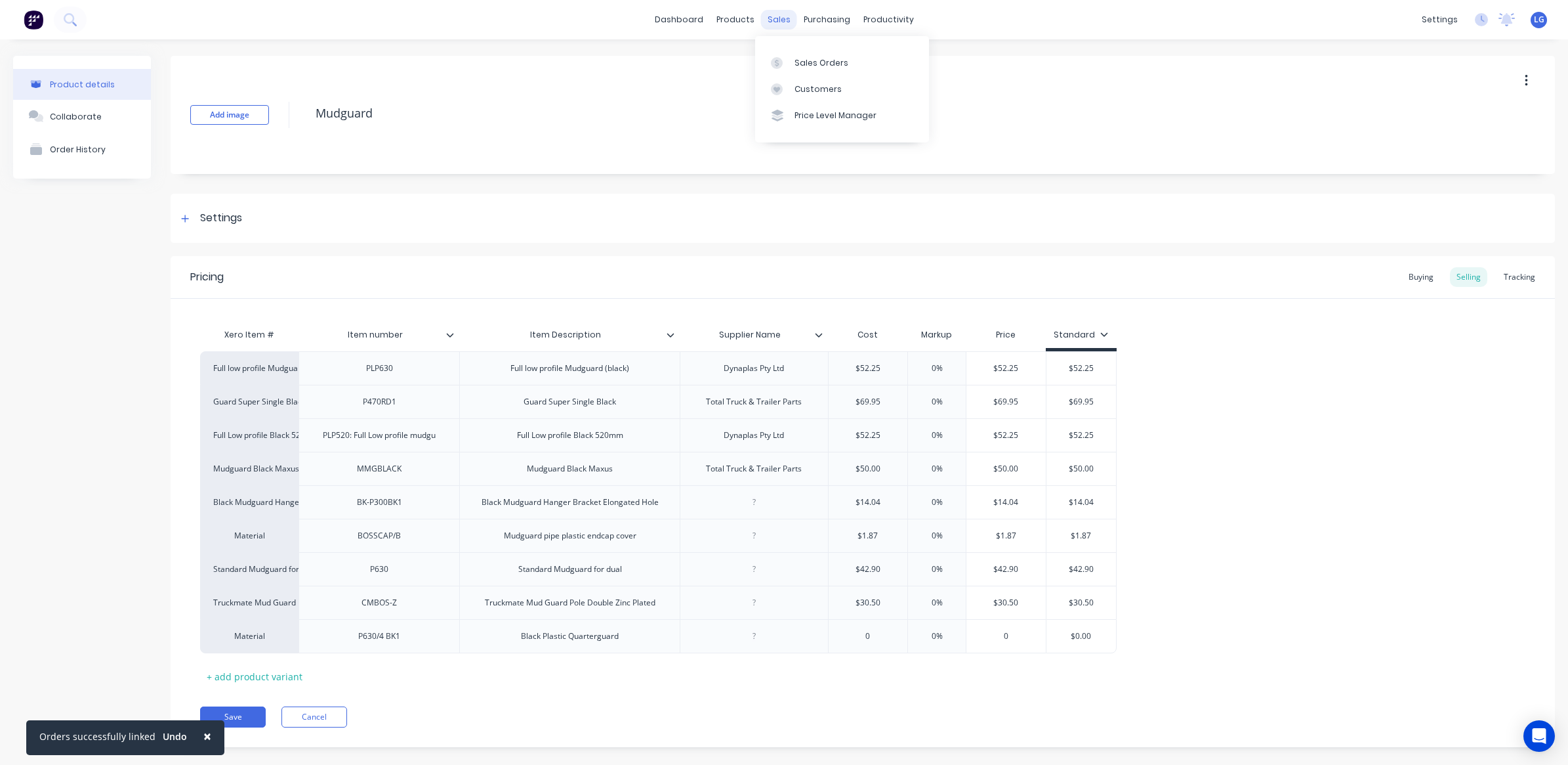
click at [774, 20] on div "sales" at bounding box center [779, 20] width 36 height 20
click at [811, 21] on div "purchasing" at bounding box center [827, 20] width 59 height 20
type textarea "x"
click at [851, 60] on div "Purchase Orders" at bounding box center [863, 63] width 69 height 12
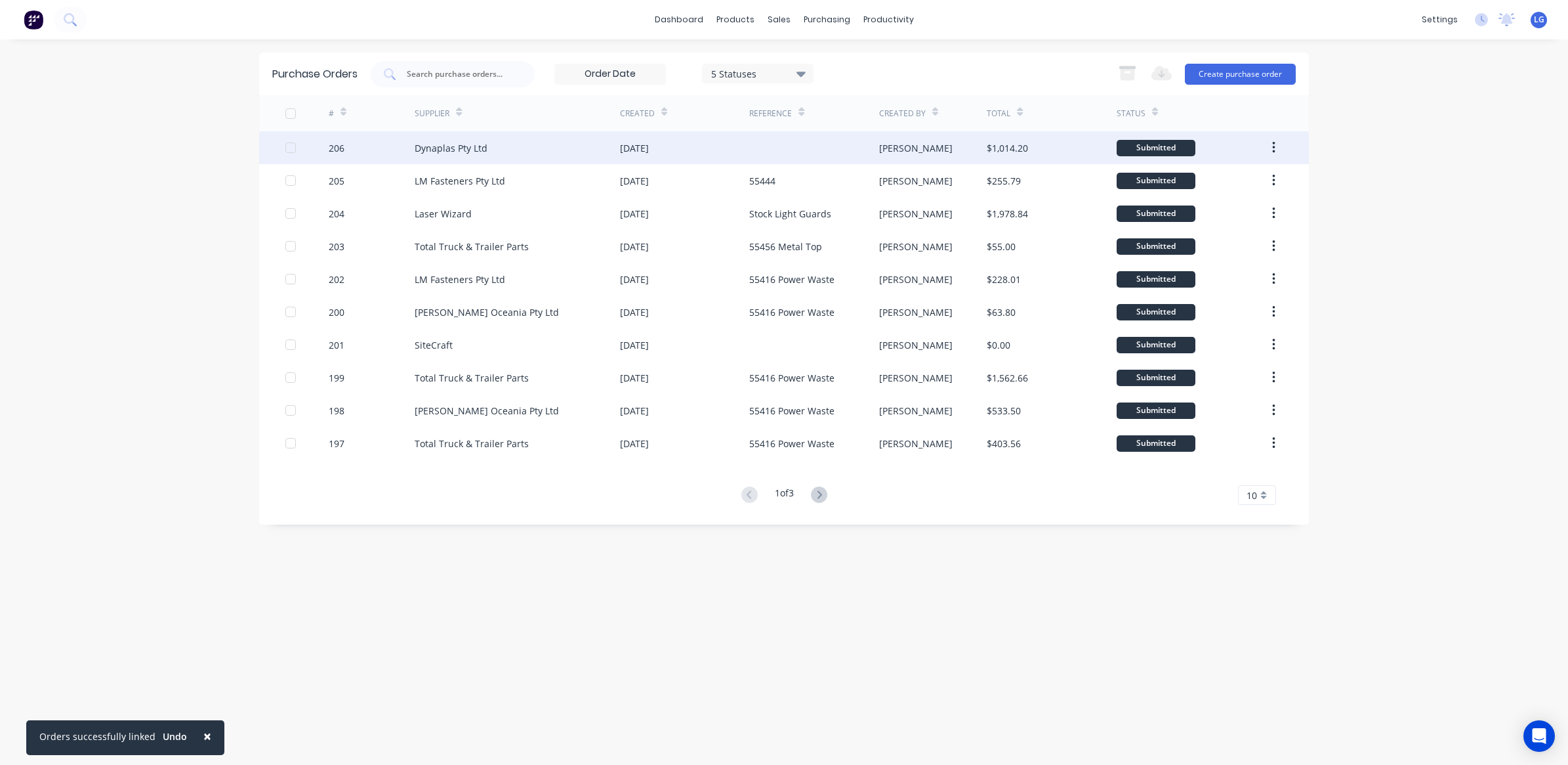
click at [446, 145] on div "Dynaplas Pty Ltd" at bounding box center [451, 147] width 73 height 13
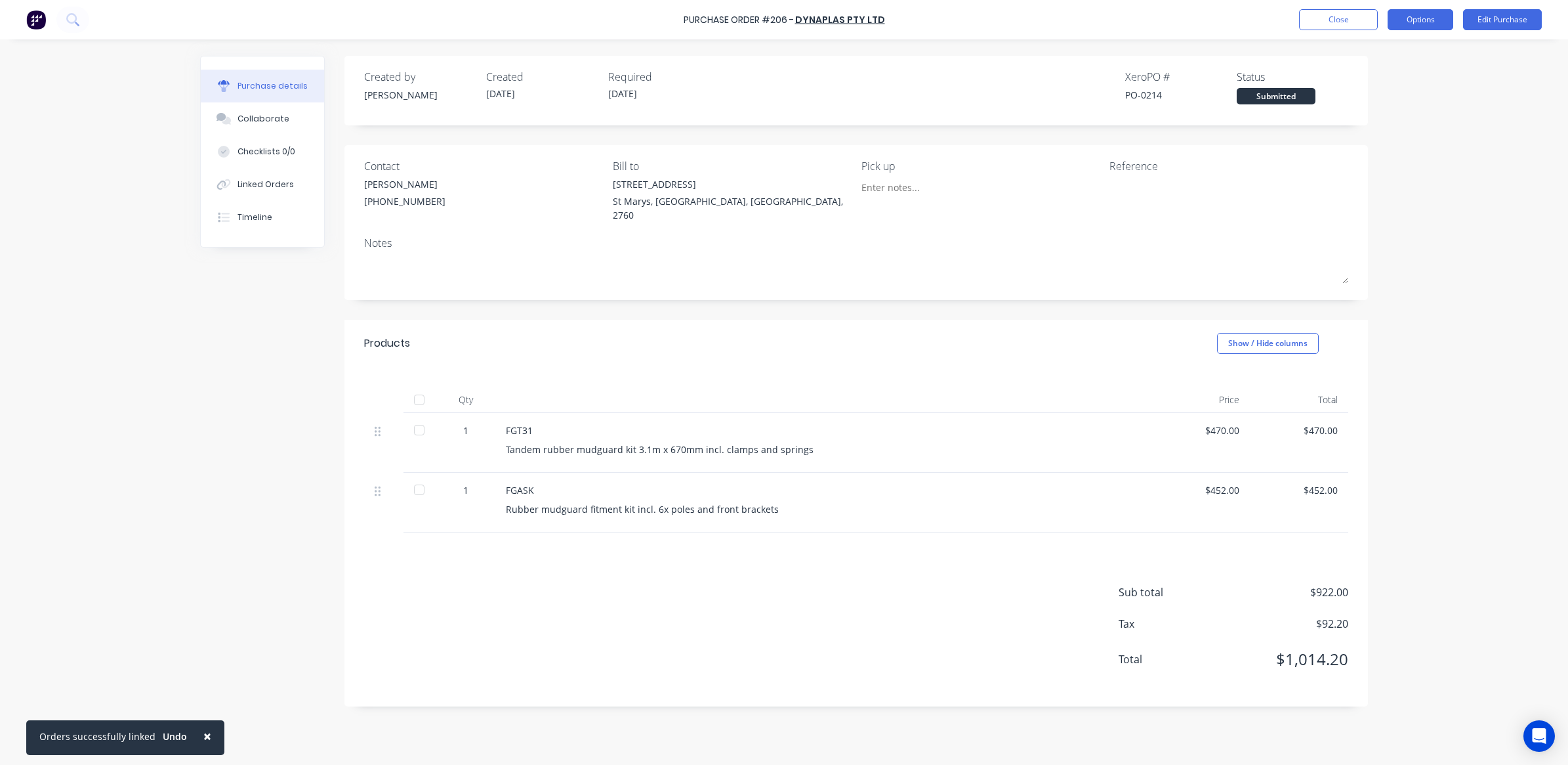
click at [1435, 14] on button "Options" at bounding box center [1420, 20] width 66 height 21
click at [1392, 50] on div "Print / Email" at bounding box center [1390, 53] width 101 height 19
click at [1368, 74] on div "With pricing" at bounding box center [1390, 79] width 101 height 19
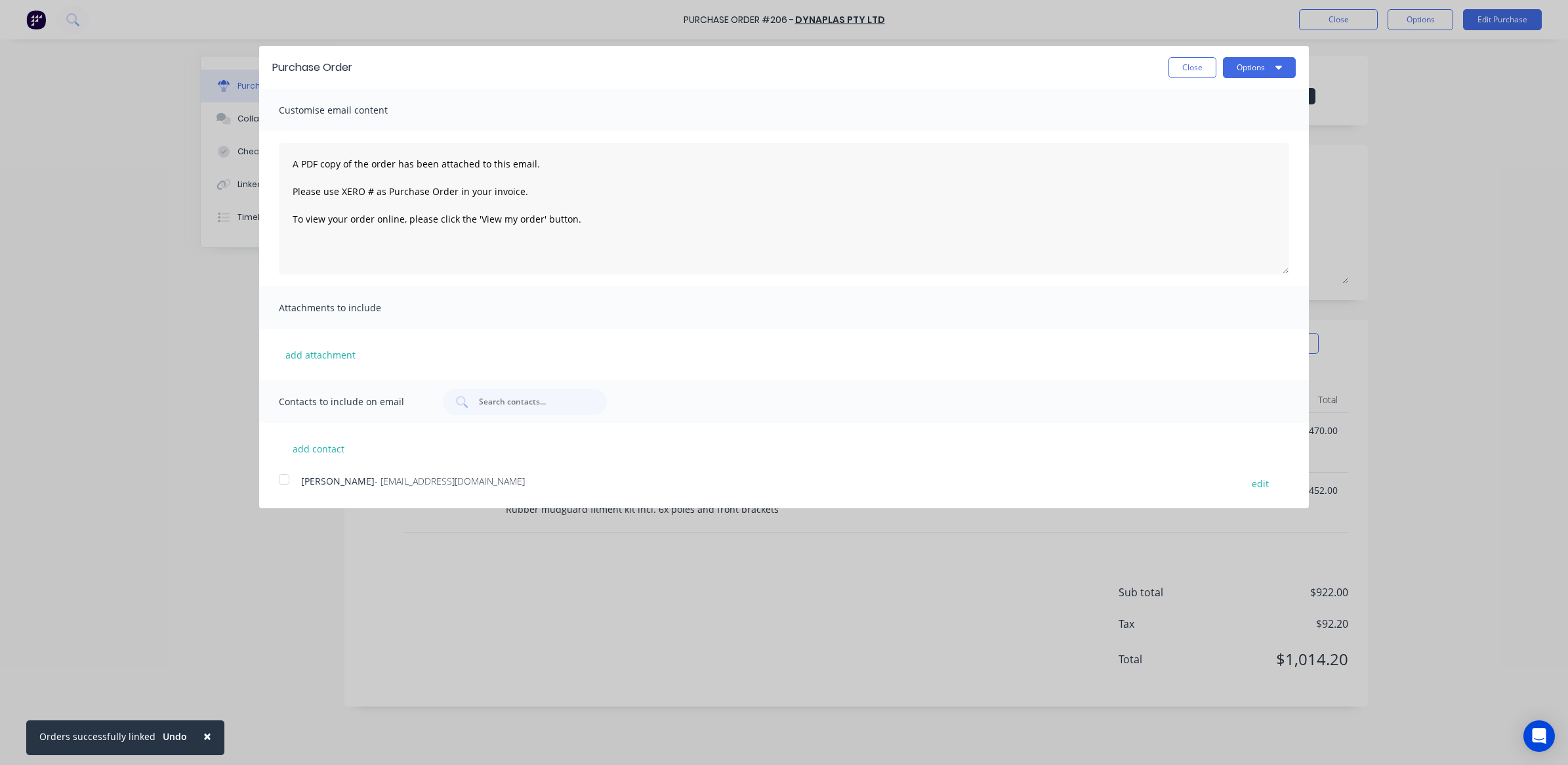
click at [374, 480] on span "- [EMAIL_ADDRESS][DOMAIN_NAME]" at bounding box center [450, 481] width 150 height 13
click at [280, 450] on button "add contact" at bounding box center [318, 448] width 79 height 20
select select "AU"
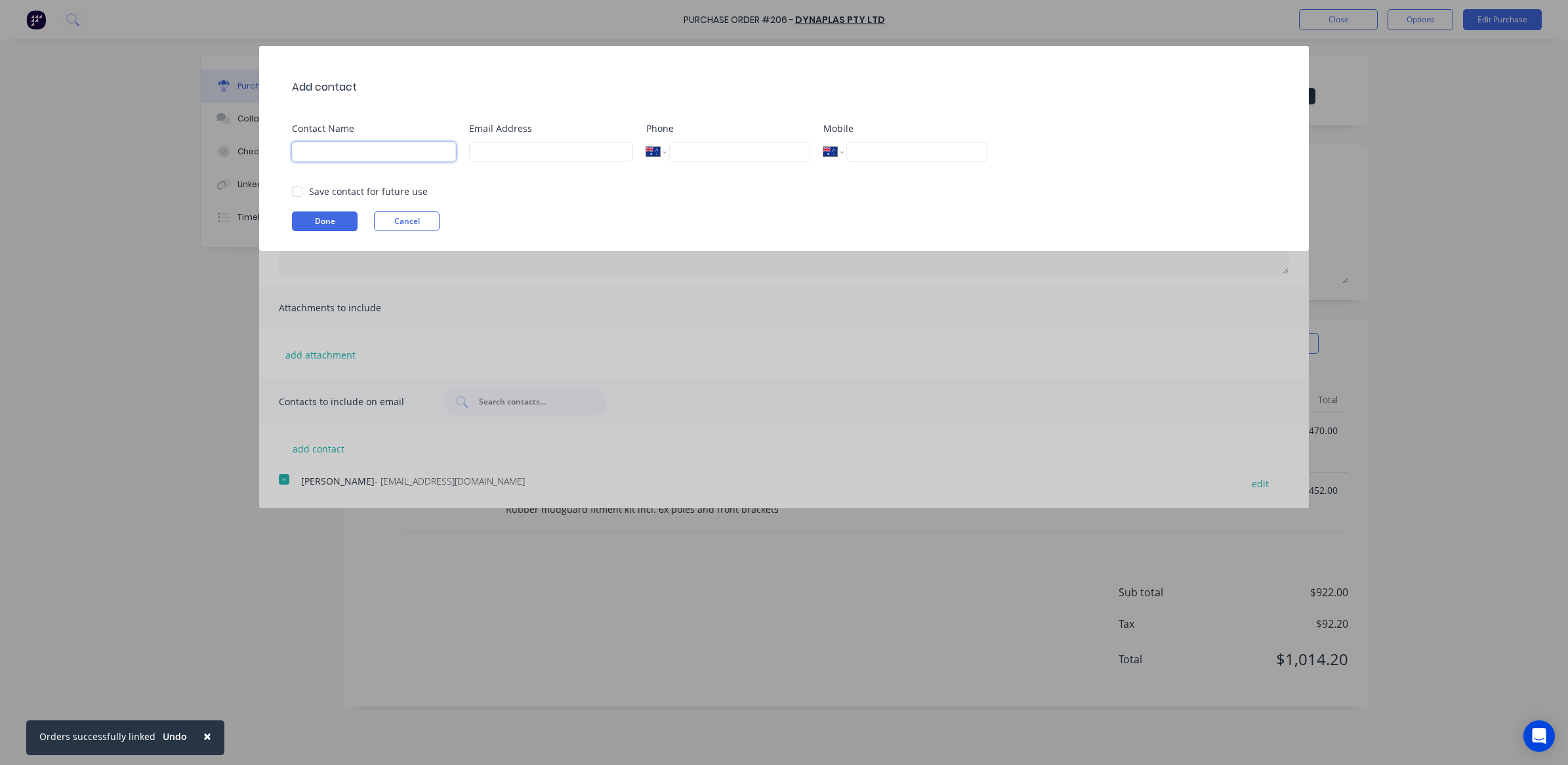
click at [346, 153] on input at bounding box center [374, 152] width 164 height 20
type input "[PERSON_NAME]"
type input "[EMAIL_ADDRESS][DOMAIN_NAME]"
type input "96275944"
drag, startPoint x: 518, startPoint y: 153, endPoint x: 470, endPoint y: 159, distance: 48.4
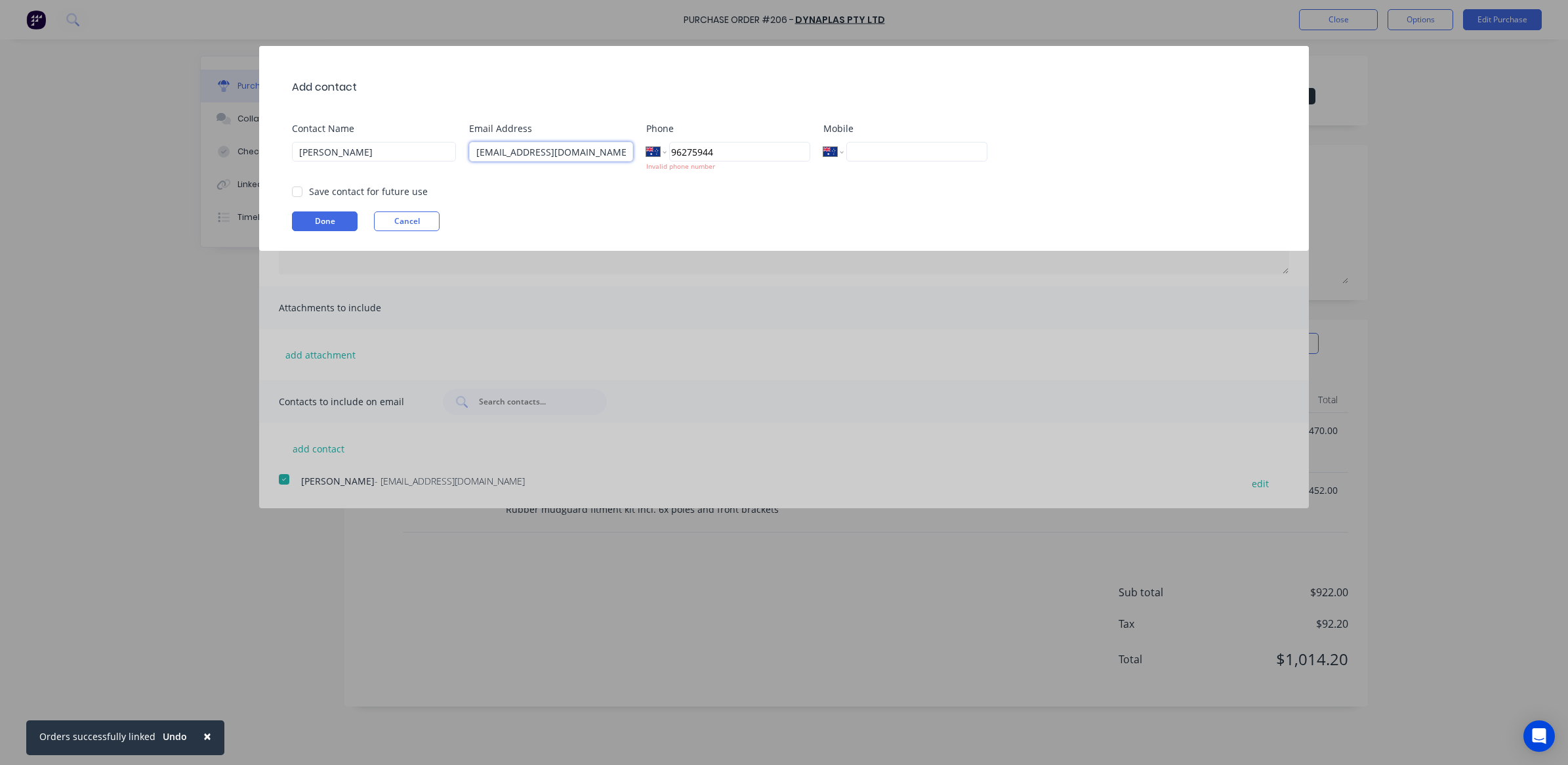
click at [470, 158] on input "[EMAIL_ADDRESS][DOMAIN_NAME]" at bounding box center [551, 152] width 164 height 20
click at [297, 191] on div at bounding box center [297, 191] width 26 height 26
type input "[EMAIL_ADDRESS][DOMAIN_NAME]"
click at [675, 151] on input "96275944" at bounding box center [739, 152] width 141 height 20
click at [670, 149] on input "96275944" at bounding box center [739, 152] width 141 height 20
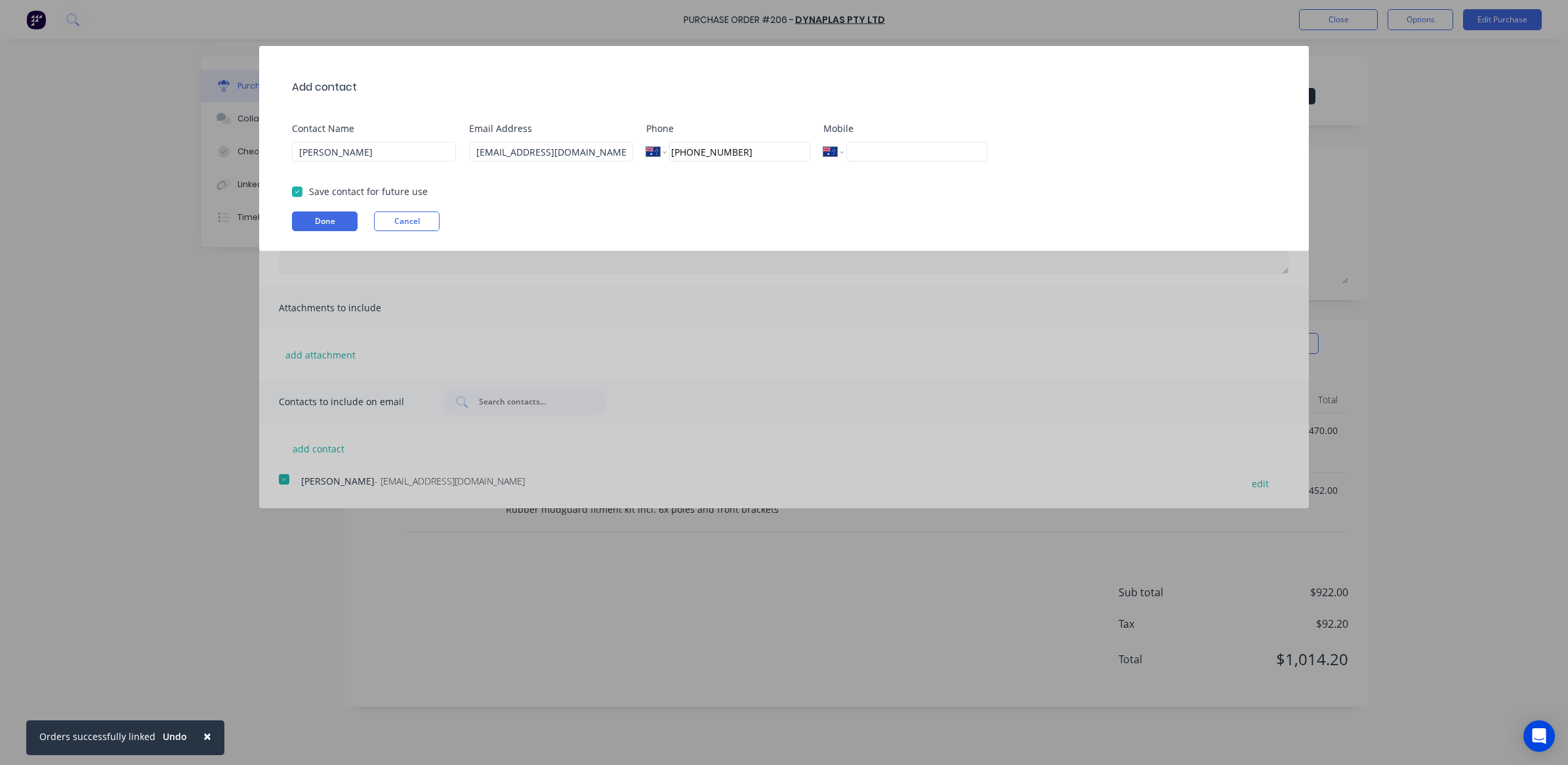
type input "[PHONE_NUMBER]"
drag, startPoint x: 597, startPoint y: 209, endPoint x: 565, endPoint y: 221, distance: 34.2
click at [597, 209] on div "Add contact Contact Name Jen Email Address [EMAIL_ADDRESS][DOMAIN_NAME] Phone I…" at bounding box center [784, 148] width 1050 height 205
click at [332, 221] on button "Done" at bounding box center [324, 221] width 66 height 20
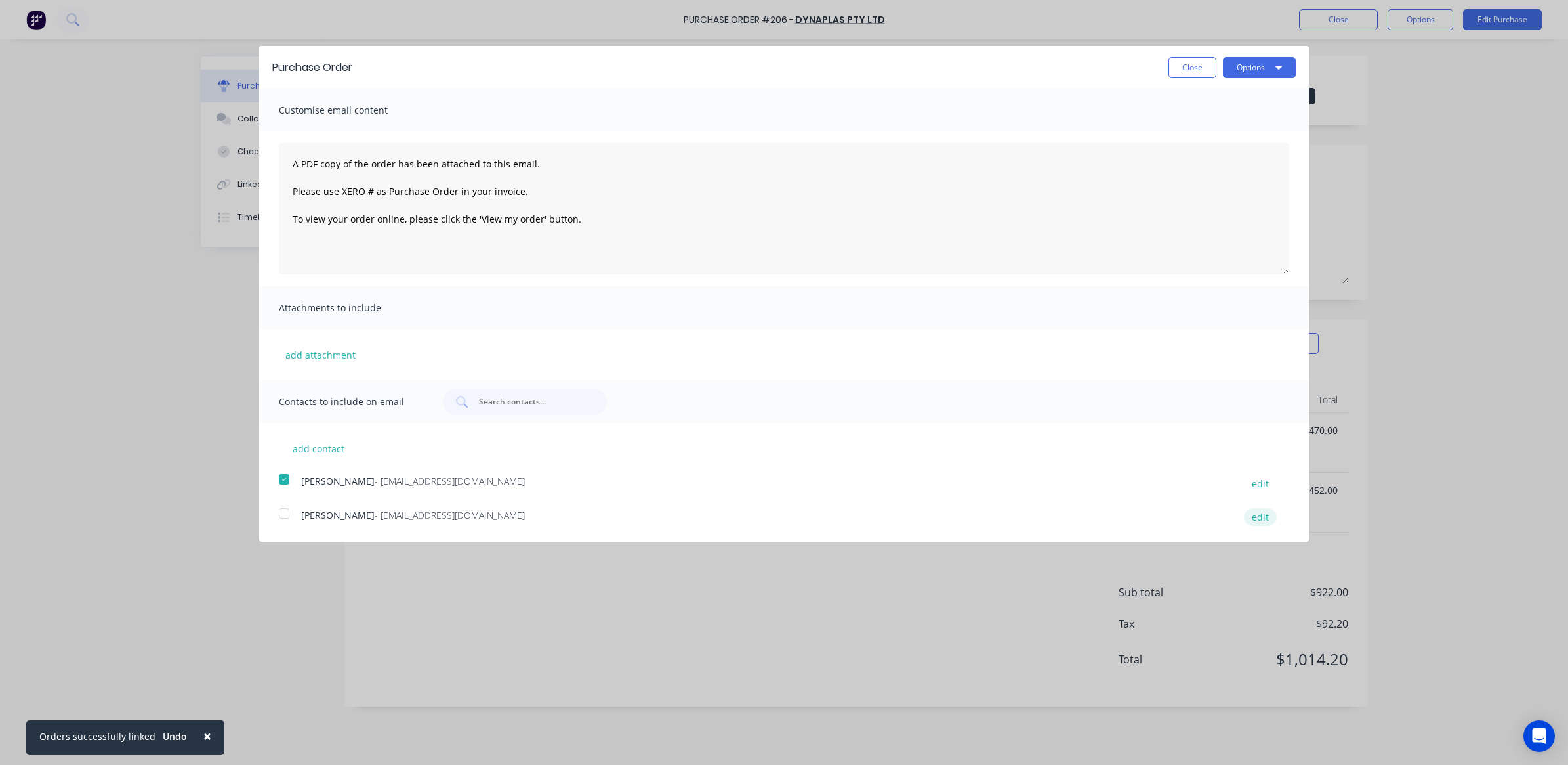
click at [1259, 515] on button "edit" at bounding box center [1260, 516] width 33 height 18
select select "AU"
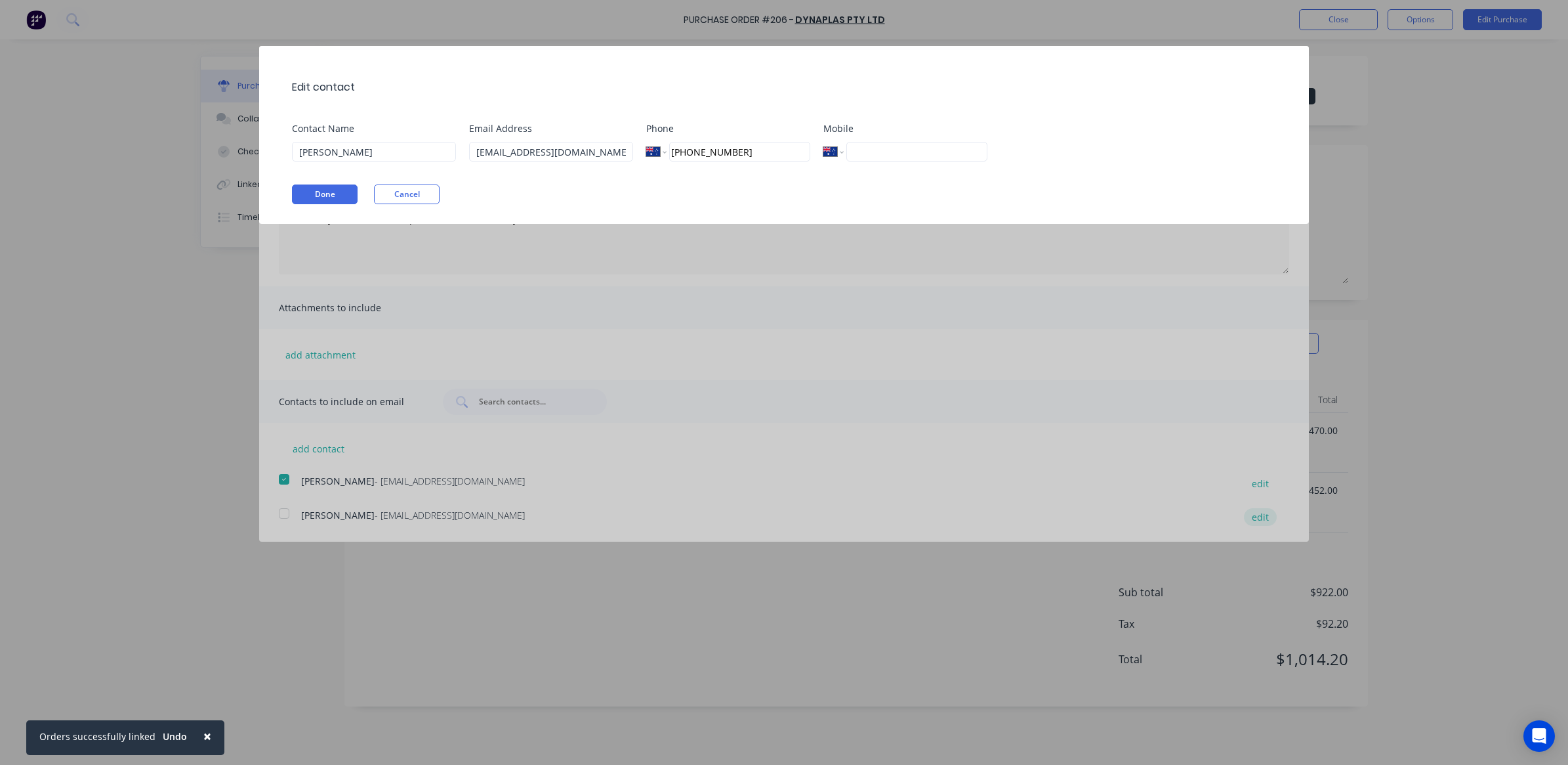
click at [1259, 515] on div "Edit contact Contact Name [PERSON_NAME] Address [EMAIL_ADDRESS][DOMAIN_NAME] Ph…" at bounding box center [784, 382] width 1568 height 765
click at [1203, 523] on div "Edit contact Contact Name [PERSON_NAME] Address [EMAIL_ADDRESS][DOMAIN_NAME] Ph…" at bounding box center [784, 382] width 1568 height 765
click at [1257, 527] on div "Edit contact Contact Name [PERSON_NAME] Address [EMAIL_ADDRESS][DOMAIN_NAME] Ph…" at bounding box center [784, 382] width 1568 height 765
drag, startPoint x: 1191, startPoint y: 197, endPoint x: 1178, endPoint y: 202, distance: 13.9
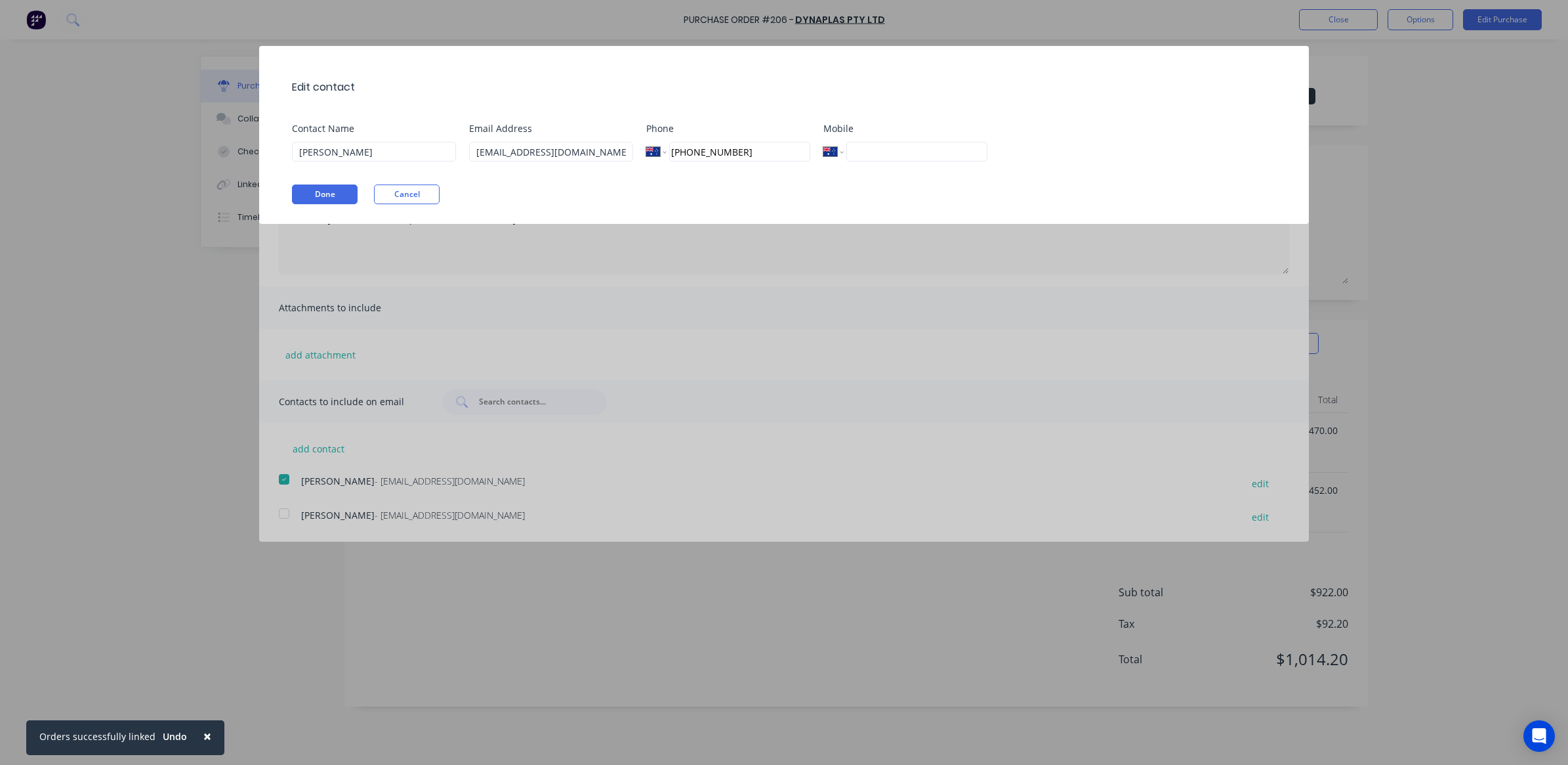
click at [1189, 198] on div "Done Cancel" at bounding box center [790, 194] width 997 height 20
click at [149, 279] on div "Edit contact Contact Name [PERSON_NAME] Address [EMAIL_ADDRESS][DOMAIN_NAME] Ph…" at bounding box center [784, 382] width 1568 height 765
click at [389, 187] on button "Cancel" at bounding box center [406, 194] width 66 height 20
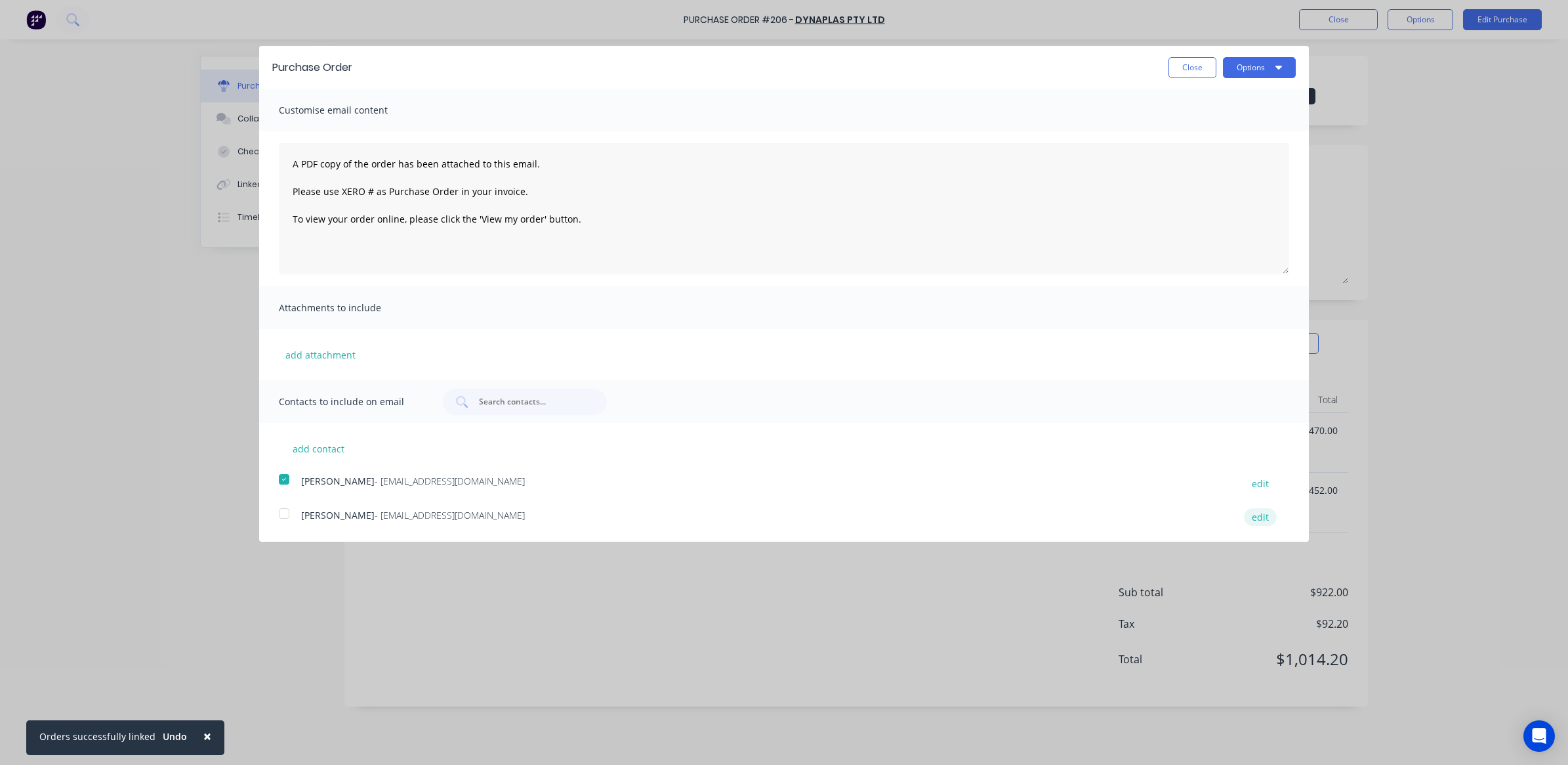
click at [1264, 516] on button "edit" at bounding box center [1260, 516] width 33 height 18
select select "AU"
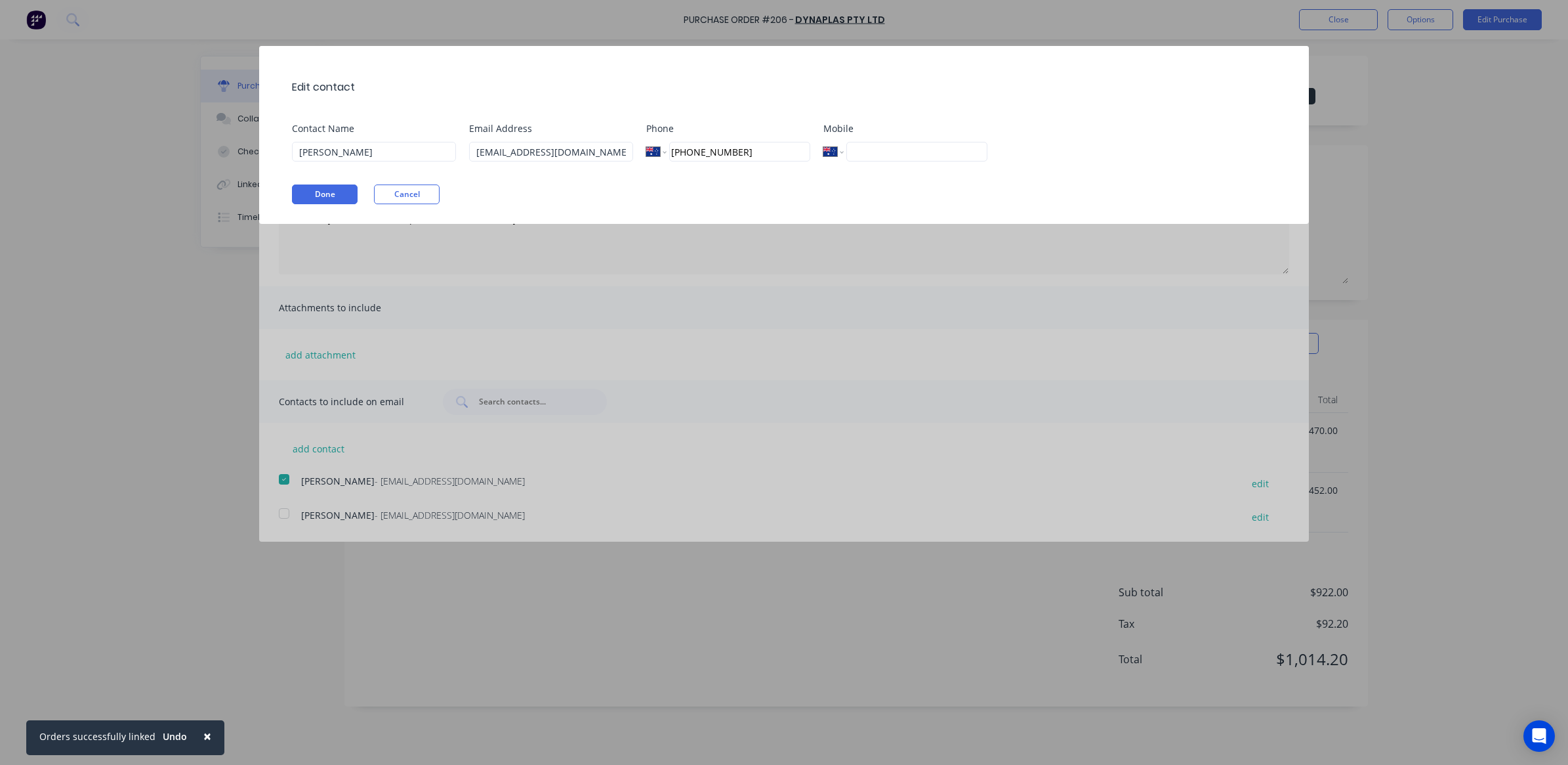
click at [40, 392] on div "Edit contact Contact Name [PERSON_NAME] Email Address [EMAIL_ADDRESS][DOMAIN_NA…" at bounding box center [784, 382] width 1568 height 765
click at [400, 188] on button "Cancel" at bounding box center [406, 194] width 66 height 20
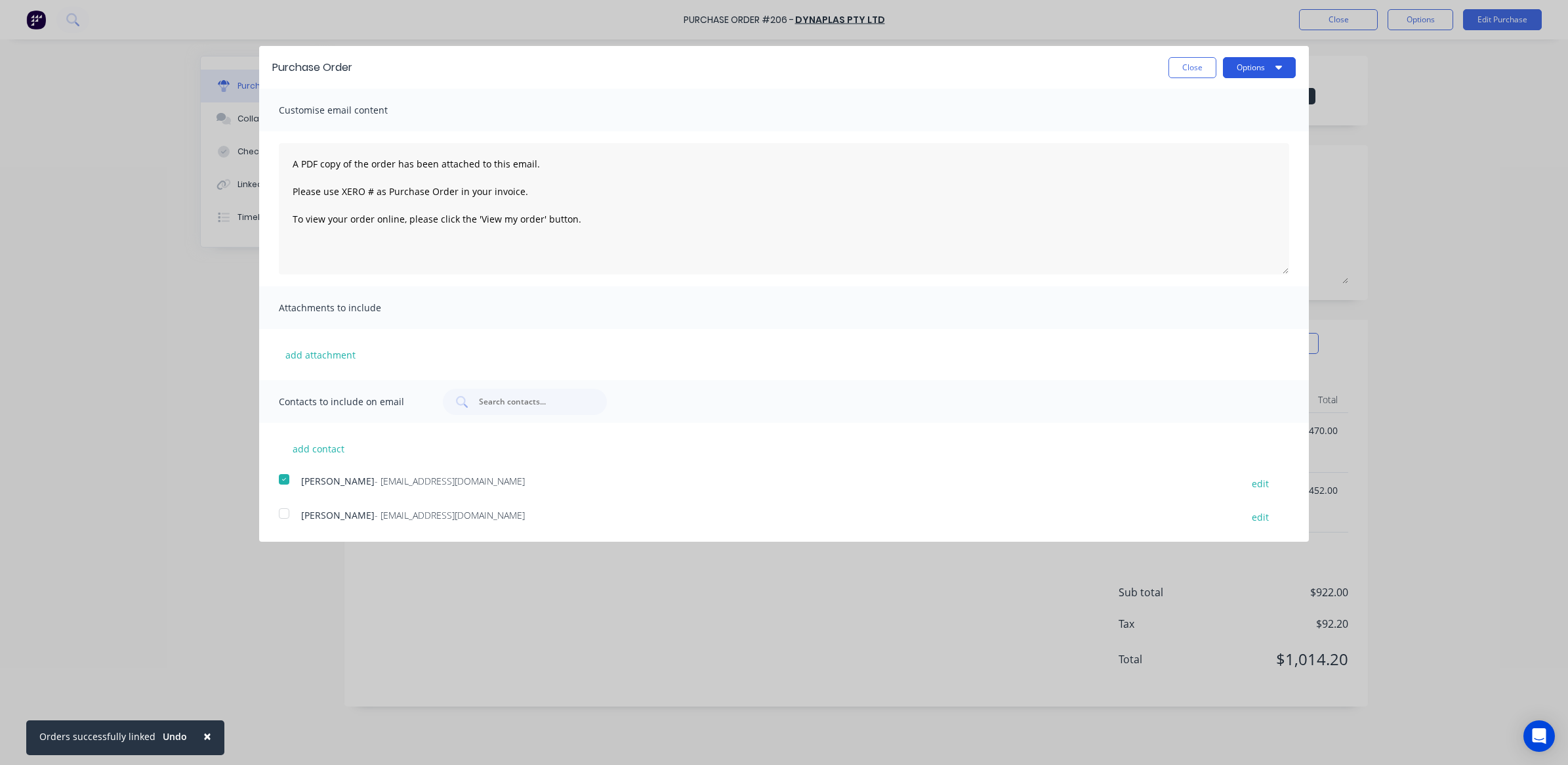
click at [1247, 64] on button "Options" at bounding box center [1259, 68] width 73 height 21
click at [1197, 123] on div "Email" at bounding box center [1233, 127] width 101 height 19
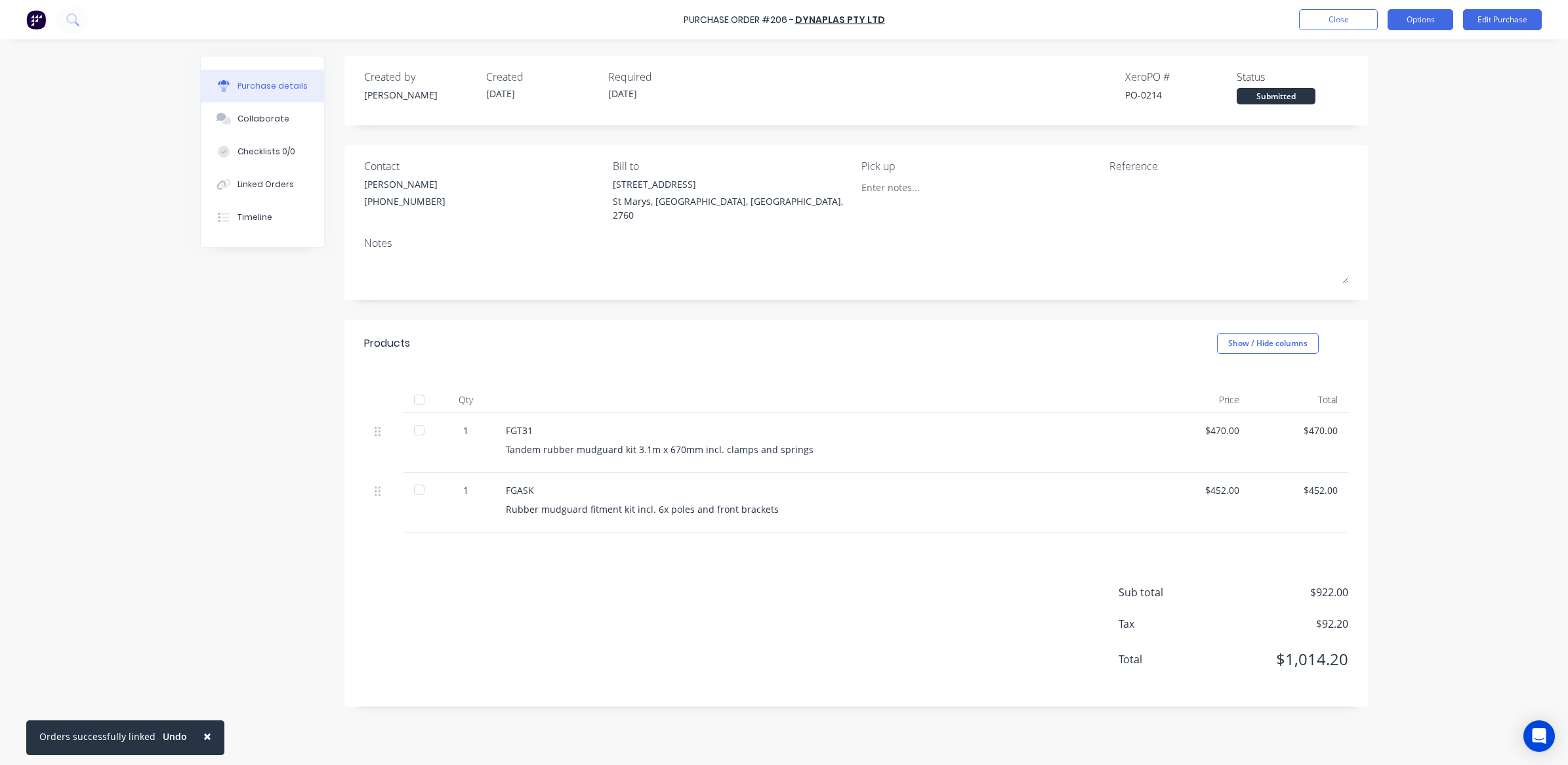
click at [1446, 20] on button "Options" at bounding box center [1420, 20] width 66 height 21
click at [1411, 51] on div "Print / Email" at bounding box center [1390, 53] width 101 height 19
click at [1409, 81] on div "With pricing" at bounding box center [1390, 79] width 101 height 19
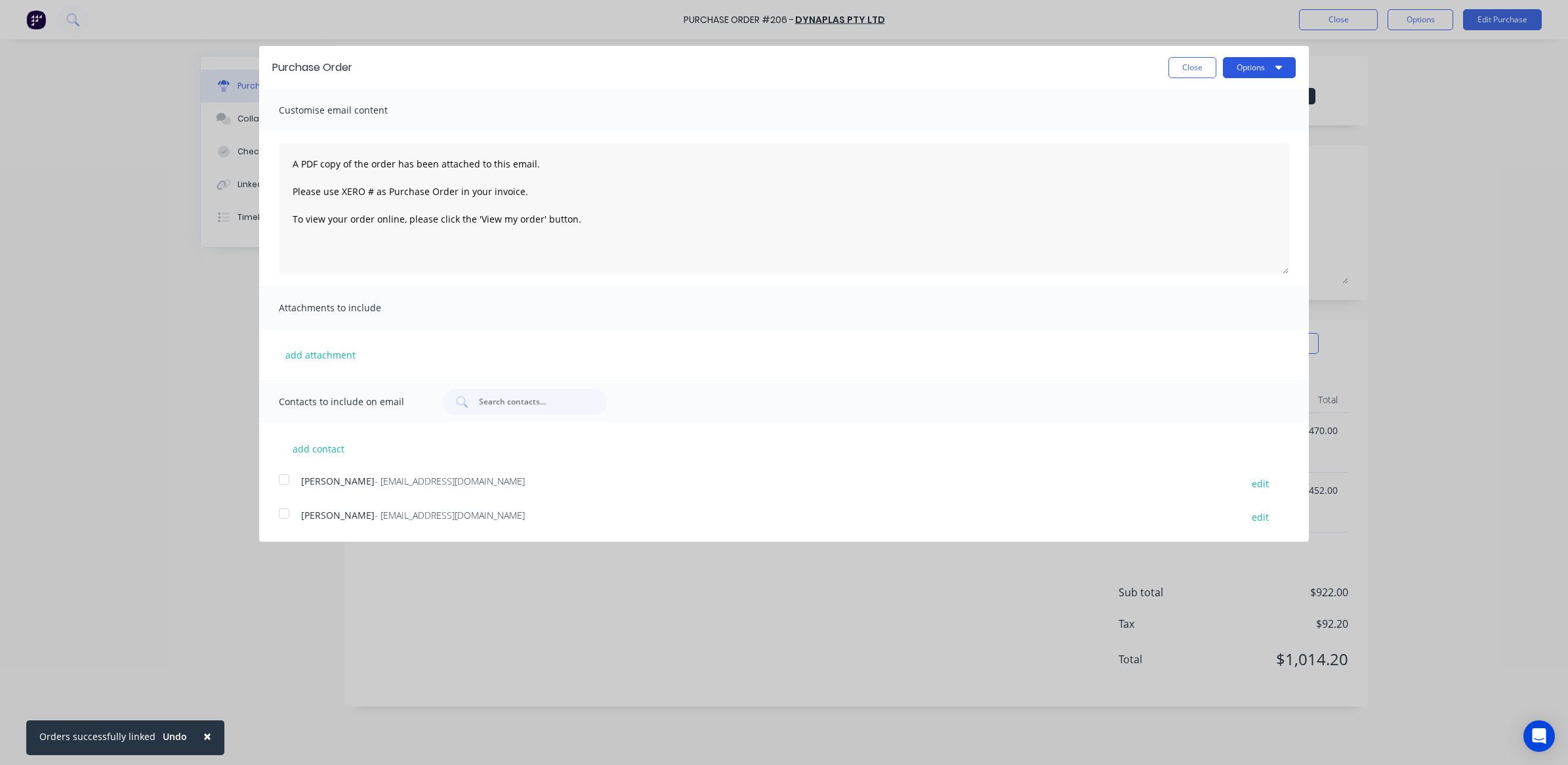
click at [1255, 64] on button "Options" at bounding box center [1259, 68] width 73 height 21
click at [1201, 99] on div "Print" at bounding box center [1233, 101] width 101 height 19
click at [1197, 69] on button "Close" at bounding box center [1193, 68] width 48 height 21
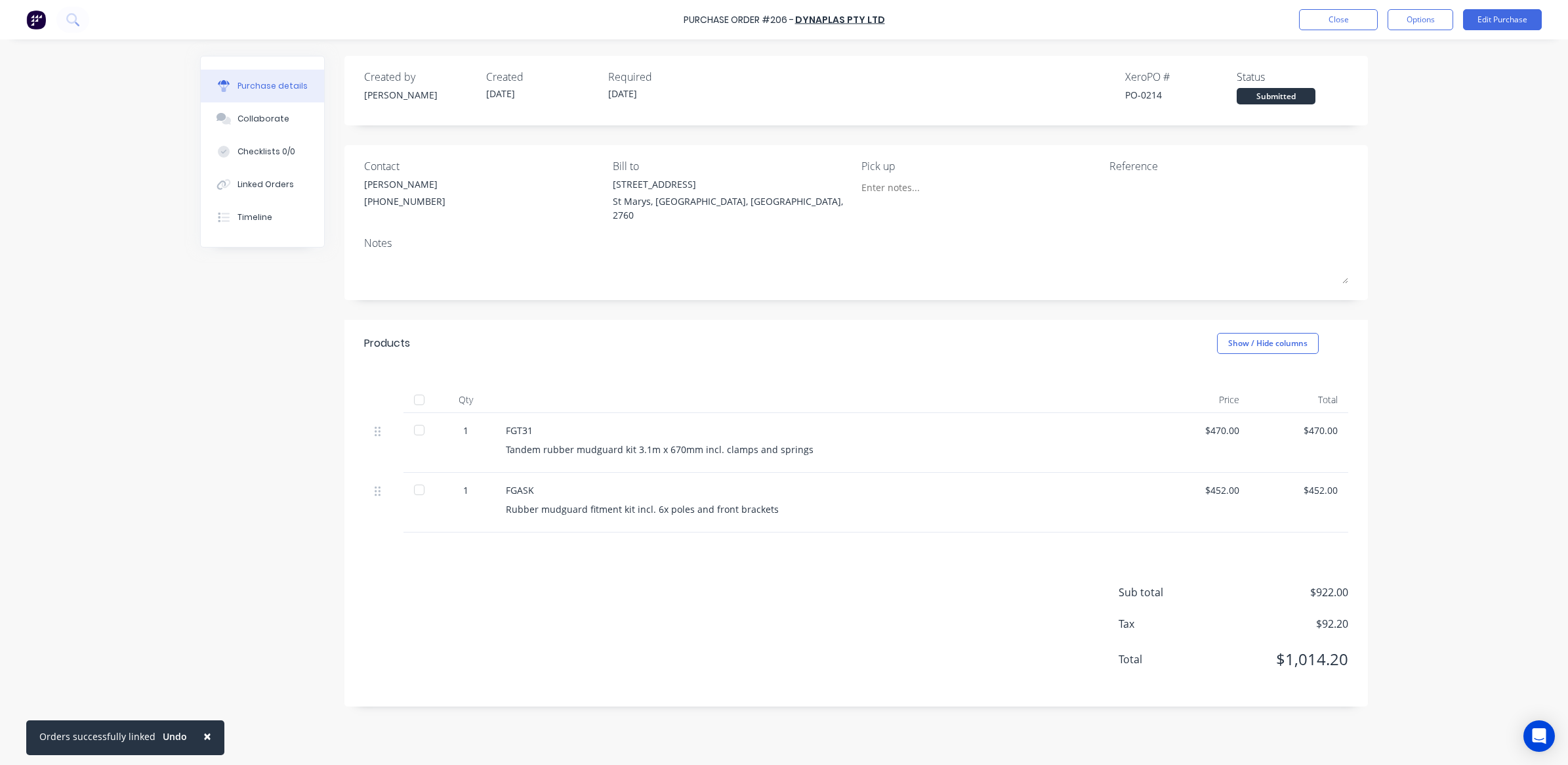
click at [1339, 30] on div "Purchase Order #206 - Dynaplas Pty Ltd Close Options Edit Purchase" at bounding box center [784, 20] width 1568 height 40
click at [1337, 26] on button "Close" at bounding box center [1338, 20] width 79 height 21
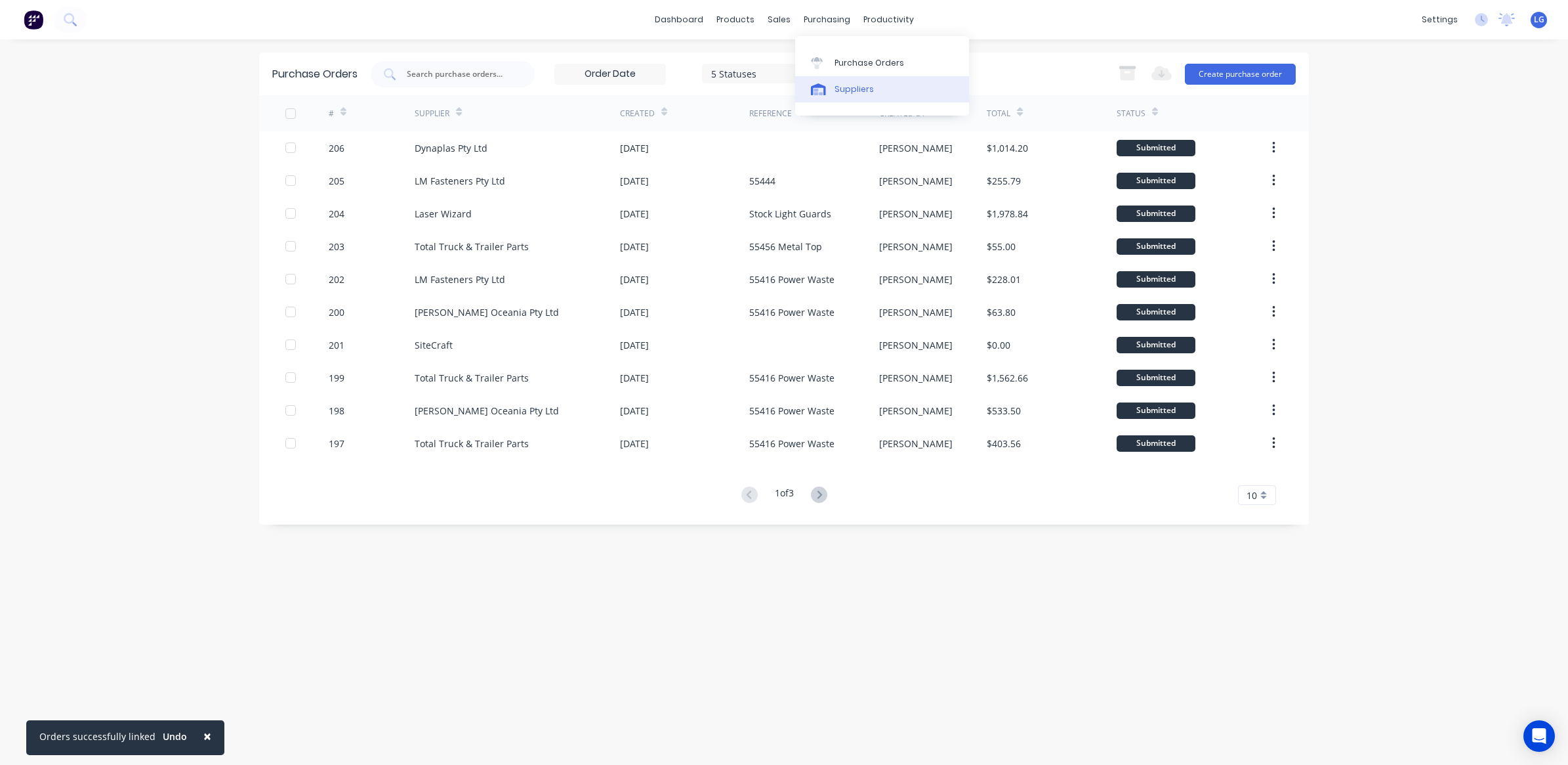
click at [861, 92] on div "Suppliers" at bounding box center [854, 89] width 40 height 12
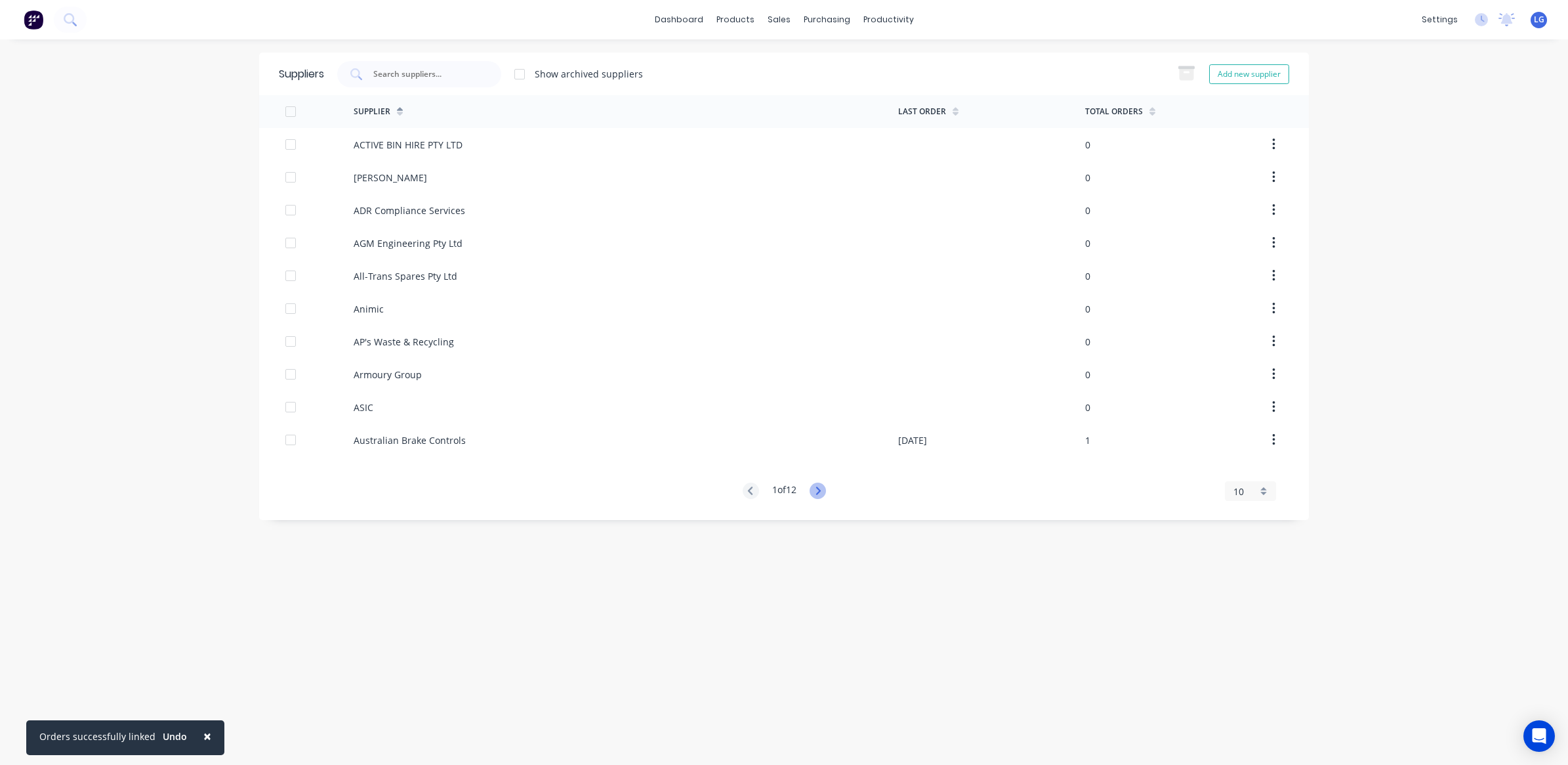
click at [824, 487] on icon at bounding box center [818, 490] width 16 height 16
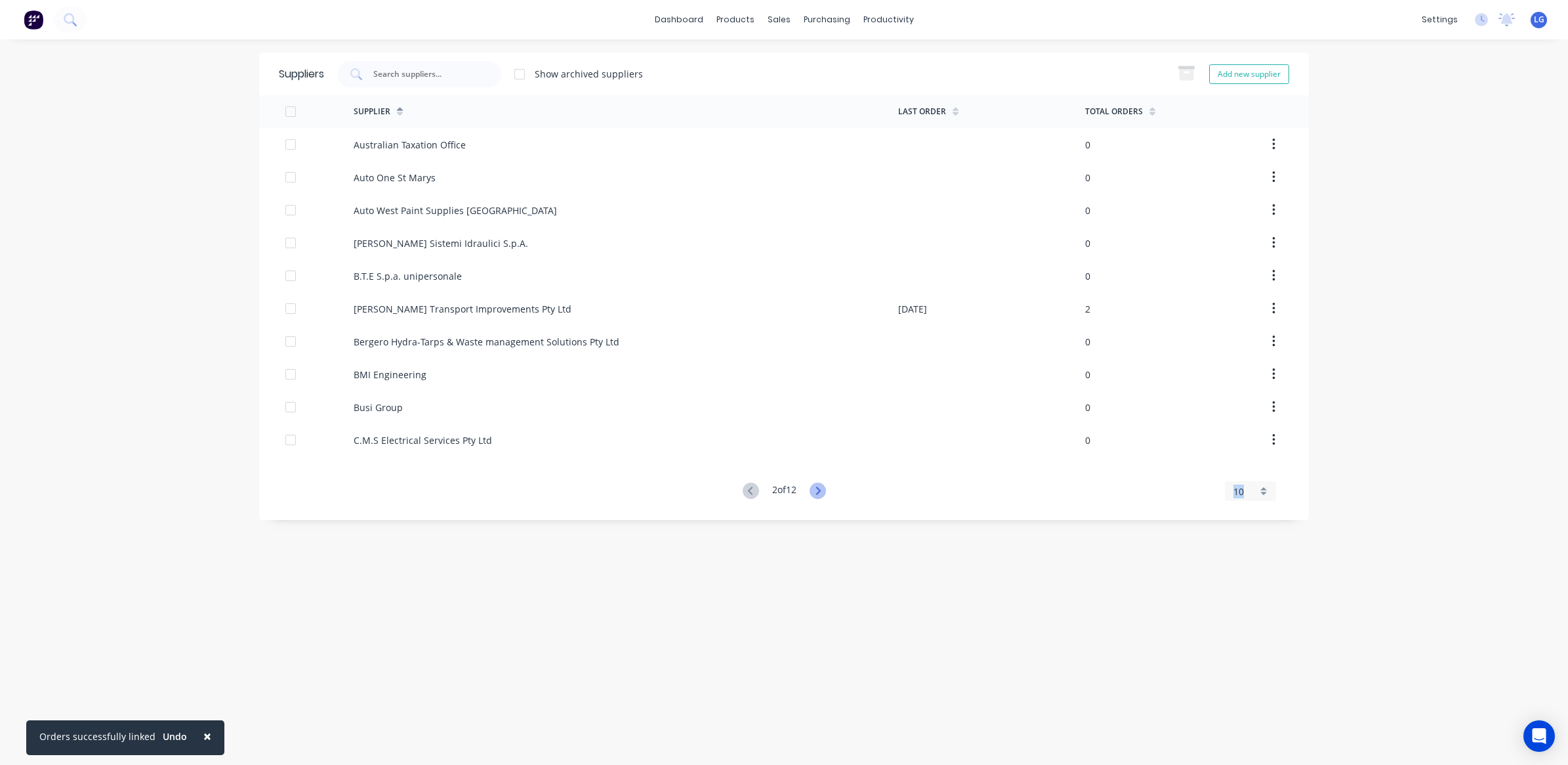
click at [824, 487] on icon at bounding box center [818, 490] width 16 height 16
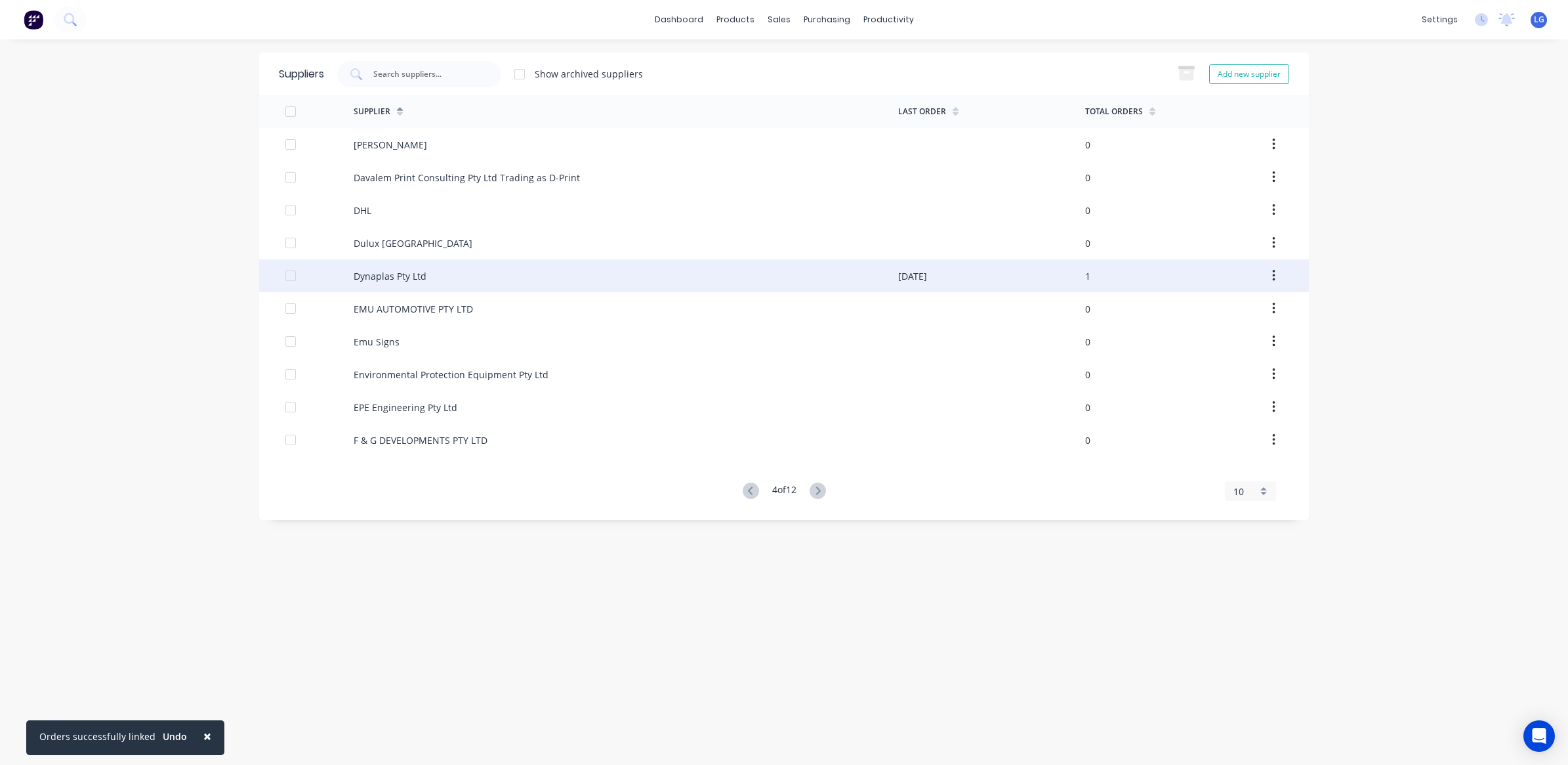
click at [406, 278] on div "Dynaplas Pty Ltd" at bounding box center [390, 276] width 73 height 13
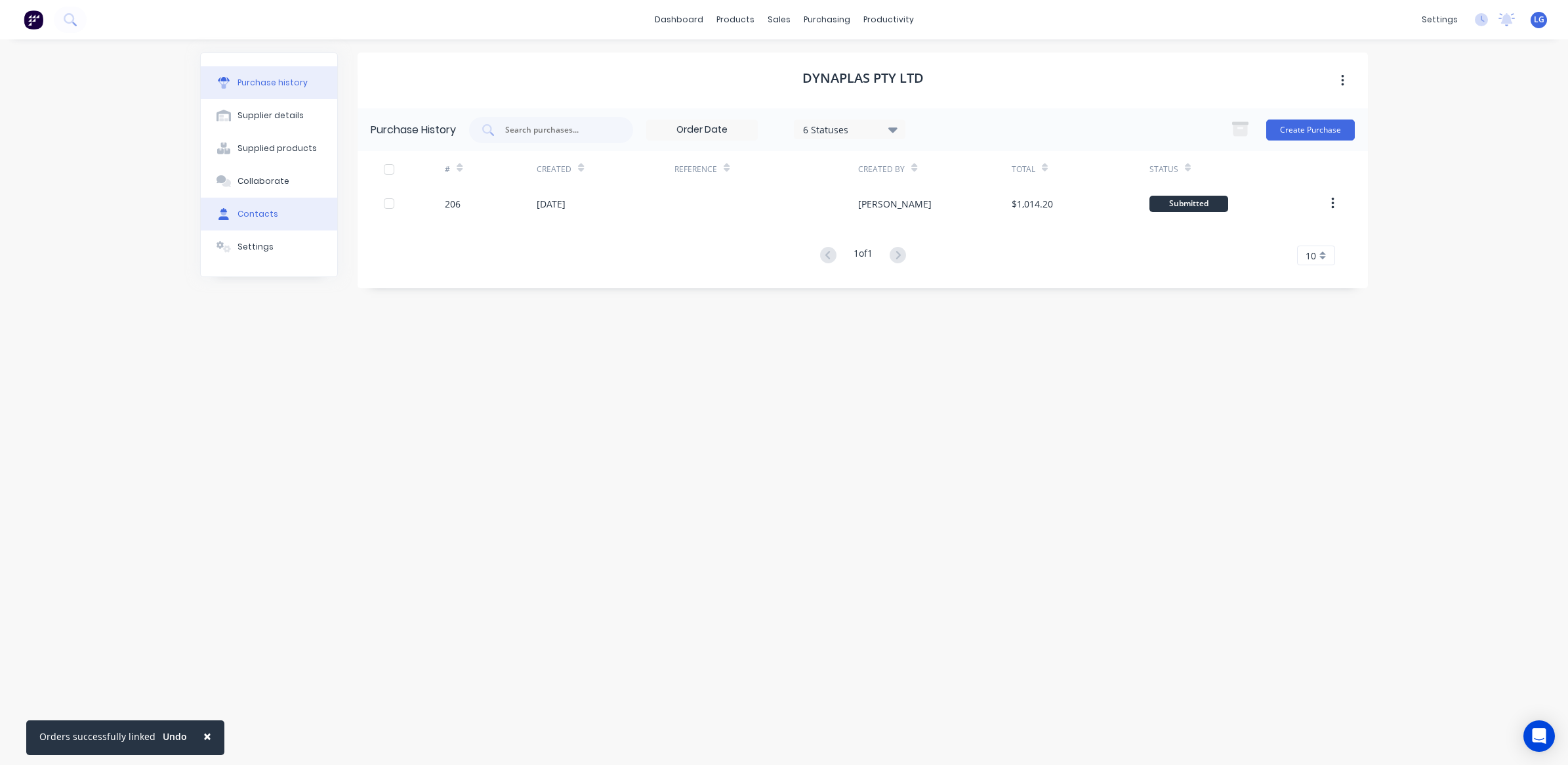
click at [268, 217] on div "Contacts" at bounding box center [257, 214] width 40 height 12
select select "AU"
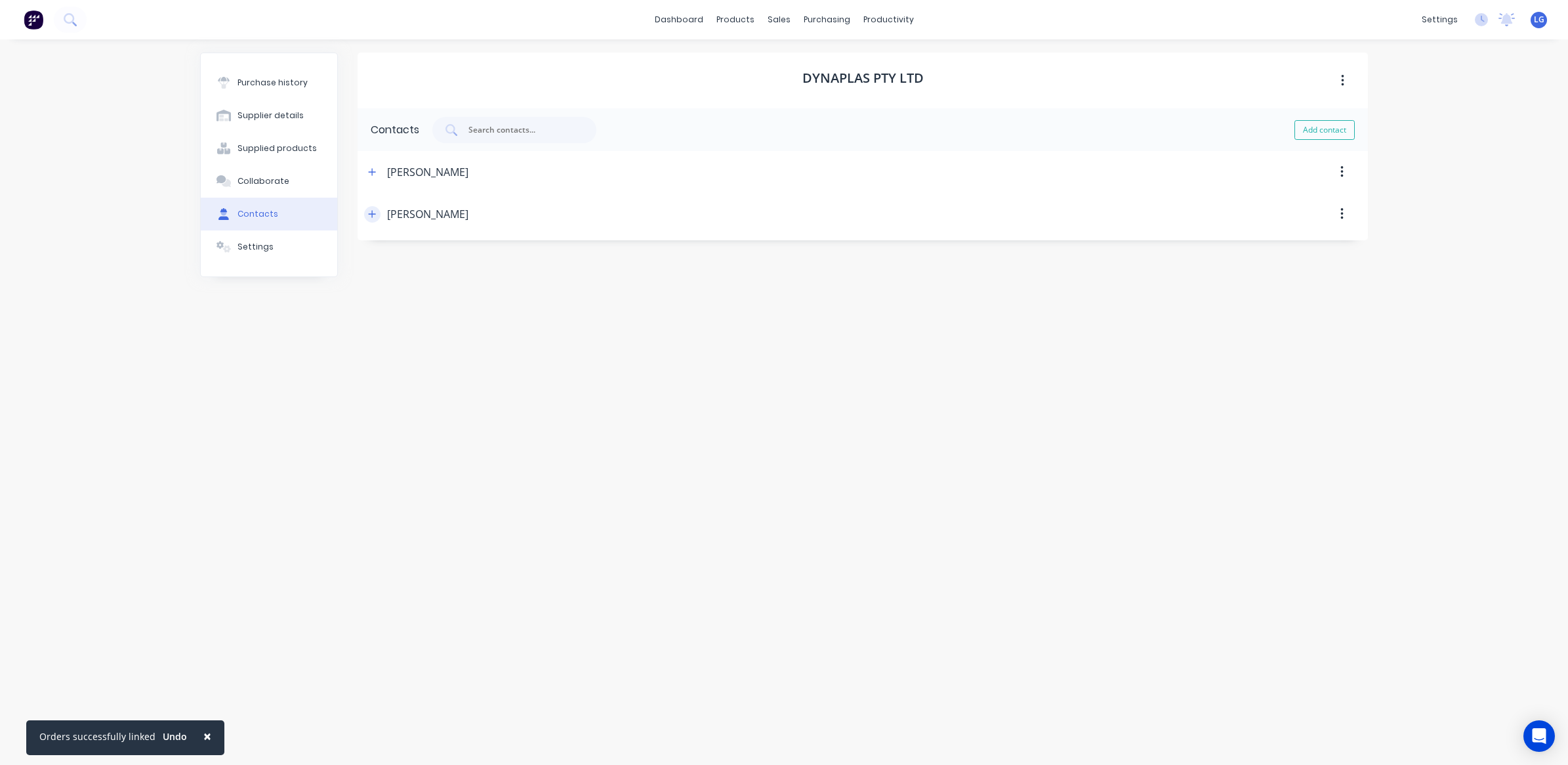
click at [372, 215] on icon "button" at bounding box center [372, 214] width 7 height 7
click at [372, 217] on icon "button" at bounding box center [372, 214] width 8 height 9
click at [372, 173] on icon "button" at bounding box center [372, 171] width 7 height 7
click at [372, 173] on icon "button" at bounding box center [372, 171] width 8 height 9
click at [1339, 169] on button "button" at bounding box center [1342, 171] width 31 height 23
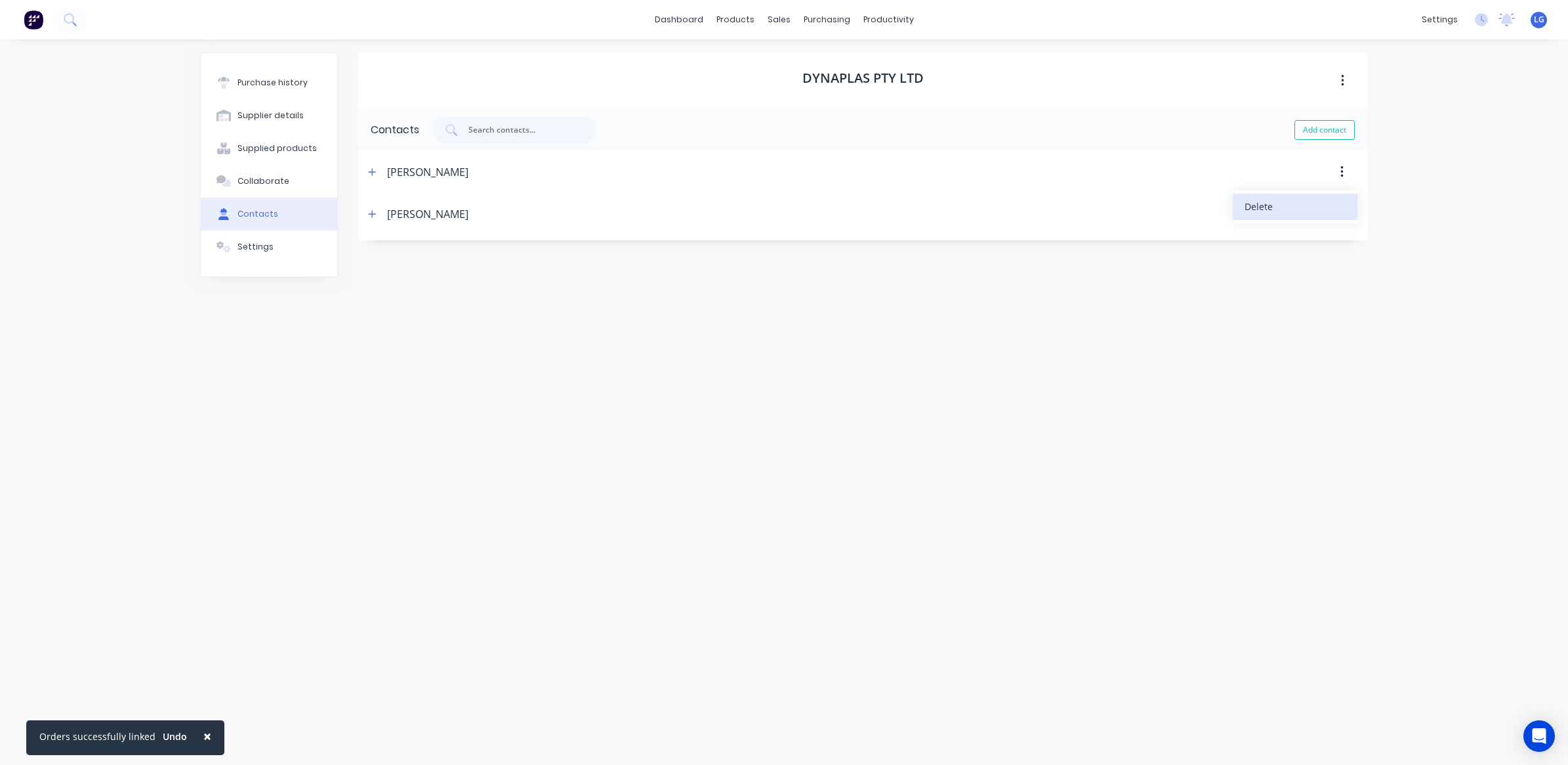
click at [1258, 213] on div "Delete" at bounding box center [1295, 206] width 101 height 19
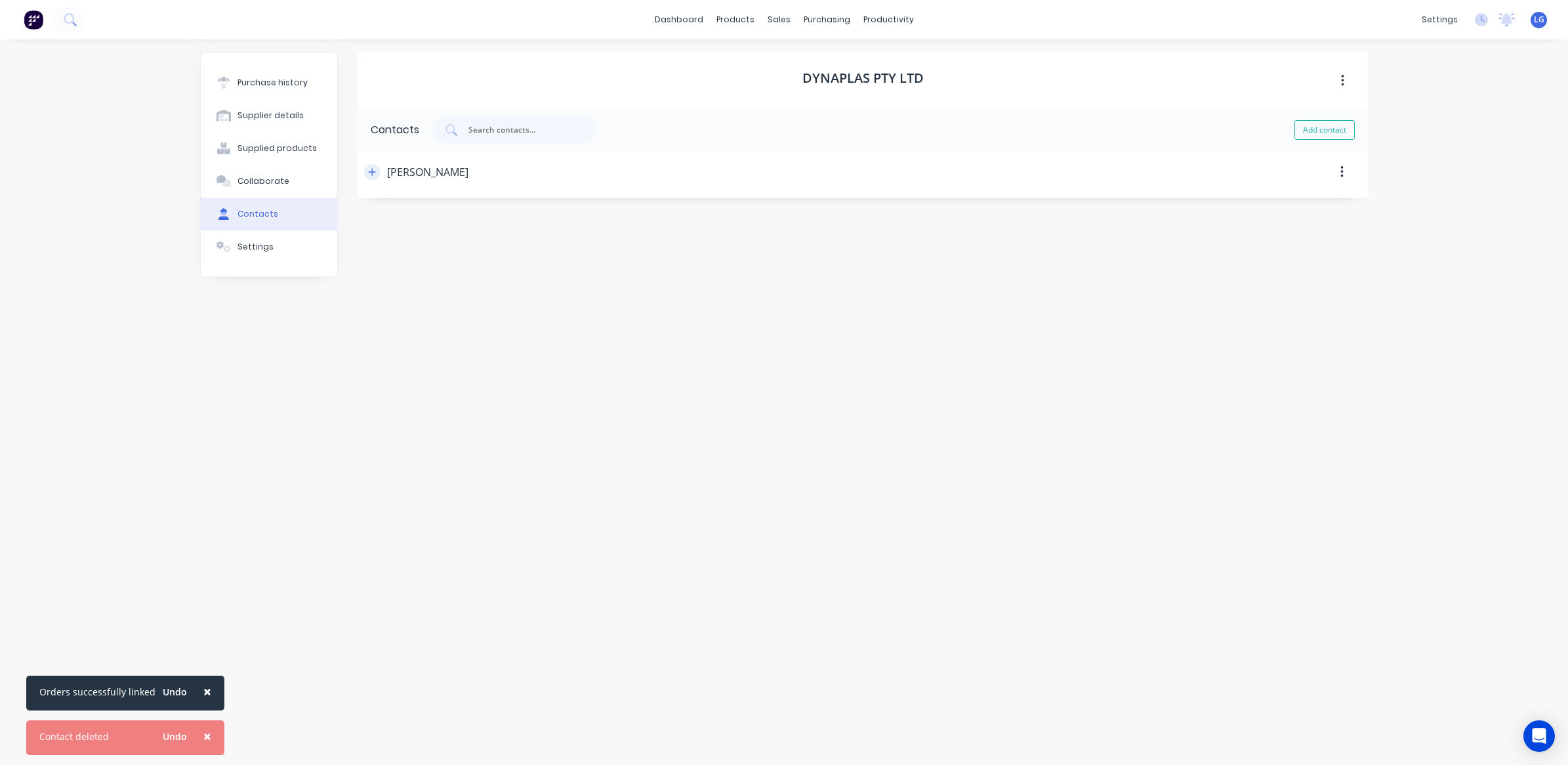
click at [374, 174] on icon "button" at bounding box center [372, 171] width 8 height 9
click at [203, 693] on span "×" at bounding box center [207, 691] width 8 height 18
click at [159, 739] on span "×" at bounding box center [160, 736] width 8 height 18
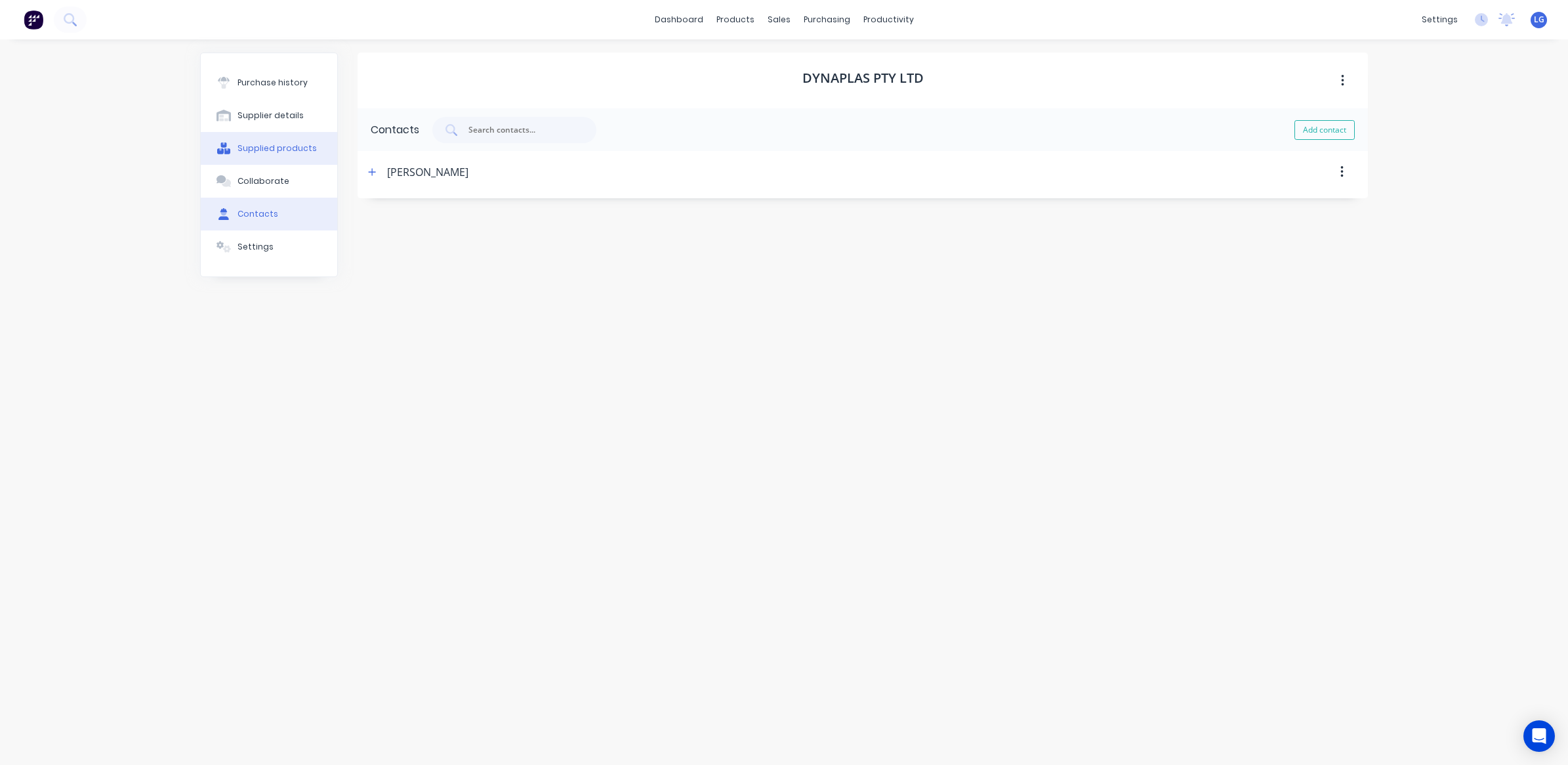
click at [290, 148] on div "Supplied products" at bounding box center [277, 148] width 79 height 12
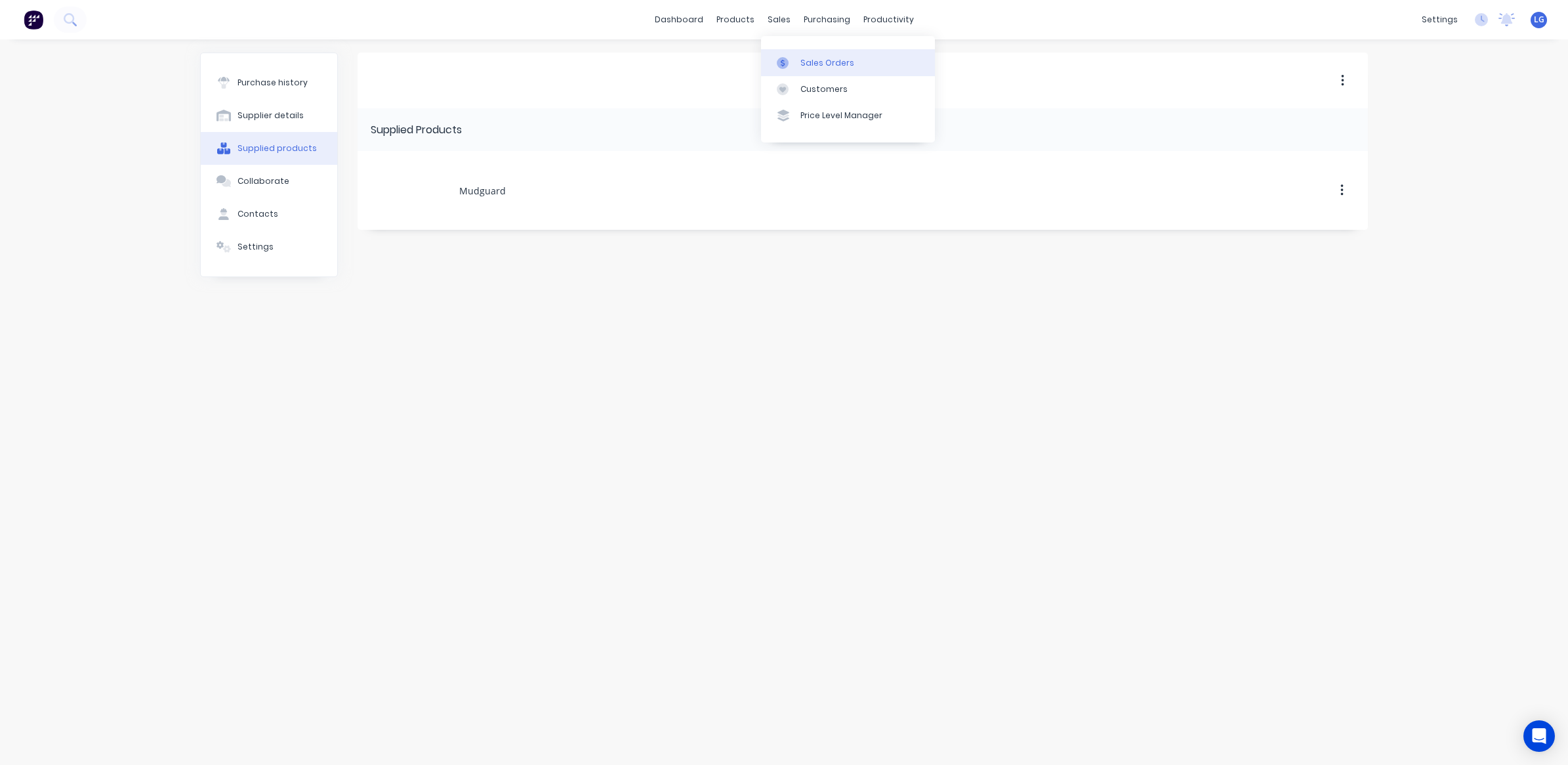
click at [811, 61] on div "Sales Orders" at bounding box center [828, 63] width 54 height 12
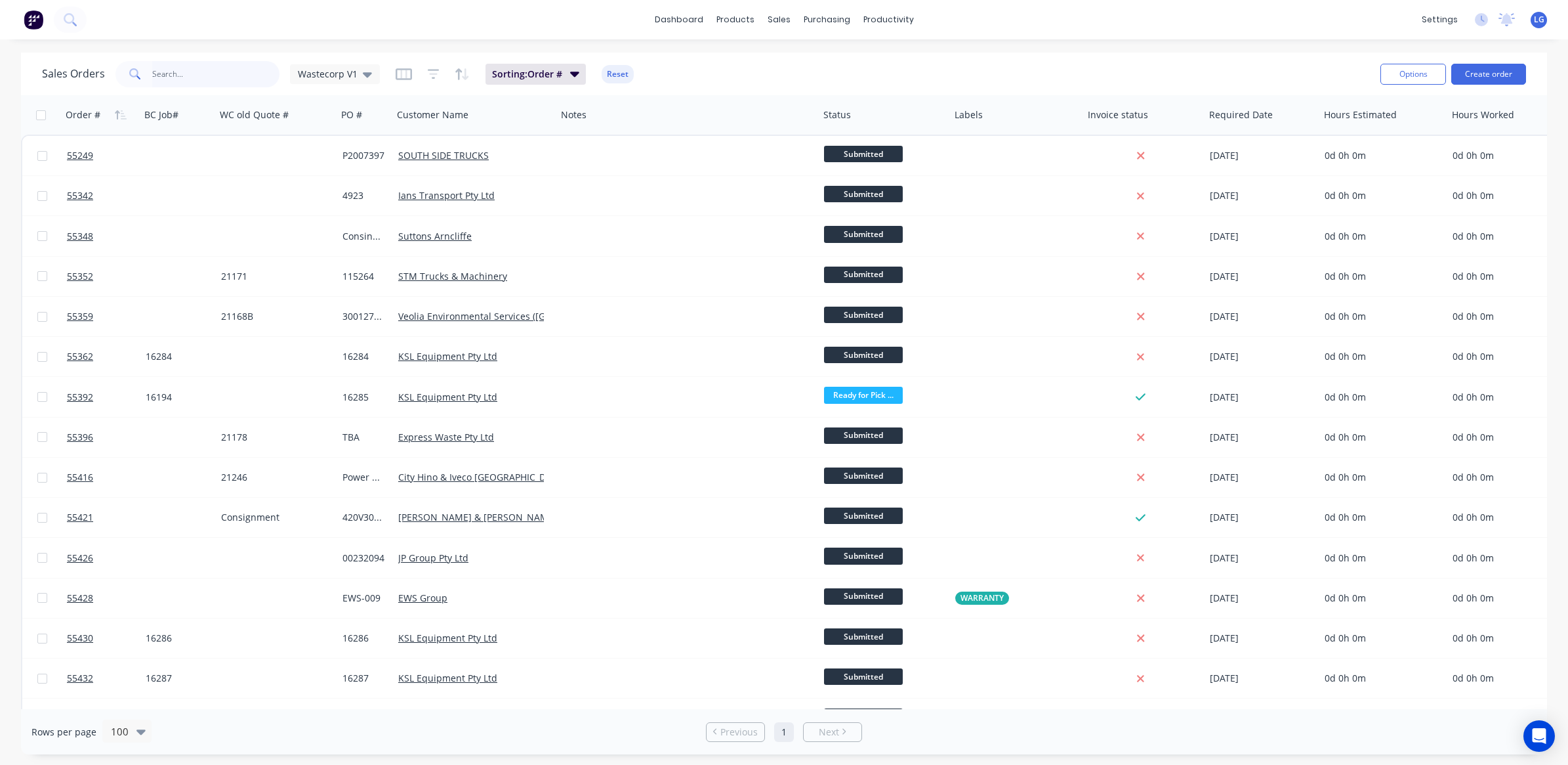
click at [200, 69] on input "text" at bounding box center [216, 74] width 128 height 26
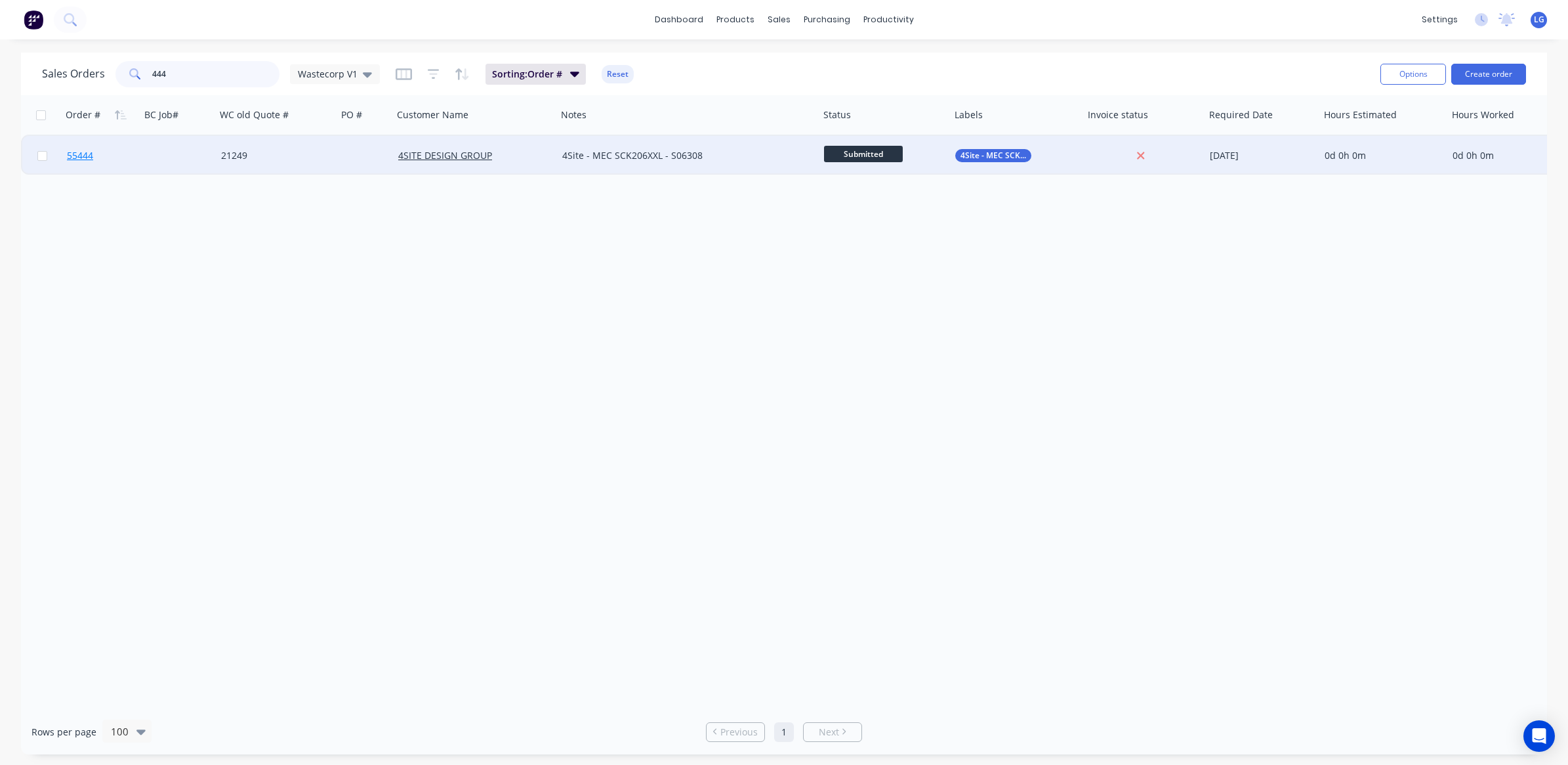
type input "444"
click at [76, 152] on span "55444" at bounding box center [80, 155] width 26 height 13
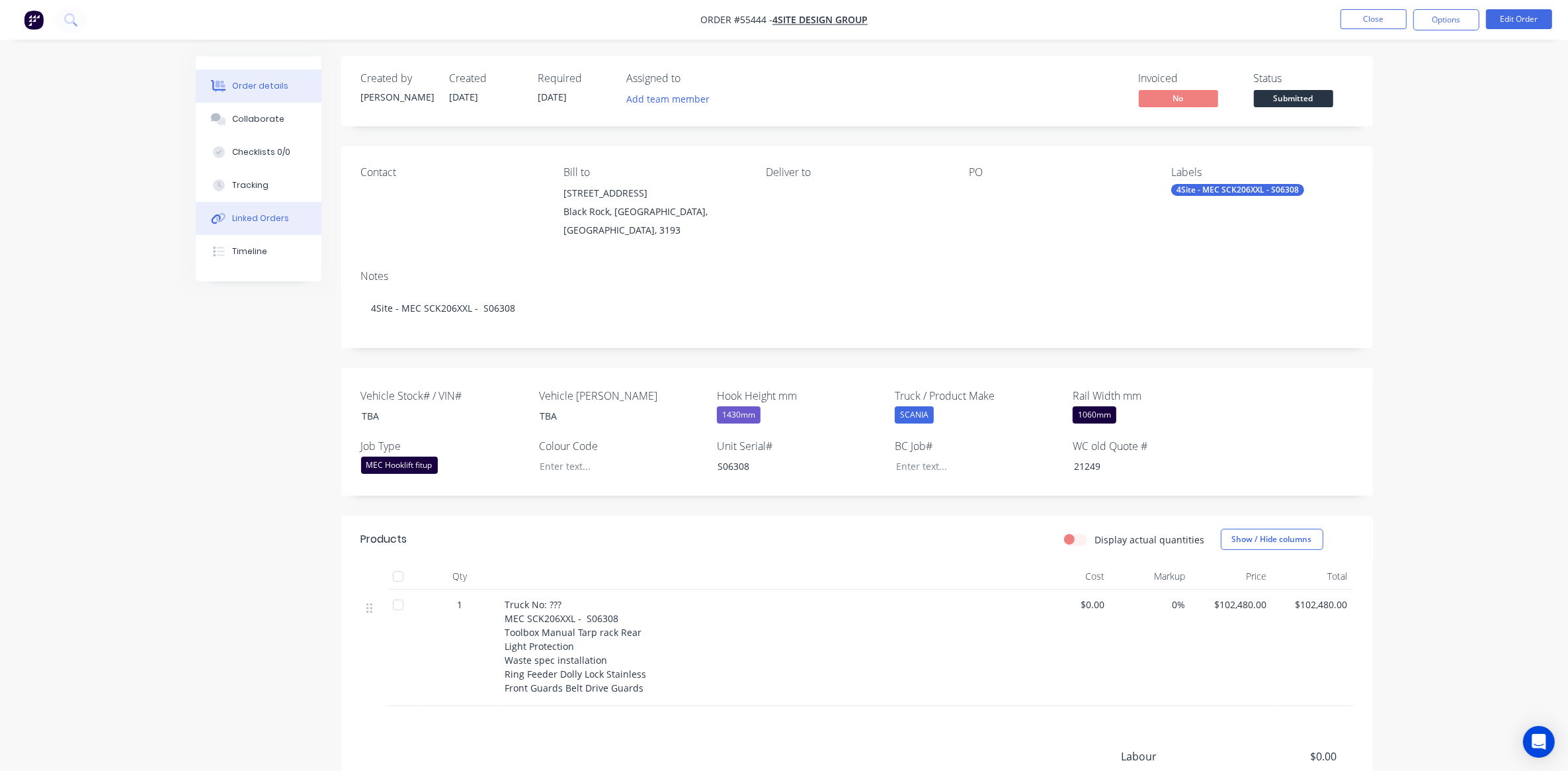
click at [275, 223] on div "Linked Orders" at bounding box center [261, 218] width 57 height 12
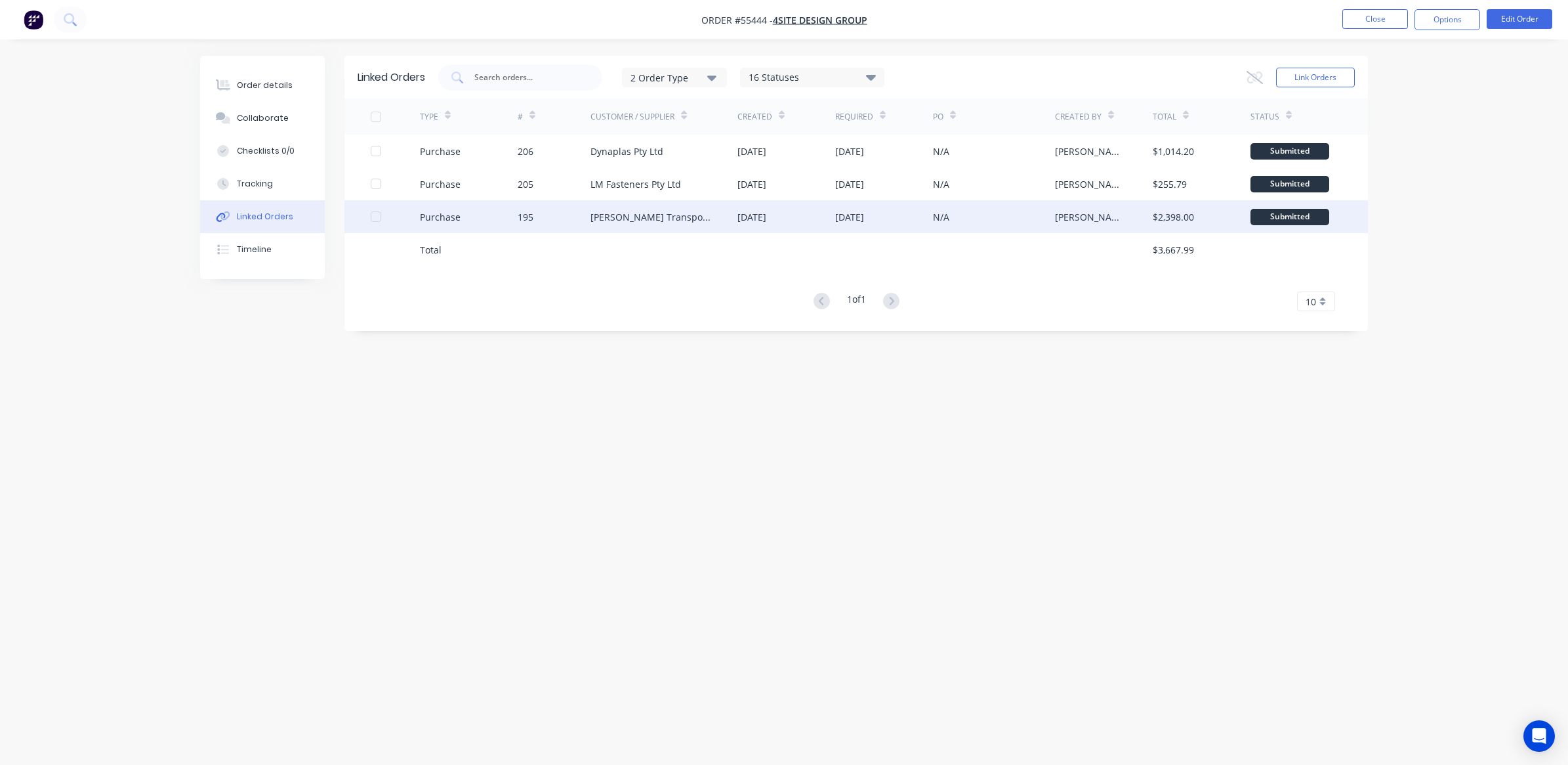
click at [420, 217] on div "Purchase" at bounding box center [440, 217] width 40 height 13
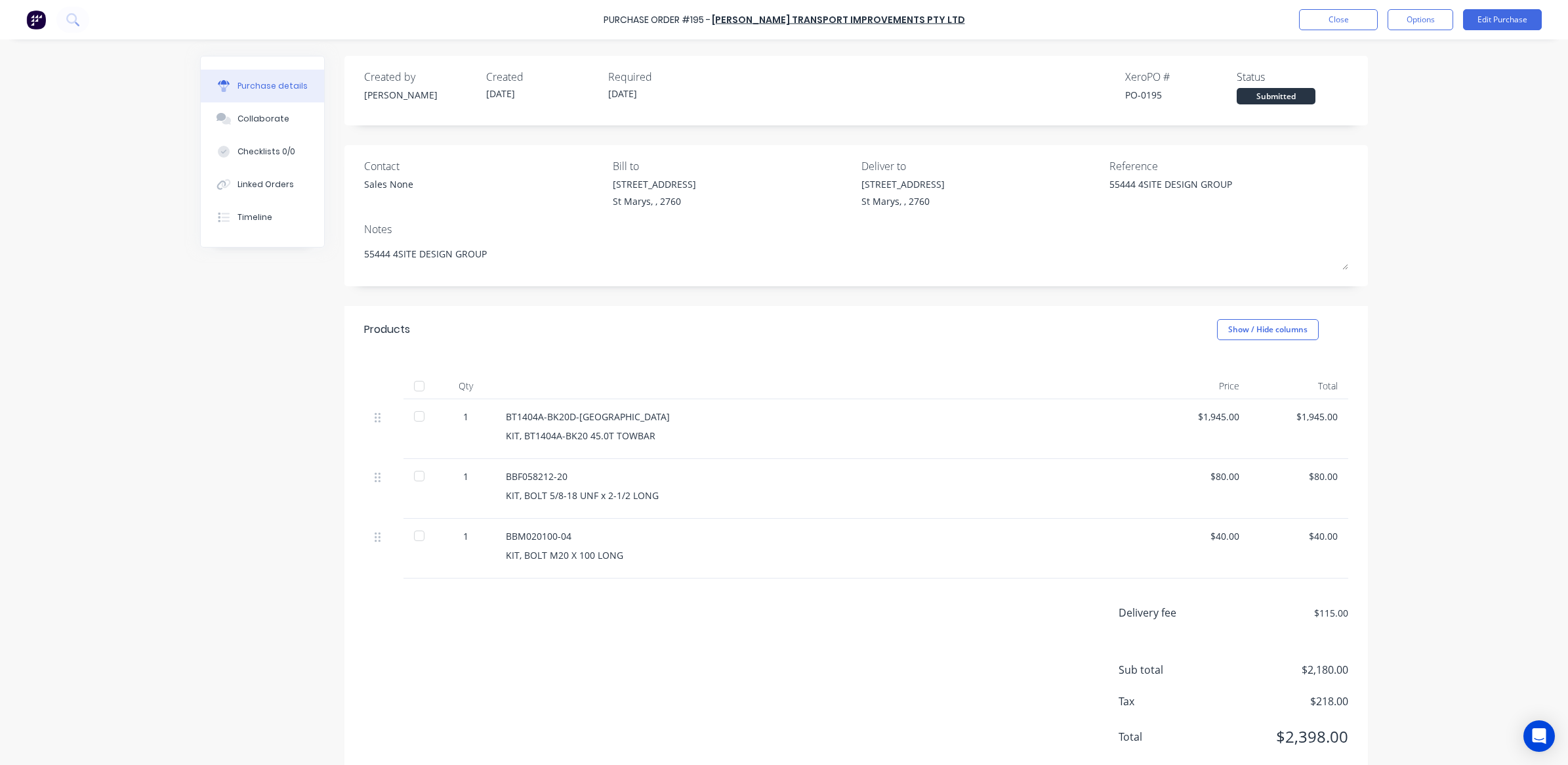
click at [1117, 91] on div "Created by [PERSON_NAME] Created [DATE] Required [DATE] Xero PO # PO-0195 Statu…" at bounding box center [856, 86] width 984 height 35
click at [1125, 93] on div "PO-0195" at bounding box center [1181, 94] width 112 height 13
drag, startPoint x: 1121, startPoint y: 92, endPoint x: 1159, endPoint y: 98, distance: 38.5
click at [1159, 98] on div "PO-0195" at bounding box center [1181, 94] width 112 height 13
drag, startPoint x: 1159, startPoint y: 98, endPoint x: 1150, endPoint y: 96, distance: 9.2
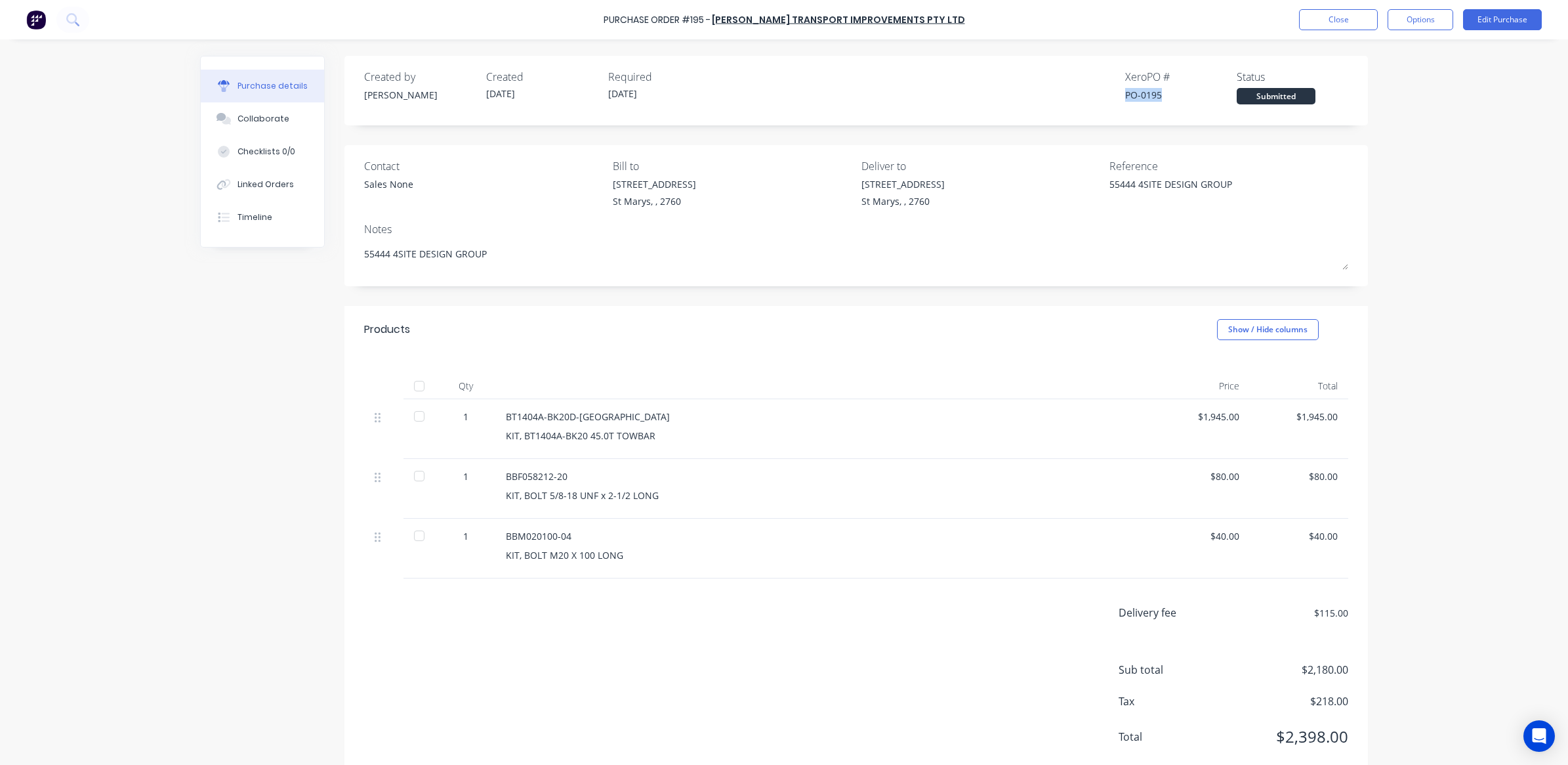
copy div "PO-0195"
click at [273, 188] on div "Linked Orders" at bounding box center [265, 184] width 57 height 12
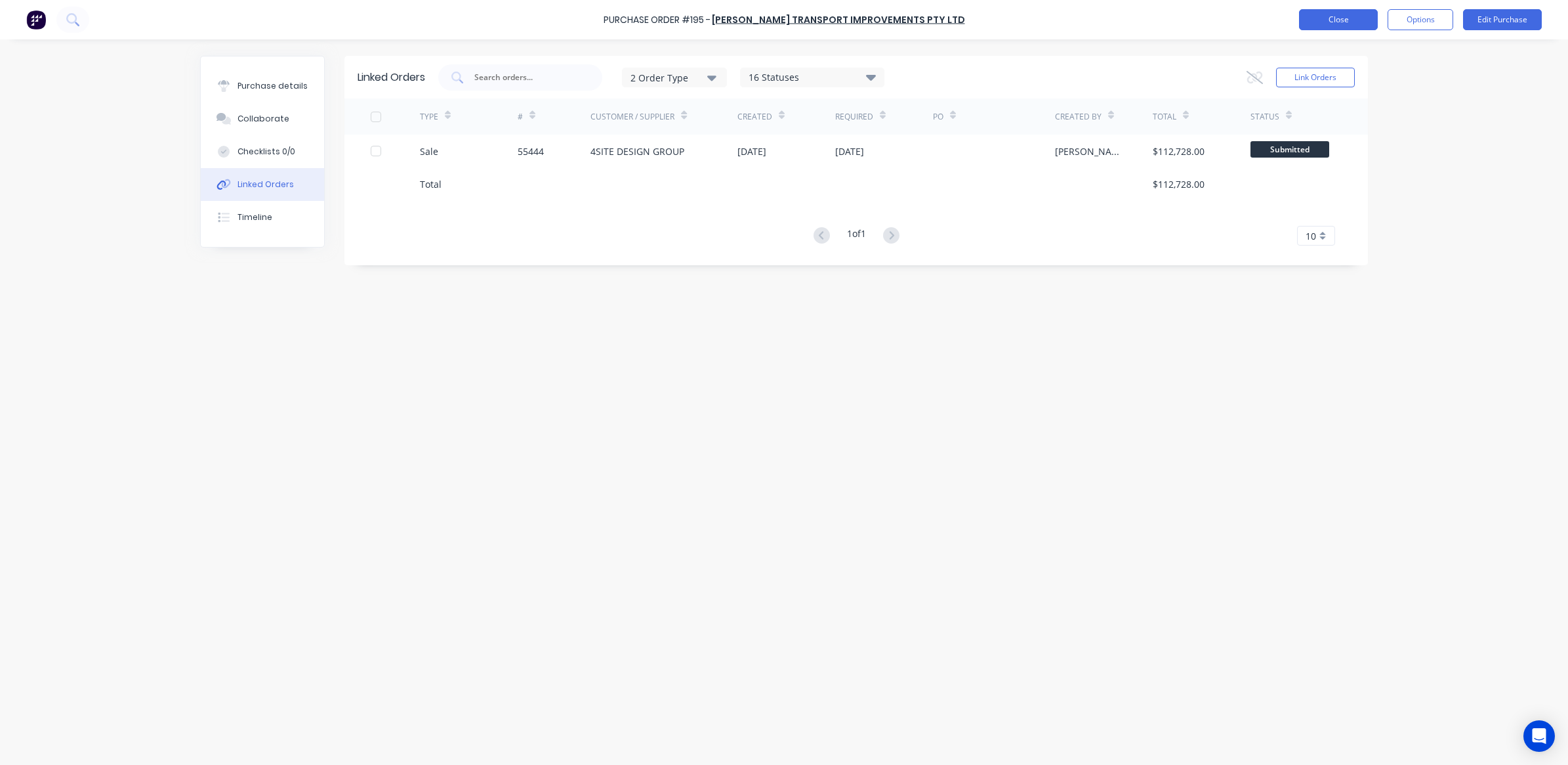
click at [1355, 24] on button "Close" at bounding box center [1338, 20] width 79 height 21
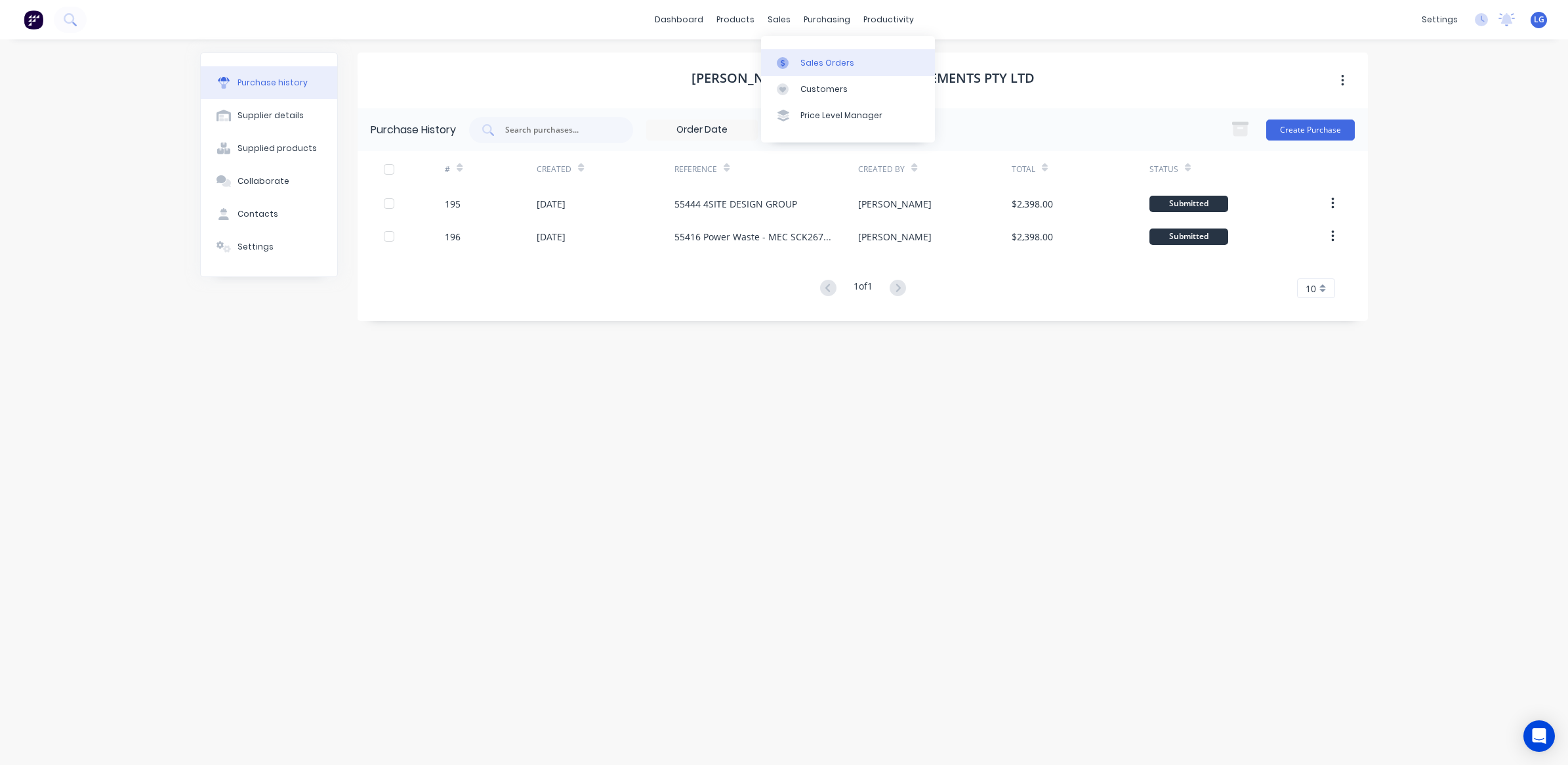
click at [809, 57] on div "Sales Orders" at bounding box center [828, 63] width 54 height 12
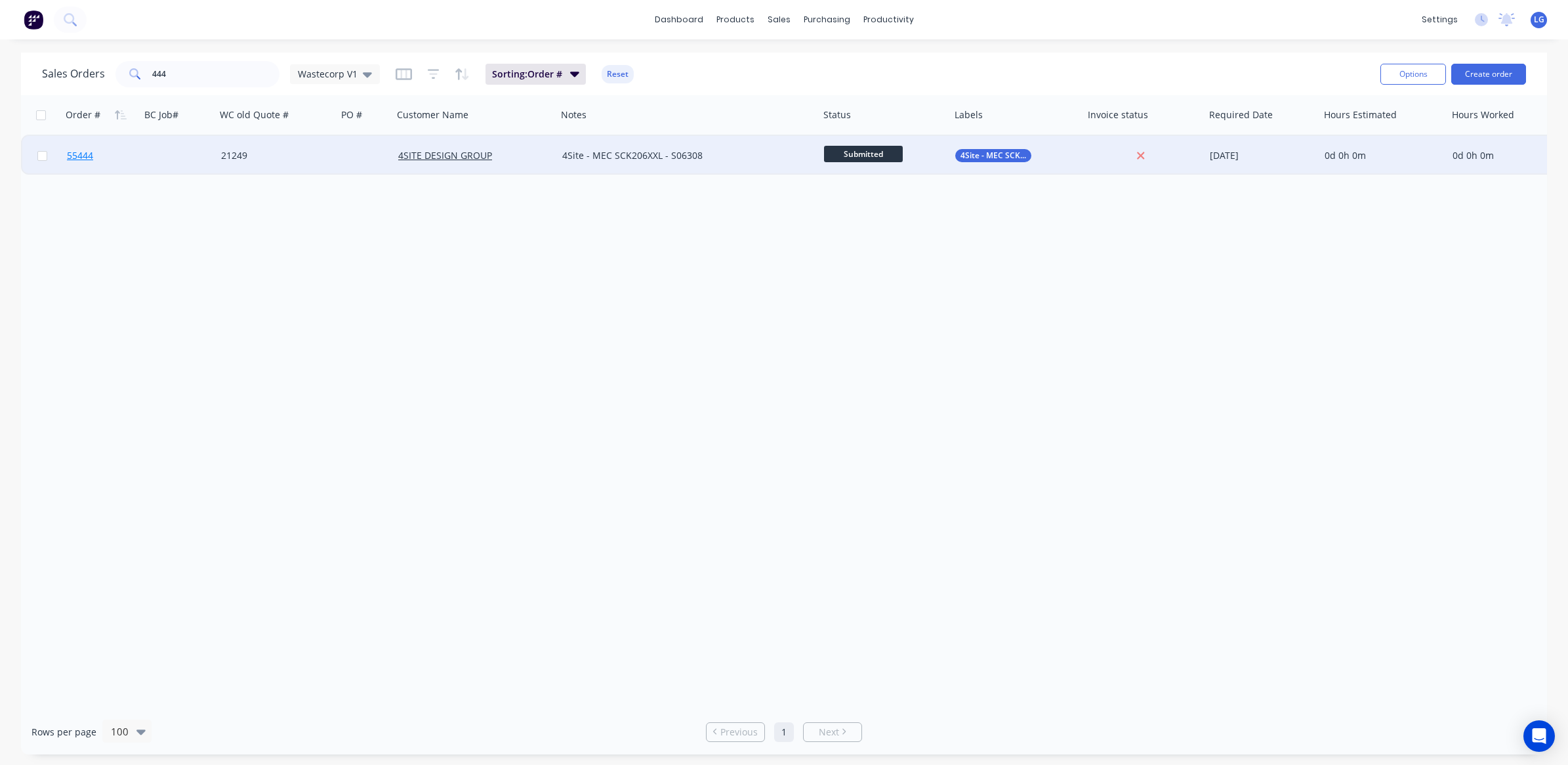
click at [76, 157] on span "55444" at bounding box center [80, 155] width 26 height 13
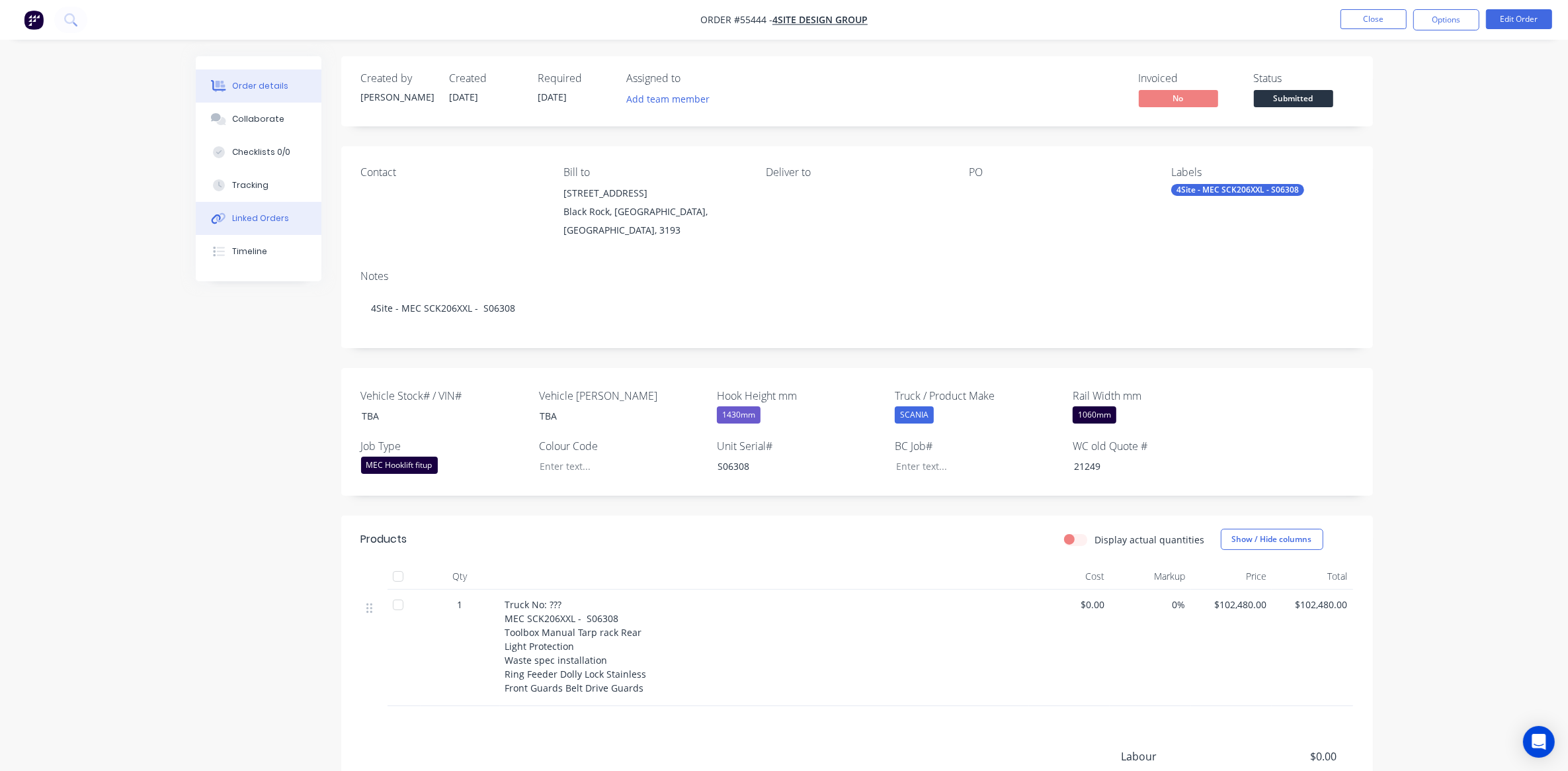
click at [249, 226] on button "Linked Orders" at bounding box center [258, 218] width 126 height 33
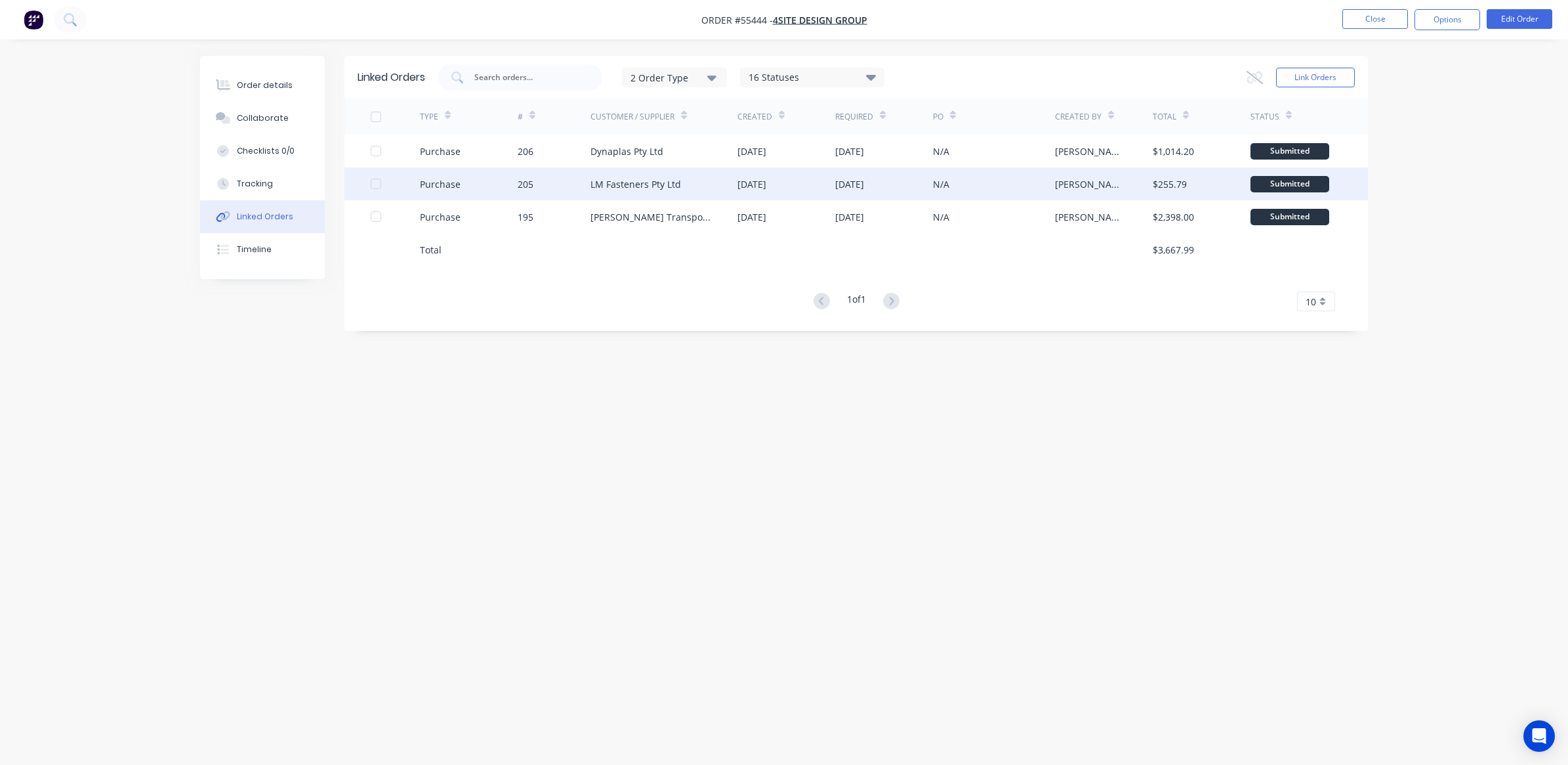
click at [435, 179] on div "Purchase" at bounding box center [440, 183] width 40 height 13
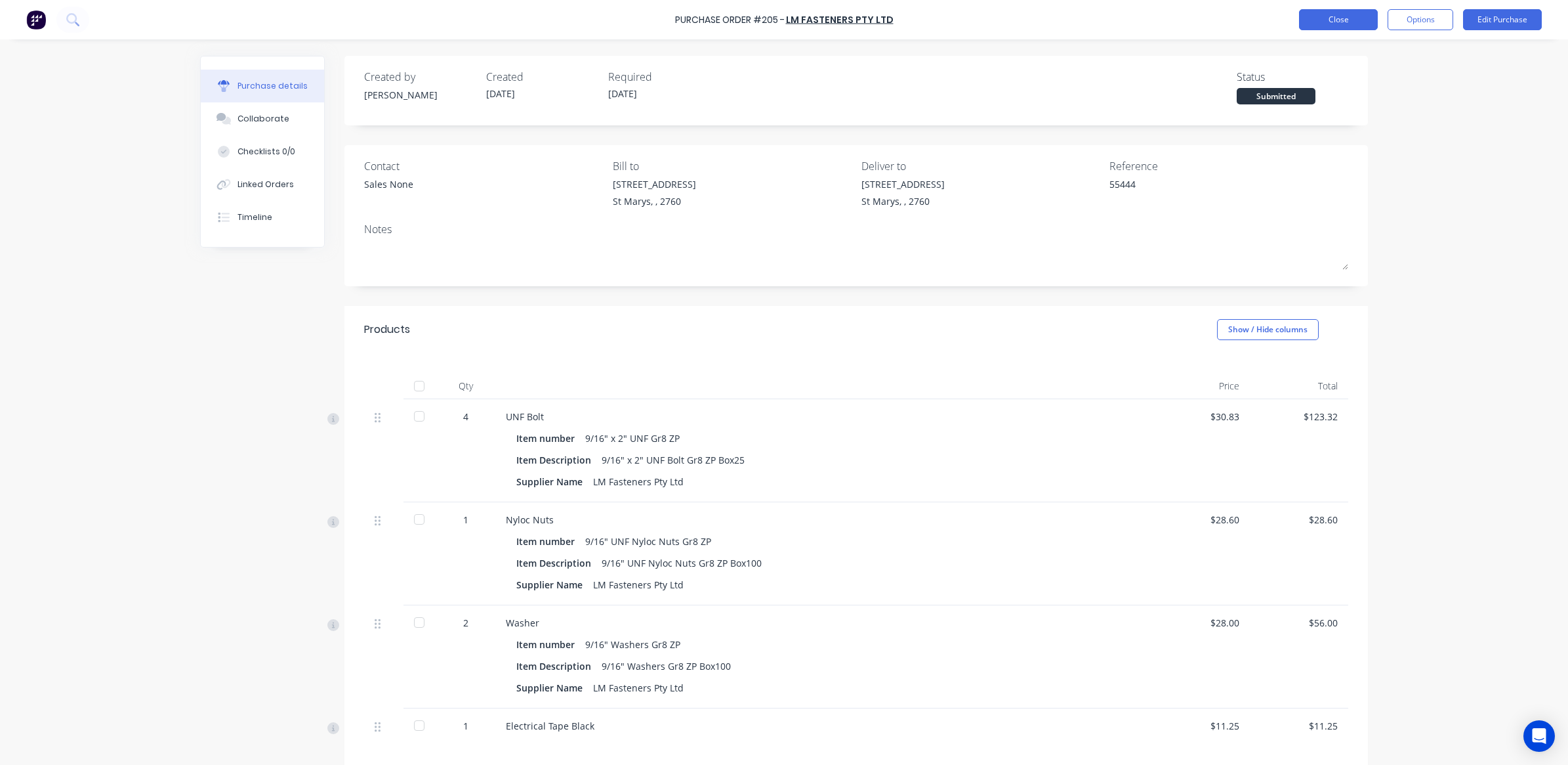
click at [1351, 25] on button "Close" at bounding box center [1338, 20] width 79 height 21
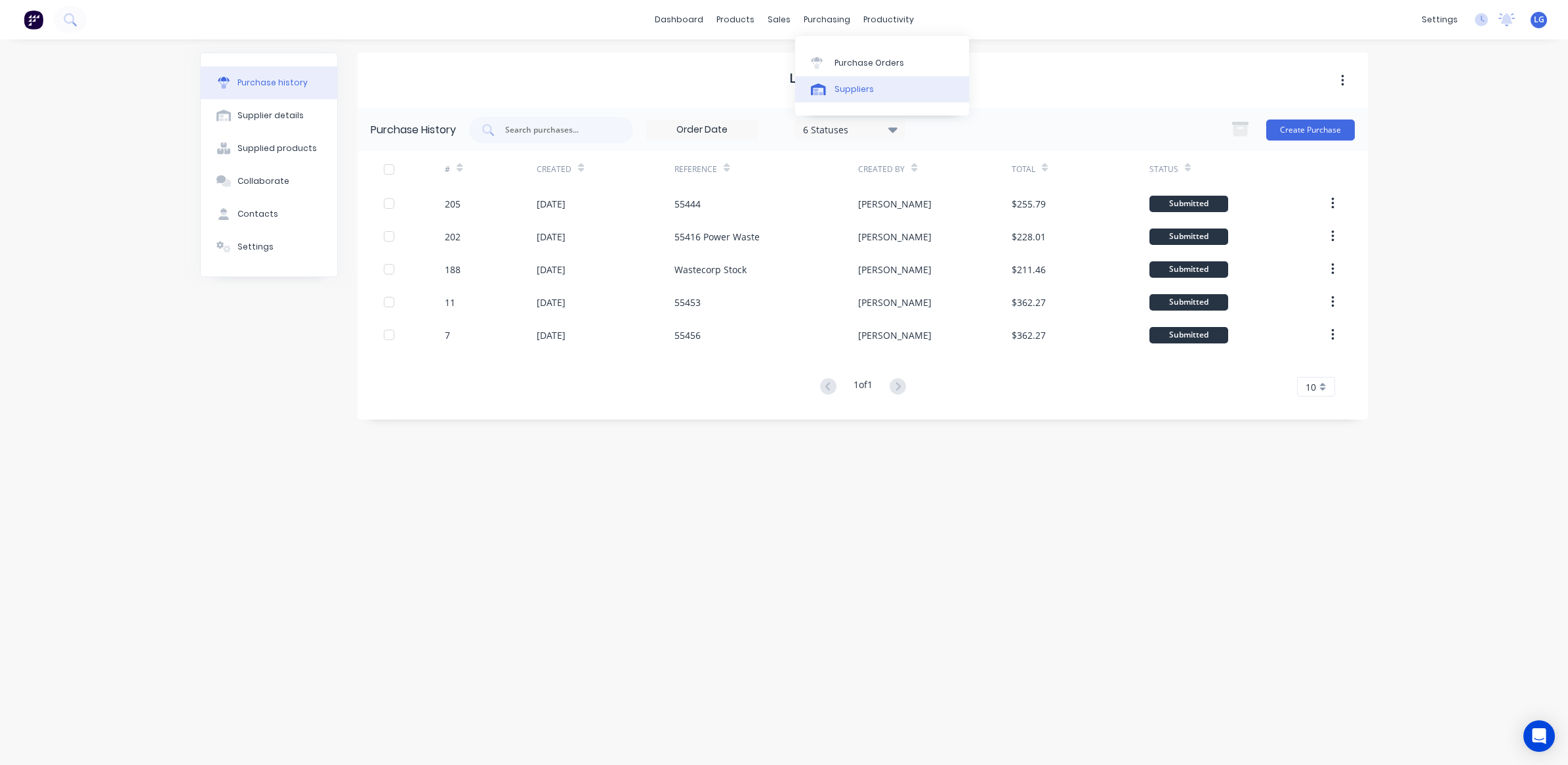
click at [856, 86] on div "Suppliers" at bounding box center [854, 89] width 40 height 12
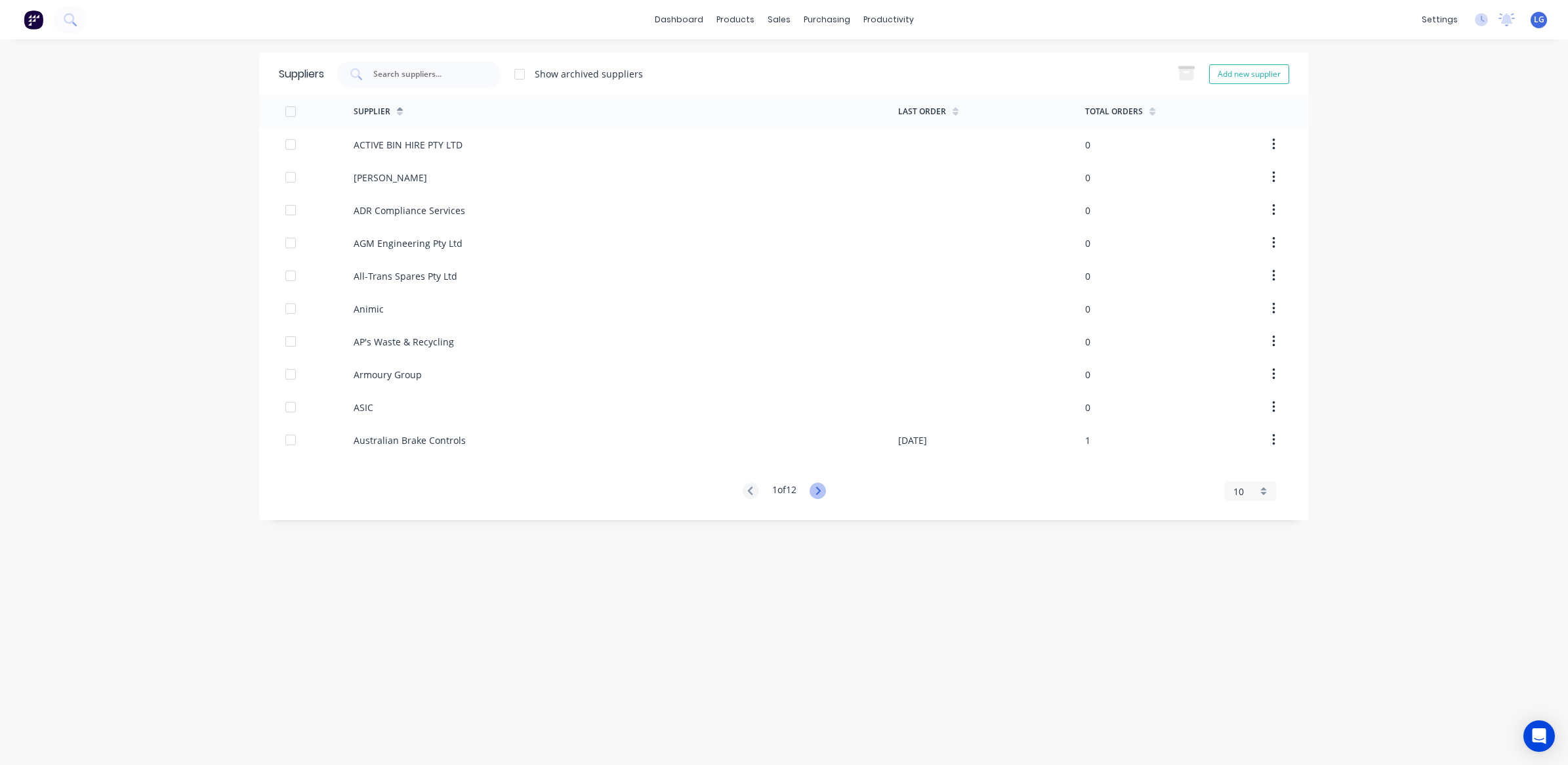
click at [820, 497] on icon at bounding box center [818, 490] width 16 height 16
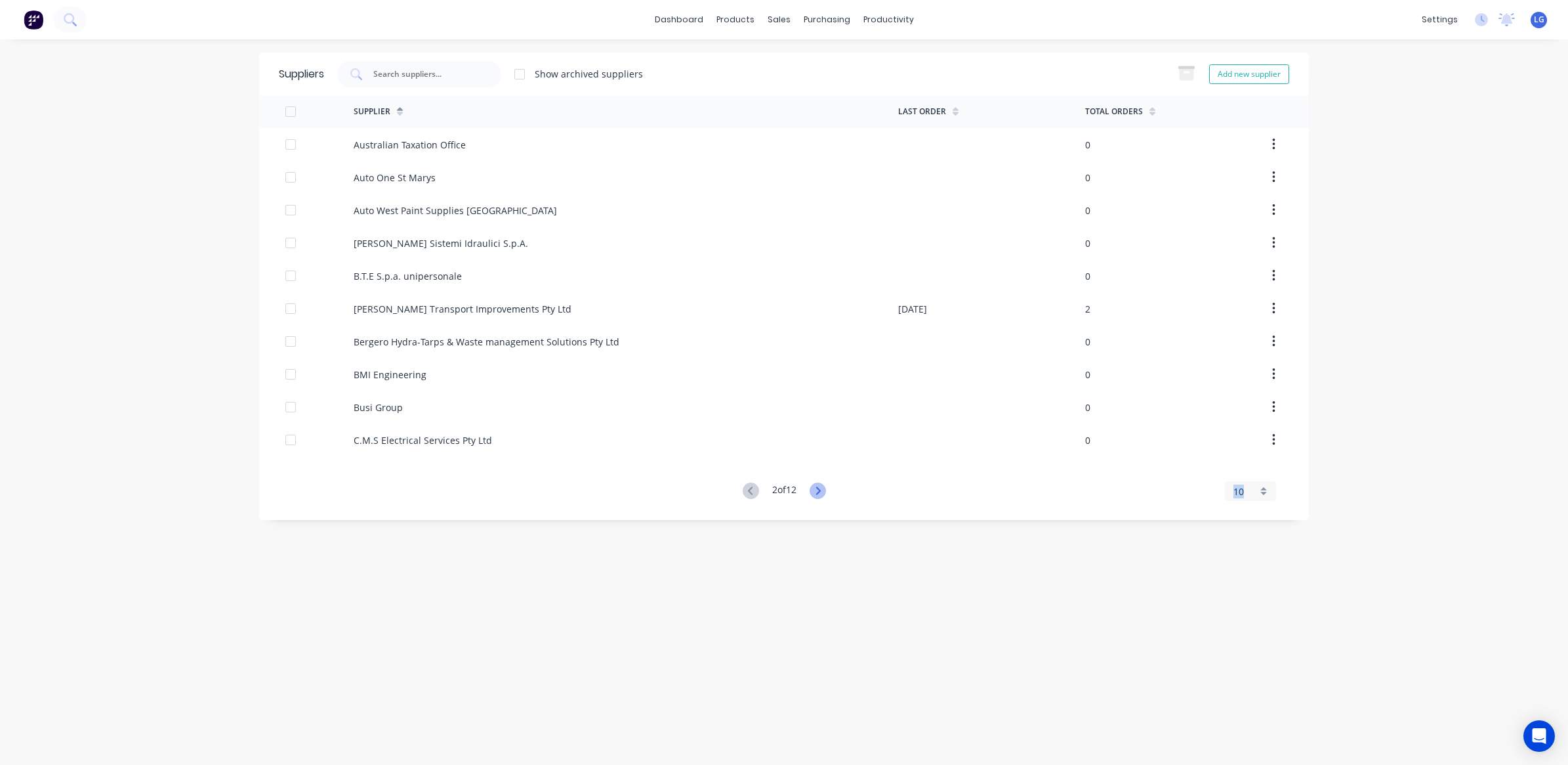
click at [820, 497] on icon at bounding box center [818, 490] width 16 height 16
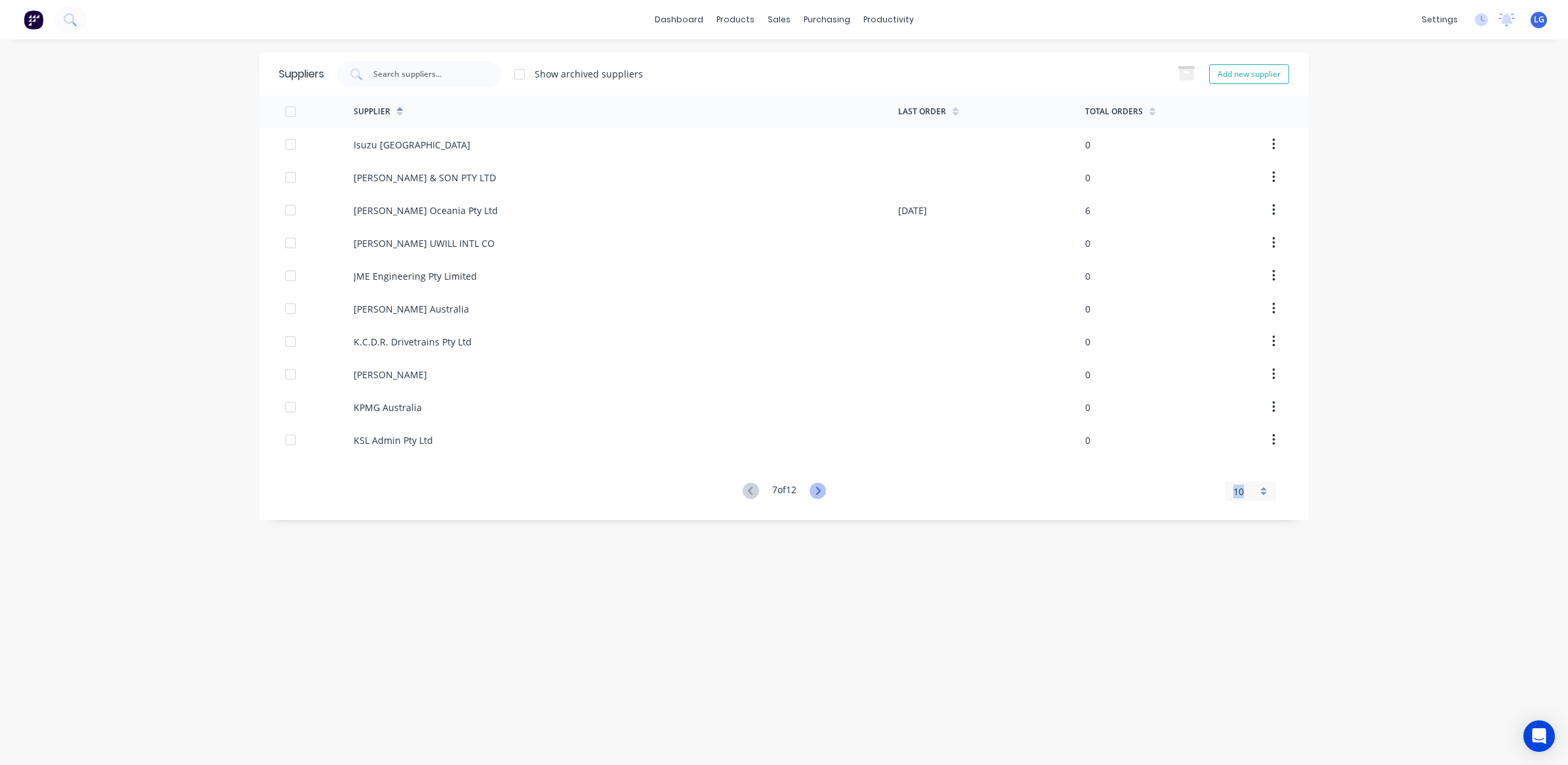
click at [820, 497] on icon at bounding box center [818, 490] width 16 height 16
click at [820, 497] on icon at bounding box center [820, 490] width 16 height 16
click at [752, 497] on div "11 of 12" at bounding box center [784, 491] width 88 height 18
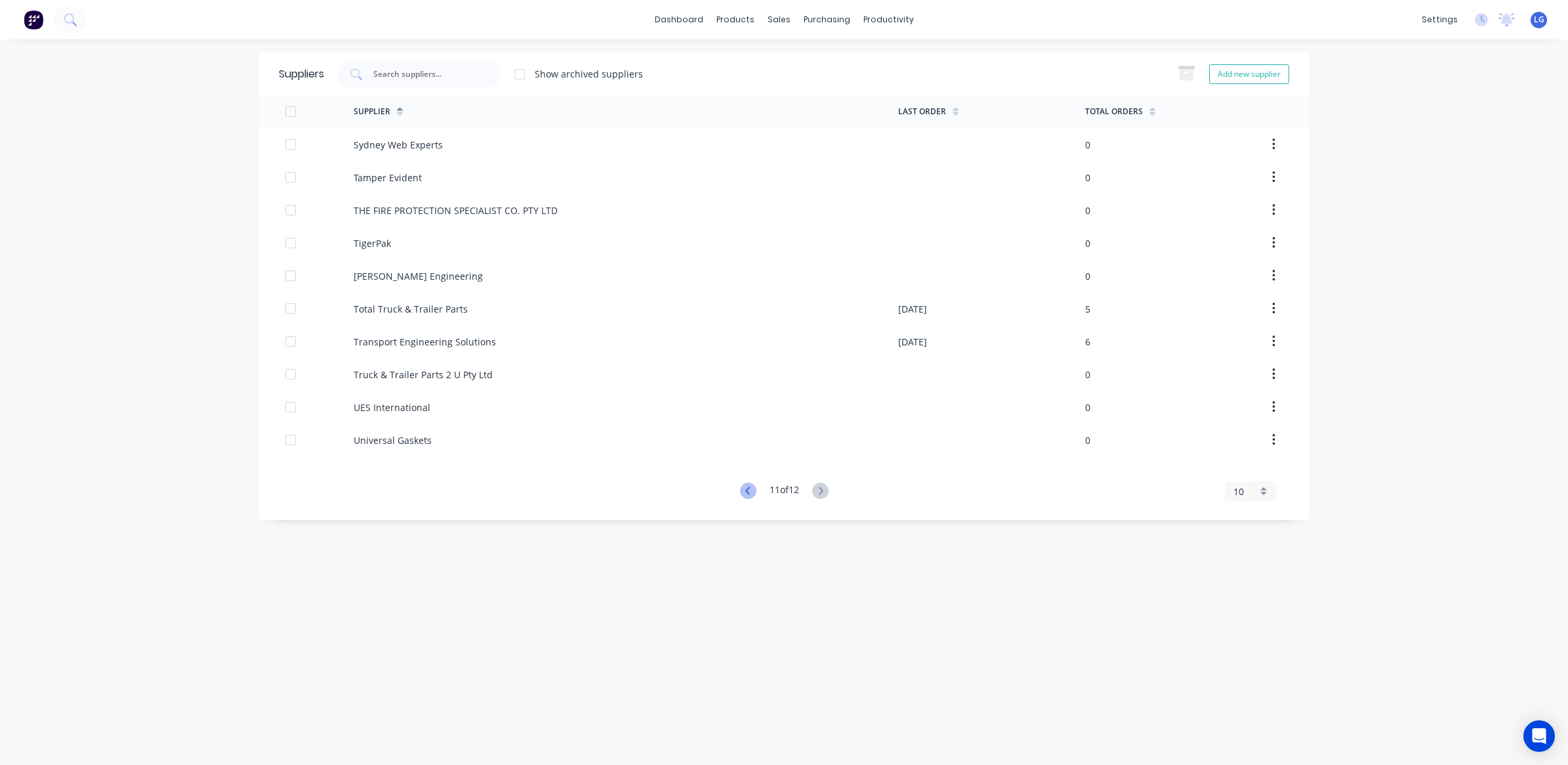
click at [749, 494] on icon at bounding box center [748, 490] width 16 height 16
click at [749, 494] on icon at bounding box center [750, 490] width 4 height 8
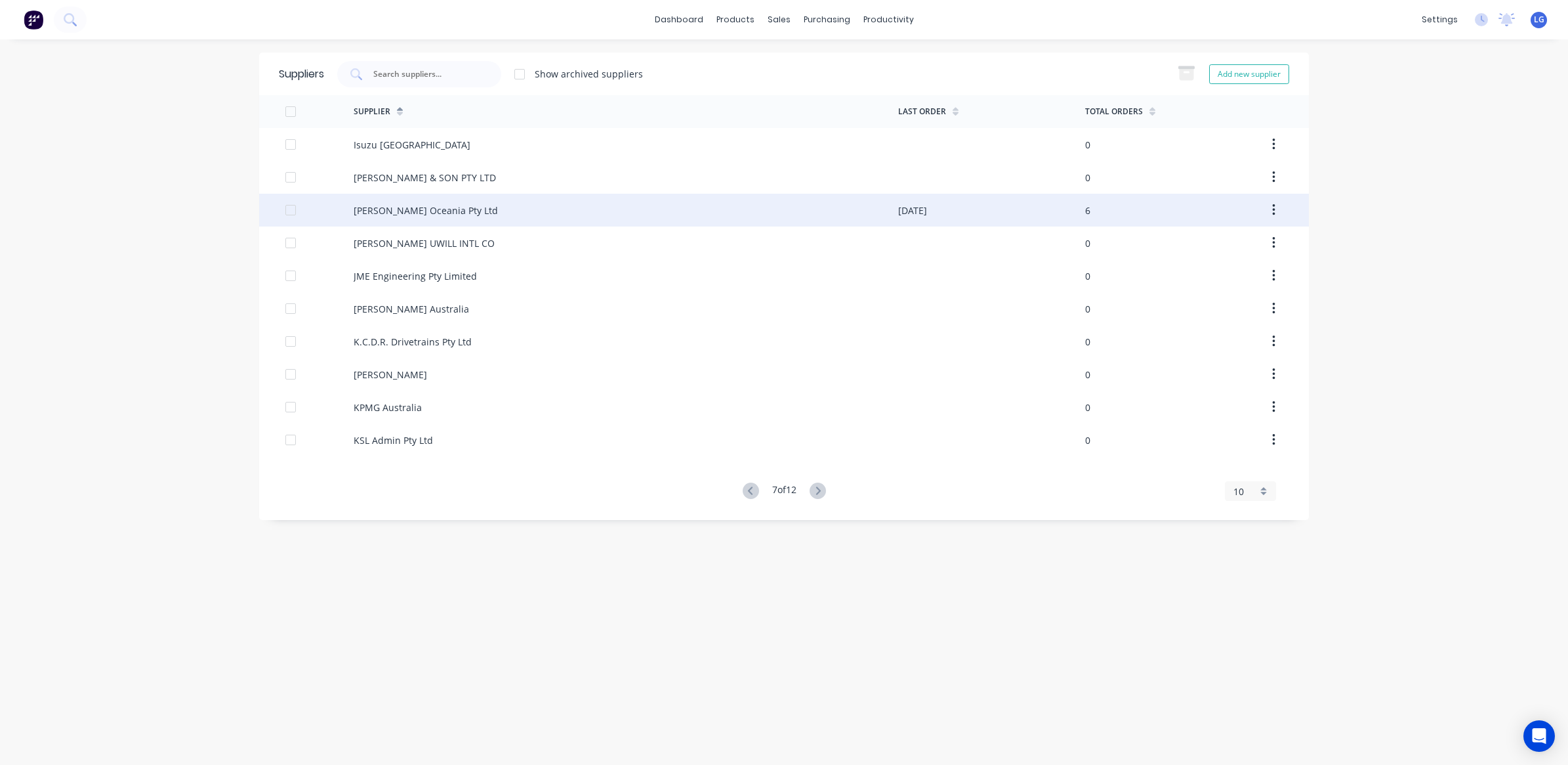
click at [394, 213] on div "[PERSON_NAME] Oceania Pty Ltd" at bounding box center [426, 210] width 144 height 13
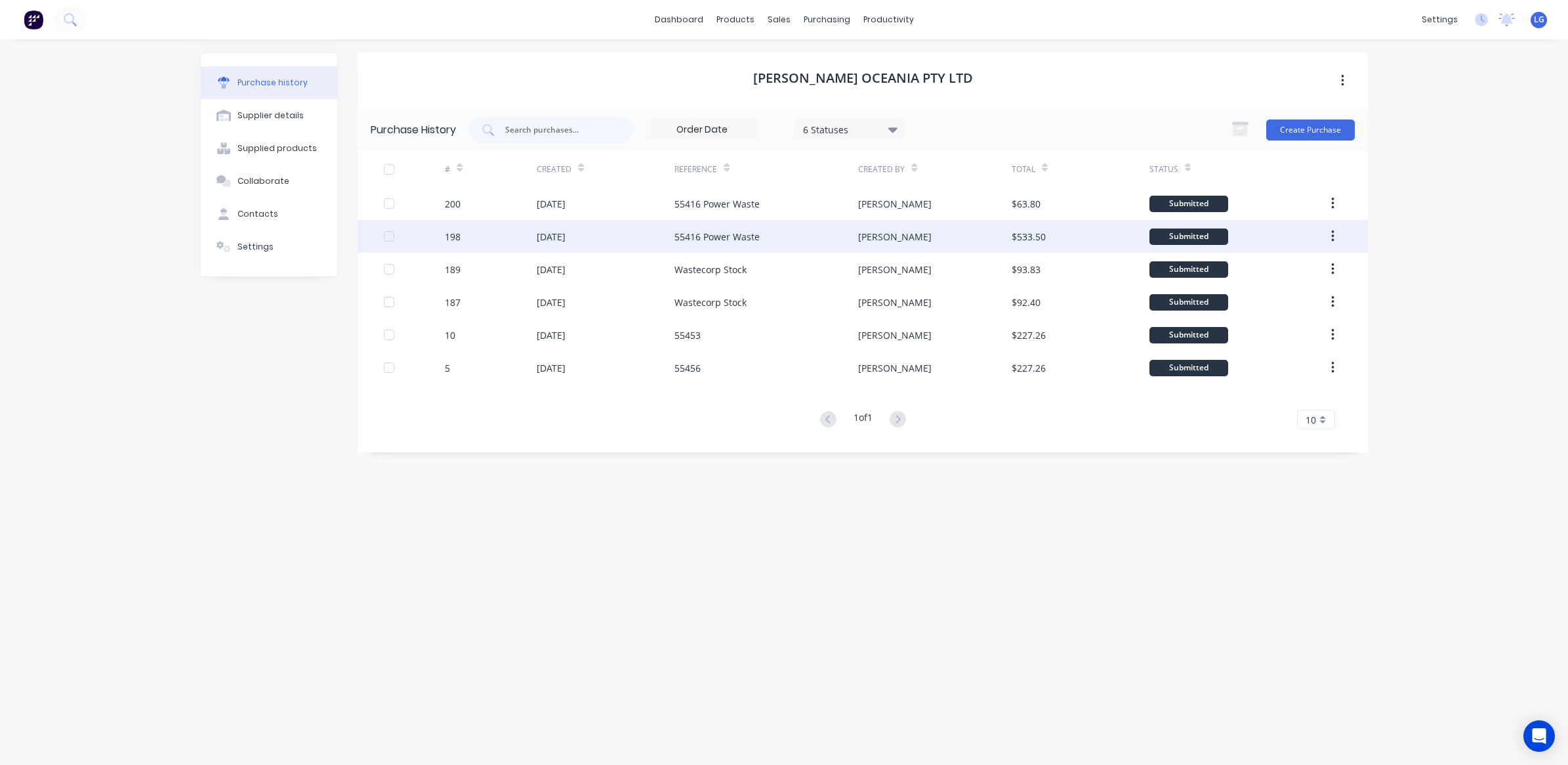
click at [679, 239] on div "55416 Power Waste" at bounding box center [717, 236] width 85 height 13
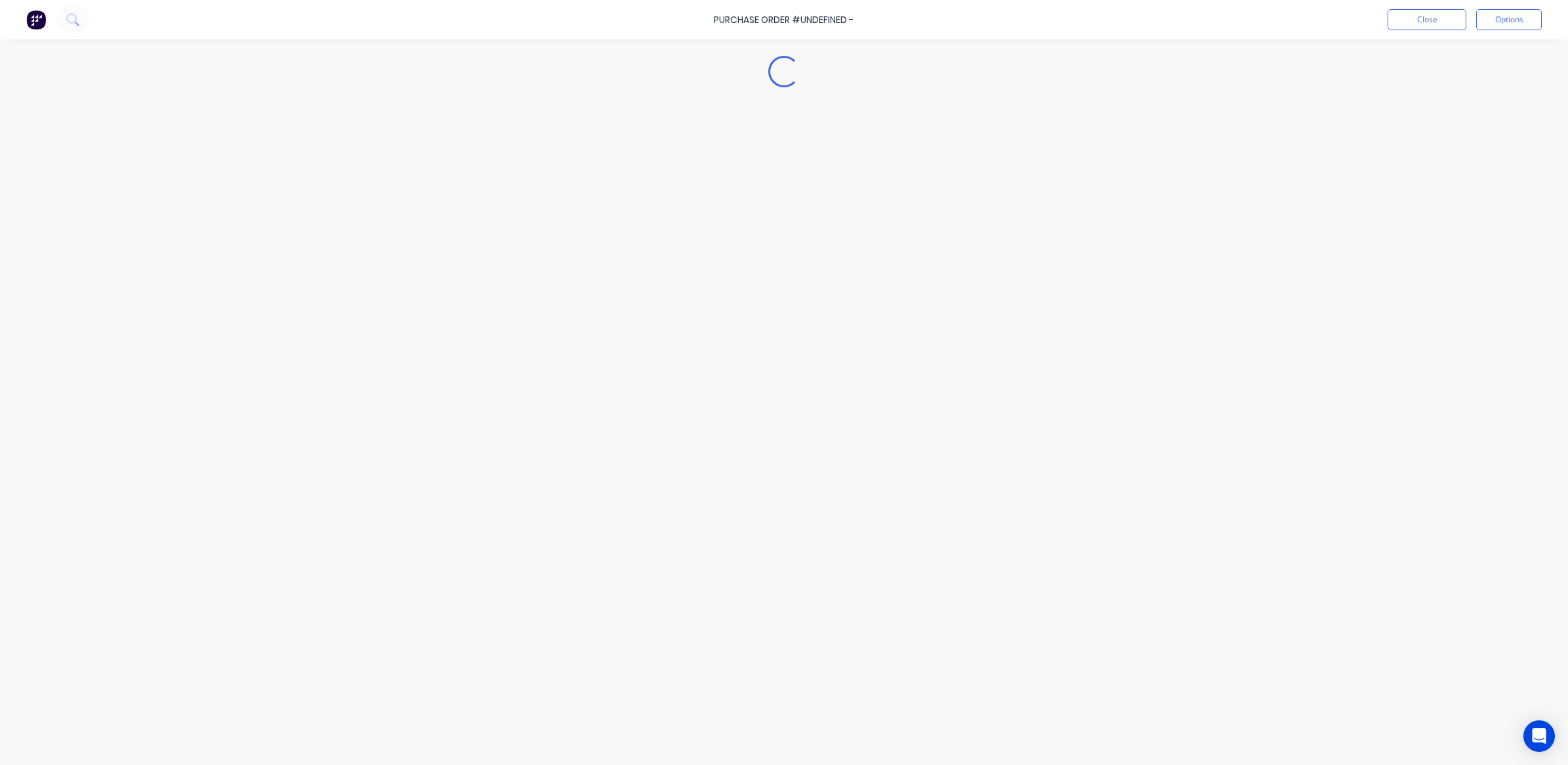
type textarea "x"
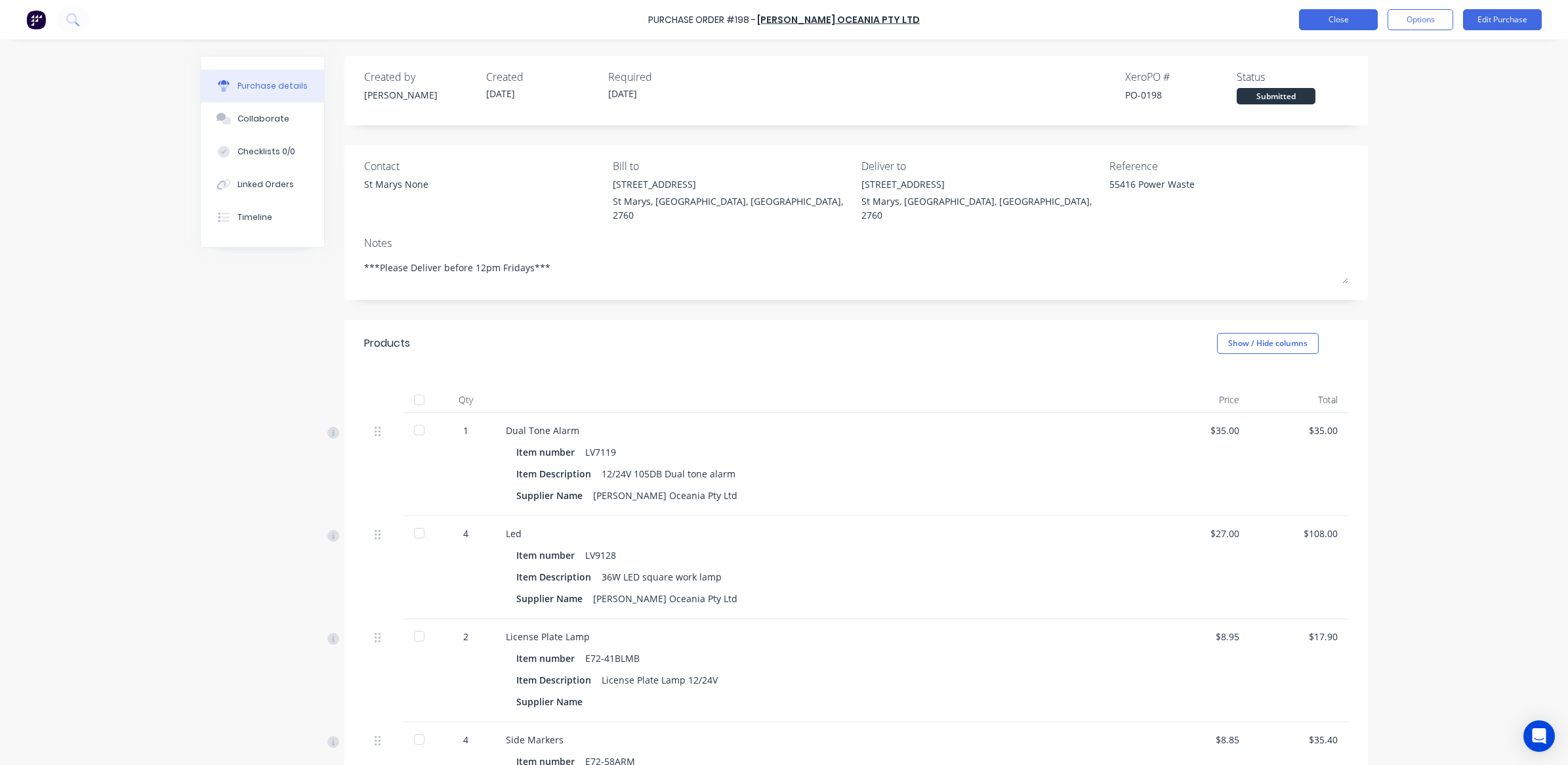
click at [1340, 24] on button "Close" at bounding box center [1338, 20] width 79 height 21
